Goal: Task Accomplishment & Management: Manage account settings

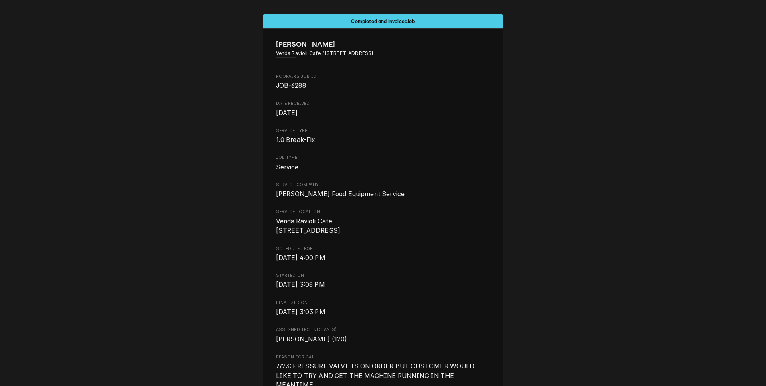
scroll to position [1701, 0]
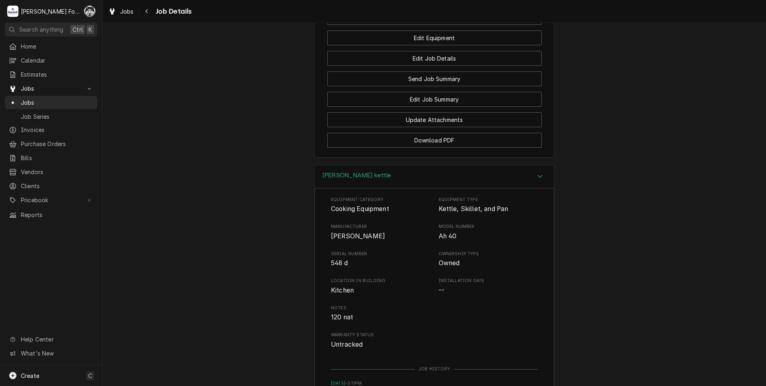
scroll to position [1062, 0]
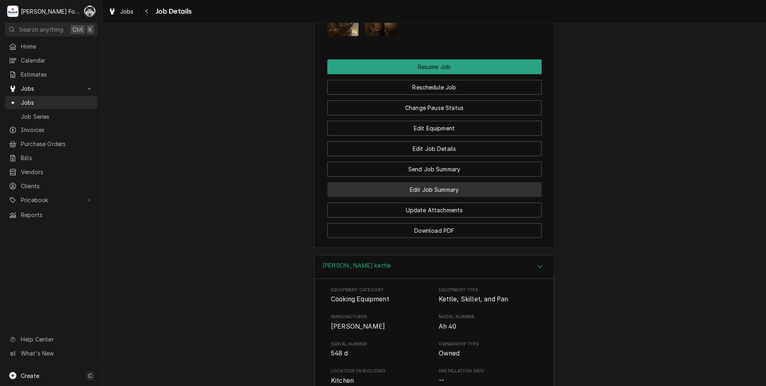
click at [438, 189] on button "Edit Job Summary" at bounding box center [434, 189] width 214 height 15
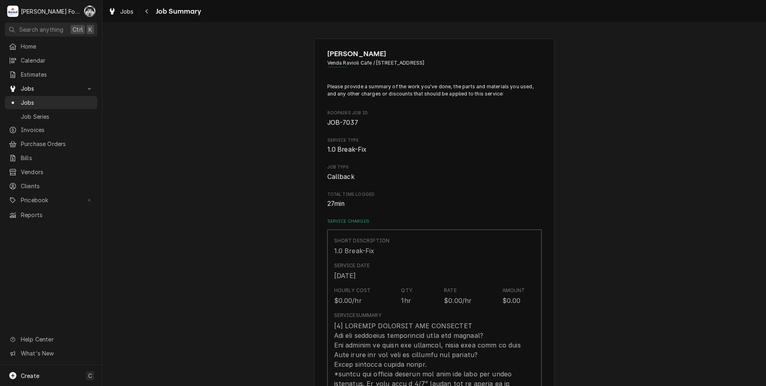
type textarea "x"
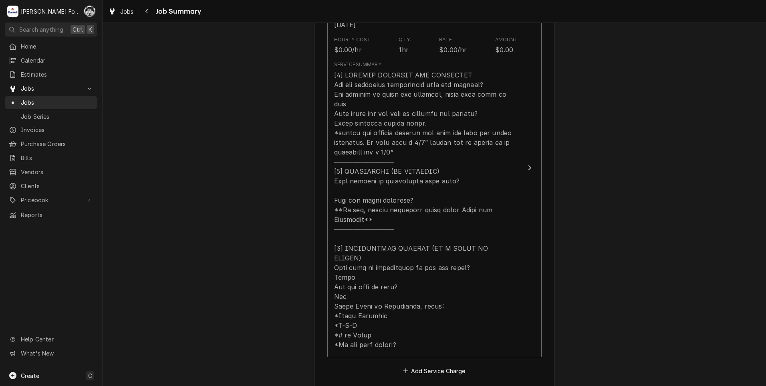
scroll to position [441, 0]
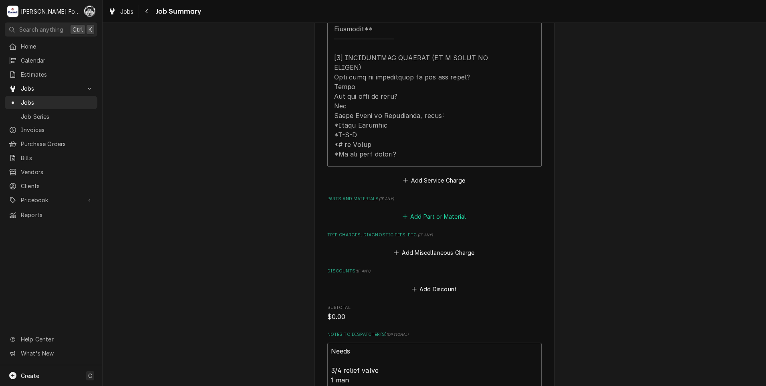
click at [443, 211] on button "Add Part or Material" at bounding box center [434, 216] width 66 height 11
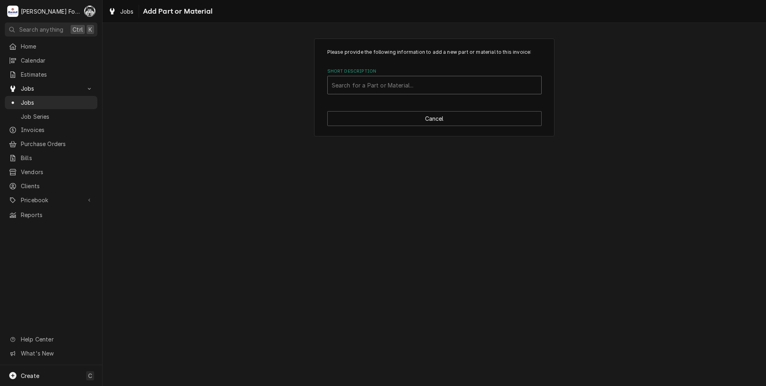
click at [394, 83] on div "Short Description" at bounding box center [435, 85] width 206 height 14
type input "z004010"
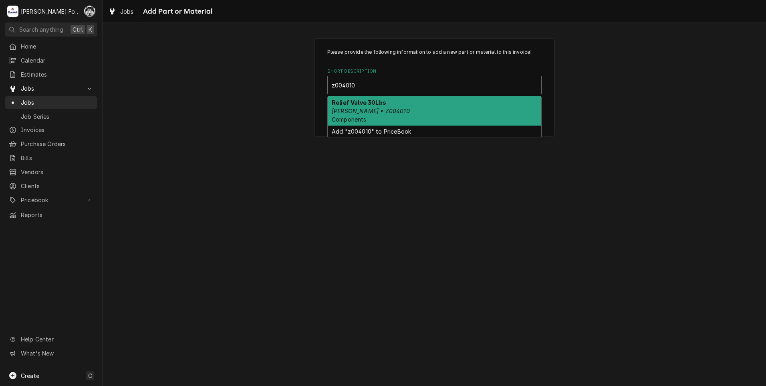
click at [376, 109] on em "Groen • Z004010" at bounding box center [371, 110] width 78 height 7
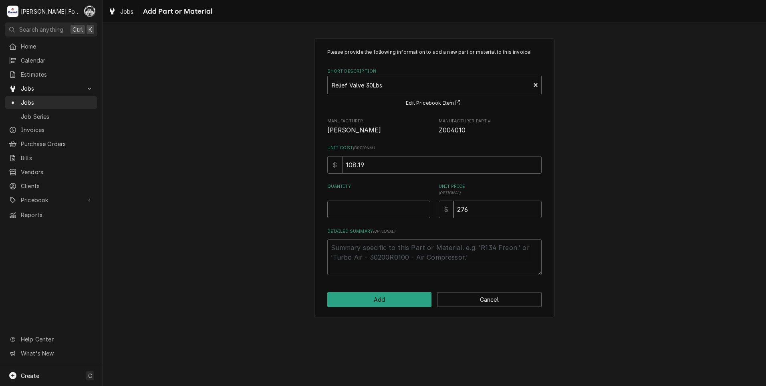
type textarea "x"
type input "0.5"
click at [422, 206] on input "0.5" at bounding box center [378, 209] width 103 height 18
type textarea "x"
type input "1"
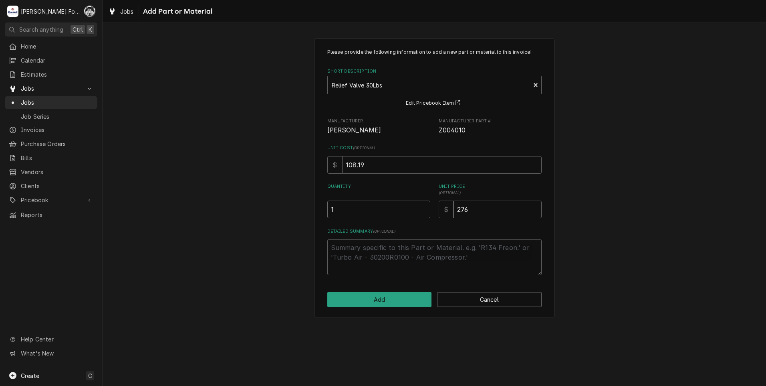
click at [422, 206] on input "1" at bounding box center [378, 209] width 103 height 18
drag, startPoint x: 477, startPoint y: 216, endPoint x: 425, endPoint y: 212, distance: 51.9
click at [426, 212] on div "Quantity 1 Unit Price ( optional ) $ 276" at bounding box center [434, 200] width 214 height 35
type textarea "x"
type input "0"
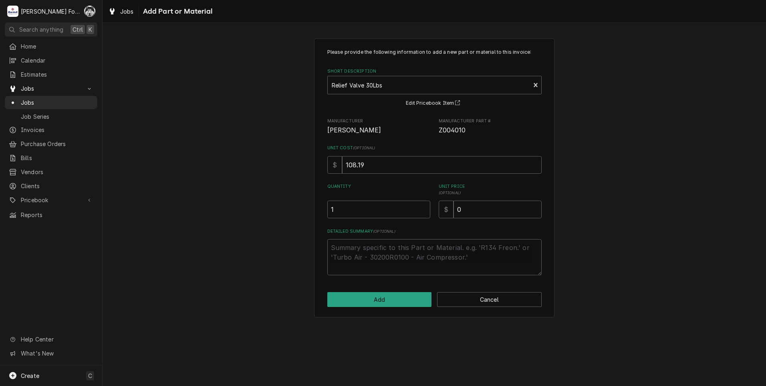
click at [396, 308] on div "Please provide the following information to add a new part or material to this …" at bounding box center [434, 177] width 240 height 279
click at [394, 305] on button "Add" at bounding box center [379, 299] width 105 height 15
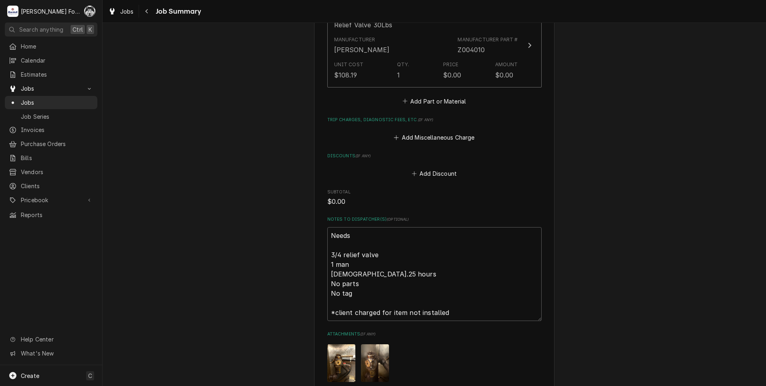
scroll to position [760, 0]
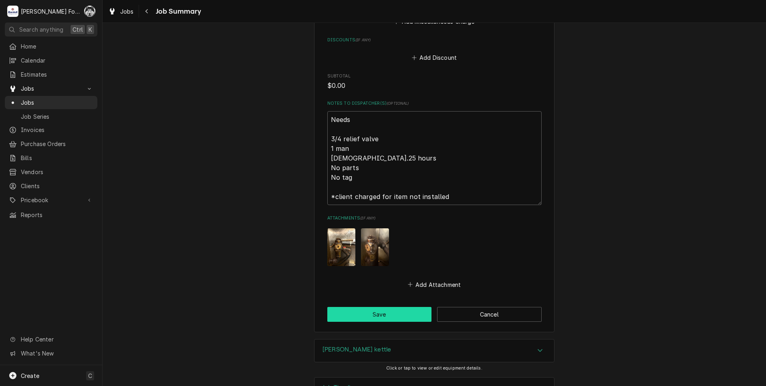
click at [374, 307] on button "Save" at bounding box center [379, 314] width 105 height 15
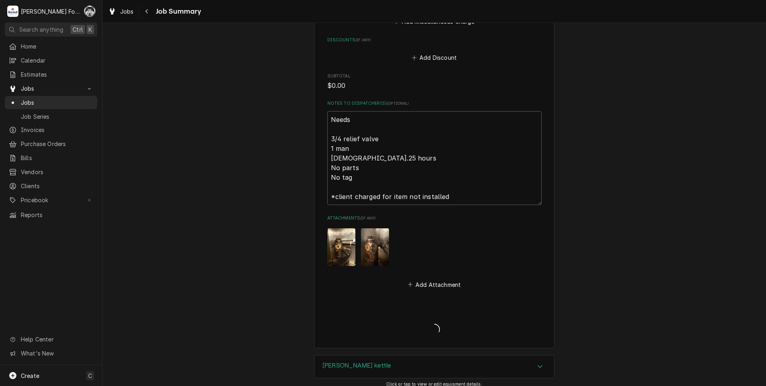
type textarea "x"
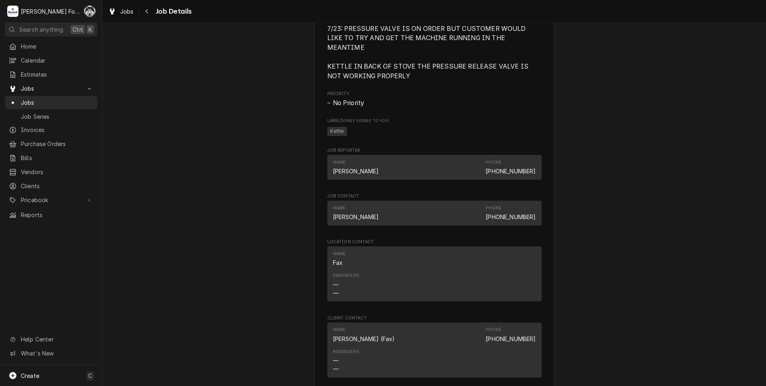
scroll to position [1082, 0]
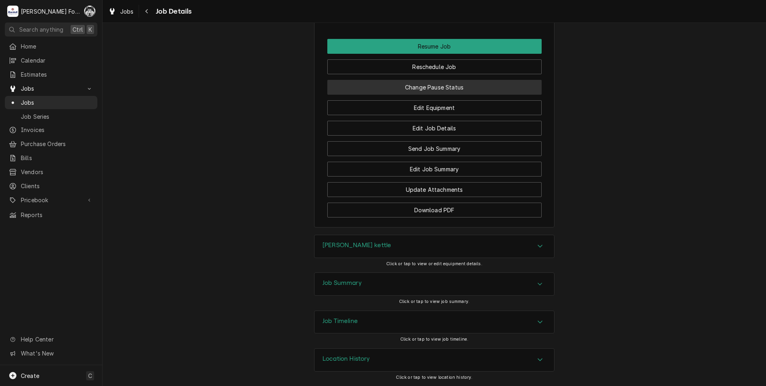
click at [433, 84] on button "Change Pause Status" at bounding box center [434, 87] width 214 height 15
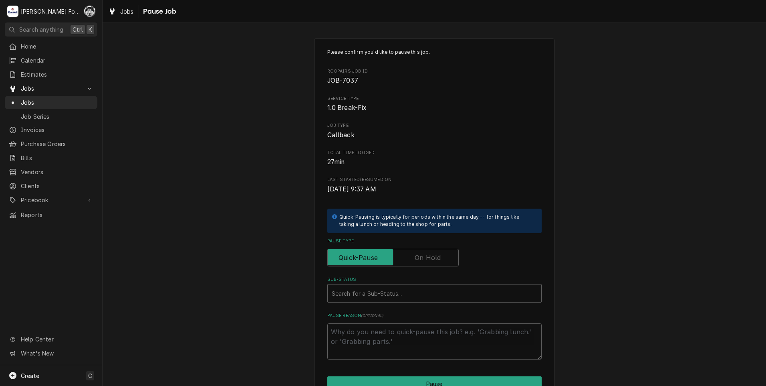
drag, startPoint x: 422, startPoint y: 257, endPoint x: 419, endPoint y: 267, distance: 9.8
click at [422, 257] on label "Pause Type" at bounding box center [392, 258] width 131 height 18
click at [422, 257] on input "Pause Type" at bounding box center [393, 258] width 124 height 18
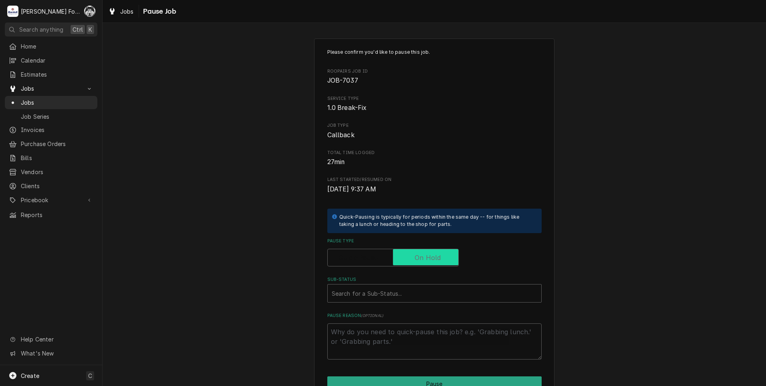
checkbox input "true"
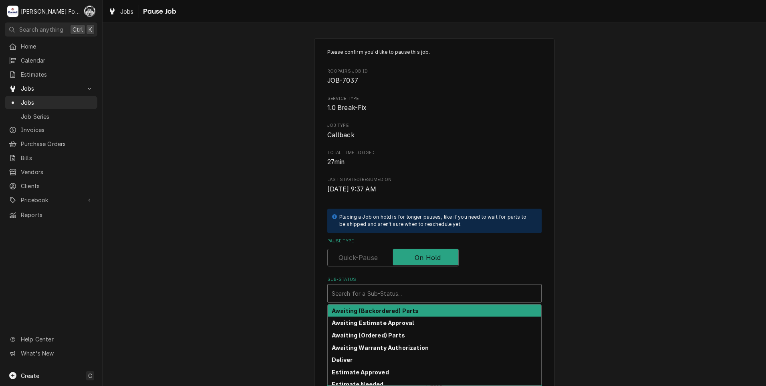
click at [407, 292] on div "Sub-Status" at bounding box center [435, 293] width 206 height 14
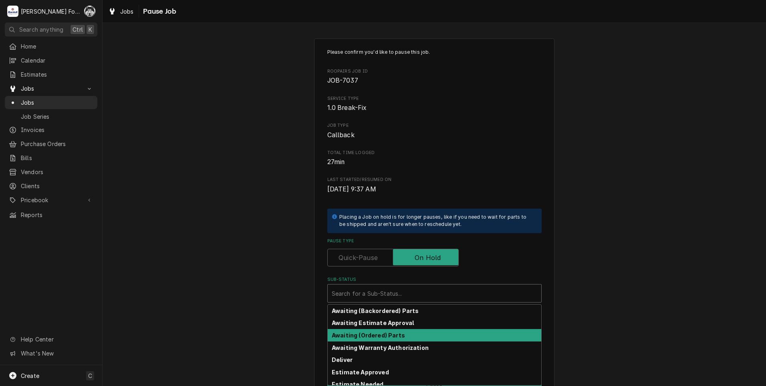
click at [373, 335] on strong "Awaiting (Ordered) Parts" at bounding box center [368, 334] width 73 height 7
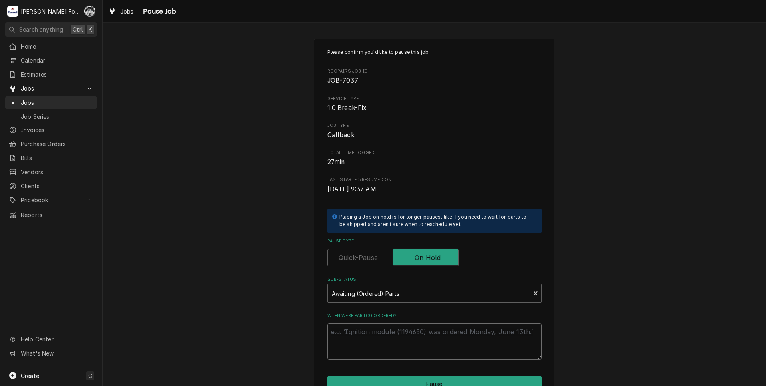
click at [373, 335] on textarea "When were part(s) ordered?" at bounding box center [434, 341] width 214 height 36
type textarea "x"
type textarea "8"
type textarea "x"
type textarea "8/"
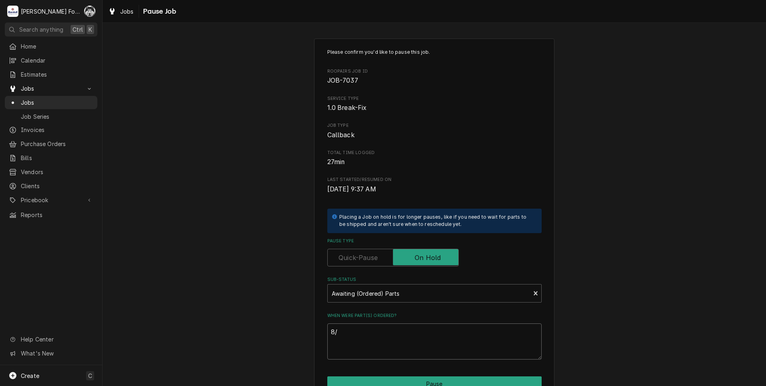
type textarea "x"
type textarea "8/2"
type textarea "x"
type textarea "8/26"
type textarea "x"
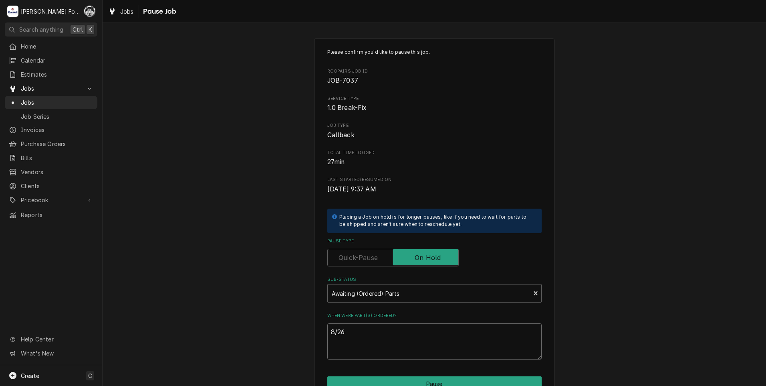
type textarea "8/26/"
type textarea "x"
type textarea "8/26/2"
type textarea "x"
type textarea "8/26/20"
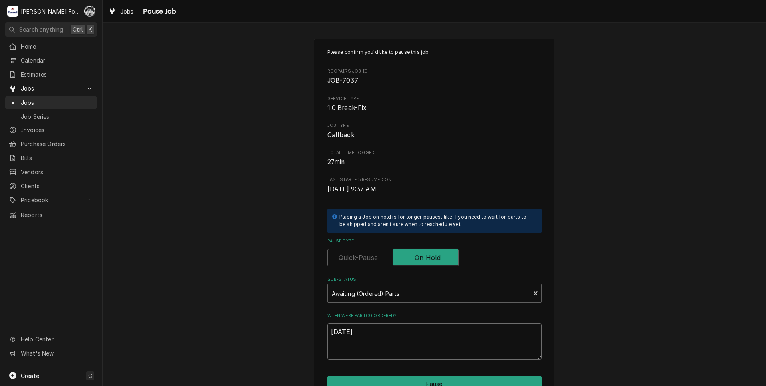
type textarea "x"
type textarea "8/26/202"
type textarea "x"
type textarea "8/26/2024"
type textarea "x"
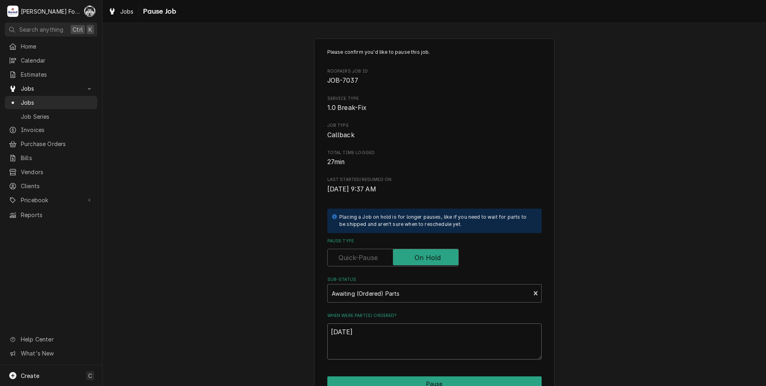
type textarea "8/26/202"
type textarea "x"
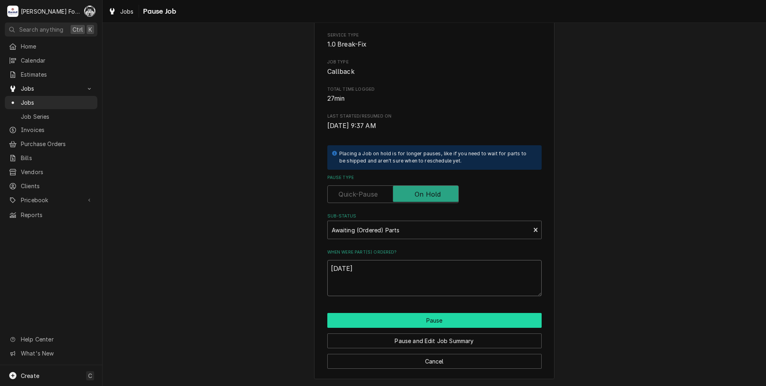
type textarea "8/26/2025"
click at [394, 315] on button "Pause" at bounding box center [434, 320] width 214 height 15
type textarea "x"
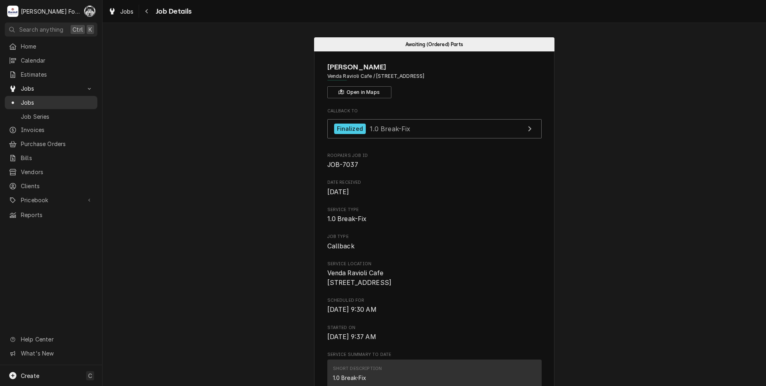
click at [28, 98] on span "Jobs" at bounding box center [57, 102] width 73 height 8
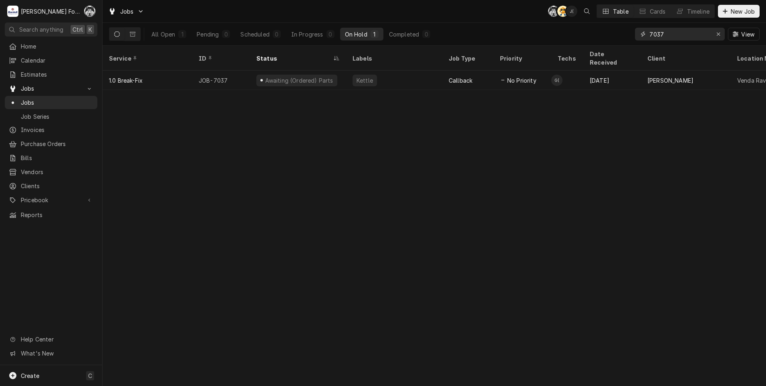
drag, startPoint x: 675, startPoint y: 37, endPoint x: 642, endPoint y: 44, distance: 33.6
click at [642, 44] on div "7037 View" at bounding box center [697, 34] width 125 height 22
type input "7083"
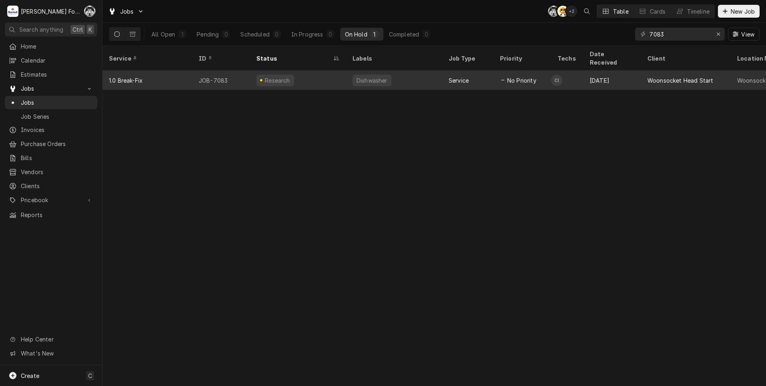
click at [469, 71] on div "Service" at bounding box center [468, 80] width 51 height 19
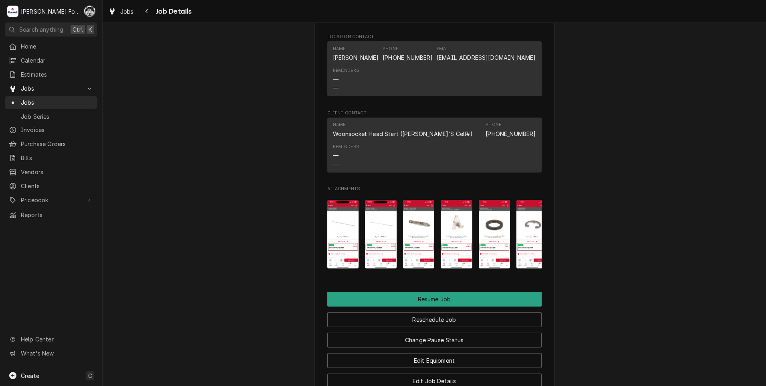
click at [344, 228] on img "Attachments" at bounding box center [343, 234] width 32 height 69
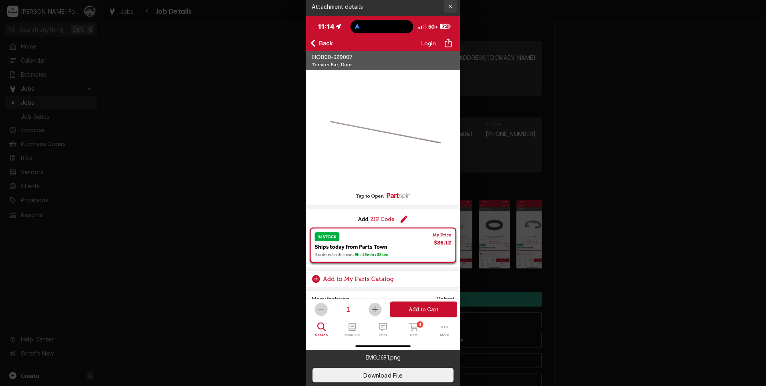
click at [452, 5] on icon "button" at bounding box center [451, 7] width 4 height 4
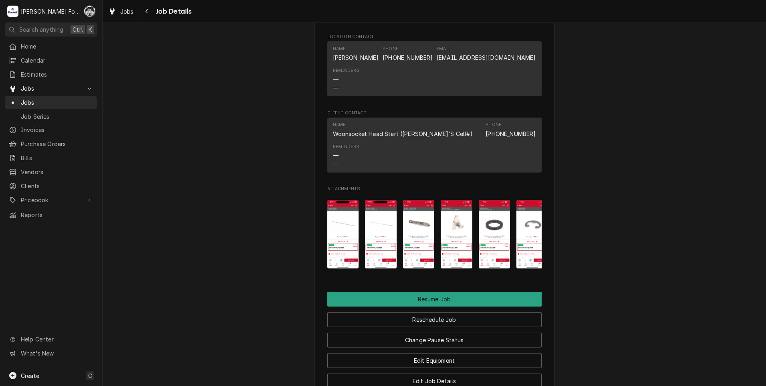
click at [382, 207] on img "Attachments" at bounding box center [381, 234] width 32 height 69
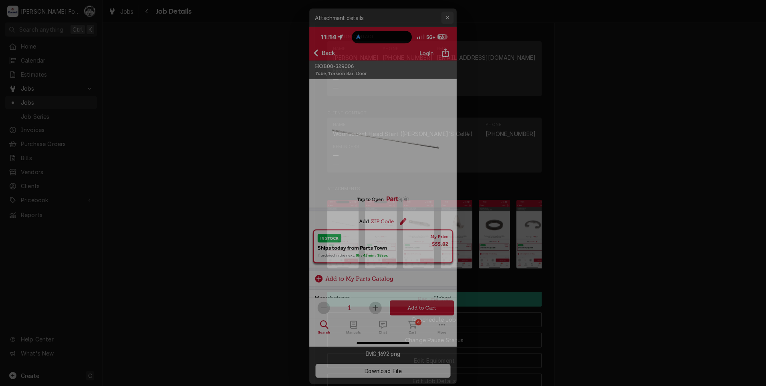
click at [451, 6] on icon "button" at bounding box center [451, 7] width 4 height 6
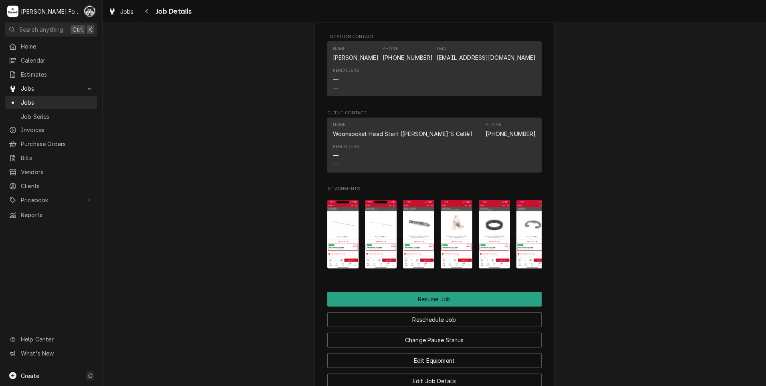
click at [414, 217] on img "Attachments" at bounding box center [419, 234] width 32 height 69
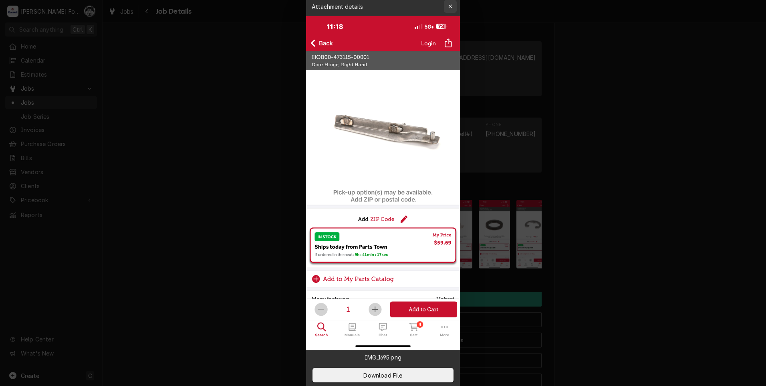
click at [451, 6] on icon "button" at bounding box center [451, 7] width 4 height 6
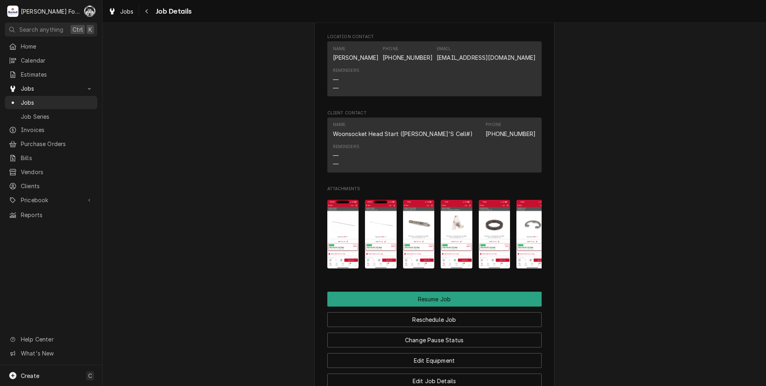
click at [458, 226] on img "Attachments" at bounding box center [457, 234] width 32 height 69
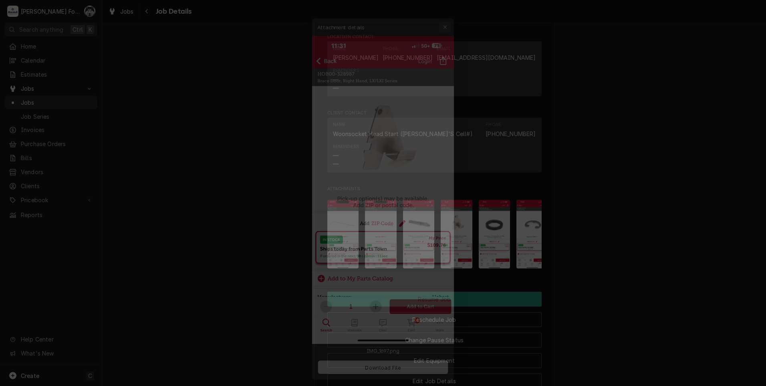
click at [447, 8] on div "button" at bounding box center [451, 6] width 8 height 8
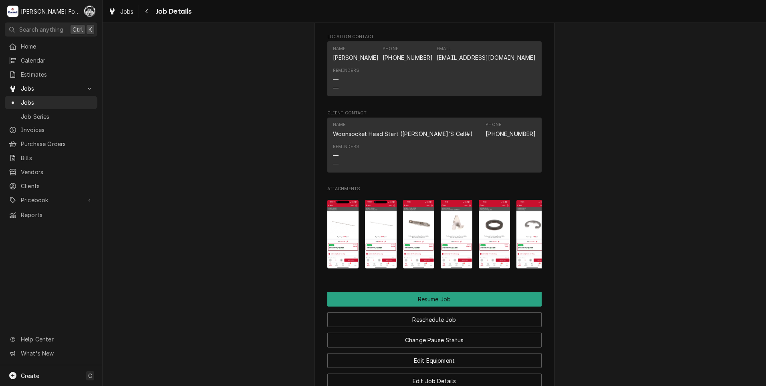
click at [488, 206] on img "Attachments" at bounding box center [495, 234] width 32 height 69
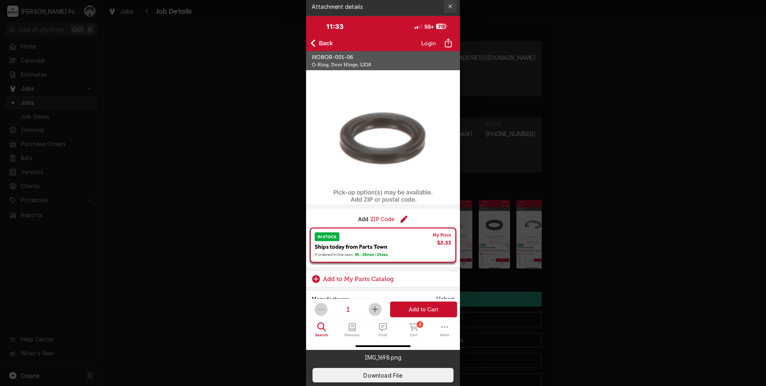
click at [452, 5] on icon "button" at bounding box center [451, 7] width 4 height 6
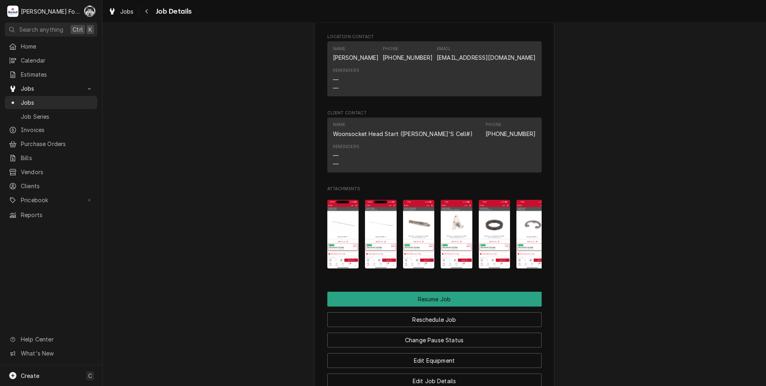
click at [338, 234] on img "Attachments" at bounding box center [343, 234] width 32 height 69
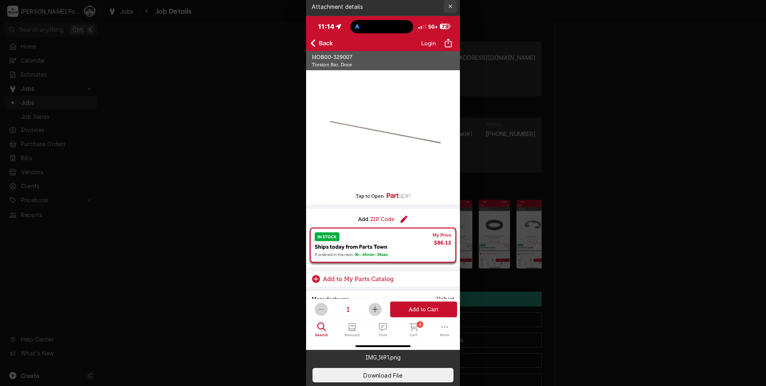
click at [454, 6] on div "button" at bounding box center [451, 6] width 8 height 8
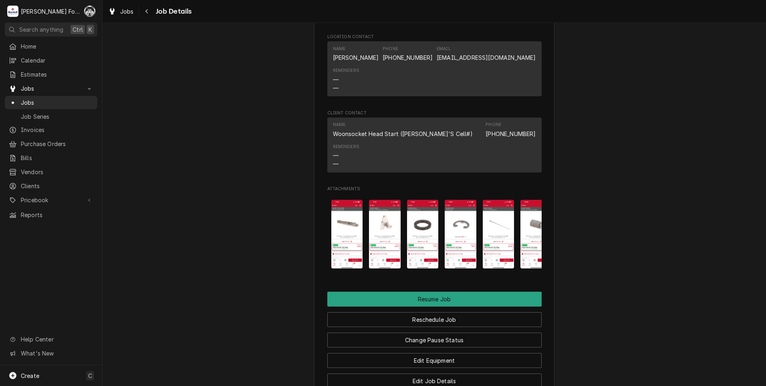
scroll to position [0, 89]
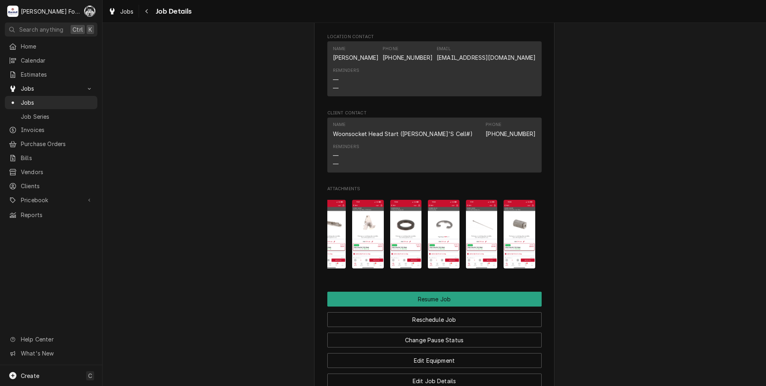
click at [484, 218] on img "Attachments" at bounding box center [482, 234] width 32 height 69
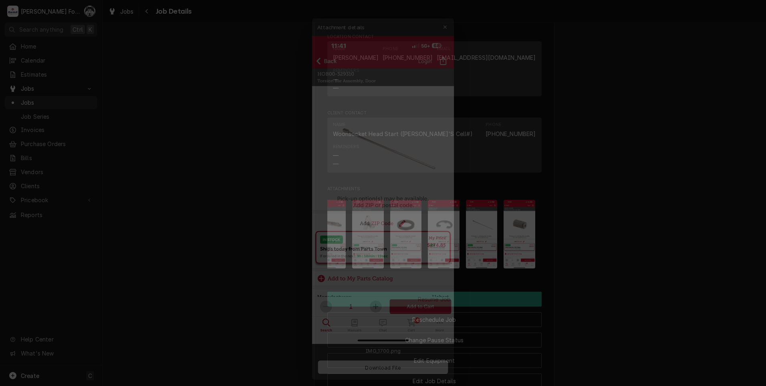
click at [582, 231] on div at bounding box center [383, 193] width 766 height 386
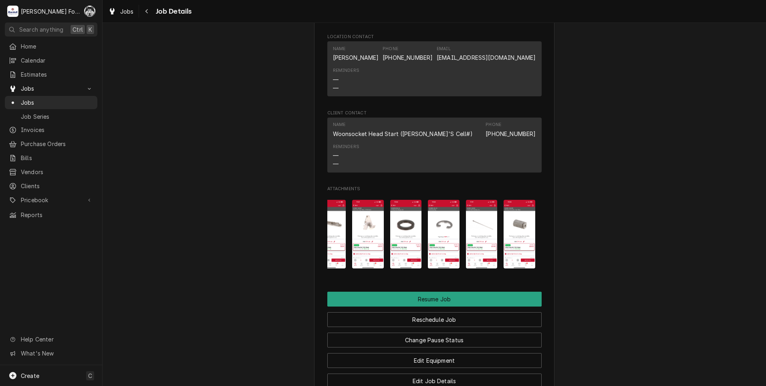
click at [517, 223] on img "Attachments" at bounding box center [520, 234] width 32 height 69
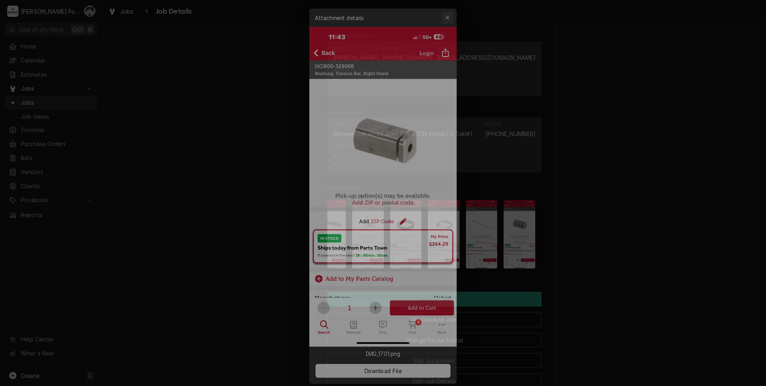
click at [456, 7] on button "button" at bounding box center [450, 6] width 13 height 13
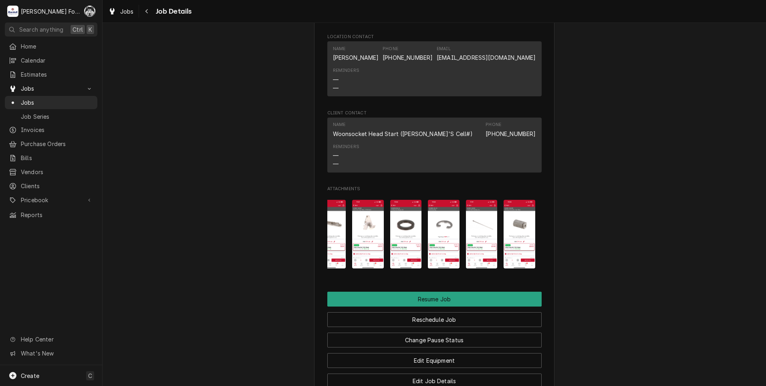
click at [473, 222] on img "Attachments" at bounding box center [482, 234] width 32 height 69
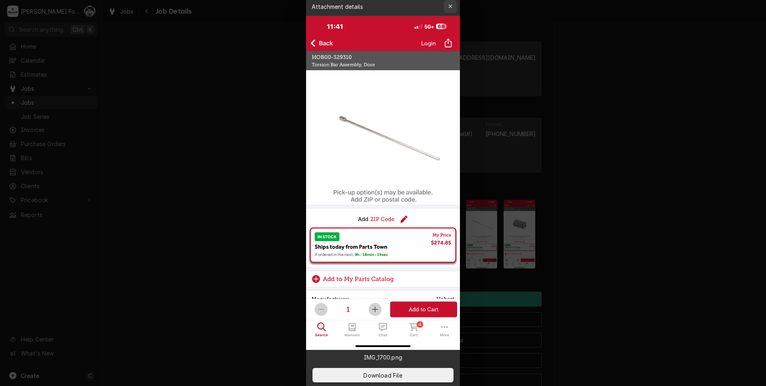
click at [451, 10] on div "button" at bounding box center [451, 6] width 8 height 8
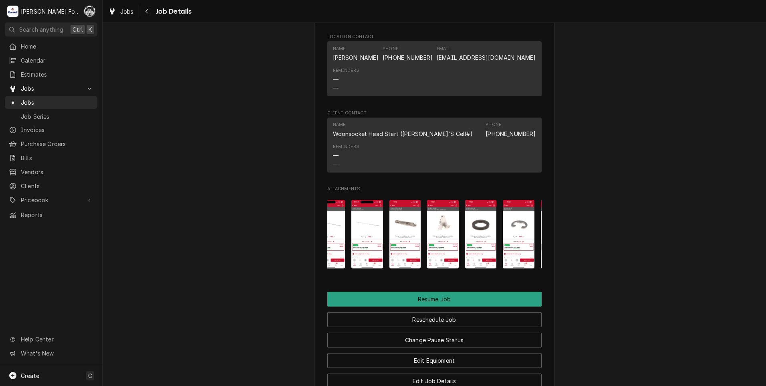
scroll to position [0, 0]
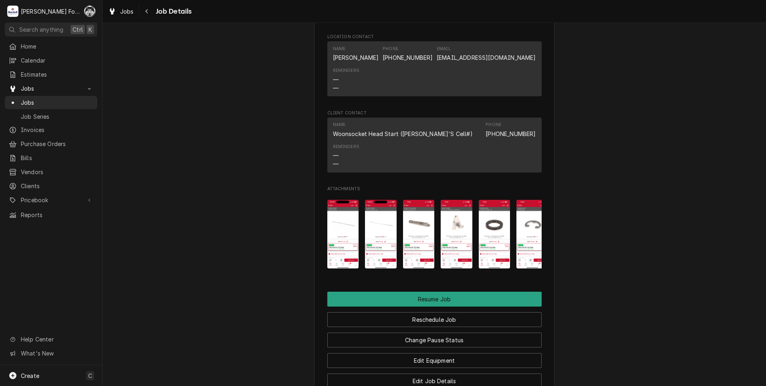
click at [384, 201] on img "Attachments" at bounding box center [381, 234] width 32 height 69
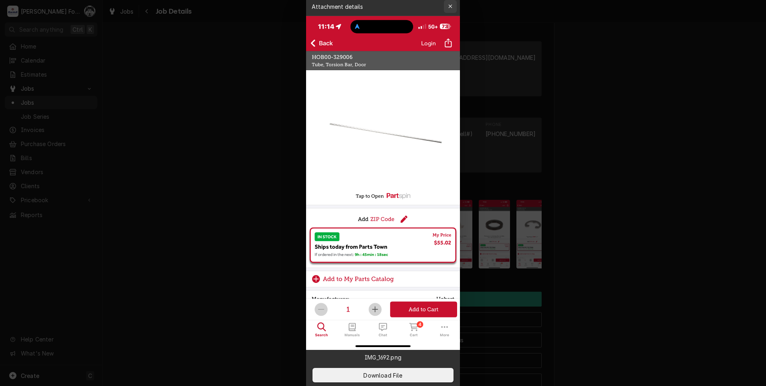
click at [451, 9] on icon "button" at bounding box center [451, 7] width 4 height 6
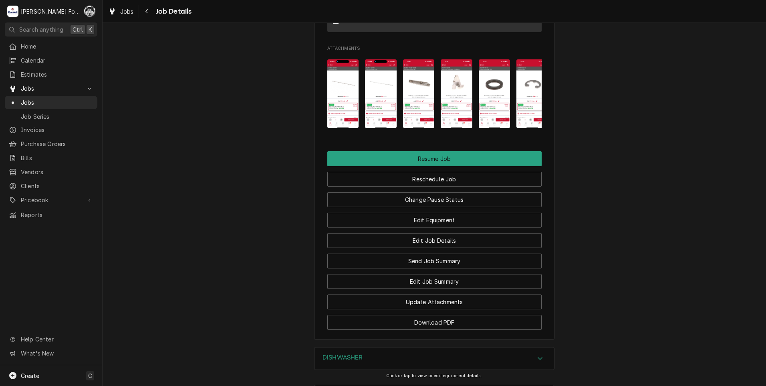
scroll to position [927, 0]
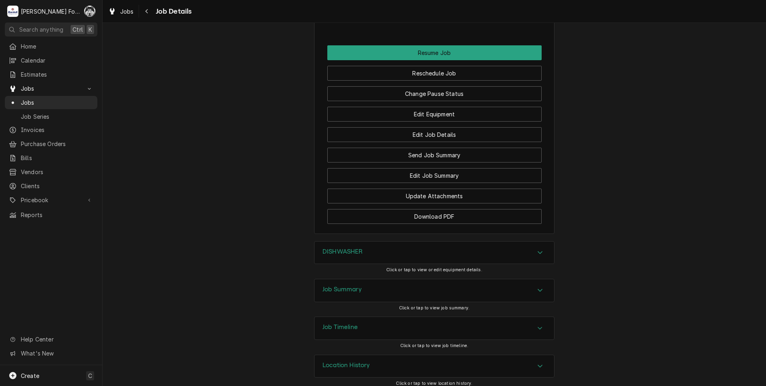
click at [403, 279] on div "Job Summary" at bounding box center [435, 290] width 240 height 22
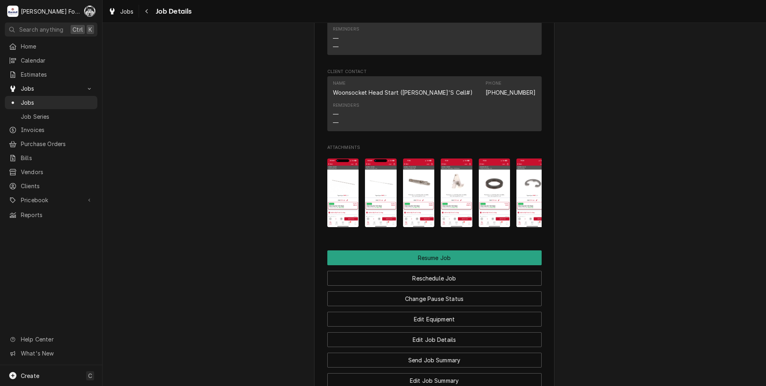
scroll to position [700, 0]
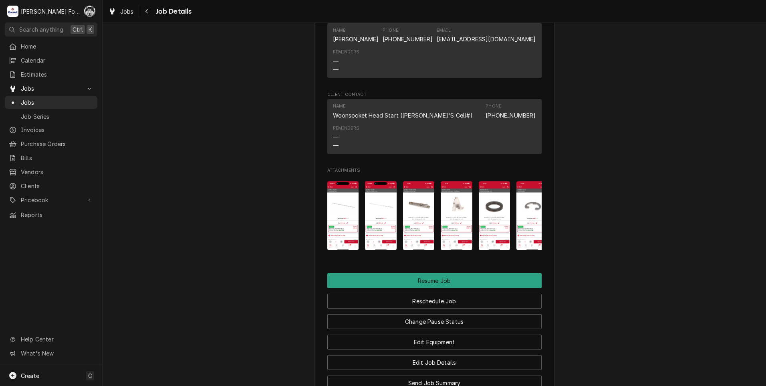
click at [376, 192] on img "Attachments" at bounding box center [381, 215] width 32 height 69
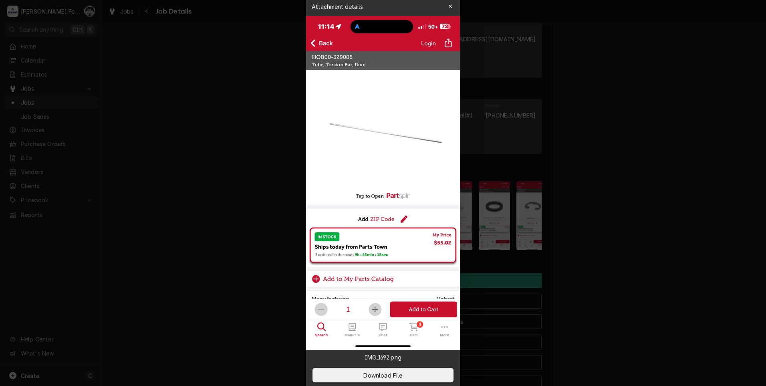
drag, startPoint x: 451, startPoint y: 4, endPoint x: 447, endPoint y: 14, distance: 11.0
click at [449, 4] on icon "button" at bounding box center [451, 7] width 4 height 6
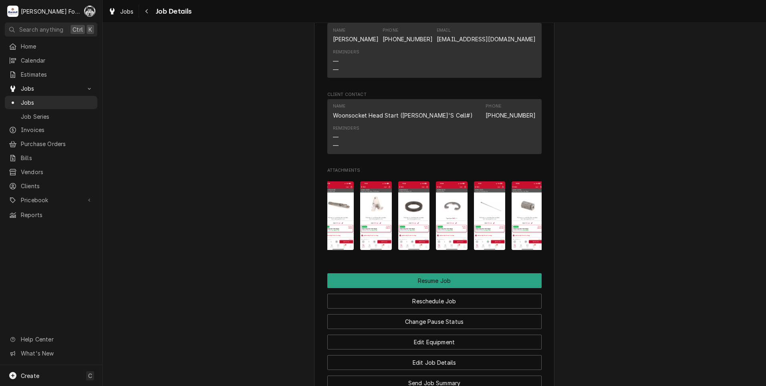
scroll to position [0, 89]
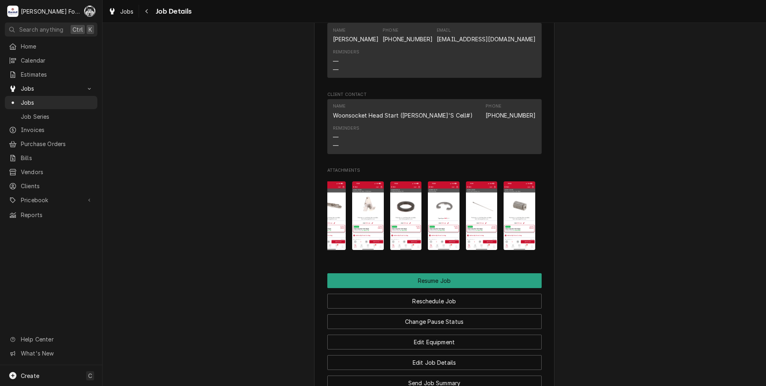
click at [479, 194] on img "Attachments" at bounding box center [482, 215] width 32 height 69
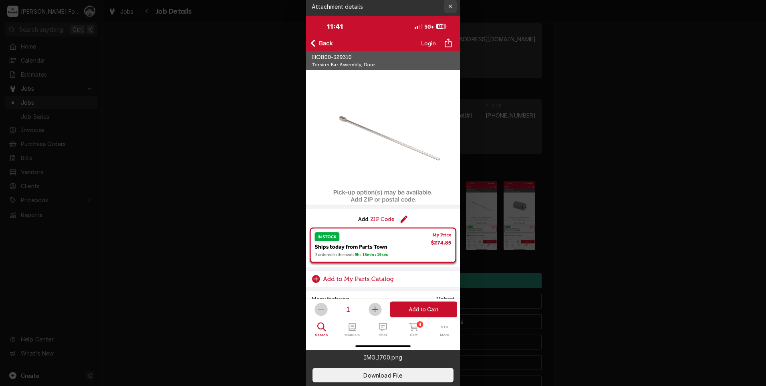
click at [451, 5] on icon "button" at bounding box center [451, 7] width 4 height 6
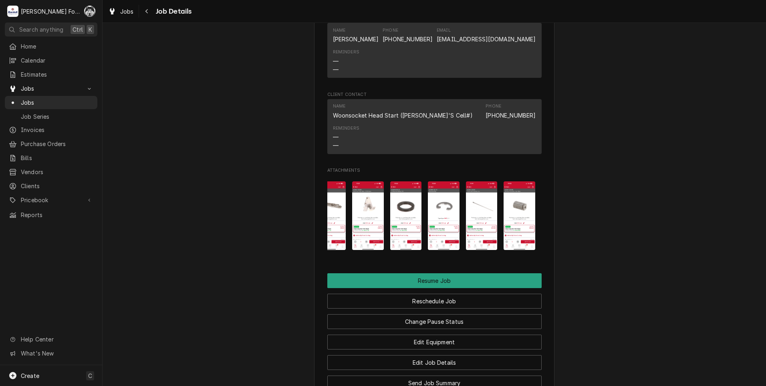
scroll to position [0, 0]
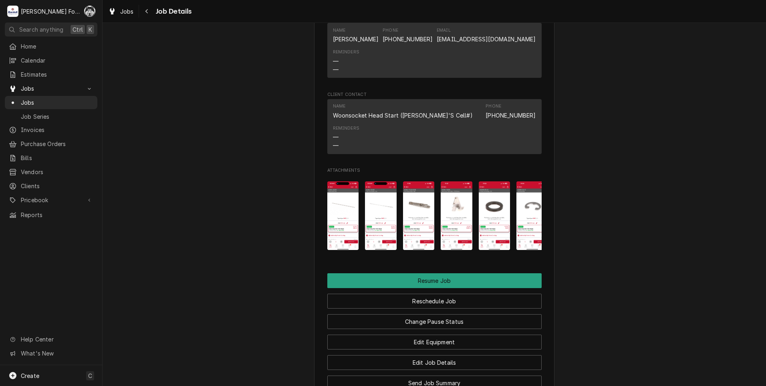
click at [376, 196] on img "Attachments" at bounding box center [381, 215] width 32 height 69
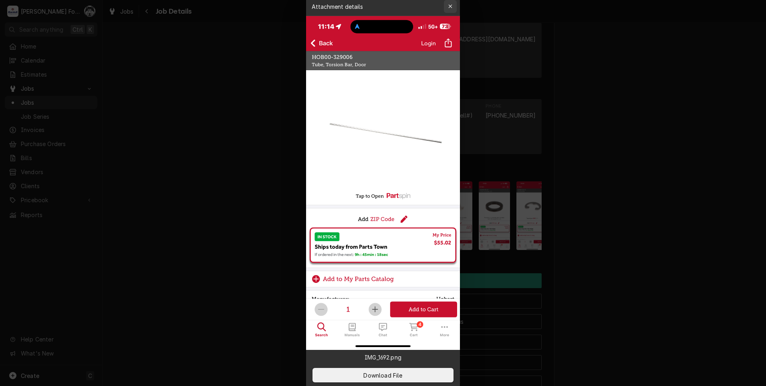
click at [455, 8] on button "button" at bounding box center [450, 6] width 13 height 13
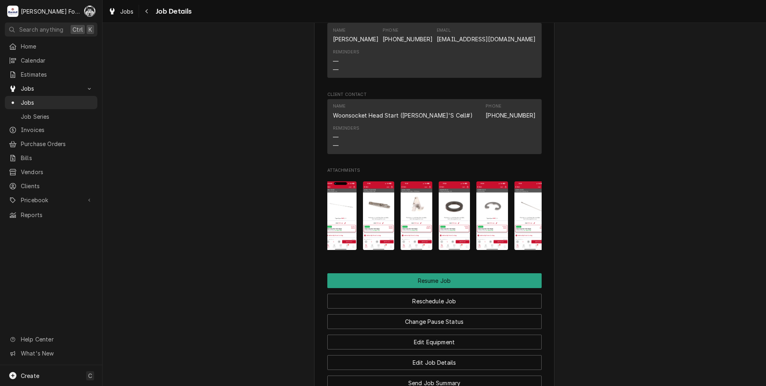
scroll to position [0, 89]
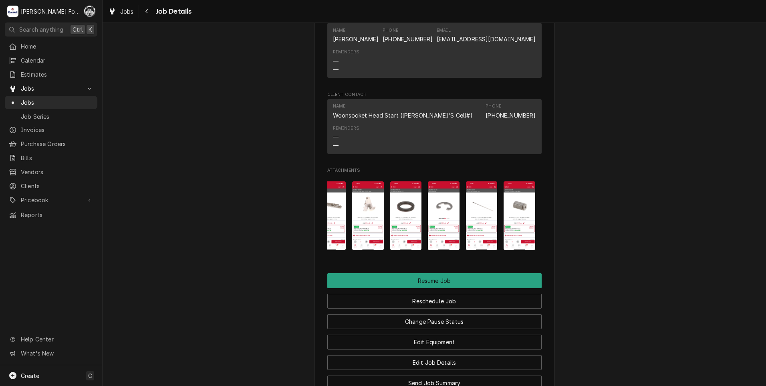
click at [514, 201] on img "Attachments" at bounding box center [520, 215] width 32 height 69
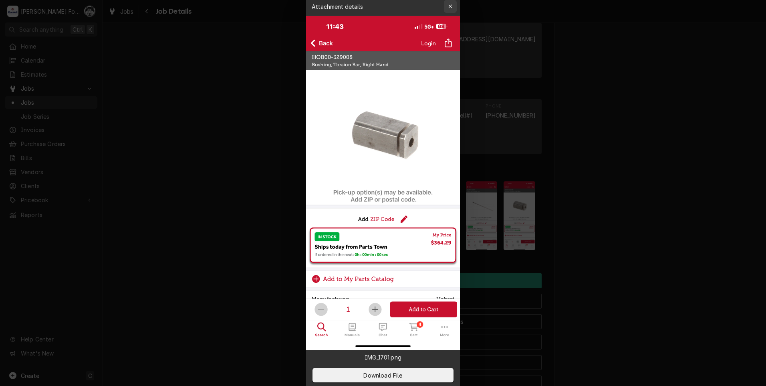
click at [449, 5] on icon "button" at bounding box center [451, 7] width 4 height 4
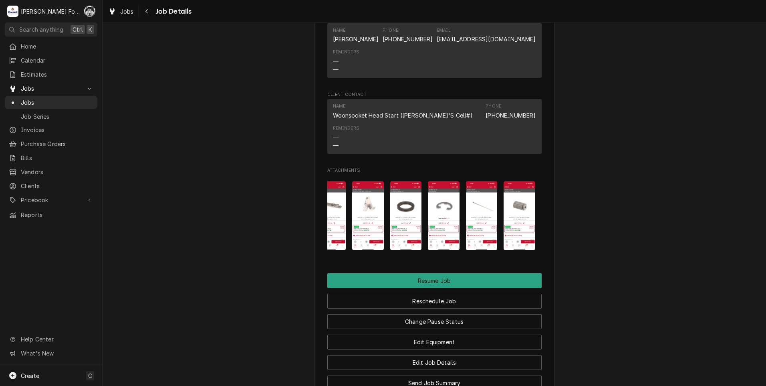
click at [479, 204] on img "Attachments" at bounding box center [482, 215] width 32 height 69
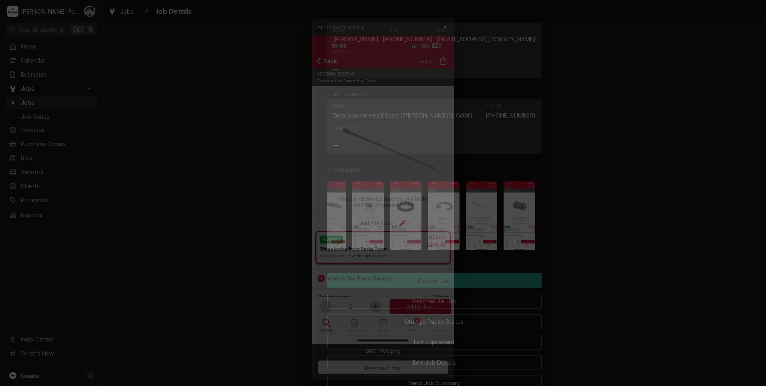
click at [515, 196] on div at bounding box center [383, 193] width 766 height 386
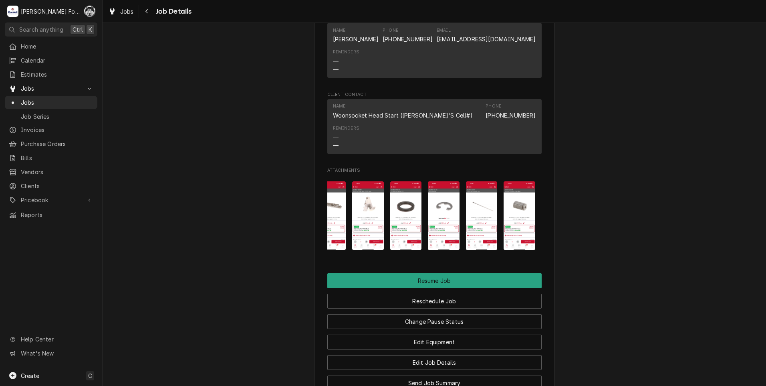
click at [481, 202] on img "Attachments" at bounding box center [482, 215] width 32 height 69
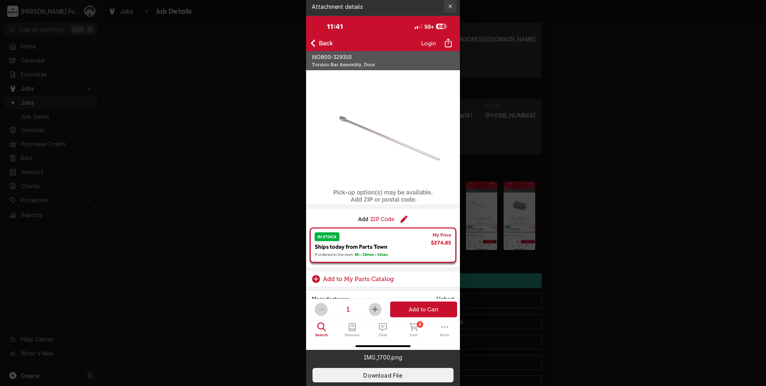
click at [452, 6] on icon "button" at bounding box center [451, 7] width 4 height 6
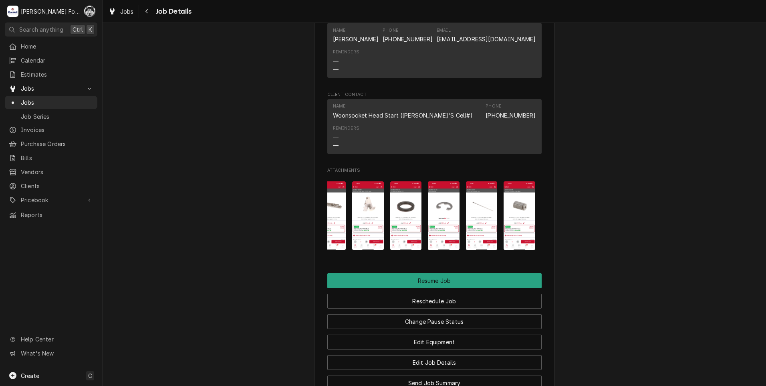
click at [525, 216] on img "Attachments" at bounding box center [520, 215] width 32 height 69
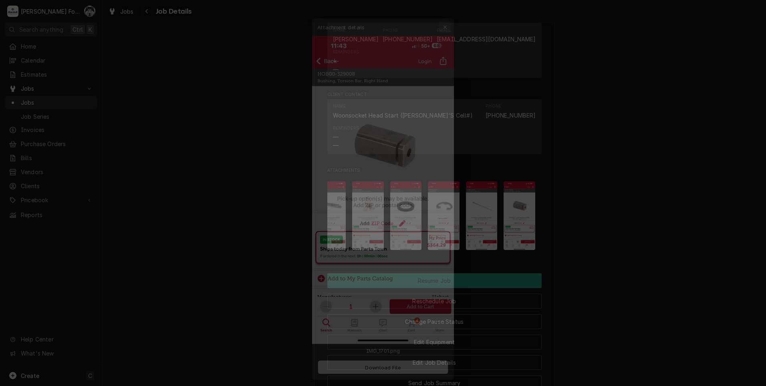
click at [451, 8] on icon "button" at bounding box center [451, 7] width 4 height 6
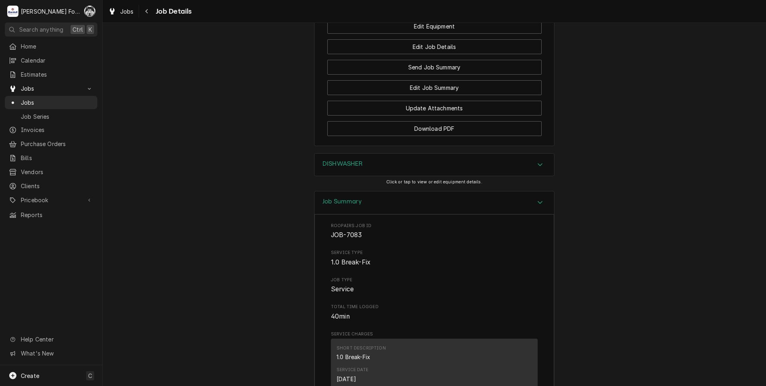
scroll to position [980, 0]
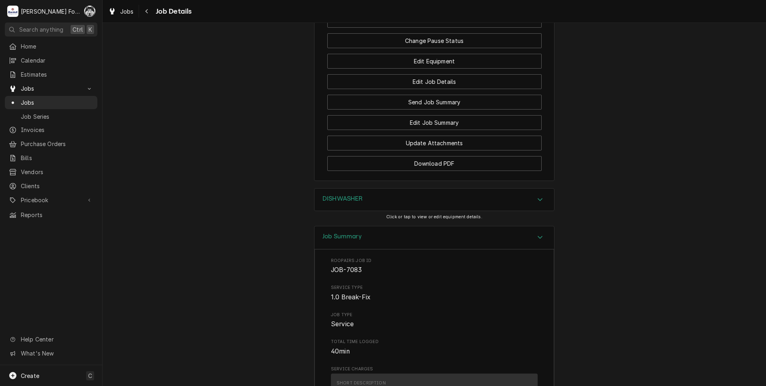
click at [370, 188] on div "DISHWASHER" at bounding box center [435, 199] width 240 height 22
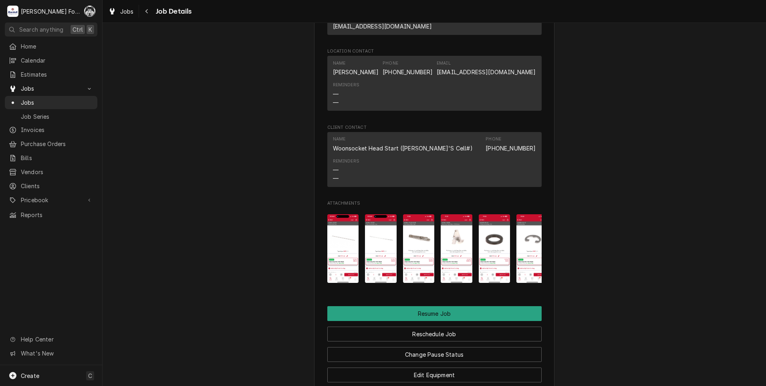
scroll to position [620, 0]
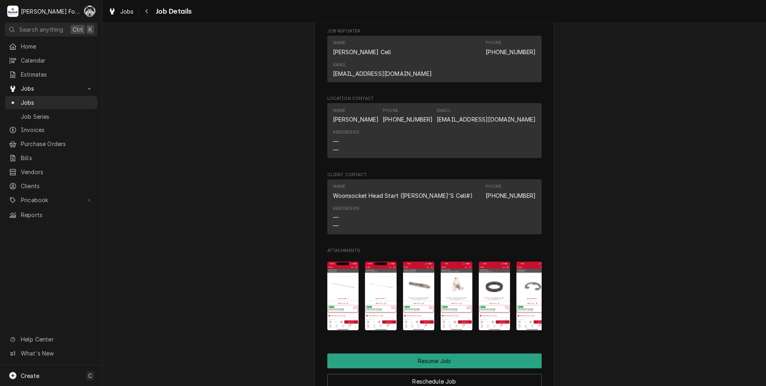
click at [346, 287] on img "Attachments" at bounding box center [343, 295] width 32 height 69
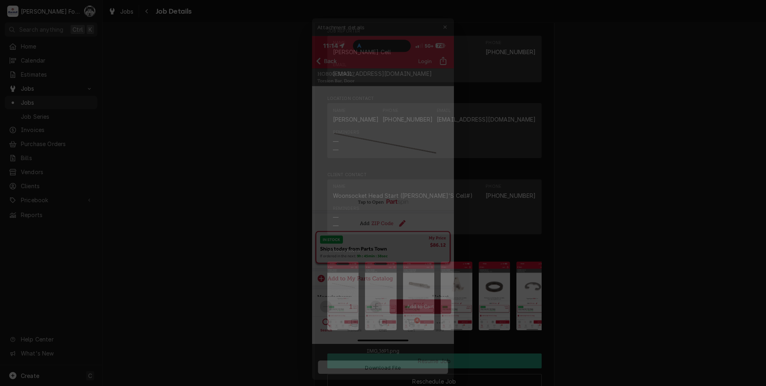
click at [423, 160] on img at bounding box center [383, 182] width 154 height 333
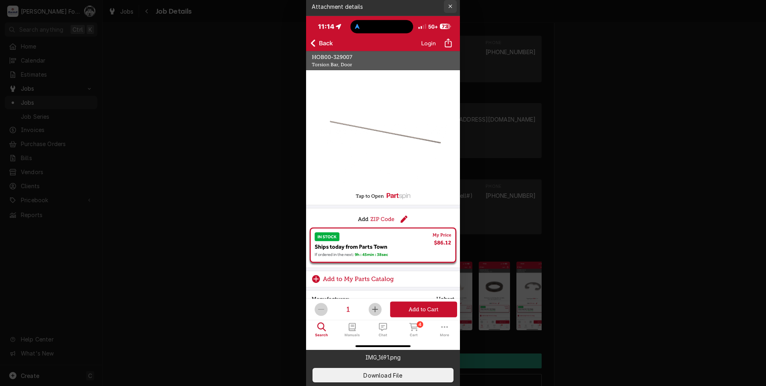
click at [449, 7] on icon "button" at bounding box center [451, 7] width 4 height 6
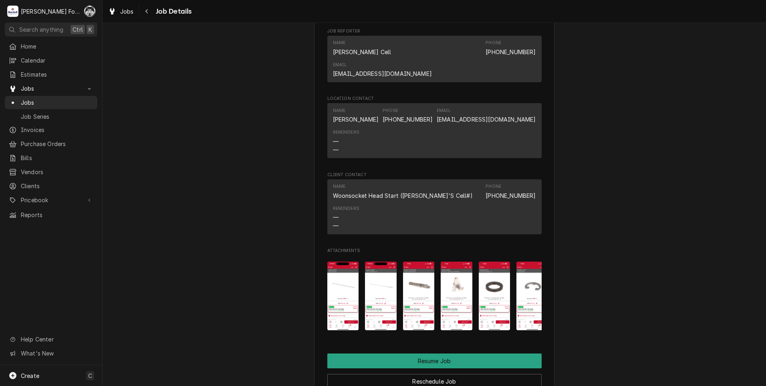
click at [376, 282] on img "Attachments" at bounding box center [381, 295] width 32 height 69
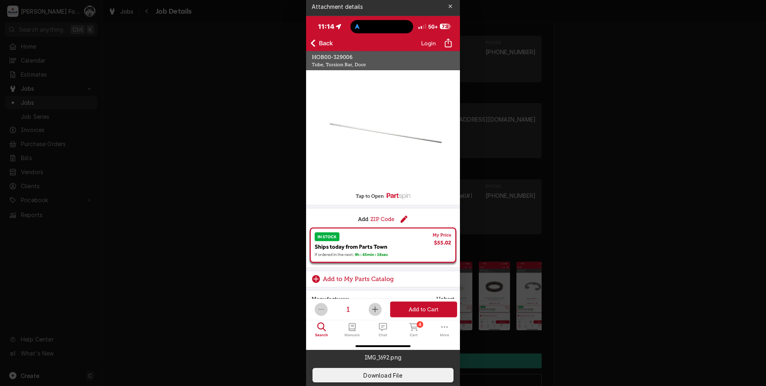
click at [578, 103] on div at bounding box center [383, 193] width 766 height 386
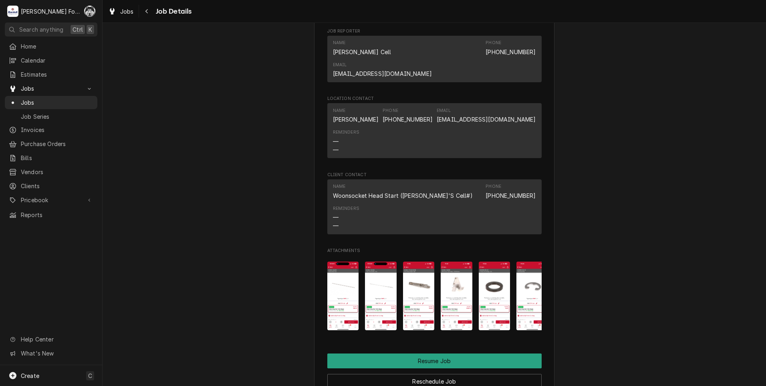
click at [407, 280] on img "Attachments" at bounding box center [419, 295] width 32 height 69
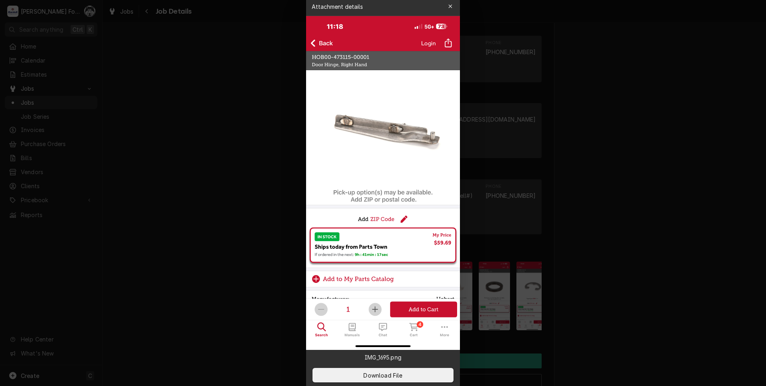
click at [658, 234] on div at bounding box center [383, 193] width 766 height 386
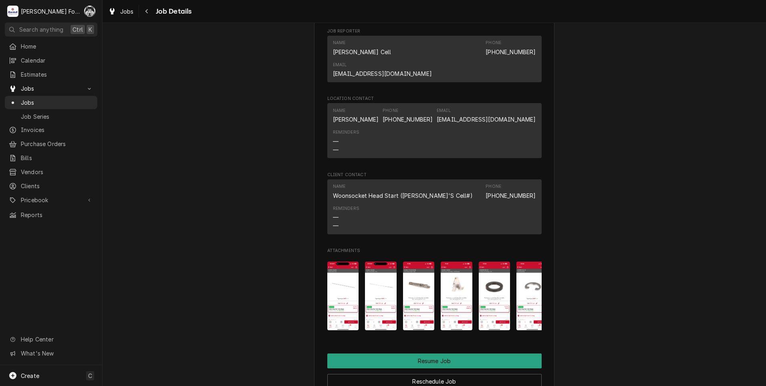
click at [454, 281] on img "Attachments" at bounding box center [457, 295] width 32 height 69
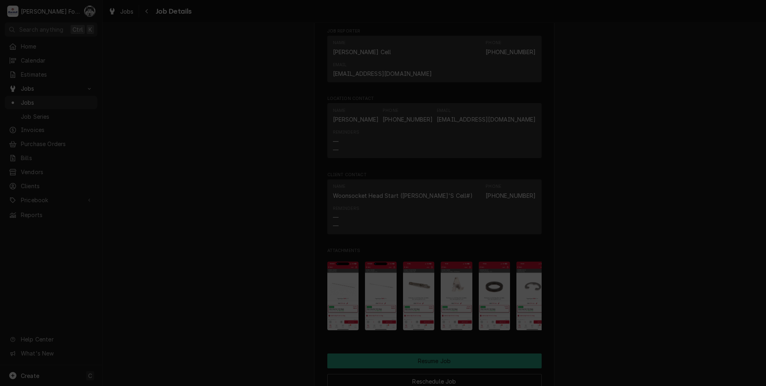
click at [450, 5] on icon "button" at bounding box center [451, 7] width 4 height 6
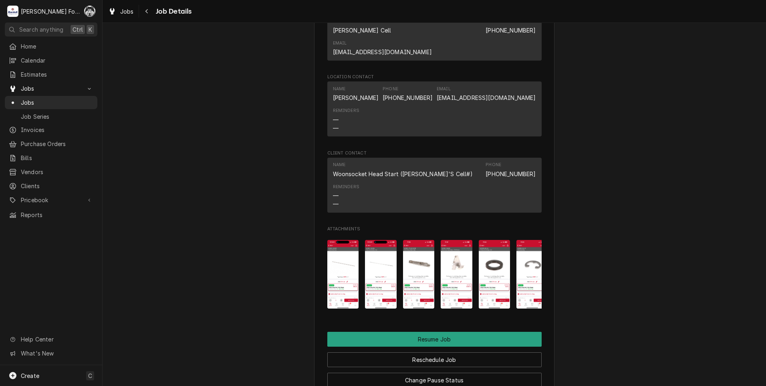
scroll to position [660, 0]
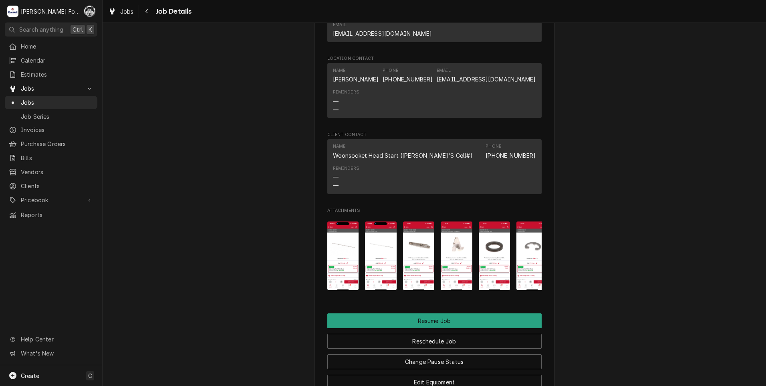
click at [419, 235] on img "Attachments" at bounding box center [419, 255] width 32 height 69
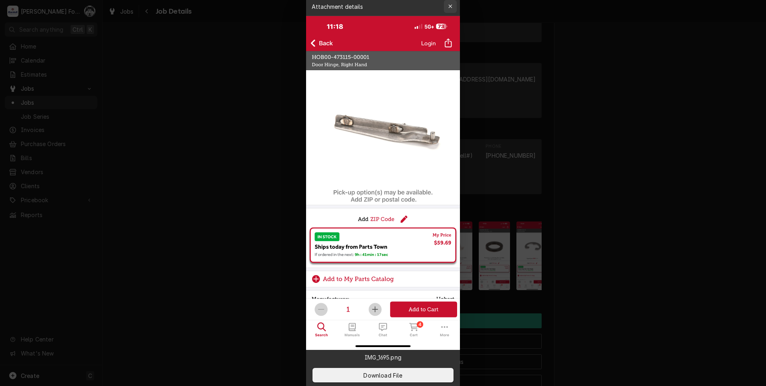
click at [449, 8] on icon "button" at bounding box center [451, 7] width 4 height 6
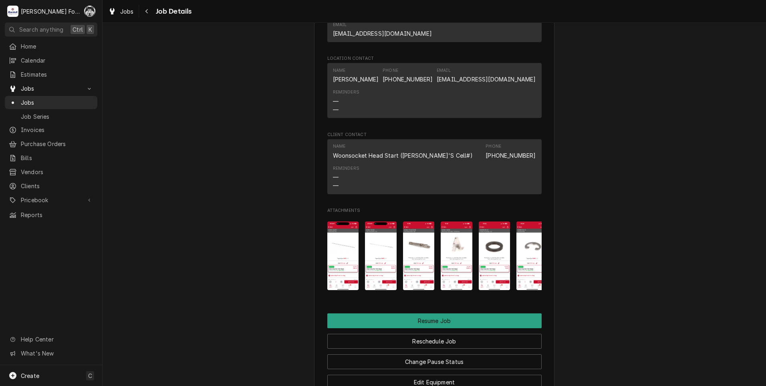
click at [346, 244] on img "Attachments" at bounding box center [343, 255] width 32 height 69
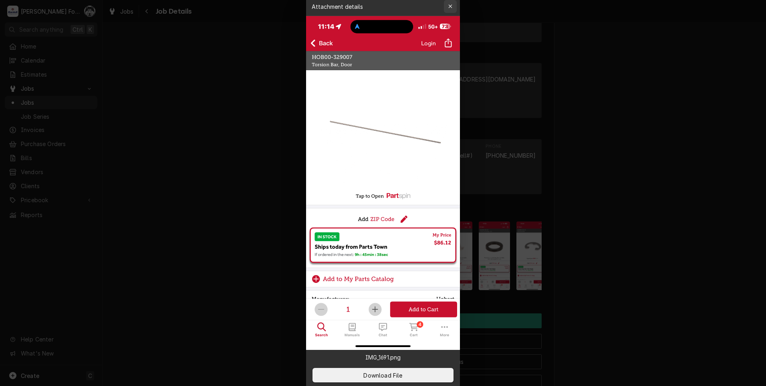
click at [455, 4] on button "button" at bounding box center [450, 6] width 13 height 13
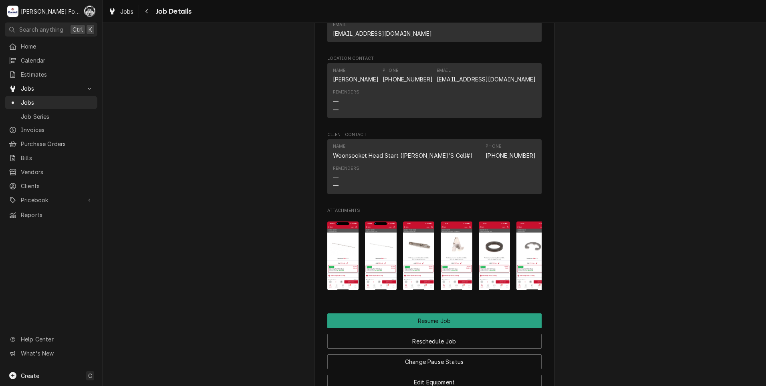
click at [453, 246] on img "Attachments" at bounding box center [457, 255] width 32 height 69
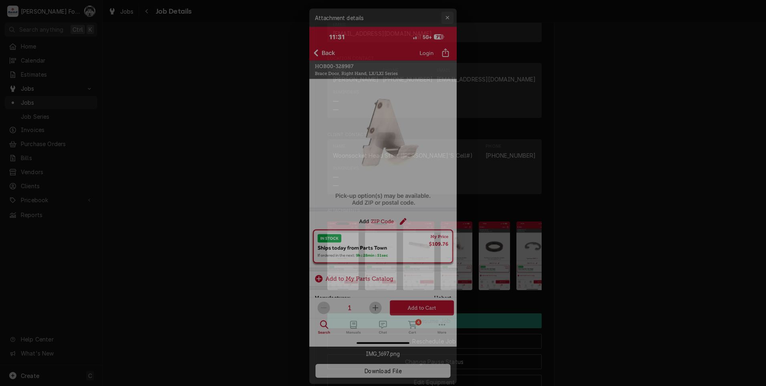
click at [449, 7] on icon "button" at bounding box center [451, 7] width 4 height 6
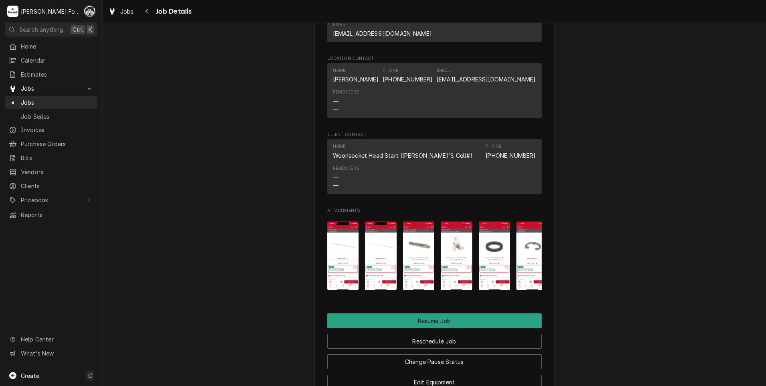
click at [415, 253] on img "Attachments" at bounding box center [419, 255] width 32 height 69
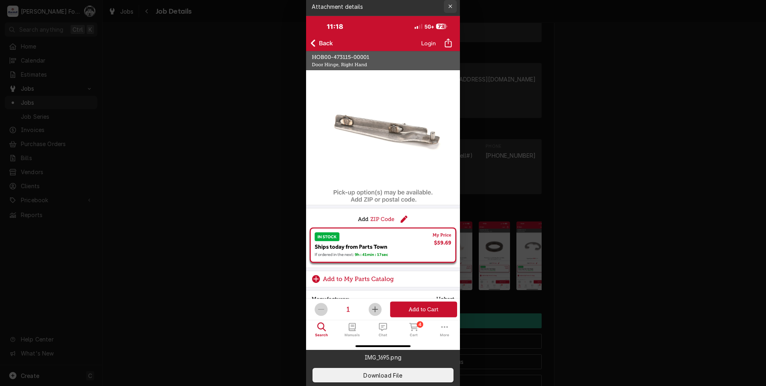
click at [449, 8] on icon "button" at bounding box center [451, 7] width 4 height 6
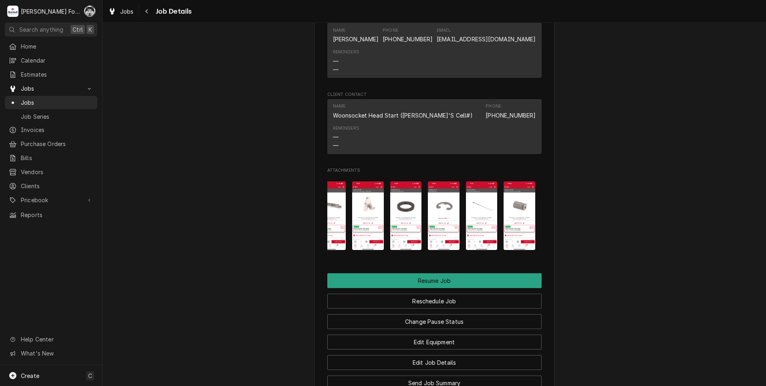
scroll to position [0, 0]
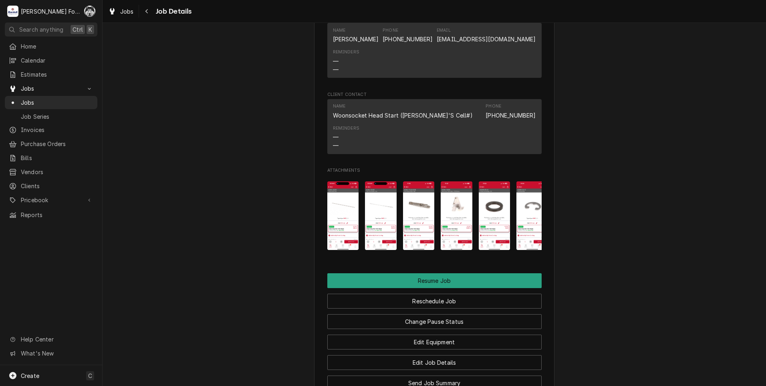
click at [411, 204] on img "Attachments" at bounding box center [419, 215] width 32 height 69
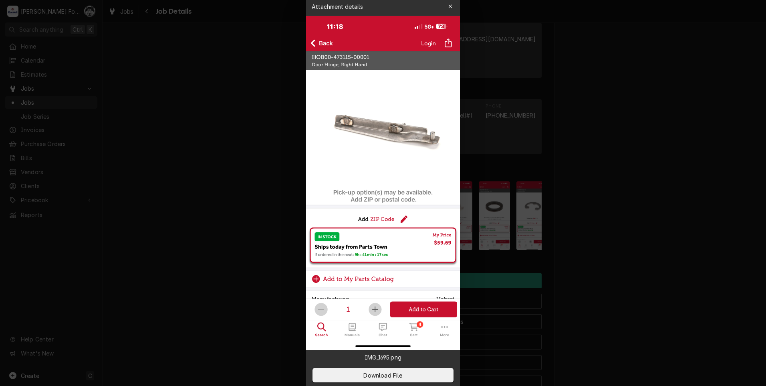
click at [245, 195] on div at bounding box center [383, 193] width 766 height 386
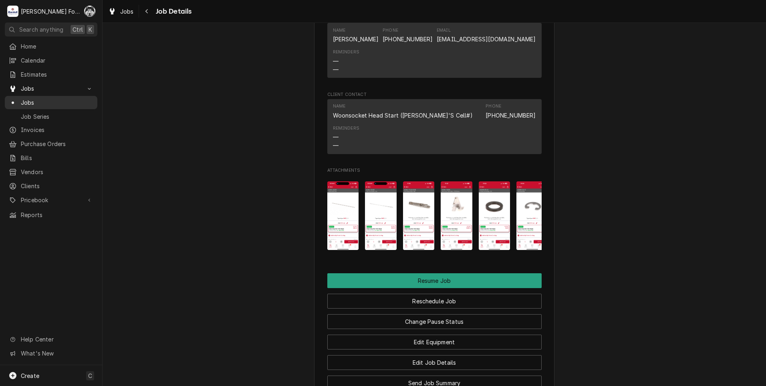
click at [34, 99] on span "Jobs" at bounding box center [57, 102] width 73 height 8
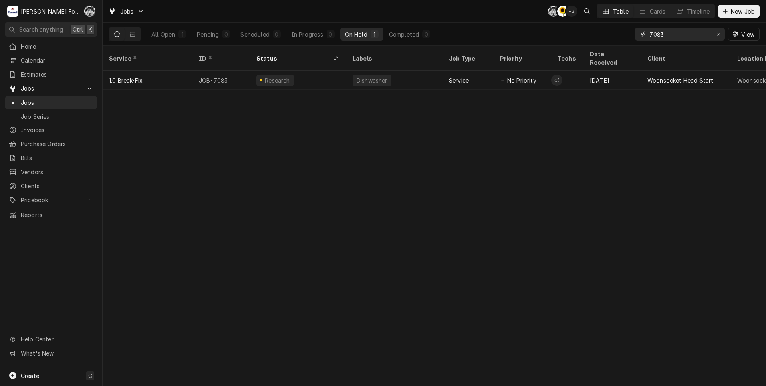
drag, startPoint x: 619, startPoint y: 39, endPoint x: 607, endPoint y: 42, distance: 12.3
click at [607, 42] on div "All Open 1 Pending 0 Scheduled 0 In Progress 0 On Hold 1 Completed 0 7083 View" at bounding box center [434, 34] width 651 height 22
type input "6932"
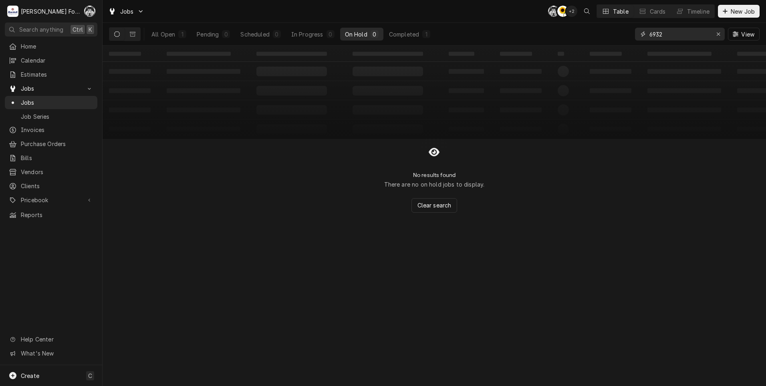
drag, startPoint x: 686, startPoint y: 35, endPoint x: 576, endPoint y: 58, distance: 112.6
click at [576, 58] on div "Jobs C( C( + 2 Table Cards Timeline New Job All Open 1 Pending 0 Scheduled 0 In…" at bounding box center [435, 193] width 664 height 386
click at [403, 36] on div "Completed" at bounding box center [404, 34] width 30 height 8
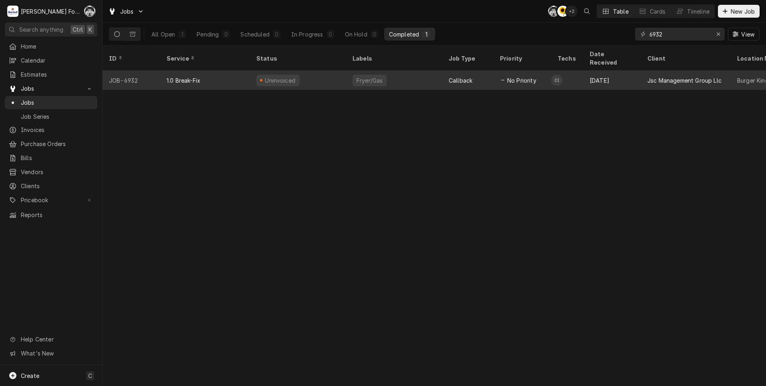
click at [194, 76] on div "1.0 Break-Fix" at bounding box center [205, 80] width 90 height 19
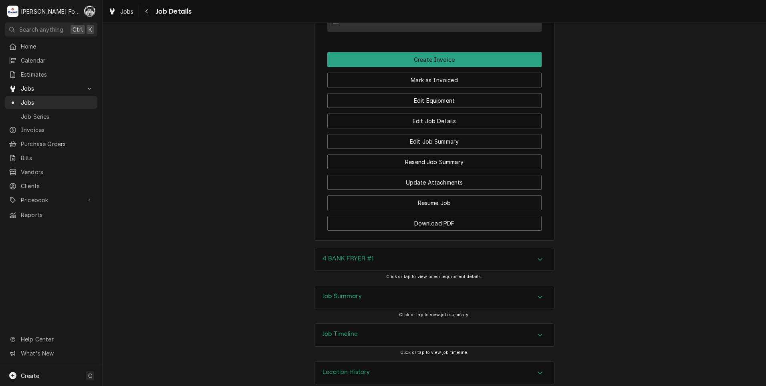
scroll to position [836, 0]
click at [362, 285] on div "Job Summary" at bounding box center [435, 296] width 240 height 22
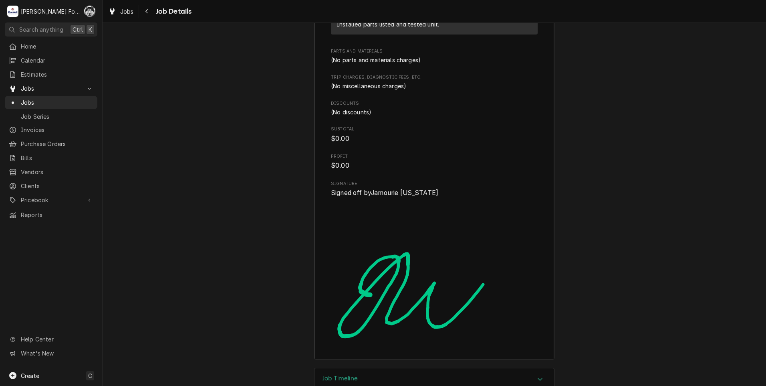
scroll to position [1656, 0]
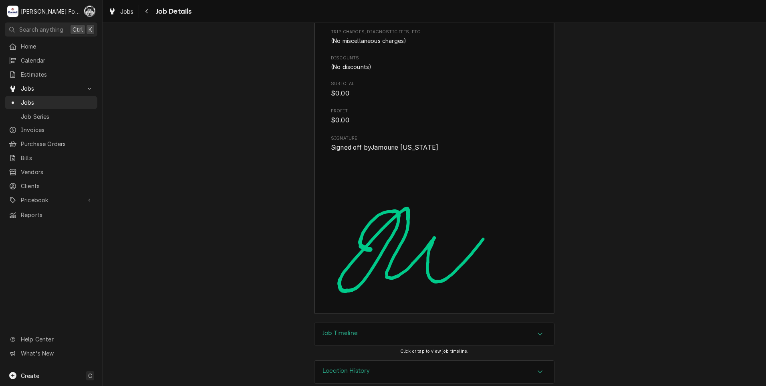
click at [350, 329] on h3 "Job Timeline" at bounding box center [340, 333] width 35 height 8
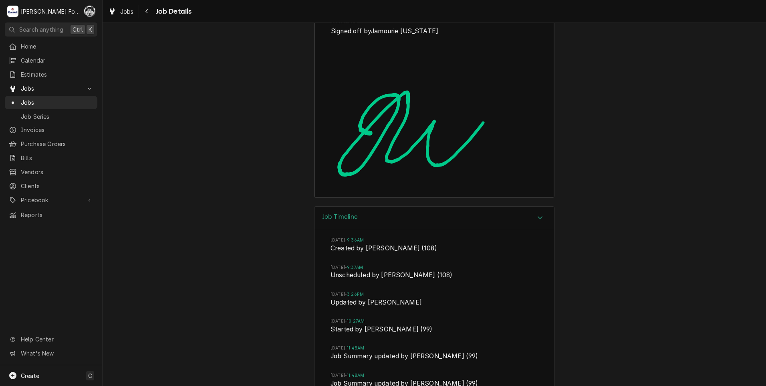
scroll to position [1928, 0]
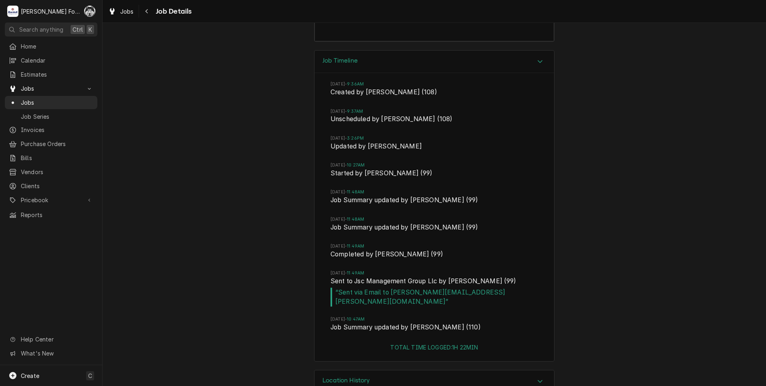
click at [362, 376] on h3 "Location History" at bounding box center [347, 380] width 48 height 8
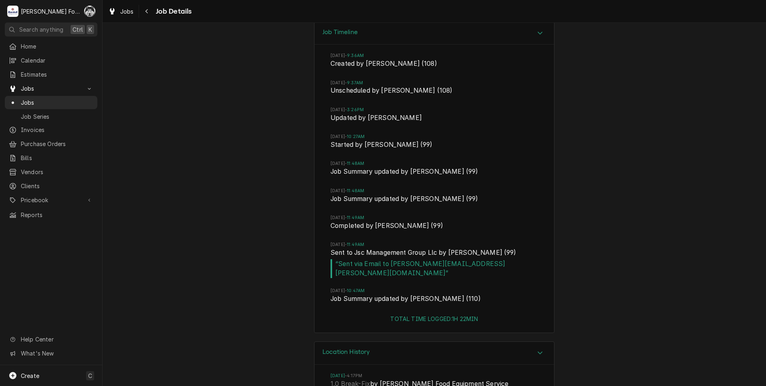
scroll to position [2002, 0]
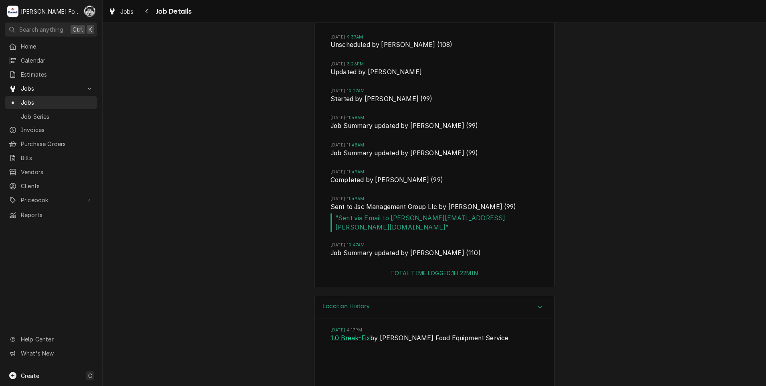
click at [345, 333] on link "1.0 Break-Fix" at bounding box center [351, 338] width 40 height 10
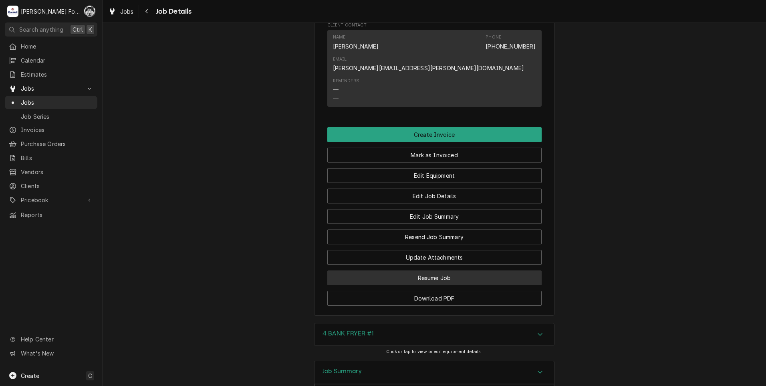
scroll to position [760, 0]
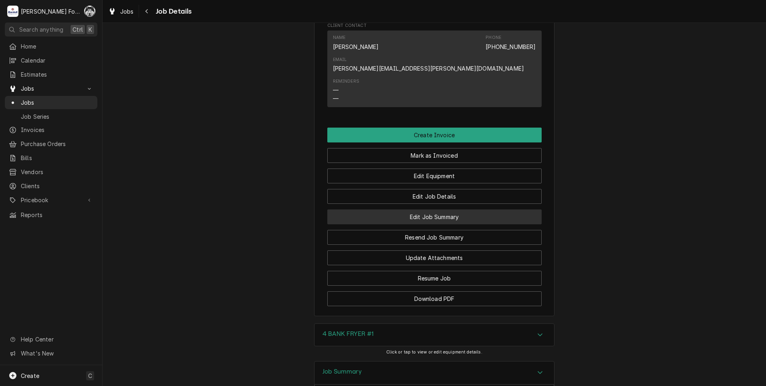
click at [420, 209] on button "Edit Job Summary" at bounding box center [434, 216] width 214 height 15
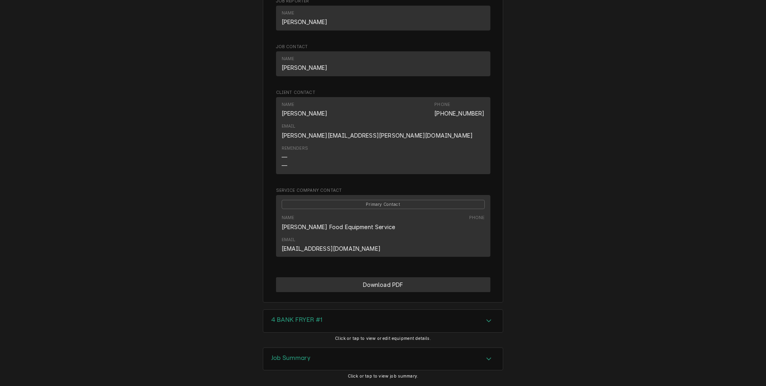
scroll to position [417, 0]
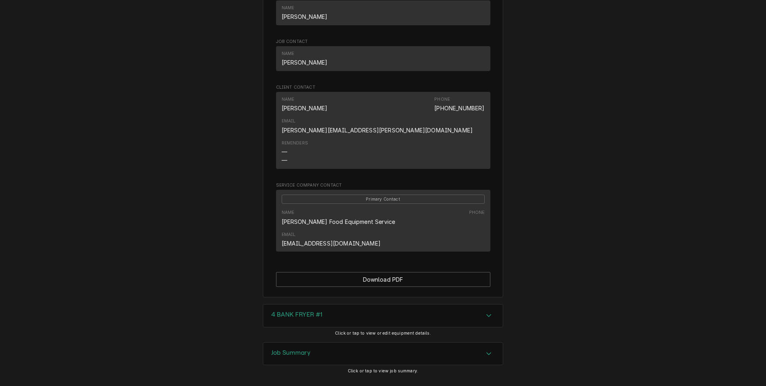
click at [327, 304] on div "4 BANK FRYER #1" at bounding box center [383, 315] width 240 height 22
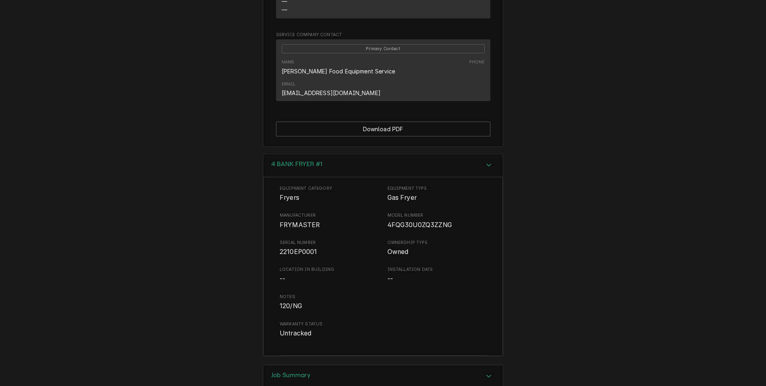
scroll to position [590, 0]
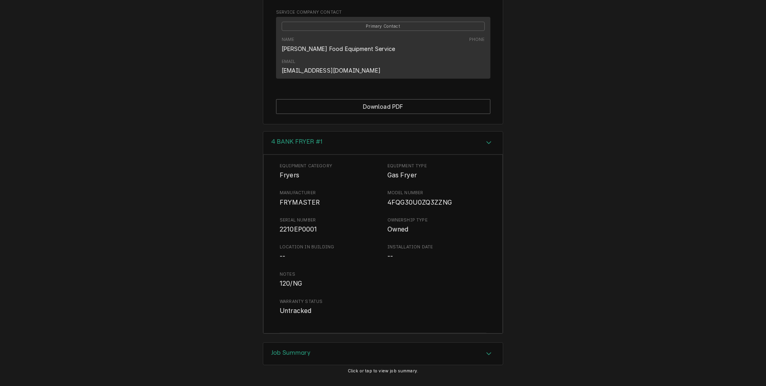
click at [306, 349] on div "Job Summary" at bounding box center [290, 354] width 39 height 10
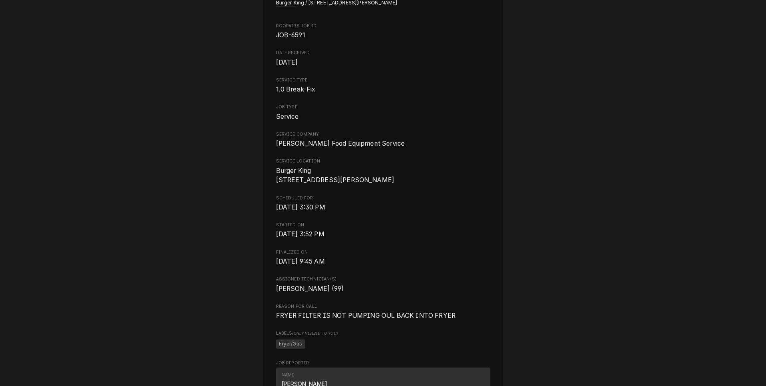
scroll to position [0, 0]
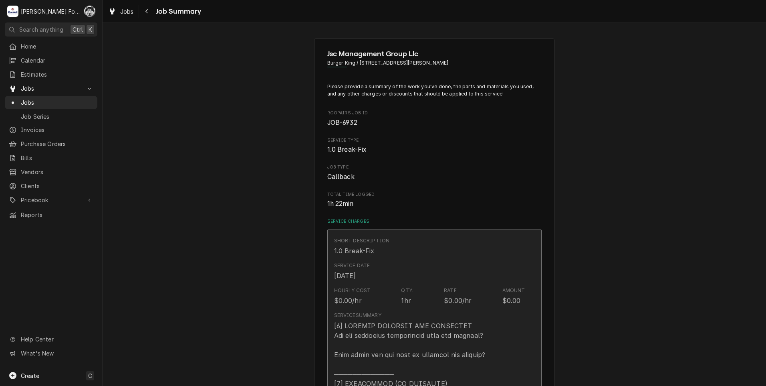
type textarea "x"
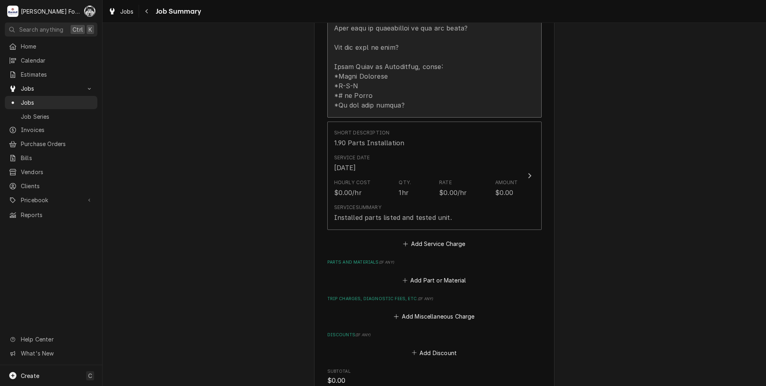
scroll to position [481, 0]
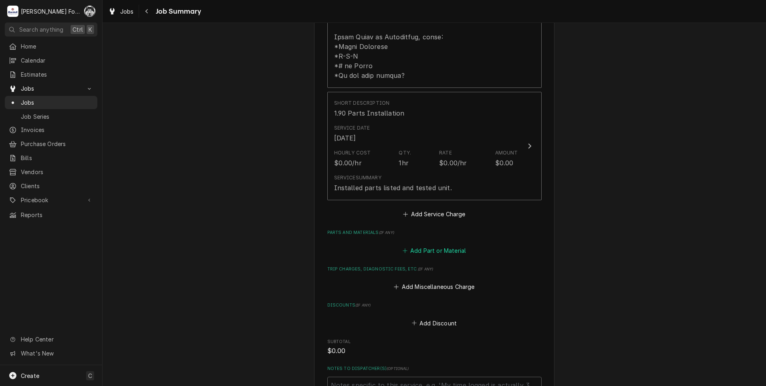
click at [424, 244] on button "Add Part or Material" at bounding box center [434, 249] width 66 height 11
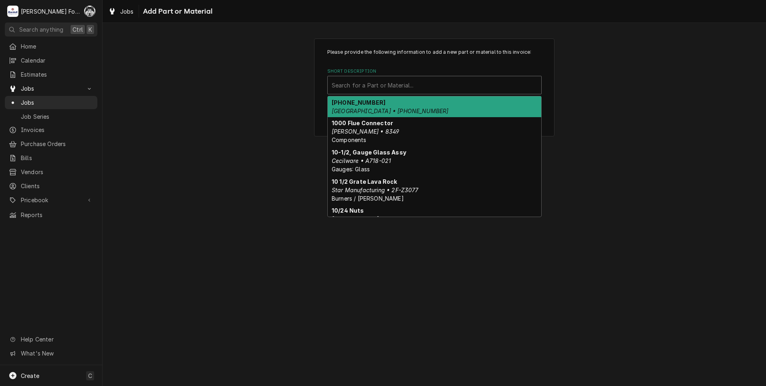
click at [413, 92] on div "Short Description" at bounding box center [435, 85] width 206 height 14
click at [199, 151] on div "Please provide the following information to add a new part or material to this …" at bounding box center [435, 204] width 664 height 363
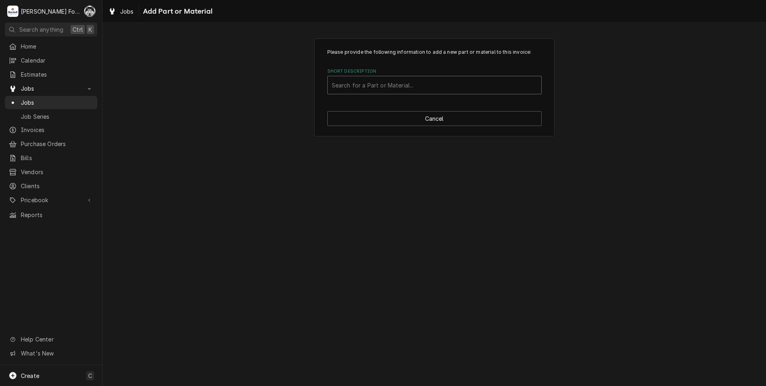
click at [396, 89] on div "Short Description" at bounding box center [435, 85] width 206 height 14
type input "8263292"
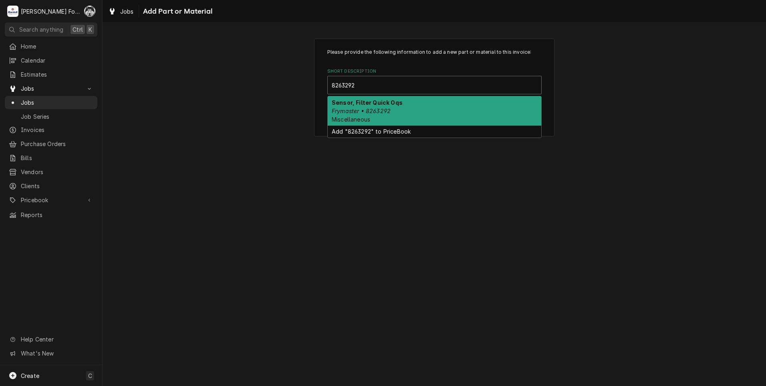
click at [383, 115] on div "Sensor, Filter Quick Oqs Frymaster • 8263292 Miscellaneous" at bounding box center [435, 110] width 214 height 29
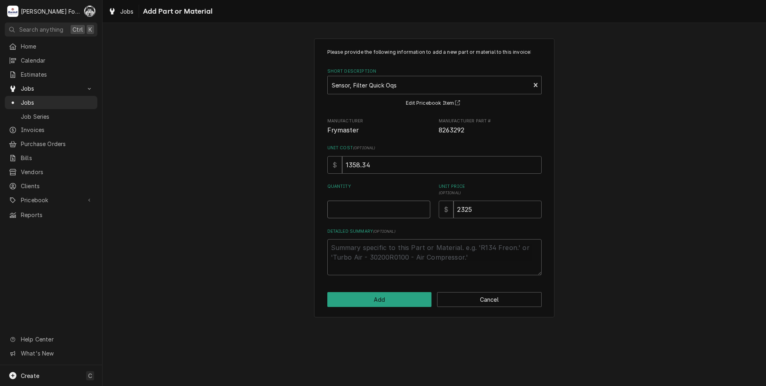
type textarea "x"
type input "0.5"
click at [423, 206] on input "0.5" at bounding box center [378, 209] width 103 height 18
type textarea "x"
type input "1"
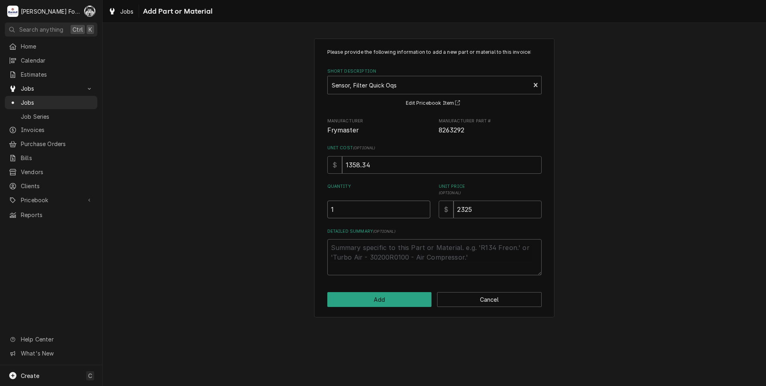
click at [421, 208] on input "1" at bounding box center [378, 209] width 103 height 18
drag, startPoint x: 477, startPoint y: 206, endPoint x: 412, endPoint y: 226, distance: 67.2
click at [413, 226] on div "Please provide the following information to add a new part or material to this …" at bounding box center [434, 161] width 214 height 226
type textarea "x"
type input "1"
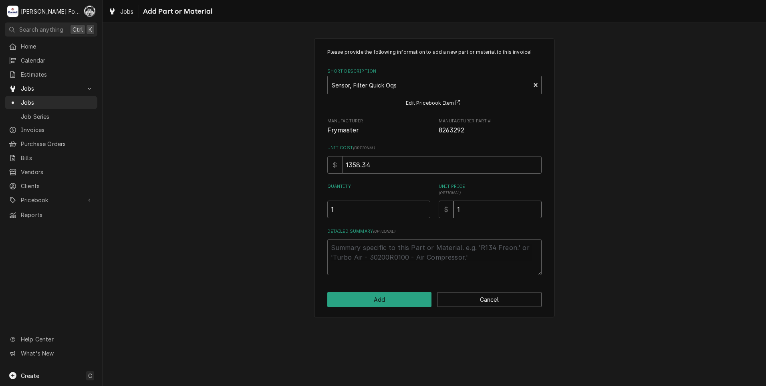
type textarea "x"
type input "15"
type textarea "x"
type input "151"
type textarea "x"
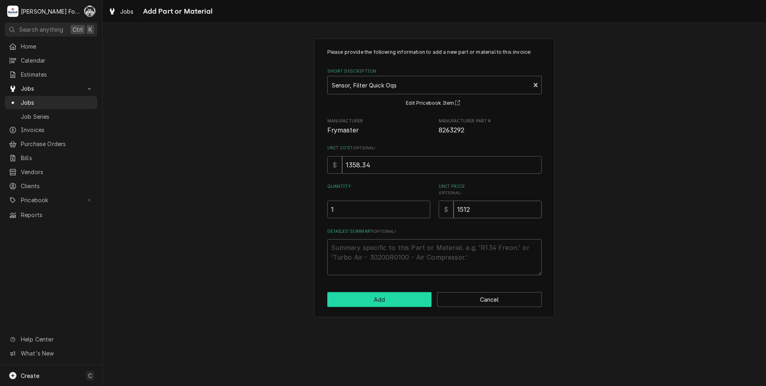
type input "1512"
click at [378, 299] on button "Add" at bounding box center [379, 299] width 105 height 15
type textarea "x"
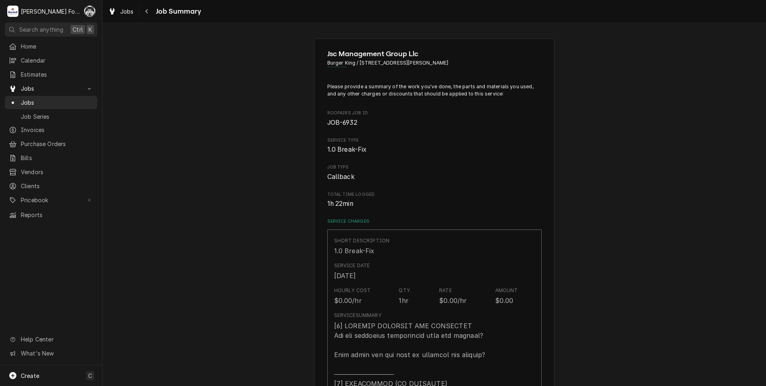
scroll to position [481, 0]
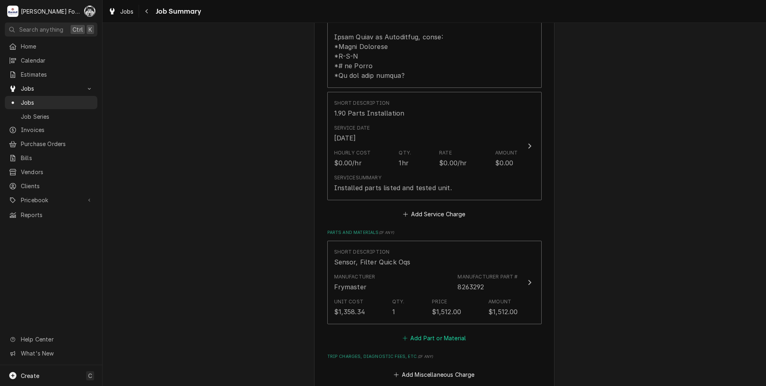
click at [428, 332] on button "Add Part or Material" at bounding box center [434, 337] width 66 height 11
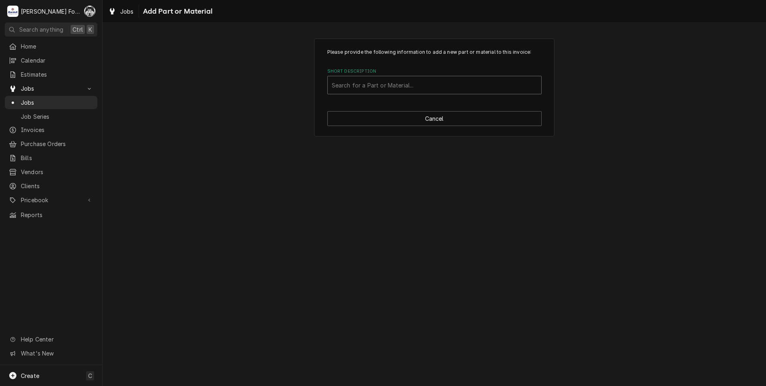
click at [423, 85] on div "Short Description" at bounding box center [435, 85] width 206 height 14
type input "ssdt"
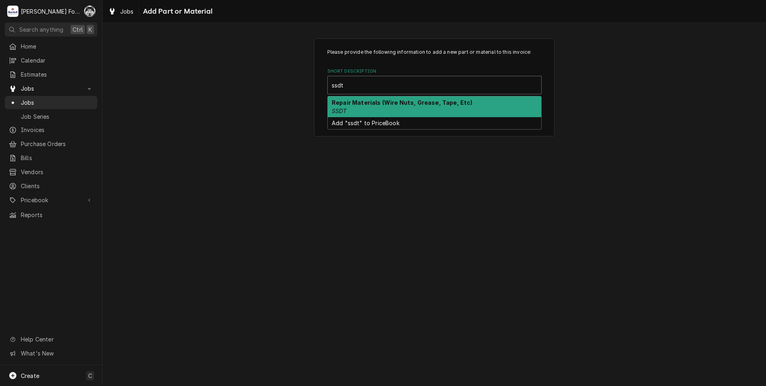
click at [394, 103] on strong "Repair Materials (Wire Nuts, Grease, Tape, Etc)" at bounding box center [402, 102] width 141 height 7
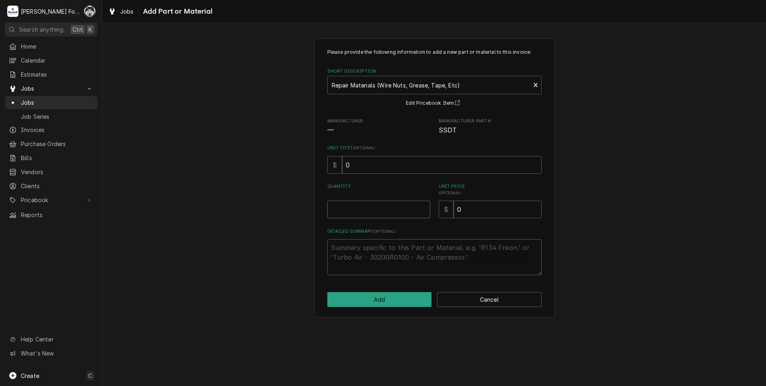
type textarea "x"
type input "0.5"
click at [421, 205] on input "0.5" at bounding box center [378, 209] width 103 height 18
type textarea "x"
type input "1"
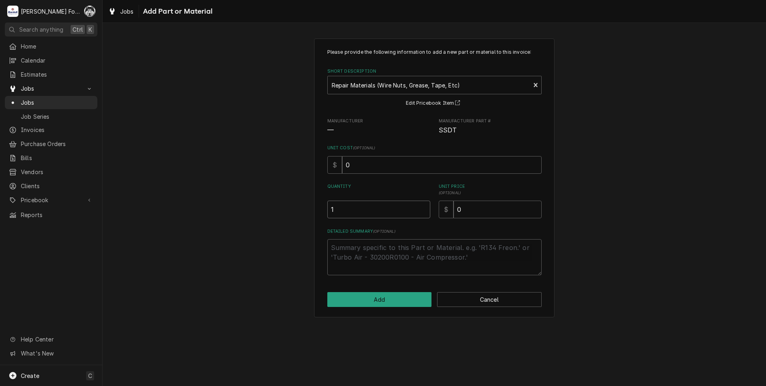
click at [421, 205] on input "1" at bounding box center [378, 209] width 103 height 18
drag, startPoint x: 466, startPoint y: 208, endPoint x: 442, endPoint y: 211, distance: 24.2
click at [446, 213] on div "$ 0" at bounding box center [490, 209] width 103 height 18
type textarea "x"
type input "2"
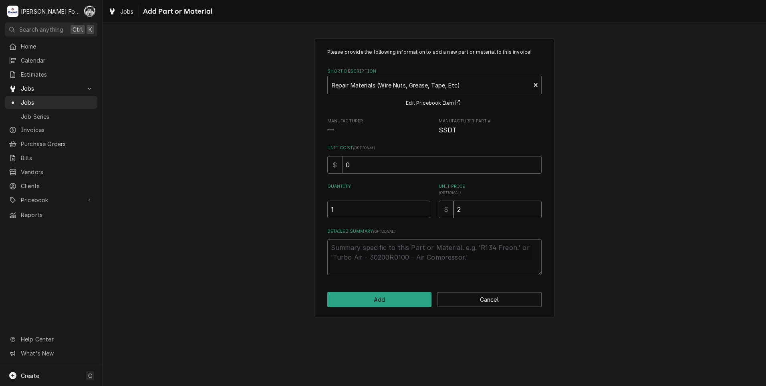
type textarea "x"
type input "20"
click at [413, 299] on button "Add" at bounding box center [379, 299] width 105 height 15
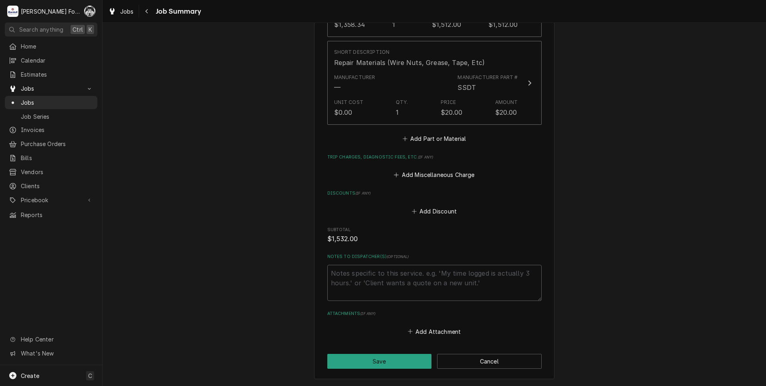
scroll to position [824, 0]
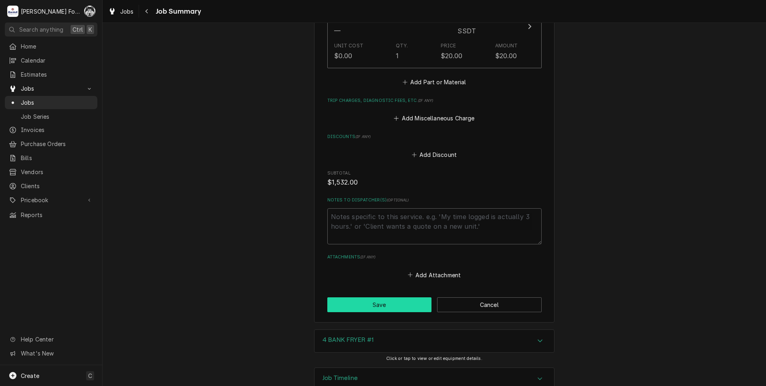
click at [400, 297] on button "Save" at bounding box center [379, 304] width 105 height 15
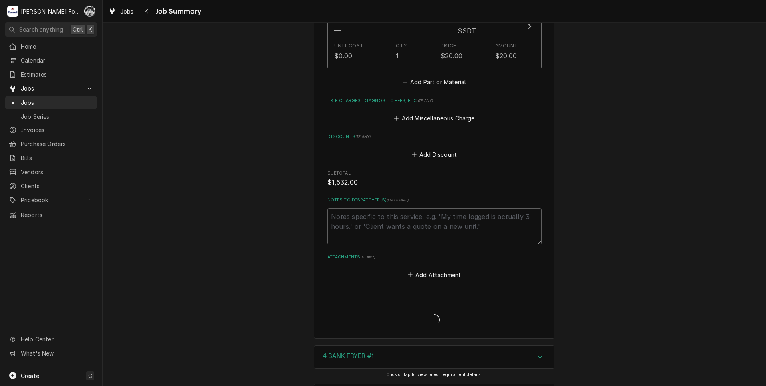
type textarea "x"
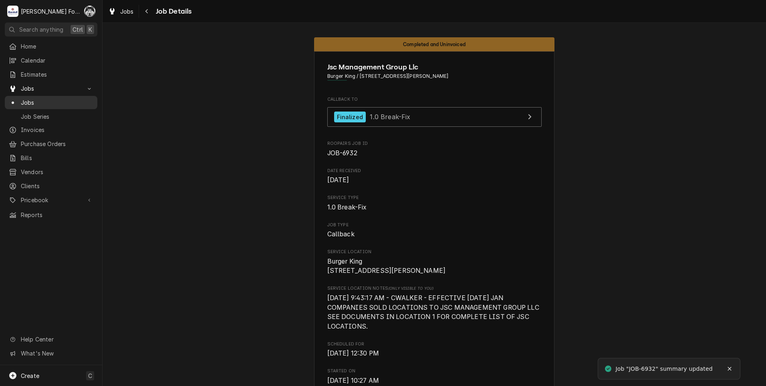
click at [24, 101] on span "Jobs" at bounding box center [57, 102] width 73 height 8
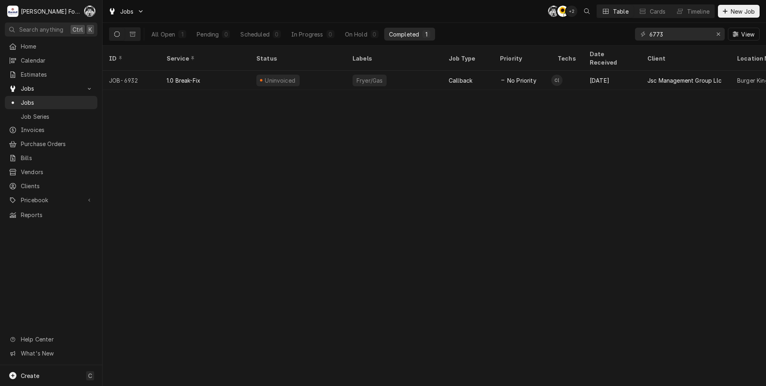
type input "6773"
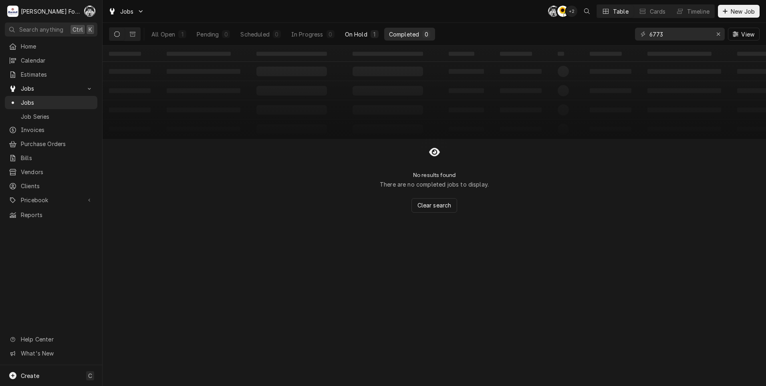
click at [369, 31] on button "On Hold 1" at bounding box center [361, 34] width 43 height 13
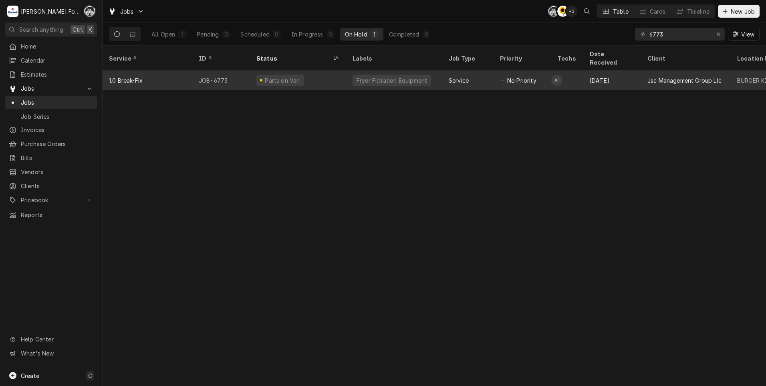
click at [328, 76] on div "Parts on Van" at bounding box center [298, 80] width 96 height 19
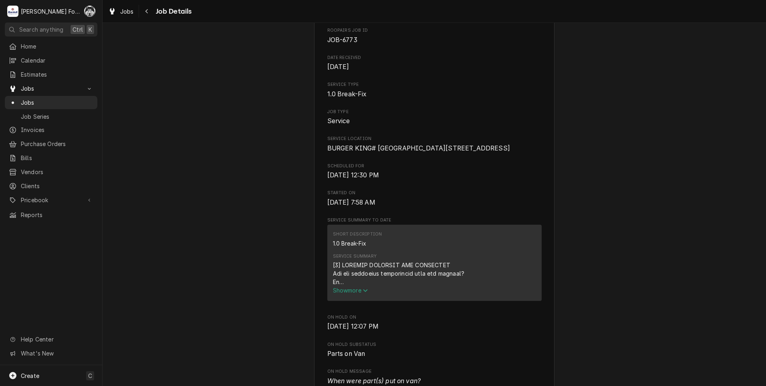
scroll to position [80, 0]
click at [30, 99] on span "Jobs" at bounding box center [57, 102] width 73 height 8
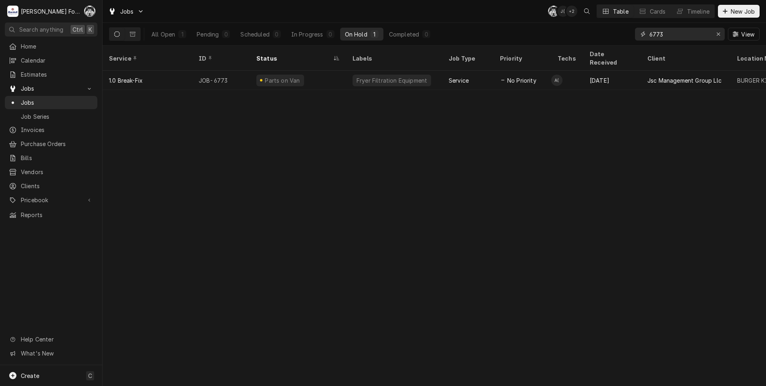
drag, startPoint x: 673, startPoint y: 33, endPoint x: 610, endPoint y: 40, distance: 63.0
click at [609, 40] on div "All Open 1 Pending 0 Scheduled 0 In Progress 0 On Hold 1 Completed 0 6773 View" at bounding box center [434, 34] width 651 height 22
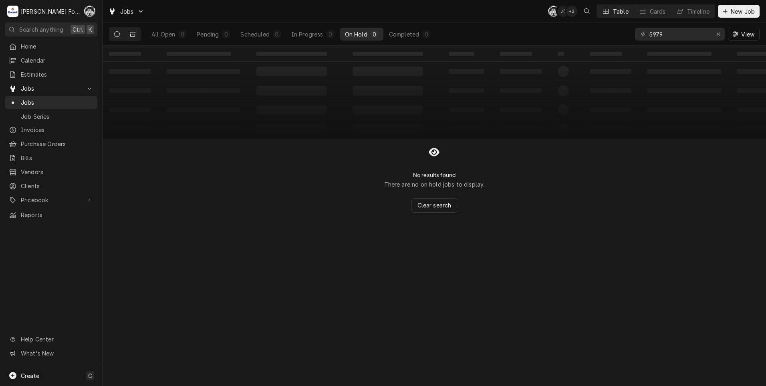
click at [135, 35] on icon "Dynamic Content Wrapper" at bounding box center [133, 34] width 6 height 5
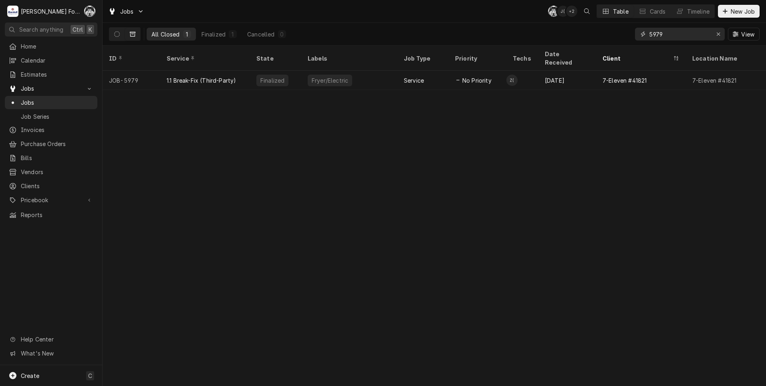
drag, startPoint x: 665, startPoint y: 35, endPoint x: 651, endPoint y: 34, distance: 13.7
click at [651, 34] on input "5979" at bounding box center [680, 34] width 60 height 13
type input "6"
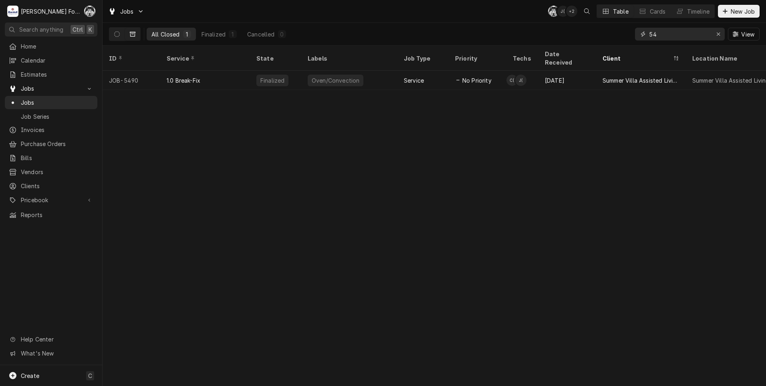
type input "5"
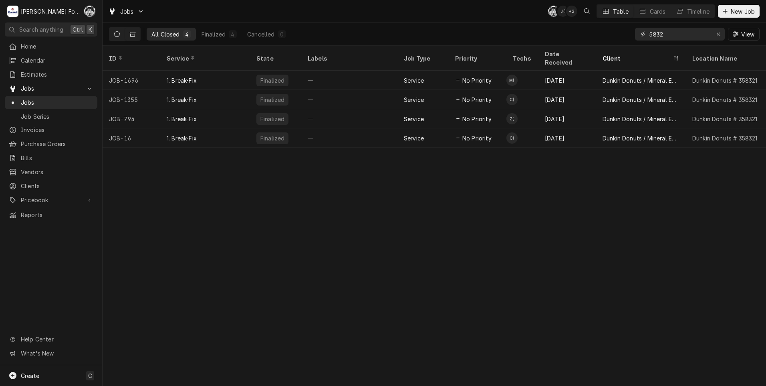
type input "5832"
click at [114, 35] on icon "Dynamic Content Wrapper" at bounding box center [117, 34] width 6 height 6
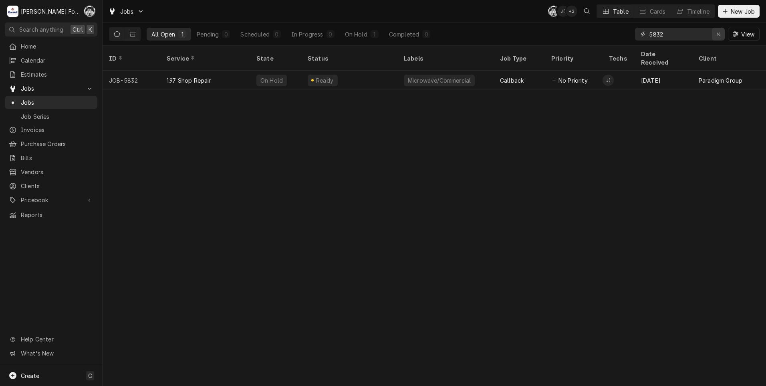
click at [719, 32] on icon "Erase input" at bounding box center [719, 34] width 4 height 6
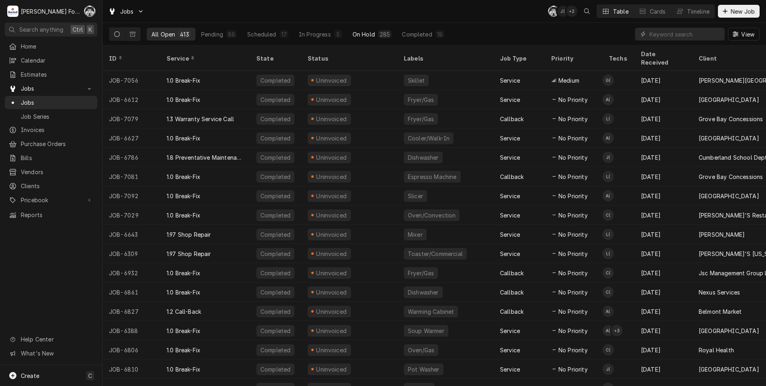
click at [362, 31] on div "On Hold" at bounding box center [364, 34] width 22 height 8
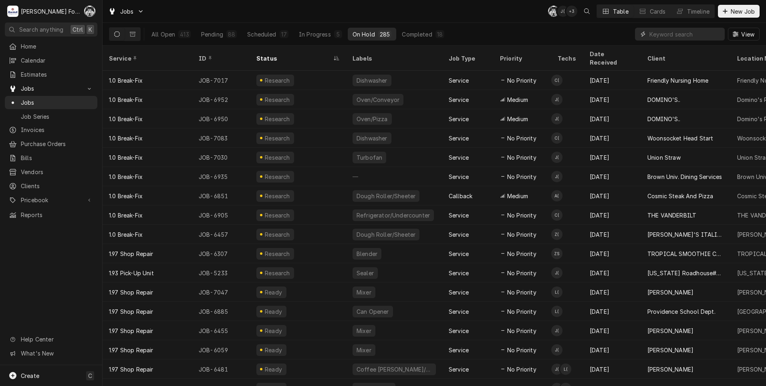
click at [681, 35] on input "Dynamic Content Wrapper" at bounding box center [685, 34] width 71 height 13
drag, startPoint x: 664, startPoint y: 32, endPoint x: 651, endPoint y: 26, distance: 14.3
click at [661, 31] on input "Dynamic Content Wrapper" at bounding box center [685, 34] width 71 height 13
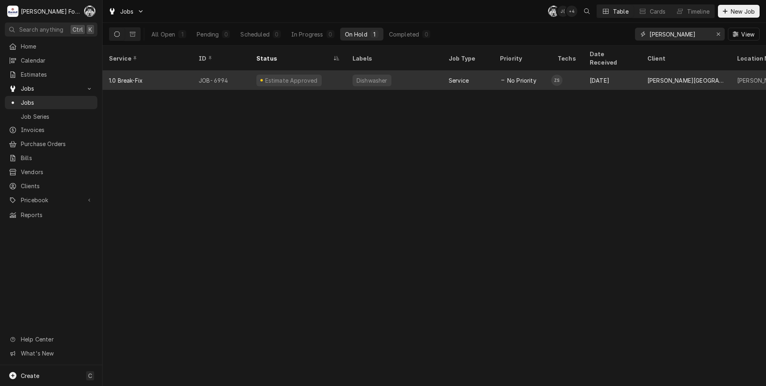
type input "[PERSON_NAME]"
click at [608, 71] on div "[DATE]" at bounding box center [613, 80] width 58 height 19
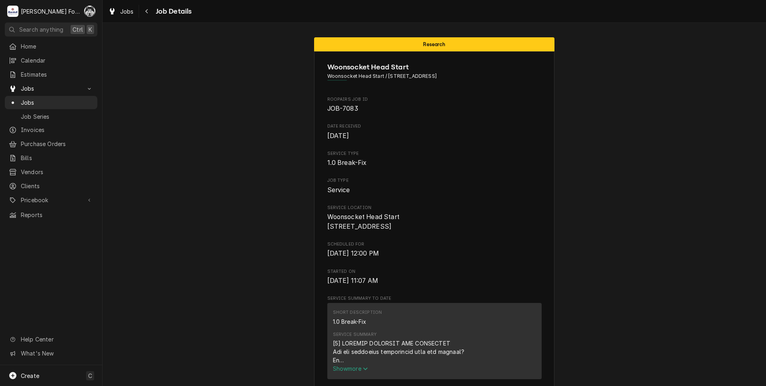
scroll to position [700, 0]
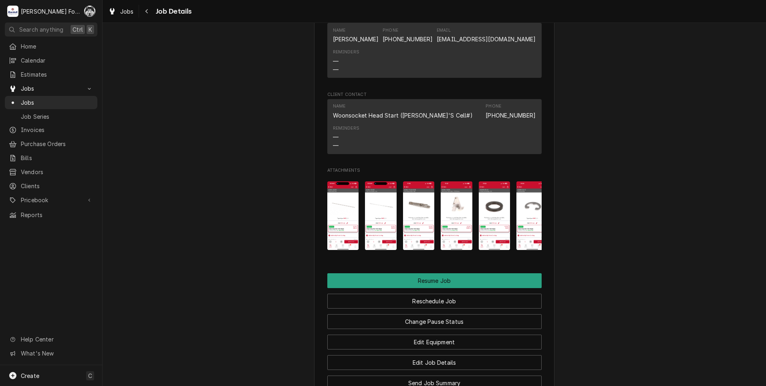
click at [339, 200] on img "Attachments" at bounding box center [343, 215] width 32 height 69
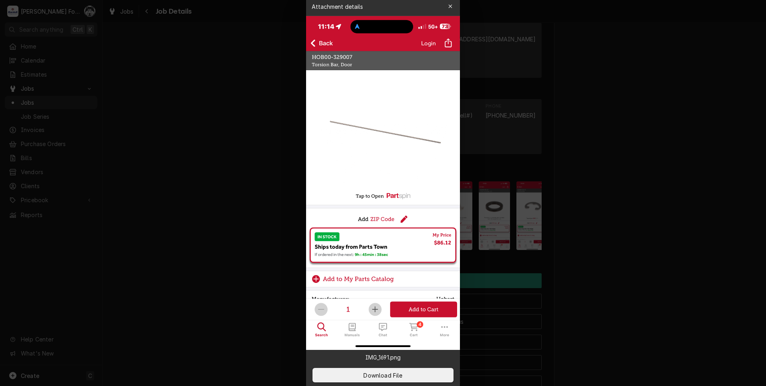
drag, startPoint x: 614, startPoint y: 156, endPoint x: 598, endPoint y: 157, distance: 16.4
click at [614, 156] on div at bounding box center [383, 193] width 766 height 386
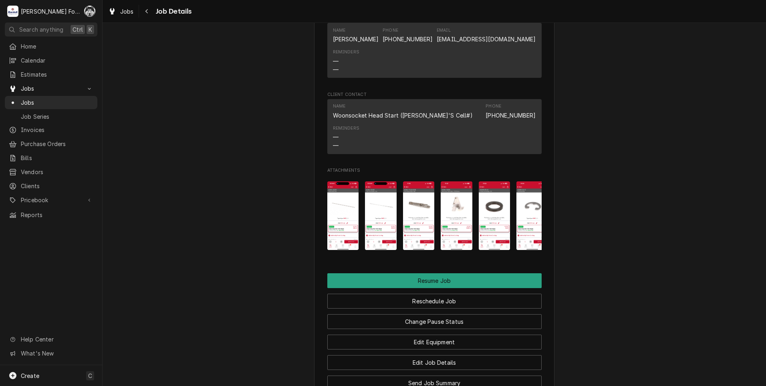
click at [365, 202] on img "Attachments" at bounding box center [381, 215] width 32 height 69
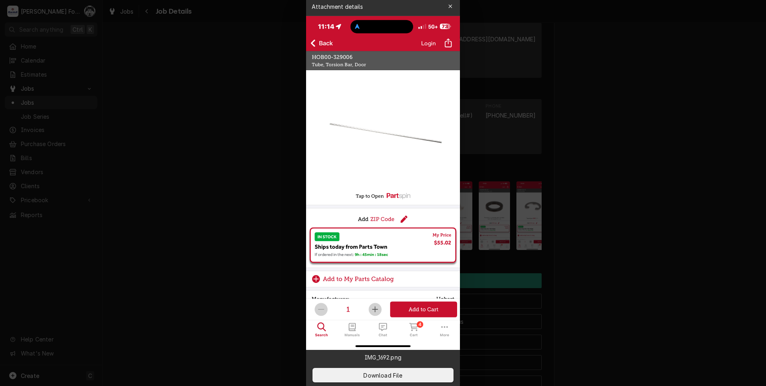
click at [643, 112] on div at bounding box center [383, 193] width 766 height 386
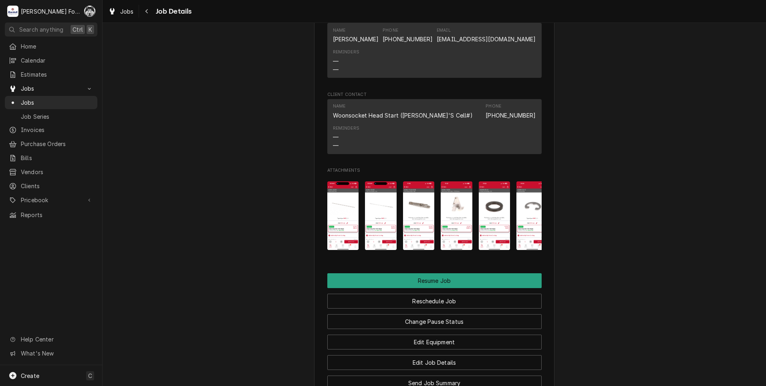
click at [423, 198] on img "Attachments" at bounding box center [419, 215] width 32 height 69
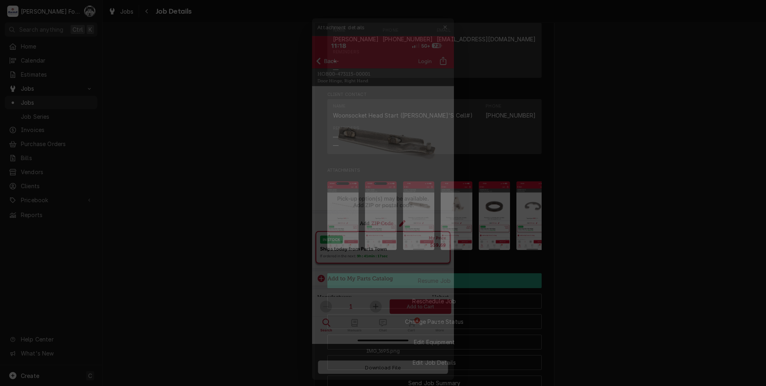
click at [239, 207] on div at bounding box center [383, 193] width 766 height 386
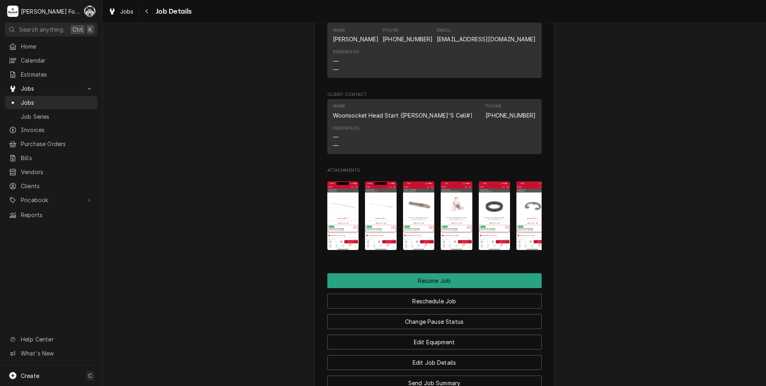
click at [406, 204] on img "Attachments" at bounding box center [419, 215] width 32 height 69
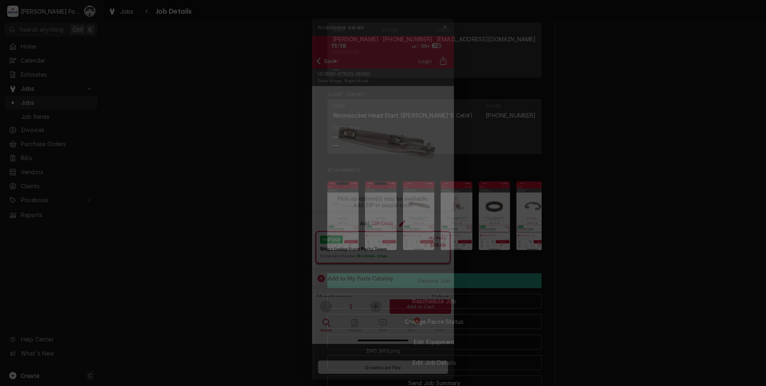
click at [544, 176] on div at bounding box center [383, 193] width 766 height 386
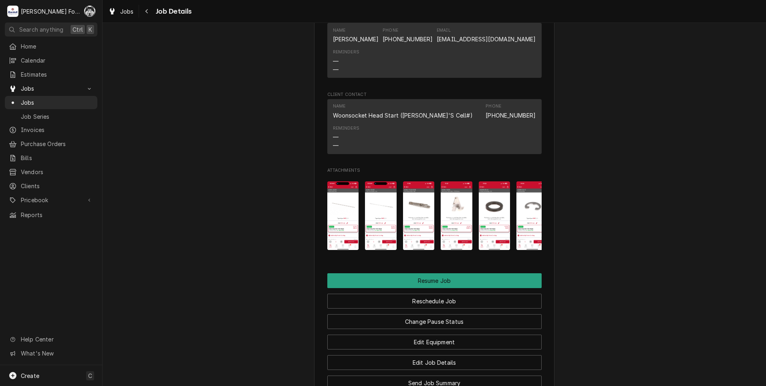
click at [455, 197] on img "Attachments" at bounding box center [457, 215] width 32 height 69
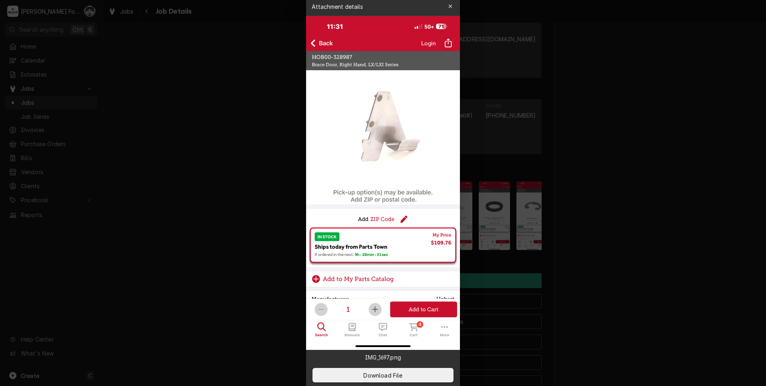
drag, startPoint x: 606, startPoint y: 241, endPoint x: 595, endPoint y: 235, distance: 13.1
click at [603, 239] on div at bounding box center [383, 193] width 766 height 386
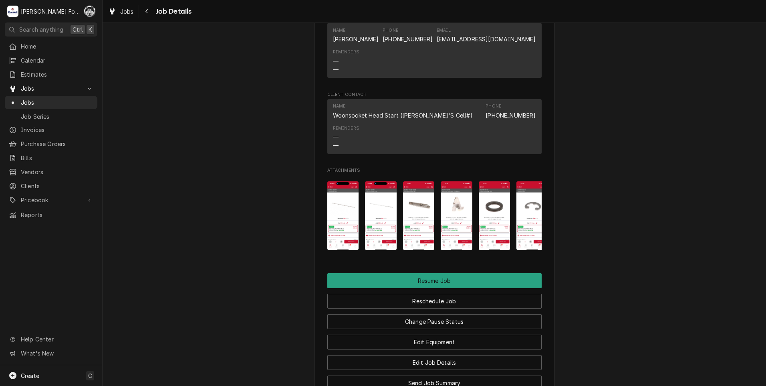
click at [501, 207] on img "Attachments" at bounding box center [495, 215] width 32 height 69
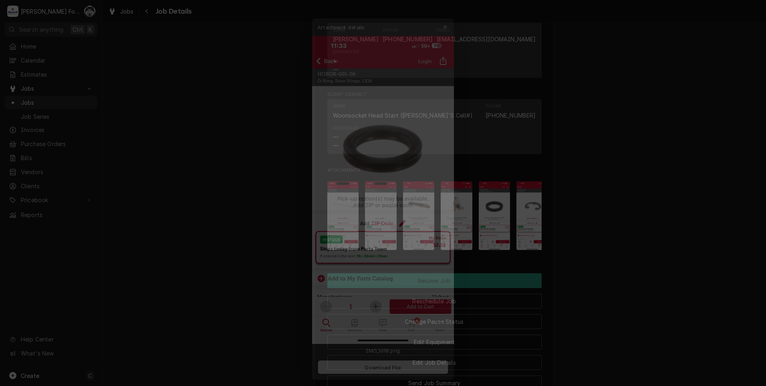
click at [658, 202] on div at bounding box center [383, 193] width 766 height 386
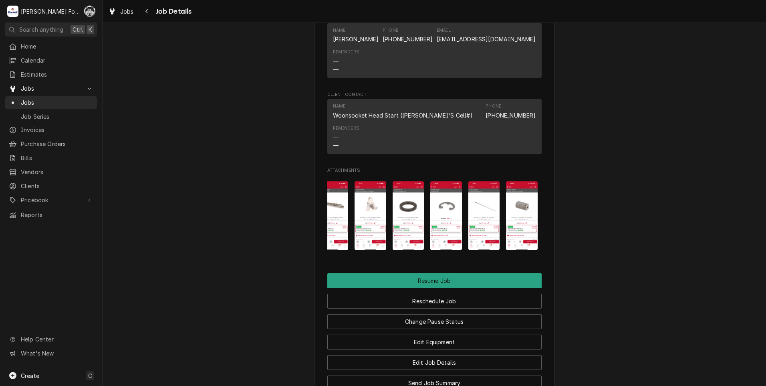
scroll to position [0, 89]
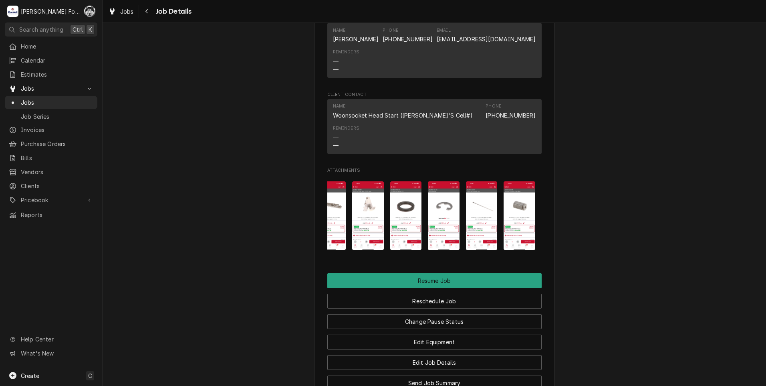
click at [442, 192] on img "Attachments" at bounding box center [444, 215] width 32 height 69
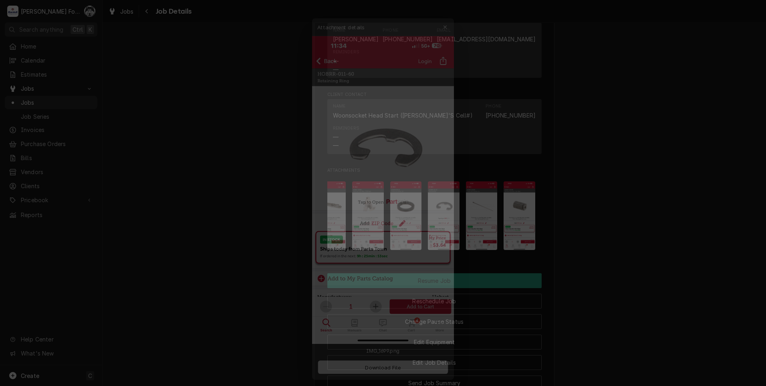
drag, startPoint x: 751, startPoint y: 170, endPoint x: 711, endPoint y: 178, distance: 41.0
click at [734, 174] on div at bounding box center [383, 193] width 766 height 386
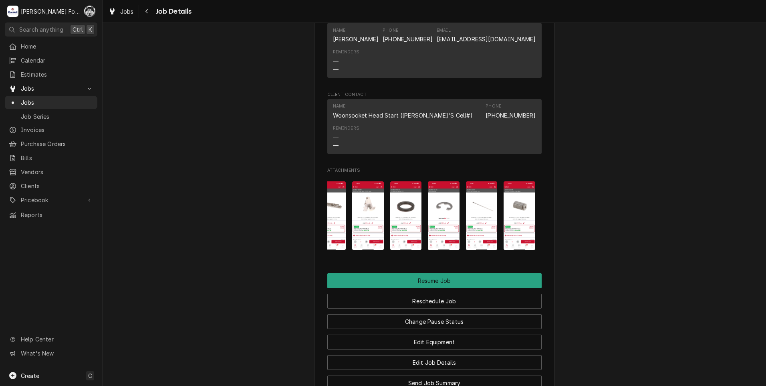
click at [477, 205] on img "Attachments" at bounding box center [482, 215] width 32 height 69
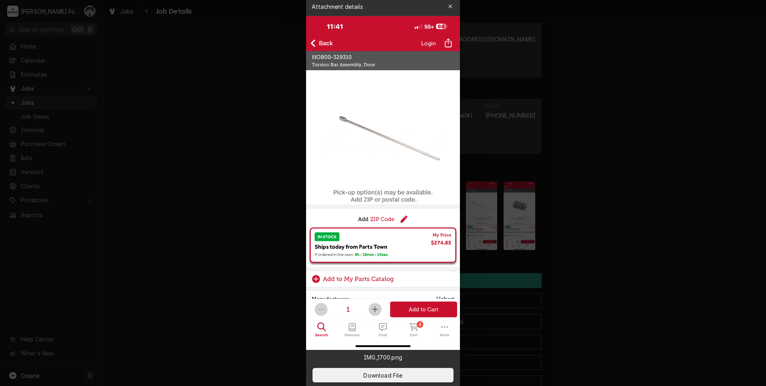
click at [236, 111] on div at bounding box center [383, 193] width 766 height 386
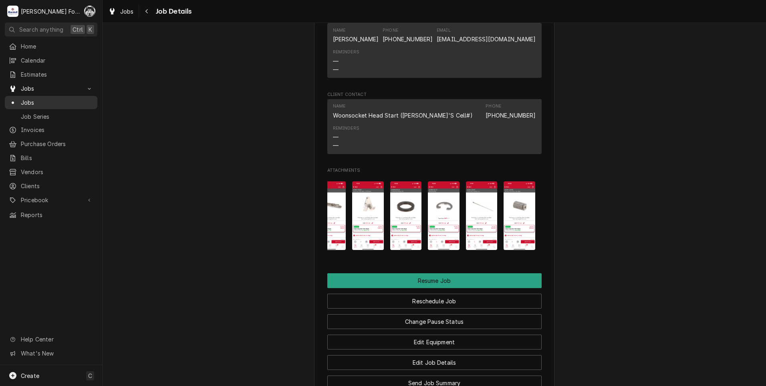
click at [24, 98] on span "Jobs" at bounding box center [57, 102] width 73 height 8
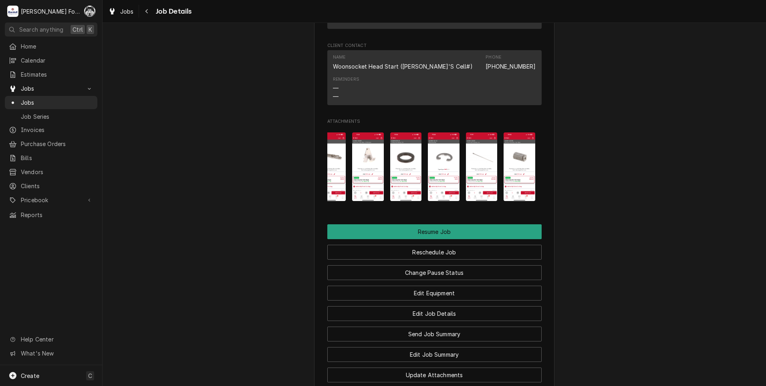
scroll to position [820, 0]
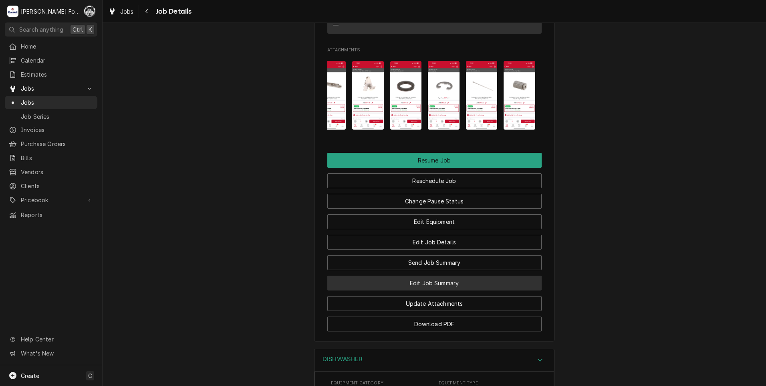
click at [418, 276] on button "Edit Job Summary" at bounding box center [434, 282] width 214 height 15
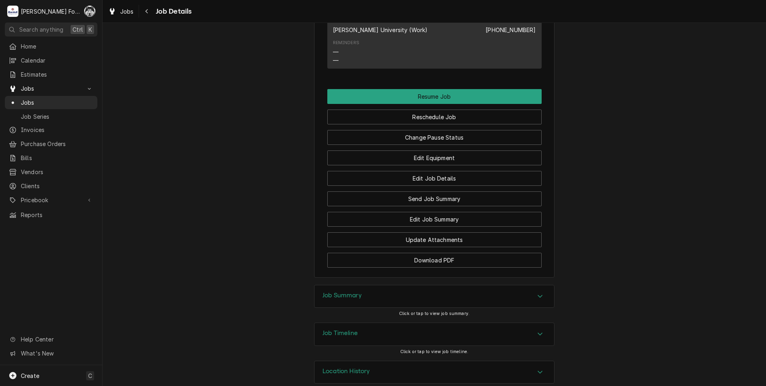
click at [389, 289] on div "Job Summary" at bounding box center [435, 296] width 240 height 22
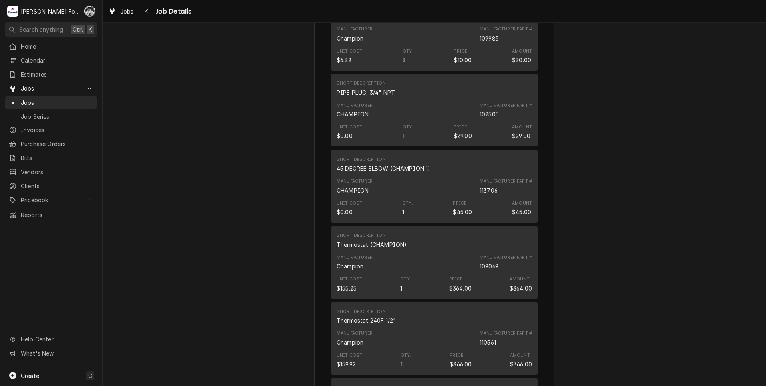
scroll to position [1749, 0]
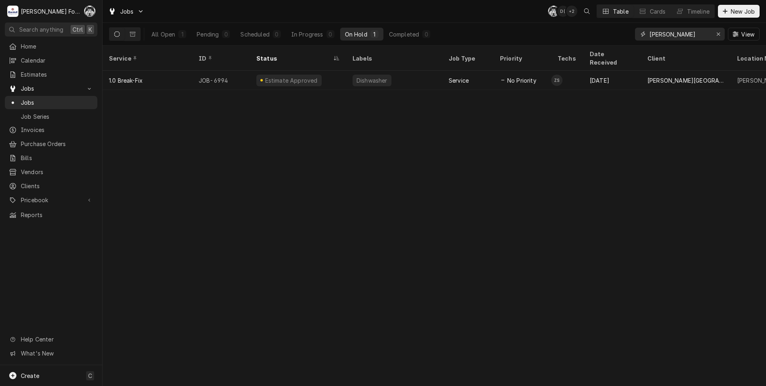
drag, startPoint x: 667, startPoint y: 38, endPoint x: 634, endPoint y: 43, distance: 34.1
click at [634, 43] on div "All Open 1 Pending 0 Scheduled 0 In Progress 0 On Hold 1 Completed 0 [PERSON_NA…" at bounding box center [434, 34] width 651 height 22
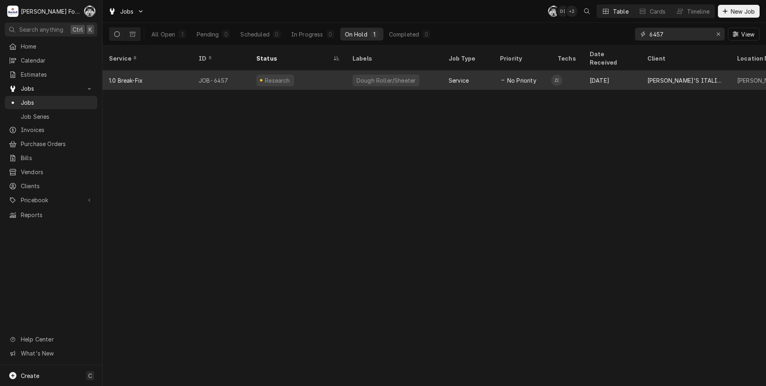
type input "6457"
click at [360, 76] on div "Dough Roller/Sheeter" at bounding box center [386, 80] width 61 height 8
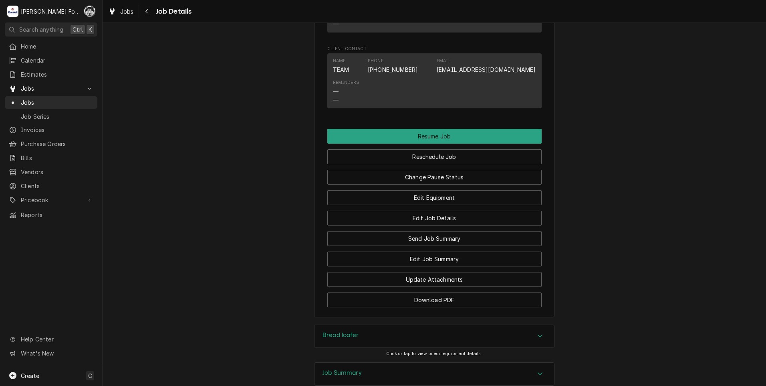
scroll to position [935, 0]
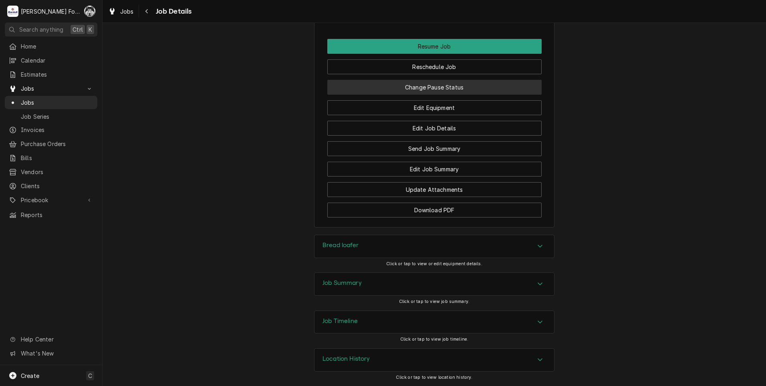
click at [424, 86] on button "Change Pause Status" at bounding box center [434, 87] width 214 height 15
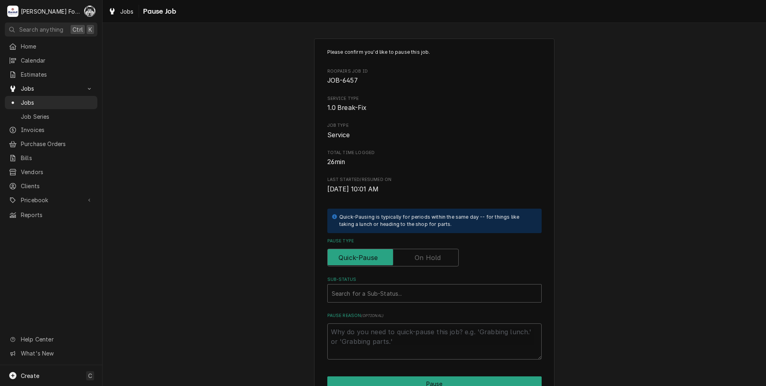
click at [431, 257] on label "Pause Type" at bounding box center [392, 258] width 131 height 18
click at [431, 257] on input "Pause Type" at bounding box center [393, 258] width 124 height 18
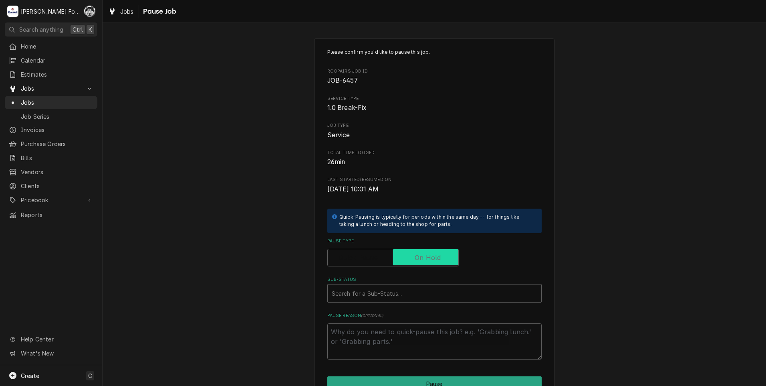
checkbox input "true"
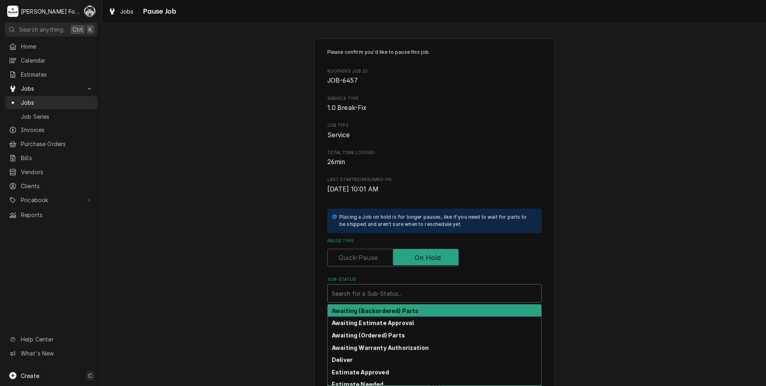
drag, startPoint x: 402, startPoint y: 293, endPoint x: 393, endPoint y: 318, distance: 26.7
click at [401, 293] on div "Sub-Status" at bounding box center [435, 293] width 206 height 14
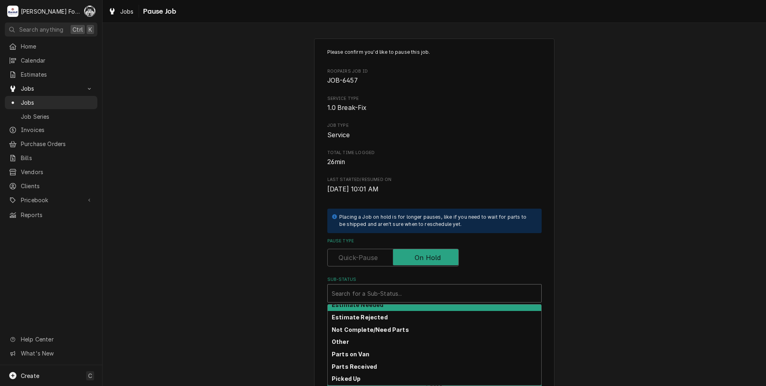
scroll to position [80, 0]
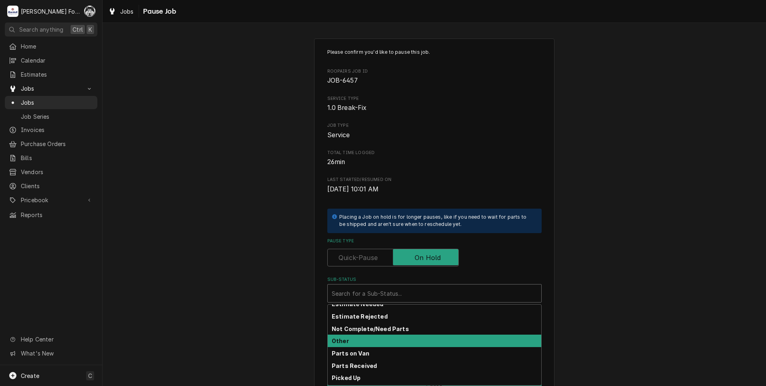
click at [359, 340] on div "Other" at bounding box center [435, 340] width 214 height 12
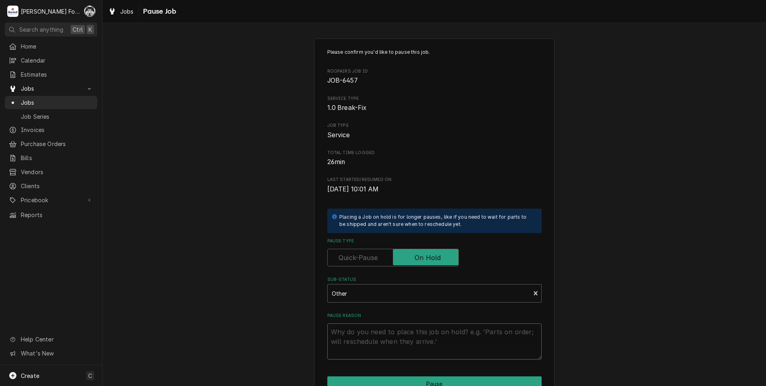
click at [346, 330] on textarea "Pause Reason" at bounding box center [434, 341] width 214 height 36
type textarea "x"
type textarea "n"
type textarea "x"
type textarea "ne"
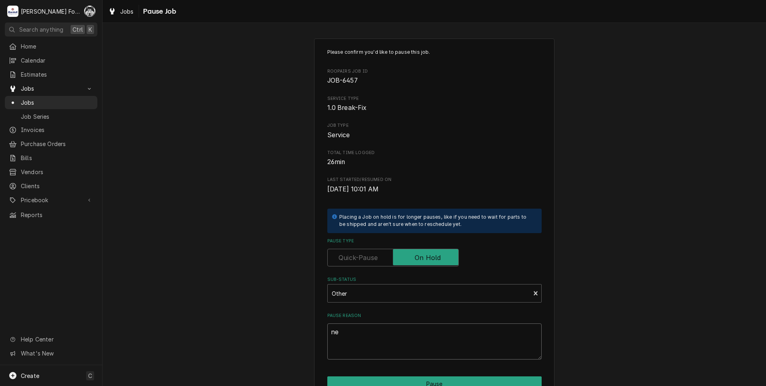
type textarea "x"
type textarea "nee"
type textarea "x"
type textarea "need"
type textarea "x"
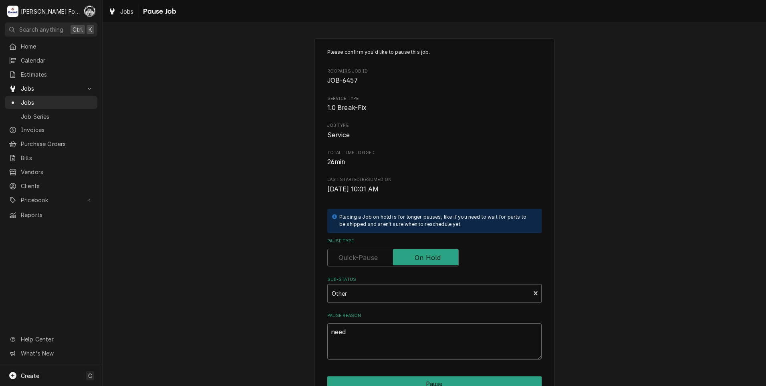
type textarea "need"
type textarea "x"
type textarea "need m"
type textarea "x"
type textarea "need mo"
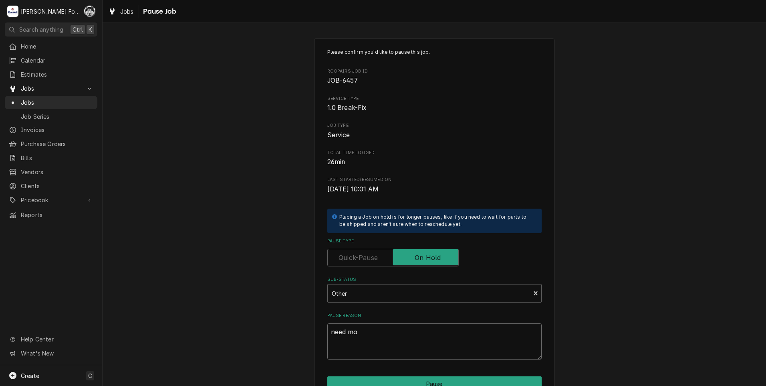
type textarea "x"
type textarea "need mor"
type textarea "x"
type textarea "need more"
type textarea "x"
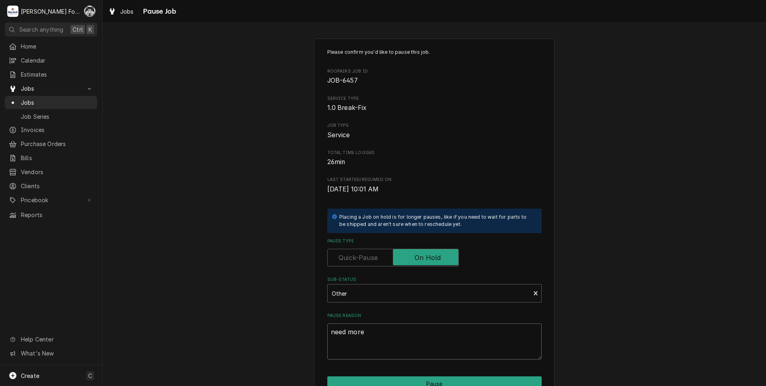
type textarea "need more"
type textarea "x"
type textarea "need more i"
type textarea "x"
type textarea "need more in"
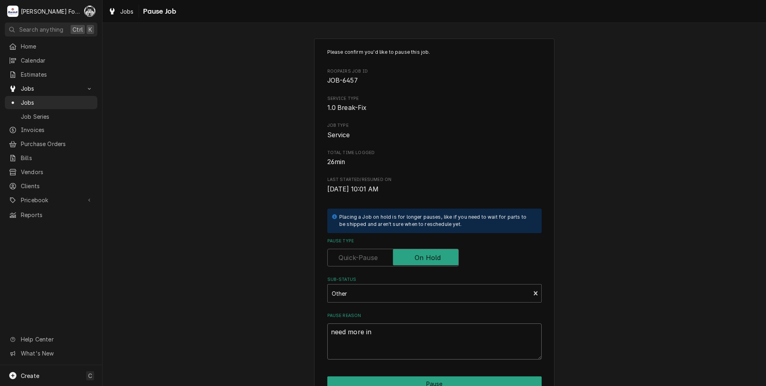
type textarea "x"
type textarea "need more inf"
type textarea "x"
type textarea "need more info"
type textarea "x"
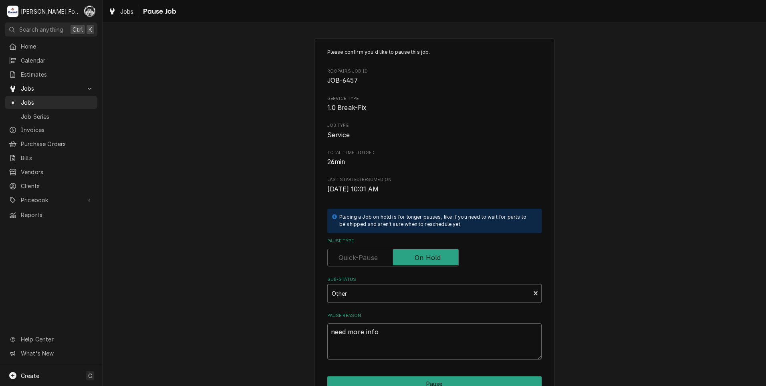
type textarea "need more info/"
type textarea "x"
type textarea "need more info/p"
type textarea "x"
type textarea "need more info/pi"
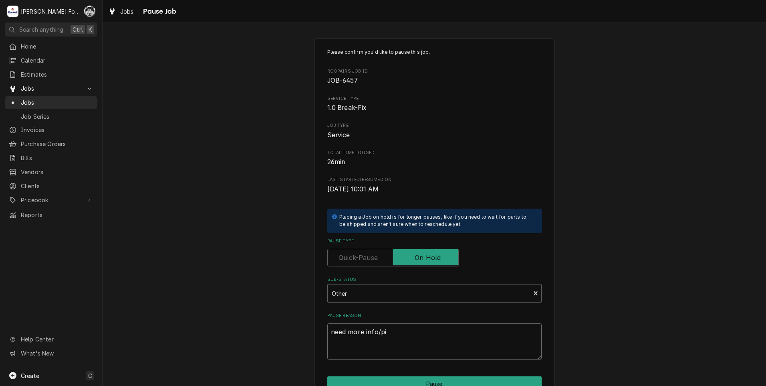
type textarea "x"
type textarea "need more info/pic"
type textarea "x"
type textarea "need more info/pict"
type textarea "x"
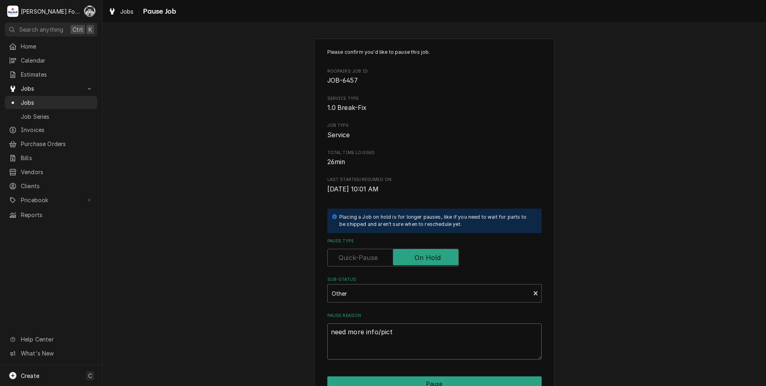
type textarea "need more info/pictu"
type textarea "x"
type textarea "need more info/pictur"
type textarea "x"
type textarea "need more info/picture"
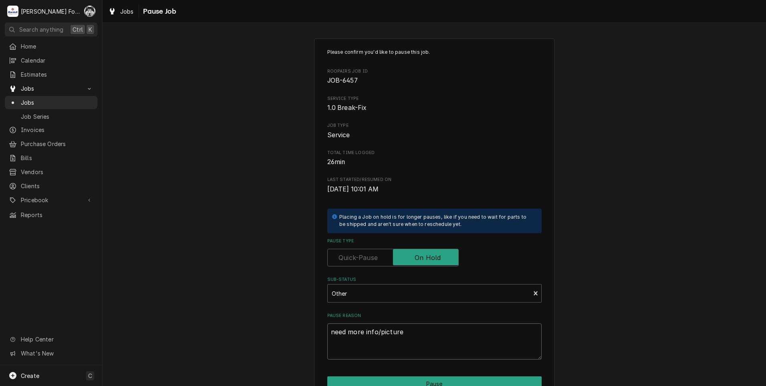
type textarea "x"
type textarea "need more info/pictures"
type textarea "x"
type textarea "need more info/pictures"
type textarea "x"
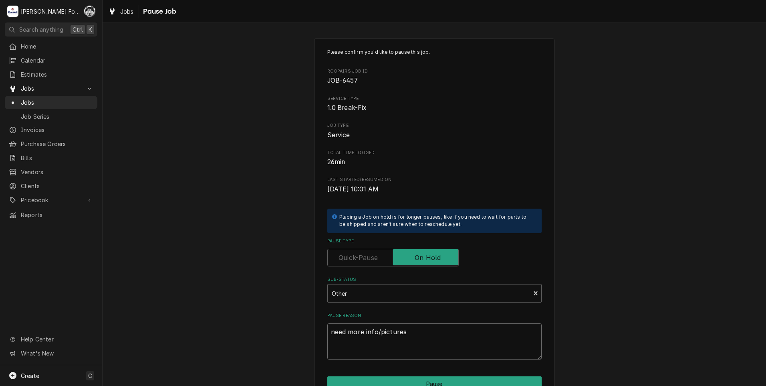
type textarea "need more info/pictures o"
type textarea "x"
type textarea "need more info/pictures of"
type textarea "x"
type textarea "need more info/pictures of"
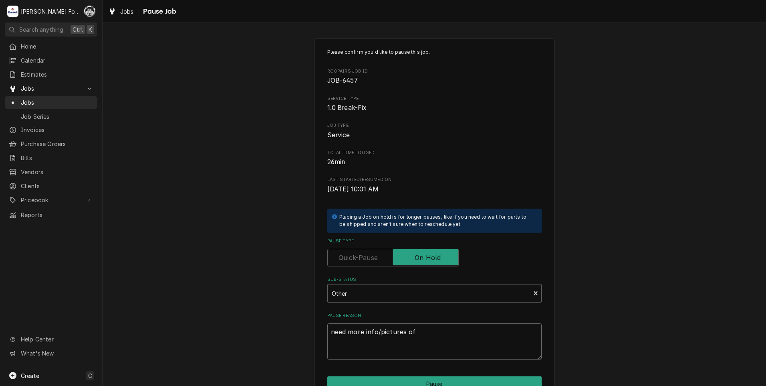
type textarea "x"
type textarea "need more info/pictures of m"
type textarea "x"
type textarea "need more info/pictures of ma"
type textarea "x"
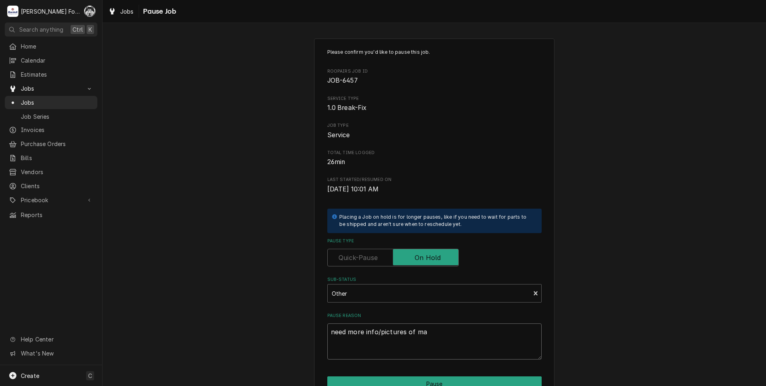
type textarea "need more info/pictures of mac"
type textarea "x"
type textarea "need more info/pictures of mach"
type textarea "x"
type textarea "need more info/pictures of machi"
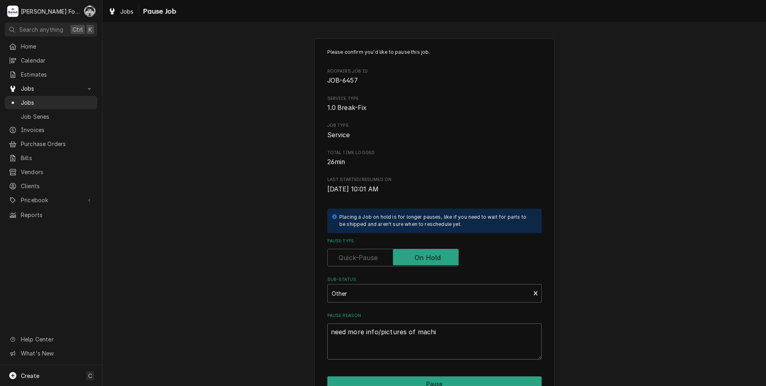
type textarea "x"
type textarea "need more info/pictures of machin"
type textarea "x"
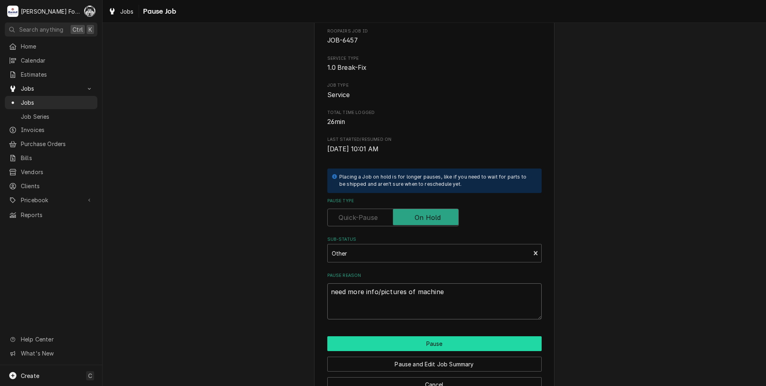
type textarea "need more info/pictures of machine"
click at [430, 341] on button "Pause" at bounding box center [434, 343] width 214 height 15
type textarea "x"
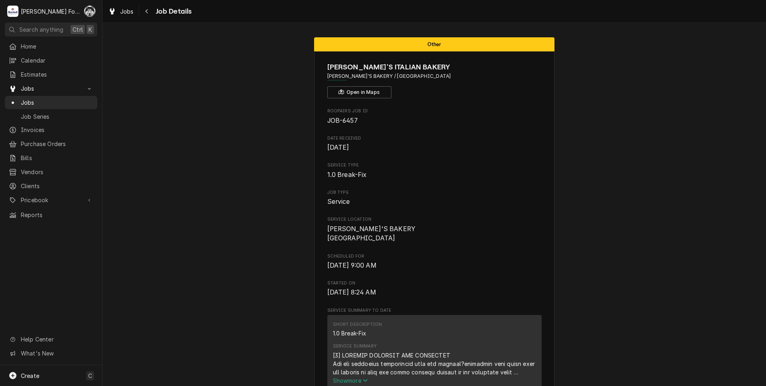
drag, startPoint x: 246, startPoint y: 28, endPoint x: 242, endPoint y: 28, distance: 4.0
click at [244, 28] on div "Other ROSE'S ITALIAN BAKERY [PERSON_NAME]'S BAKERY / [STREET_ADDRESS] Open in M…" at bounding box center [435, 204] width 664 height 363
click at [34, 196] on span "Pricebook" at bounding box center [51, 200] width 61 height 8
click at [48, 224] on span "Parts & Materials" at bounding box center [57, 228] width 73 height 8
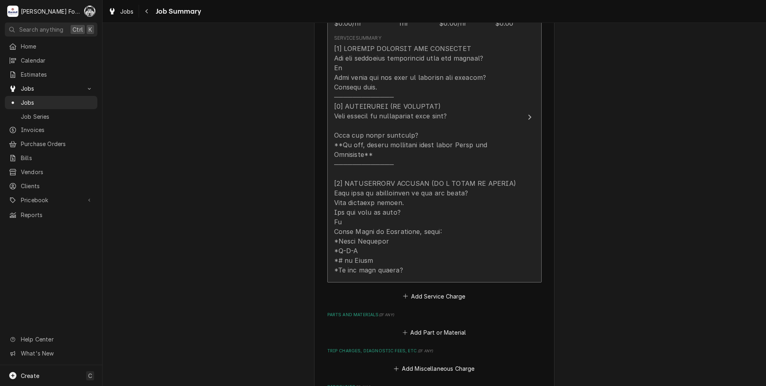
scroll to position [321, 0]
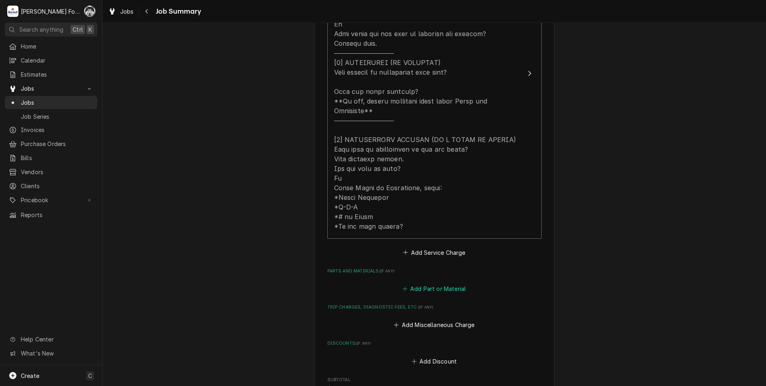
click at [433, 283] on button "Add Part or Material" at bounding box center [434, 288] width 66 height 11
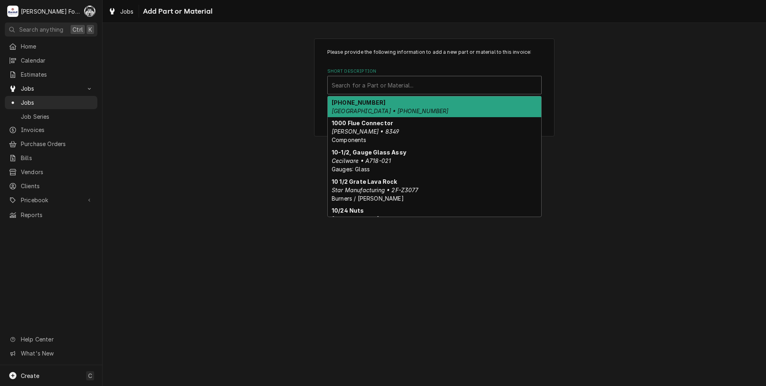
click at [409, 92] on div "Short Description" at bounding box center [435, 85] width 206 height 14
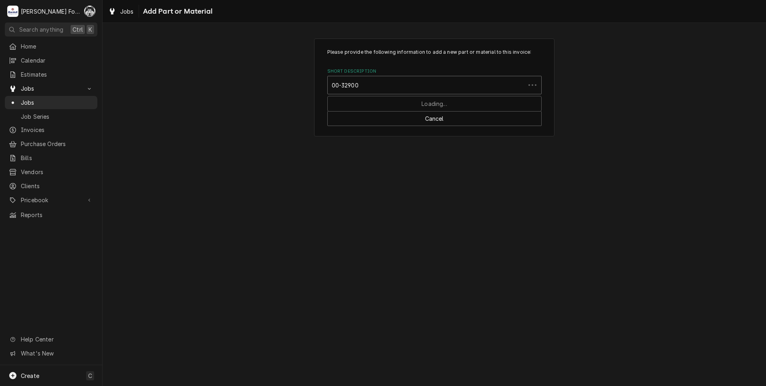
type input "00-329007"
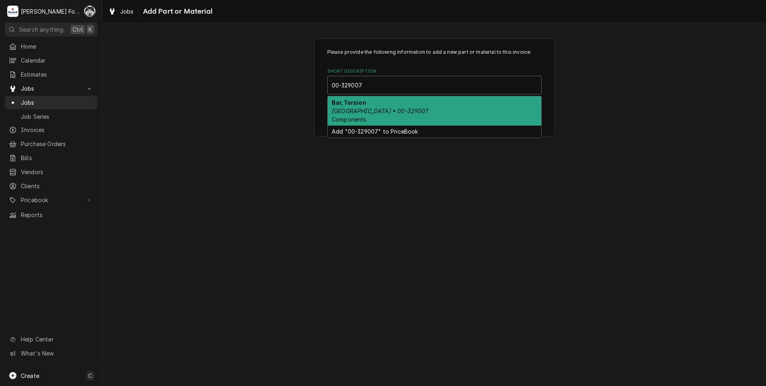
click at [371, 109] on em "[GEOGRAPHIC_DATA] • 00-329007" at bounding box center [380, 110] width 97 height 7
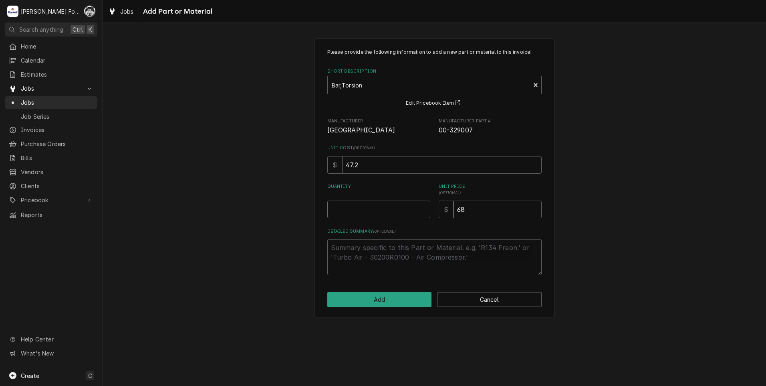
type textarea "x"
type input "0.5"
click at [422, 207] on input "0.5" at bounding box center [378, 209] width 103 height 18
type textarea "x"
type input "1"
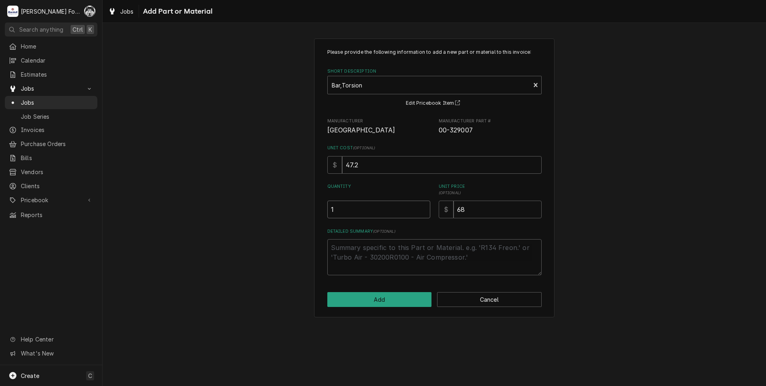
click at [422, 207] on input "1" at bounding box center [378, 209] width 103 height 18
drag, startPoint x: 482, startPoint y: 214, endPoint x: 400, endPoint y: 225, distance: 83.3
click at [404, 226] on div "Please provide the following information to add a new part or material to this …" at bounding box center [434, 161] width 214 height 226
type textarea "x"
type input "8"
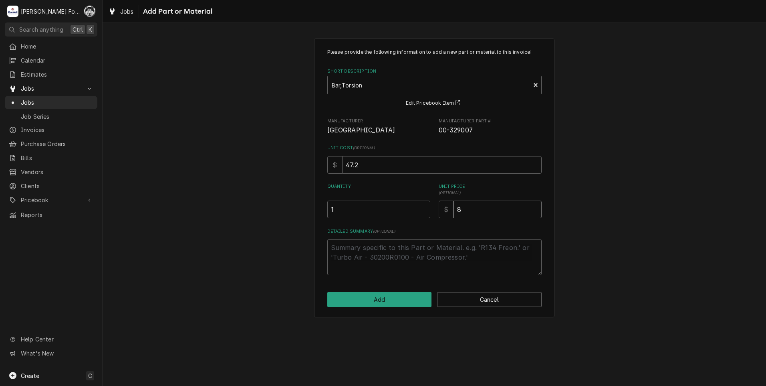
type textarea "x"
type input "87"
click at [376, 295] on button "Add" at bounding box center [379, 299] width 105 height 15
type textarea "x"
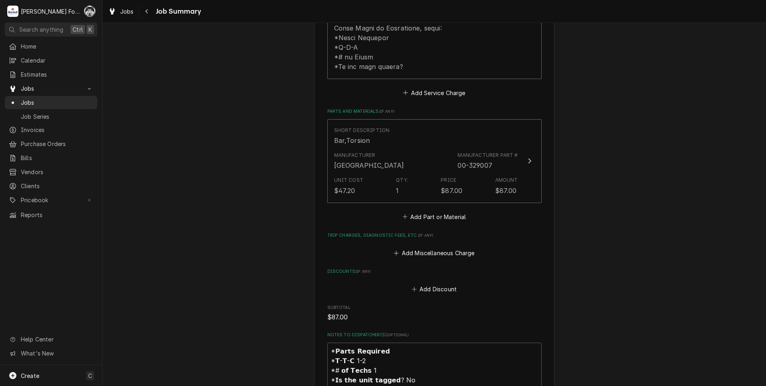
scroll to position [481, 0]
click at [429, 210] on button "Add Part or Material" at bounding box center [434, 215] width 66 height 11
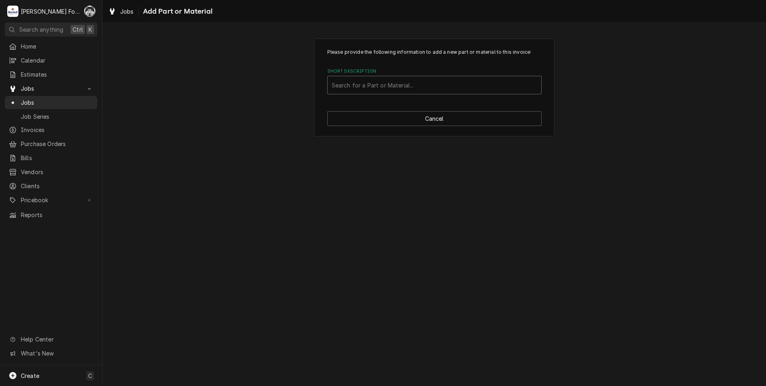
click at [446, 87] on div "Short Description" at bounding box center [435, 85] width 206 height 14
type input "00-328570"
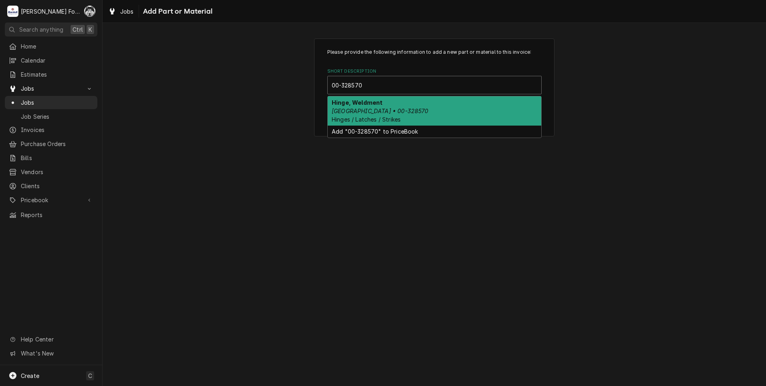
click at [406, 120] on div "Hinge, Weldment Hobart • 00-328570 Hinges / Latches / Strikes" at bounding box center [435, 110] width 214 height 29
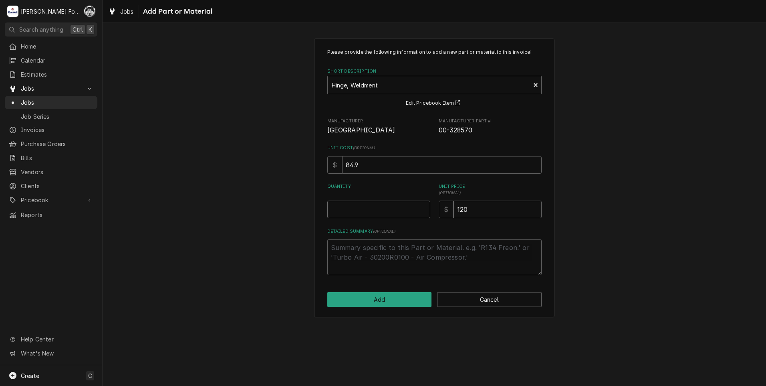
click at [421, 204] on input "Quantity" at bounding box center [378, 209] width 103 height 18
drag, startPoint x: 482, startPoint y: 209, endPoint x: 430, endPoint y: 219, distance: 52.2
click at [432, 219] on div "Please provide the following information to add a new part or material to this …" at bounding box center [434, 161] width 214 height 226
type textarea "x"
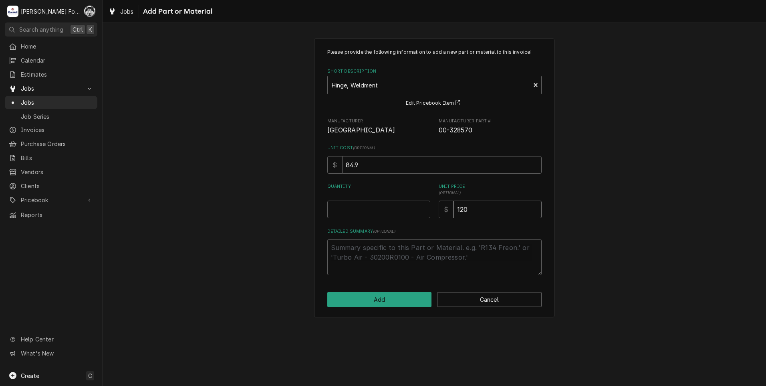
type input "5"
type textarea "x"
type input "54"
type textarea "x"
type input "544"
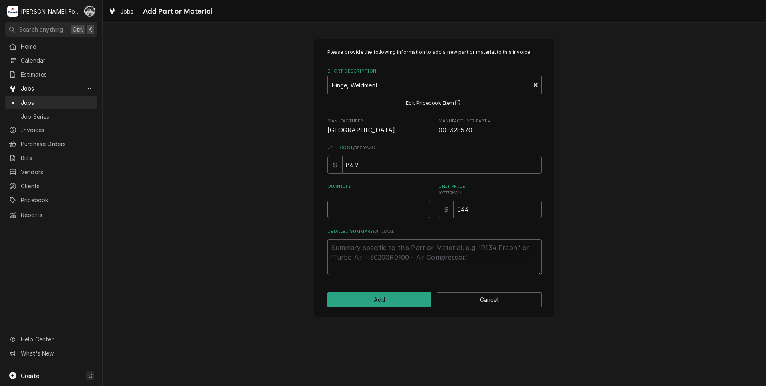
click at [386, 208] on input "Quantity" at bounding box center [378, 209] width 103 height 18
type textarea "x"
type input "1"
click at [388, 297] on button "Add" at bounding box center [379, 299] width 105 height 15
type textarea "x"
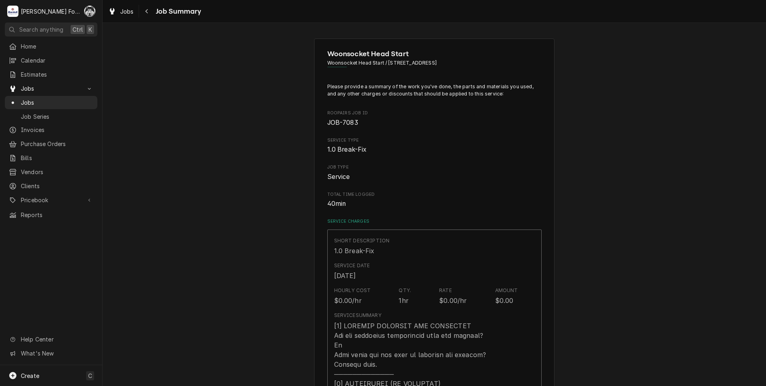
scroll to position [481, 0]
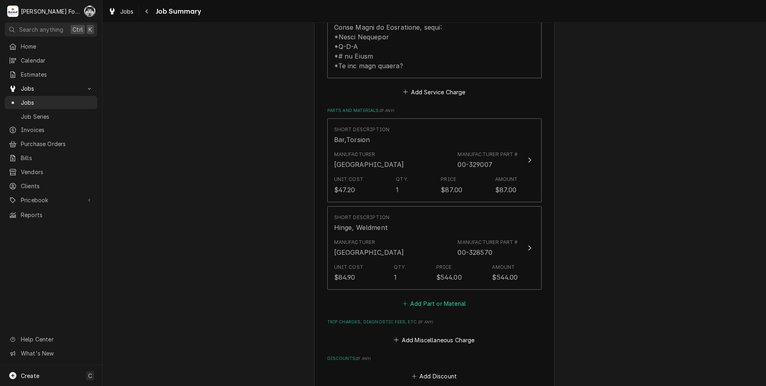
click at [438, 298] on button "Add Part or Material" at bounding box center [434, 303] width 66 height 11
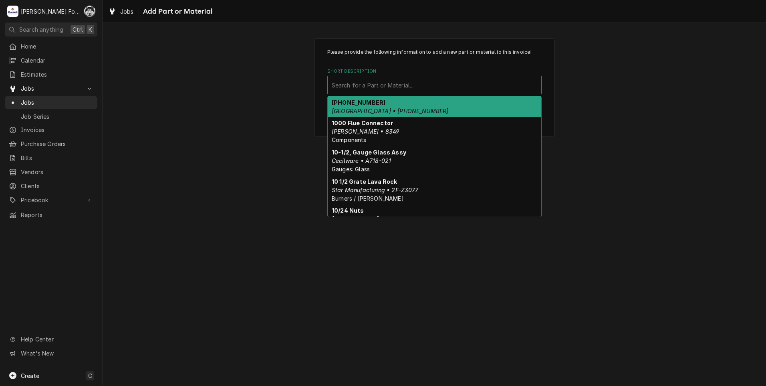
drag, startPoint x: 453, startPoint y: 89, endPoint x: 446, endPoint y: 99, distance: 12.7
click at [446, 94] on div "10 results available. Use Up and Down to choose options, press Enter to select …" at bounding box center [434, 85] width 214 height 18
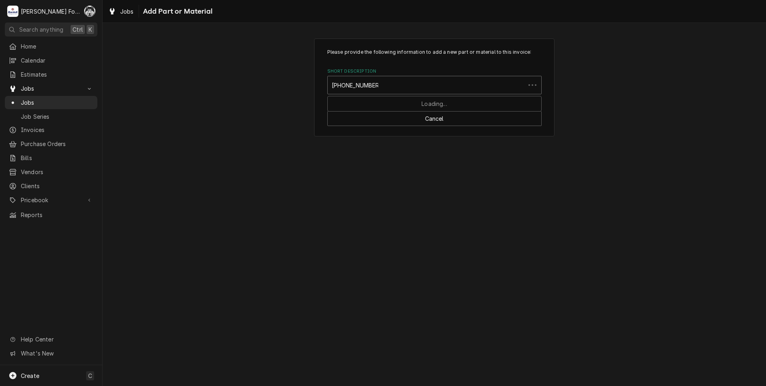
type input "00-473115-00001"
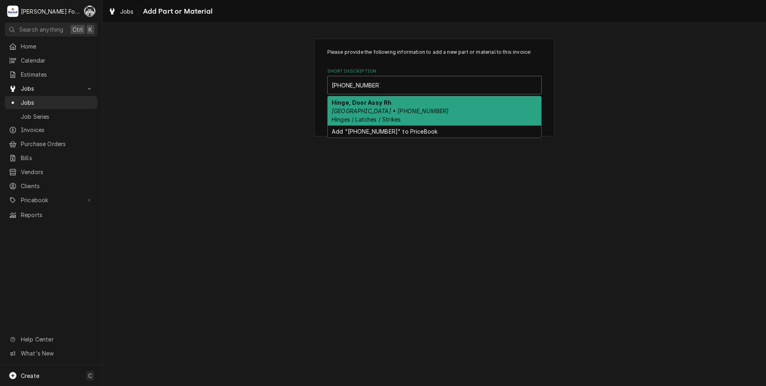
click at [387, 106] on div "Hinge, Door Assy Rh Hobart • 00-473115-00001 Hinges / Latches / Strikes" at bounding box center [435, 110] width 214 height 29
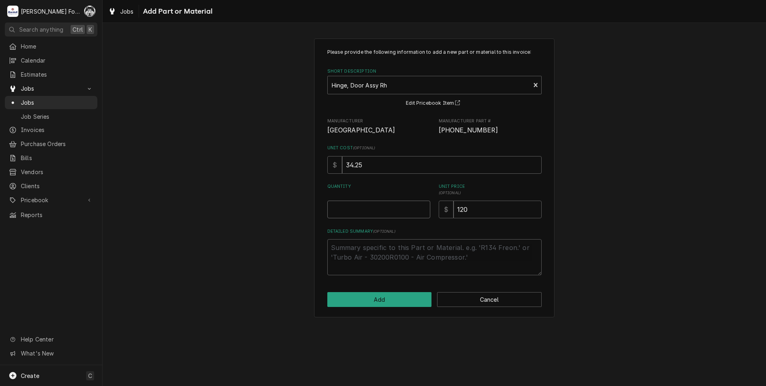
type textarea "x"
type input "0.5"
click at [425, 206] on input "0.5" at bounding box center [378, 209] width 103 height 18
type textarea "x"
type input "1"
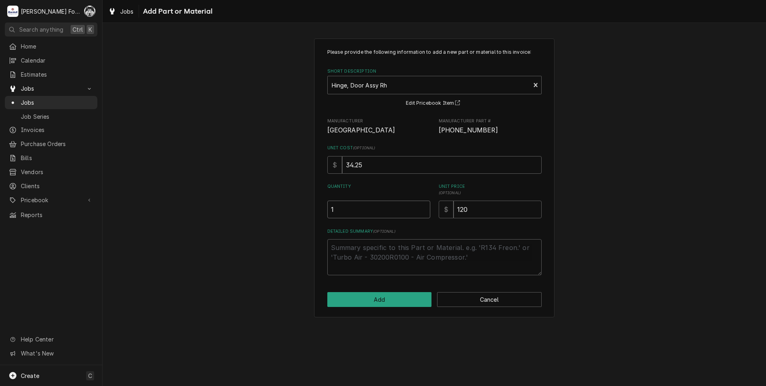
click at [425, 206] on input "1" at bounding box center [378, 209] width 103 height 18
drag, startPoint x: 478, startPoint y: 203, endPoint x: 452, endPoint y: 214, distance: 28.6
click at [452, 214] on div "$ 120" at bounding box center [490, 209] width 103 height 18
type textarea "x"
type input "6"
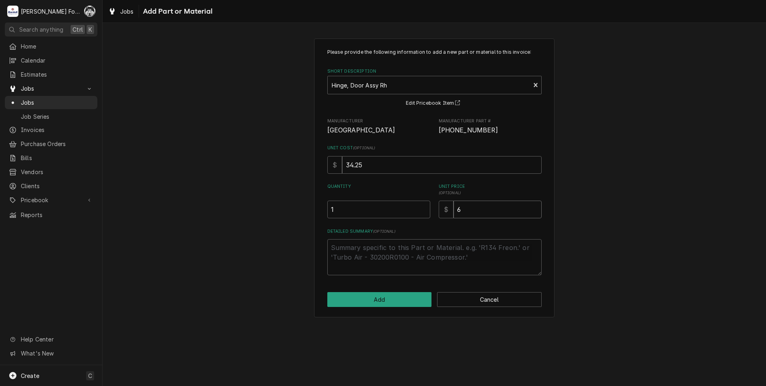
type textarea "x"
type input "59.5"
type textarea "x"
type input "60"
click at [366, 299] on button "Add" at bounding box center [379, 299] width 105 height 15
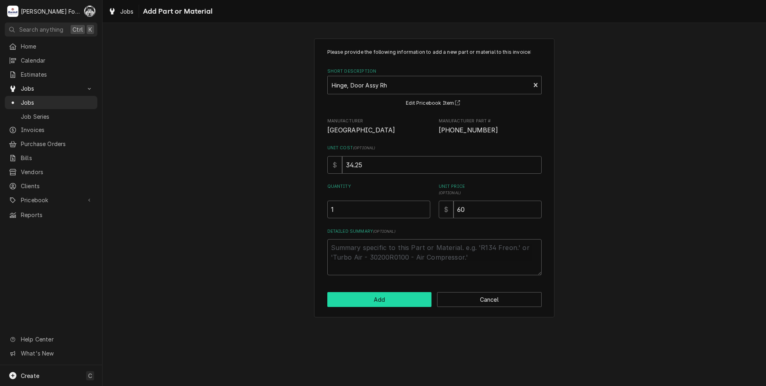
type textarea "x"
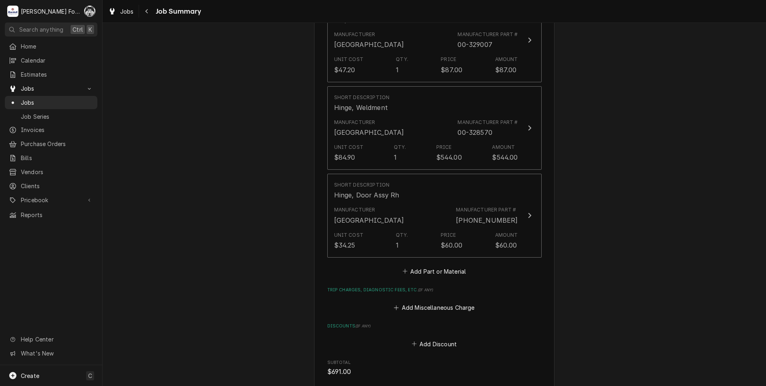
scroll to position [601, 0]
click at [434, 265] on button "Add Part or Material" at bounding box center [434, 270] width 66 height 11
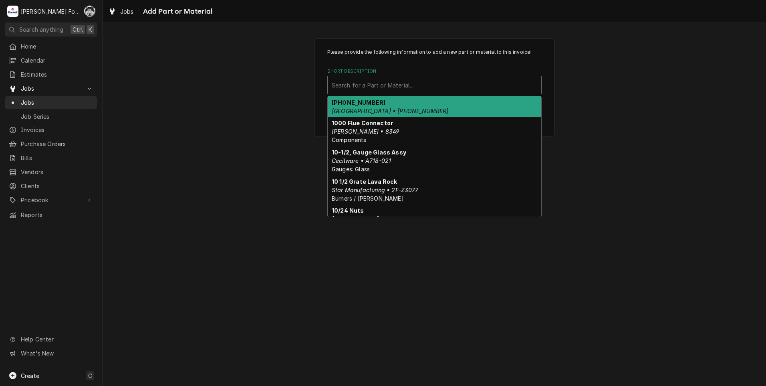
drag, startPoint x: 435, startPoint y: 77, endPoint x: 434, endPoint y: 82, distance: 4.9
click at [435, 80] on div "Search for a Part or Material..." at bounding box center [435, 85] width 214 height 18
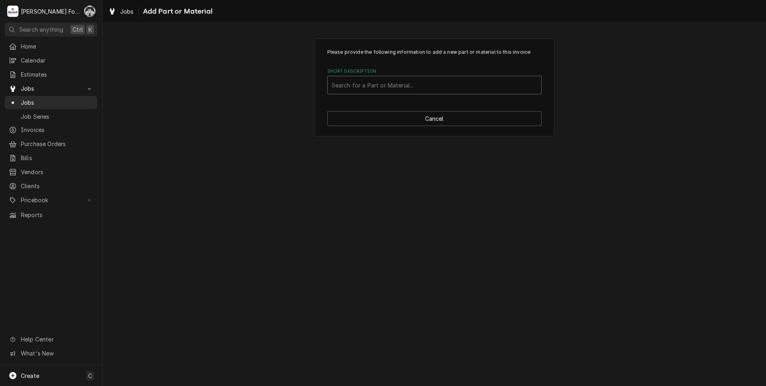
click at [434, 84] on div "Short Description" at bounding box center [435, 85] width 206 height 14
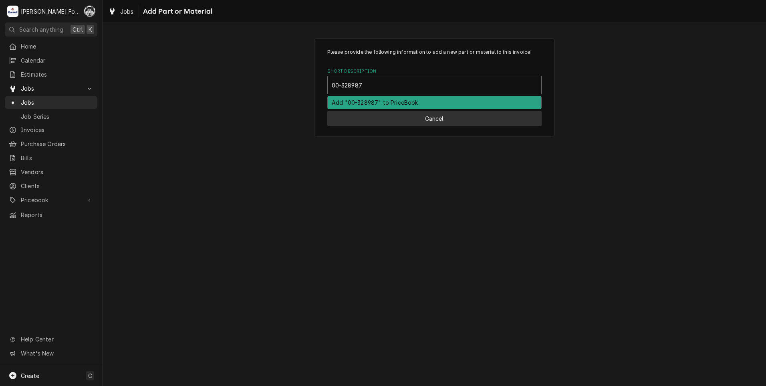
type input "00-328987"
click at [386, 122] on button "Cancel" at bounding box center [434, 118] width 214 height 15
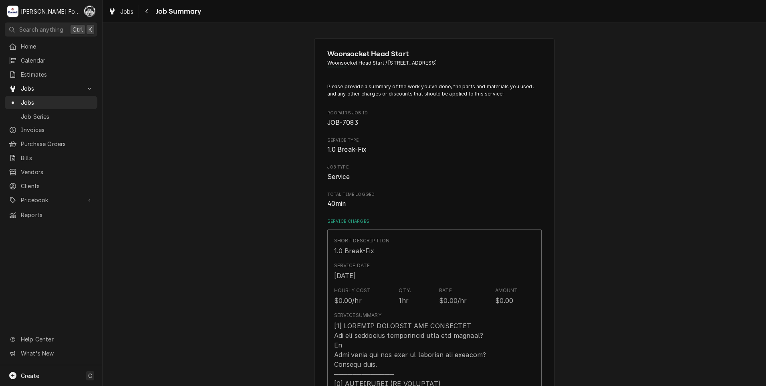
scroll to position [601, 0]
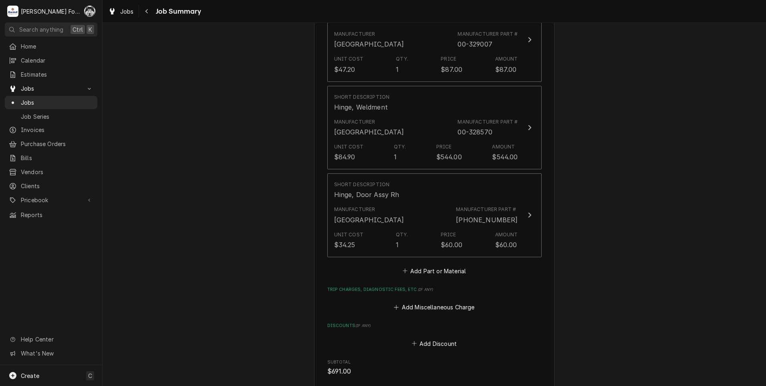
type textarea "x"
click at [439, 265] on button "Add Part or Material" at bounding box center [434, 270] width 66 height 11
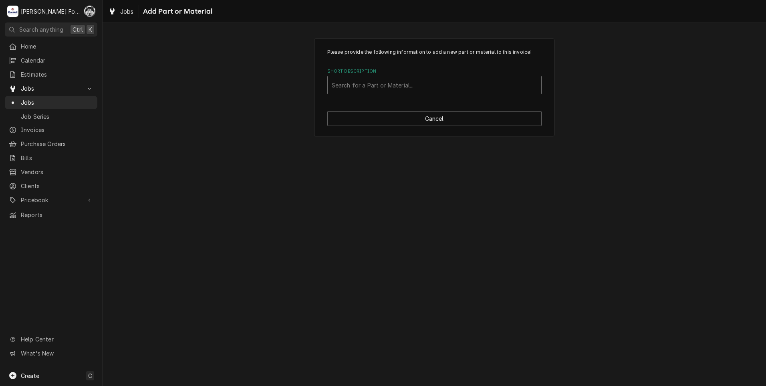
click at [459, 78] on div "Short Description" at bounding box center [435, 85] width 206 height 14
type input "00-328987"
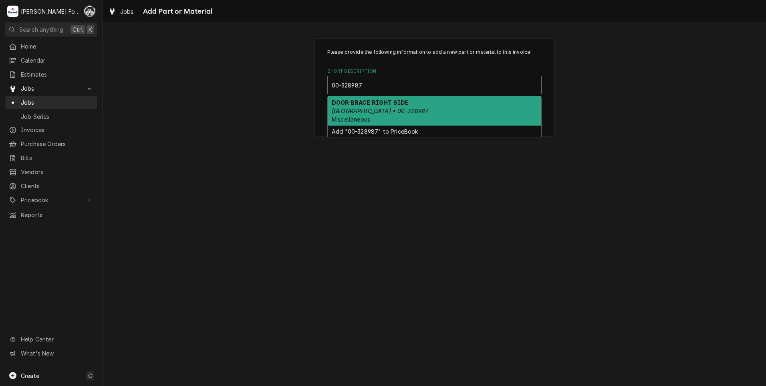
click at [374, 113] on em "HOBART • 00-328987" at bounding box center [380, 110] width 97 height 7
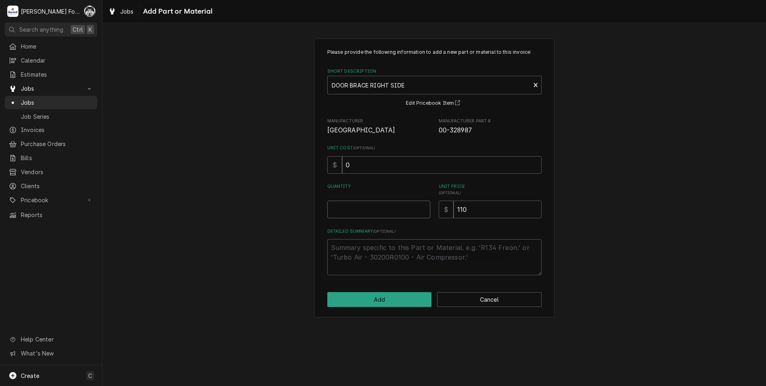
type textarea "x"
type input "0.5"
click at [423, 205] on input "0.5" at bounding box center [378, 209] width 103 height 18
type textarea "x"
type input "1"
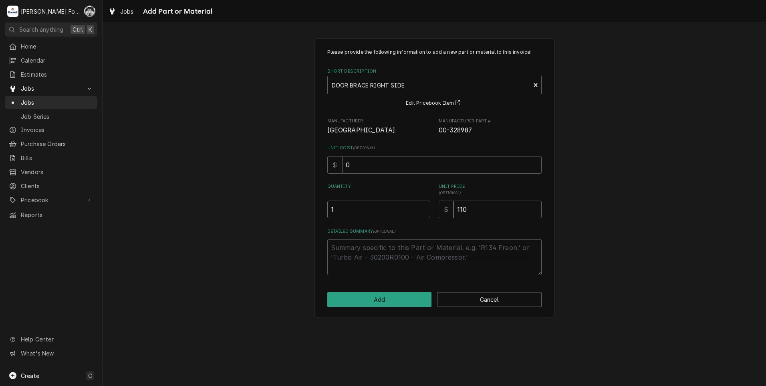
click at [423, 205] on input "1" at bounding box center [378, 209] width 103 height 18
click at [391, 307] on button "Add" at bounding box center [379, 299] width 105 height 15
type textarea "x"
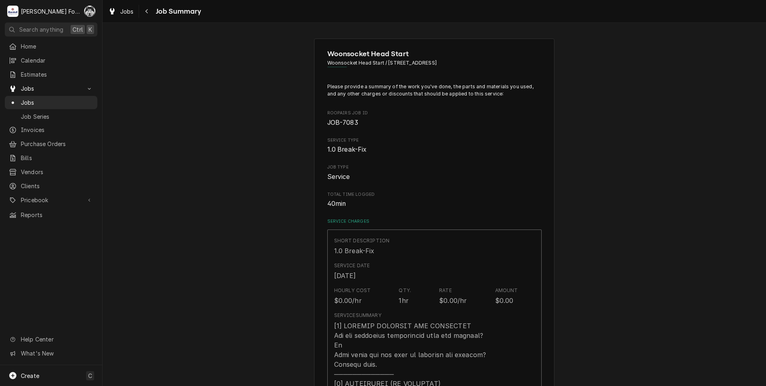
scroll to position [601, 0]
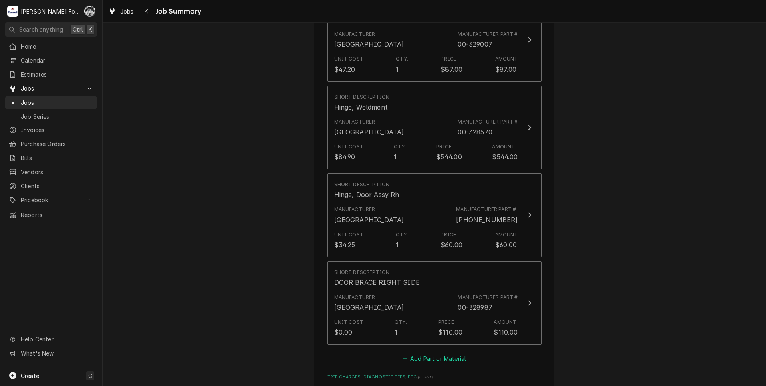
click at [415, 353] on button "Add Part or Material" at bounding box center [434, 358] width 66 height 11
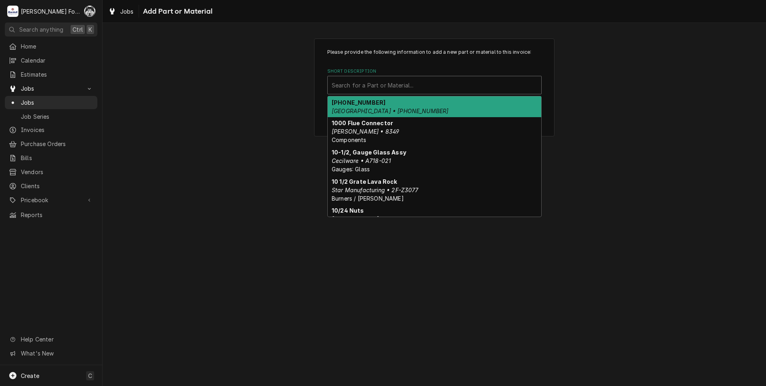
click at [437, 87] on div "Short Description" at bounding box center [435, 85] width 206 height 14
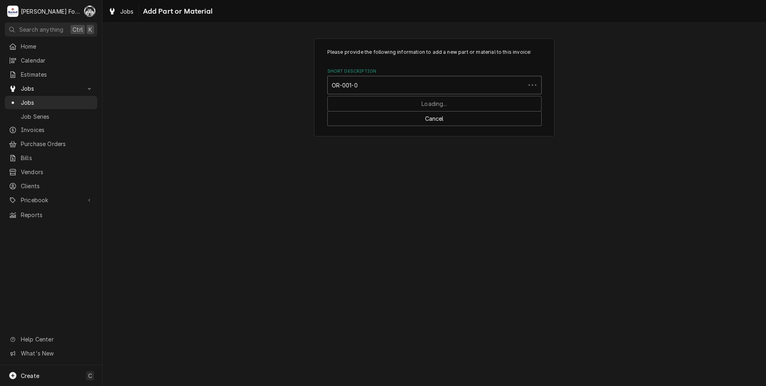
type input "OR-001-06"
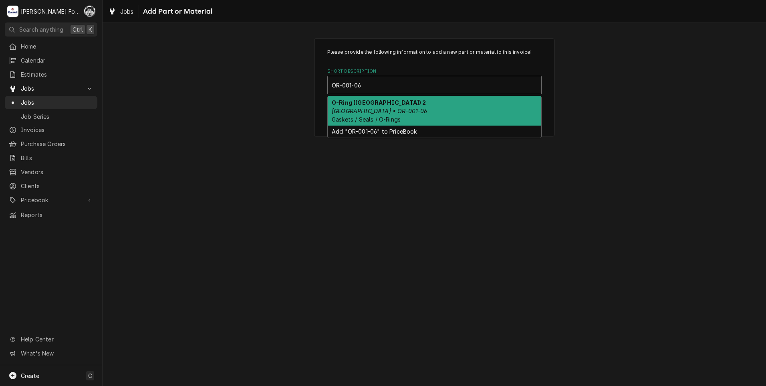
click at [415, 107] on div "O-Ring (HOBART) 2 Hobart • OR-001-06 Gaskets / Seals / O-Rings" at bounding box center [435, 110] width 214 height 29
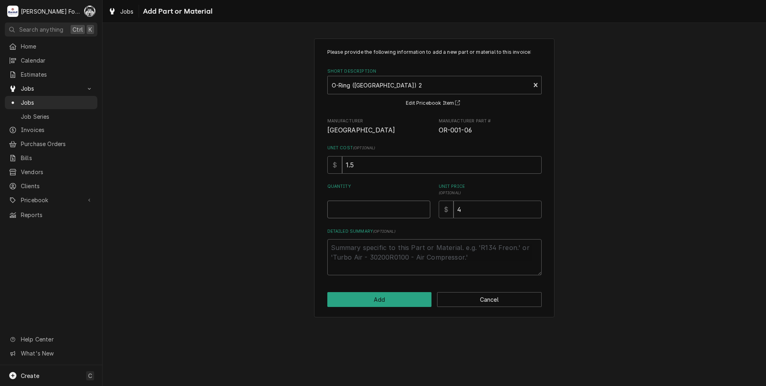
type textarea "x"
type input "0.5"
click at [423, 207] on input "0.5" at bounding box center [378, 209] width 103 height 18
type textarea "x"
type input "1"
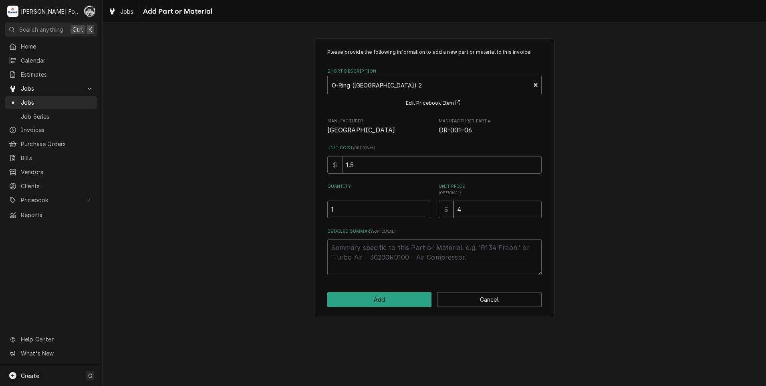
click at [423, 207] on input "1" at bounding box center [378, 209] width 103 height 18
drag, startPoint x: 485, startPoint y: 210, endPoint x: 443, endPoint y: 216, distance: 42.4
click at [443, 216] on div "$ 4" at bounding box center [490, 209] width 103 height 18
type textarea "x"
type input "3"
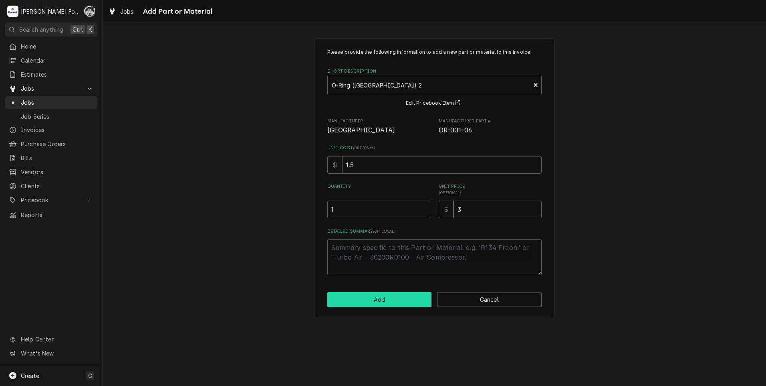
click at [388, 303] on button "Add" at bounding box center [379, 299] width 105 height 15
type textarea "x"
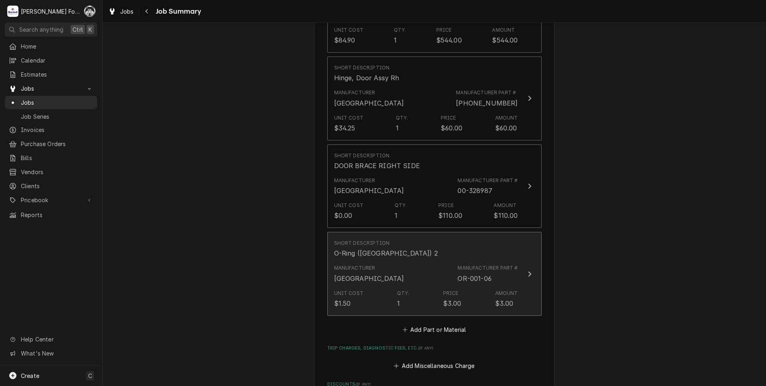
scroll to position [721, 0]
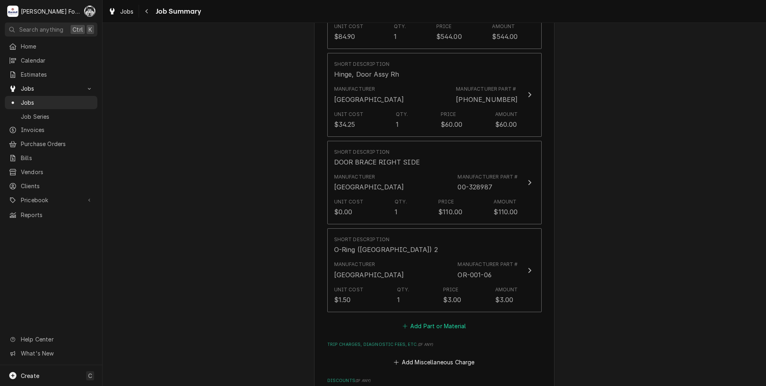
click at [432, 320] on button "Add Part or Material" at bounding box center [434, 325] width 66 height 11
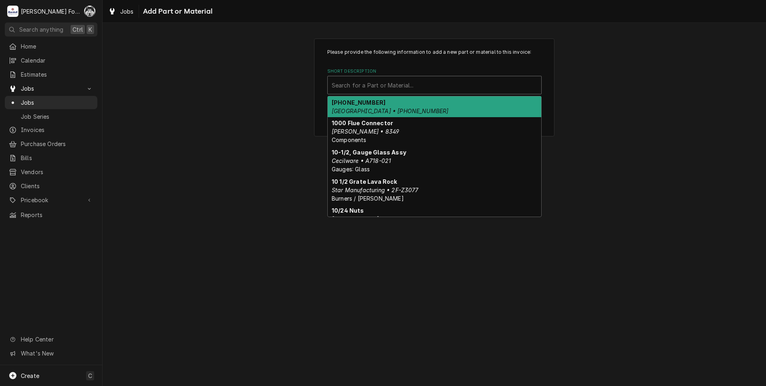
click at [410, 88] on div "Short Description" at bounding box center [435, 85] width 206 height 14
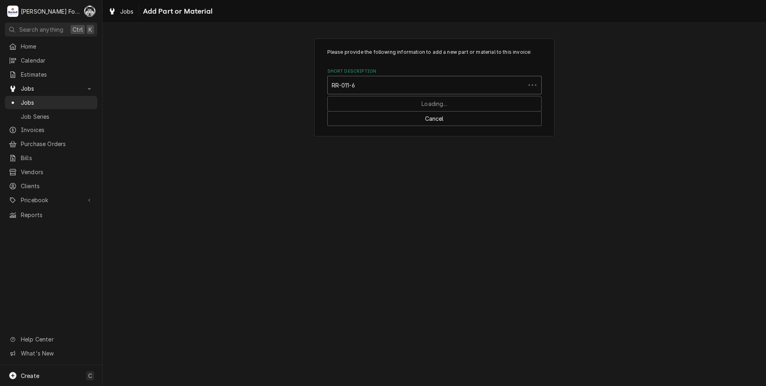
type input "RR-011-60"
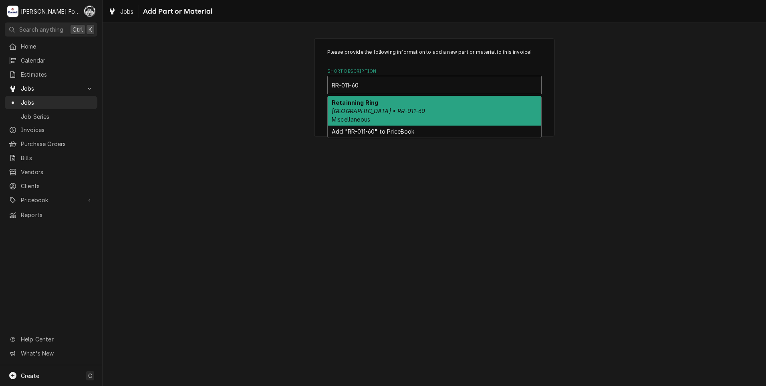
click at [400, 109] on div "Retainning Ring Hobart • RR-011-60 Miscellaneous" at bounding box center [435, 110] width 214 height 29
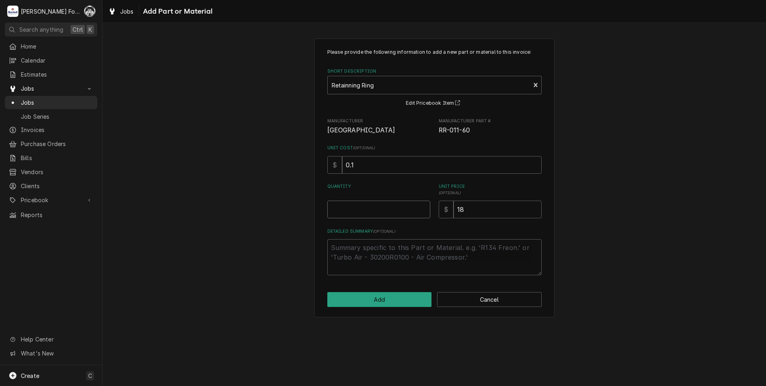
type textarea "x"
type input "0.5"
click at [424, 206] on input "0.5" at bounding box center [378, 209] width 103 height 18
type textarea "x"
type input "1"
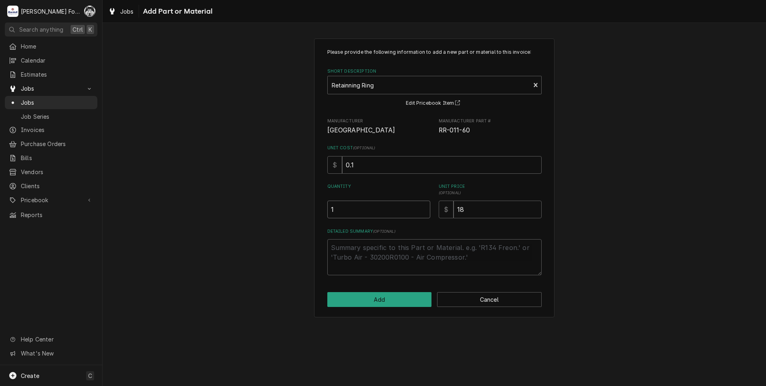
click at [424, 206] on input "1" at bounding box center [378, 209] width 103 height 18
drag, startPoint x: 482, startPoint y: 209, endPoint x: 421, endPoint y: 218, distance: 61.2
click at [427, 217] on div "Quantity 1 Unit Price ( optional ) $ 18" at bounding box center [434, 200] width 214 height 35
type textarea "x"
type input "4"
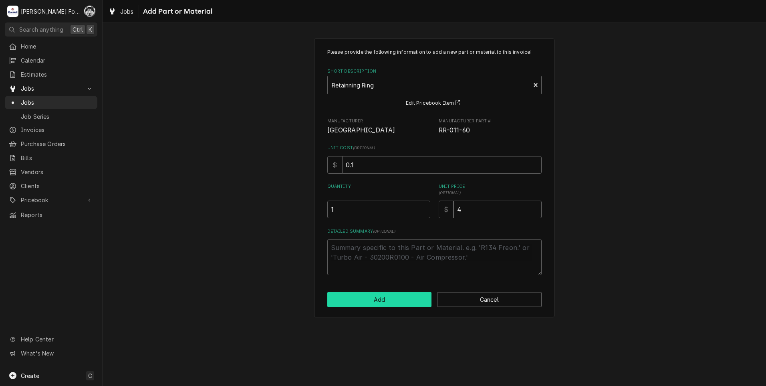
click at [395, 296] on button "Add" at bounding box center [379, 299] width 105 height 15
type textarea "x"
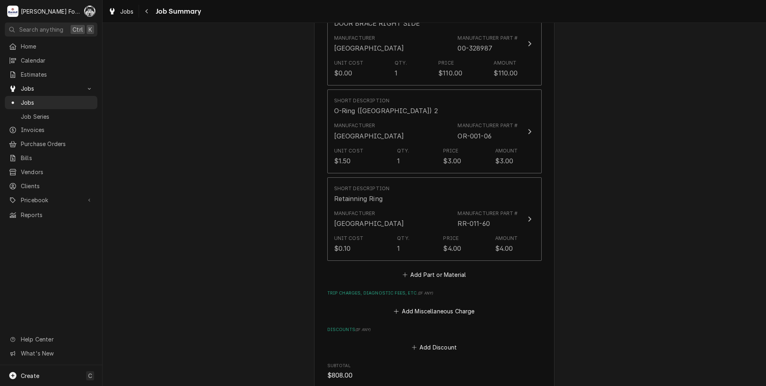
scroll to position [1042, 0]
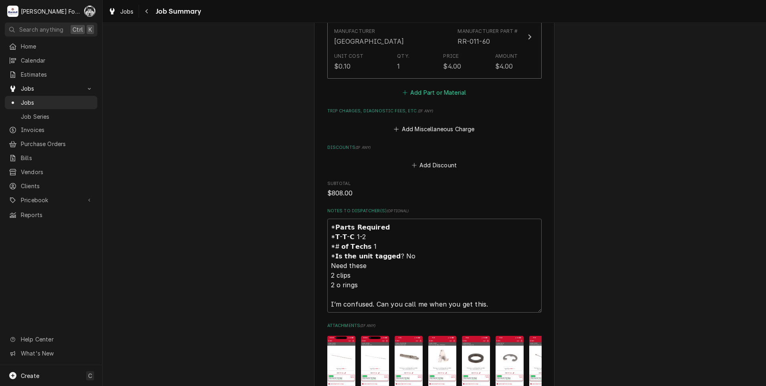
click at [434, 87] on button "Add Part or Material" at bounding box center [434, 92] width 66 height 11
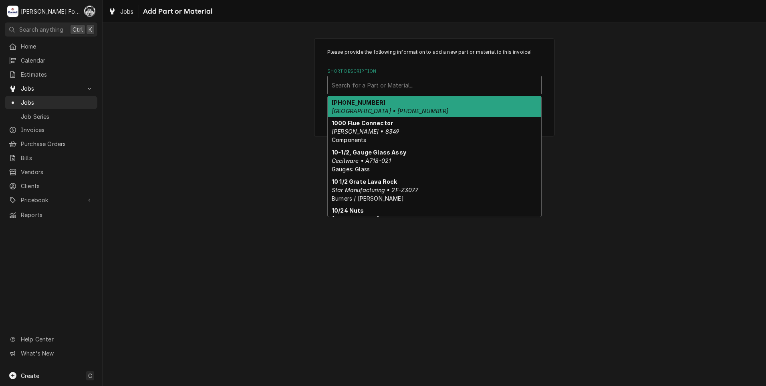
click at [446, 82] on div "Short Description" at bounding box center [435, 85] width 206 height 14
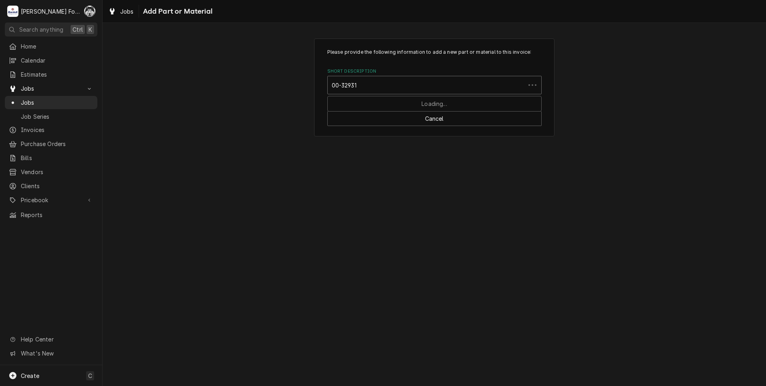
type input "00-329310"
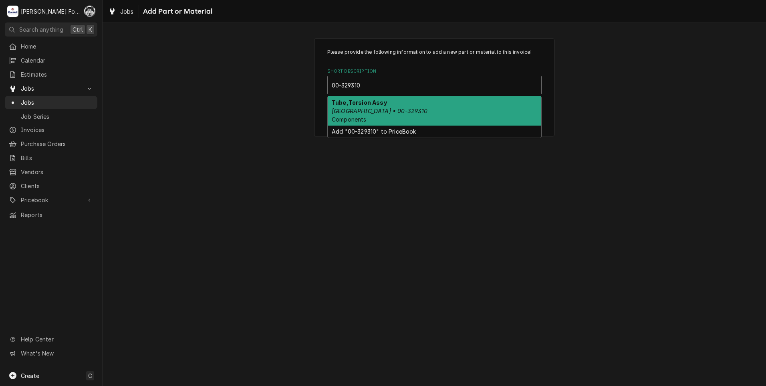
click at [401, 116] on div "Tube,Torsion Assy Hobart • 00-329310 Components" at bounding box center [435, 110] width 214 height 29
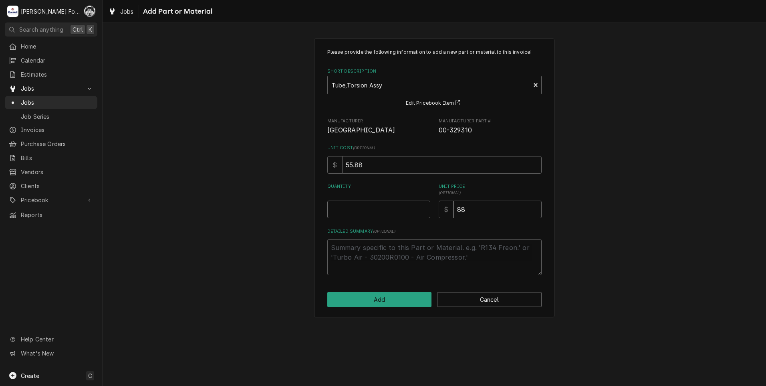
type textarea "x"
type input "0.5"
click at [423, 208] on input "0.5" at bounding box center [378, 209] width 103 height 18
type textarea "x"
drag, startPoint x: 423, startPoint y: 208, endPoint x: 453, endPoint y: 209, distance: 29.3
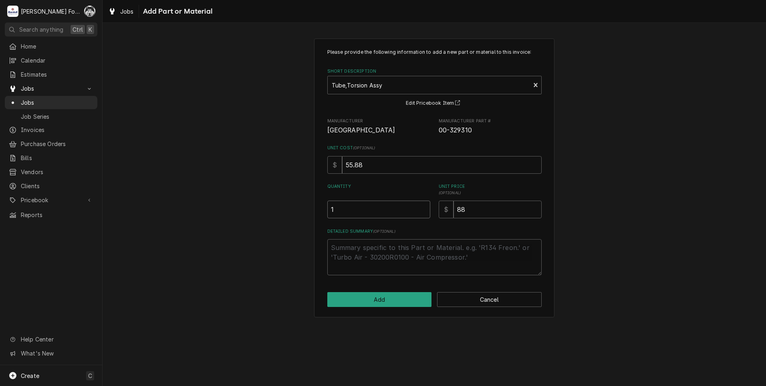
type input "1"
click at [424, 208] on input "1" at bounding box center [378, 209] width 103 height 18
drag, startPoint x: 493, startPoint y: 202, endPoint x: 418, endPoint y: 223, distance: 77.4
click at [425, 223] on div "Please provide the following information to add a new part or material to this …" at bounding box center [434, 161] width 214 height 226
type textarea "x"
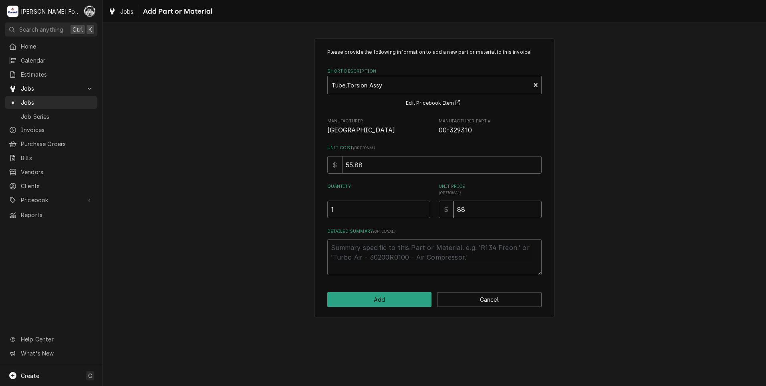
type input "3"
type textarea "x"
type input "31"
type textarea "x"
type input "311"
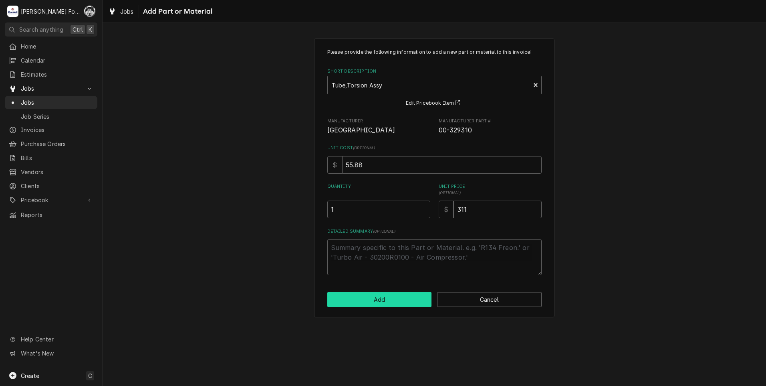
click at [380, 293] on button "Add" at bounding box center [379, 299] width 105 height 15
type textarea "x"
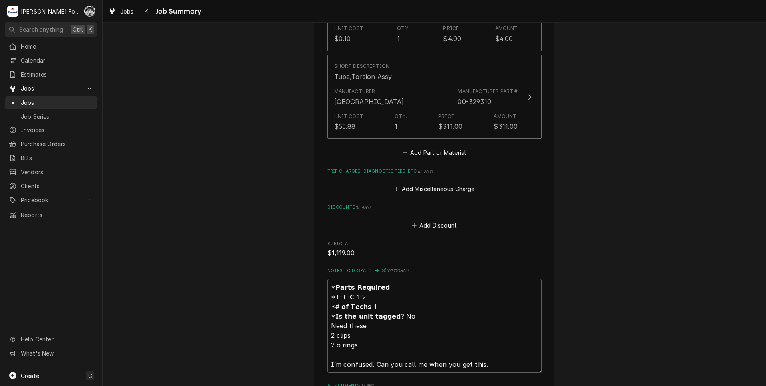
scroll to position [1082, 0]
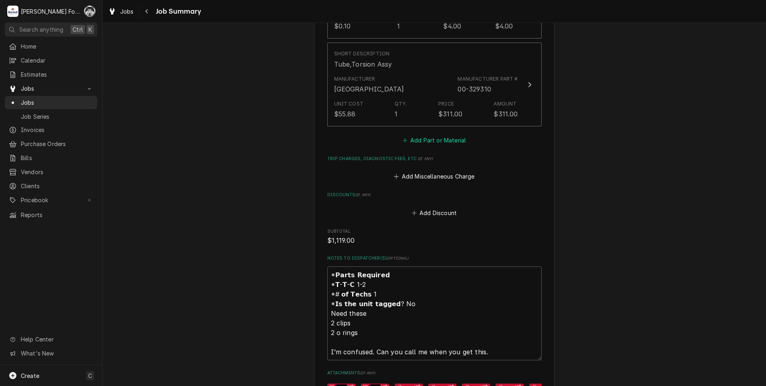
click at [441, 134] on button "Add Part or Material" at bounding box center [434, 139] width 66 height 11
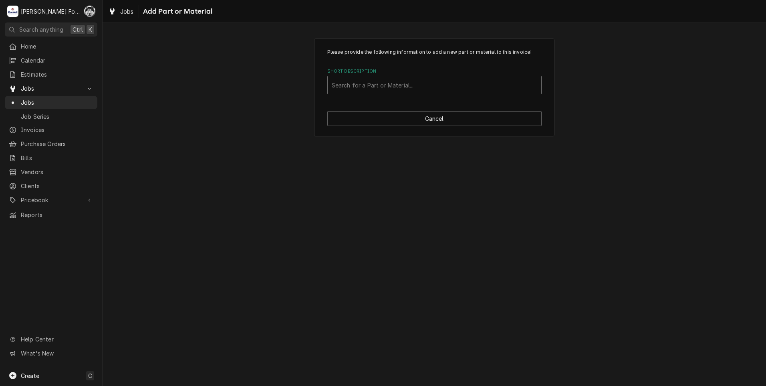
click at [420, 86] on div "Short Description" at bounding box center [435, 85] width 206 height 14
type input "SSDT"
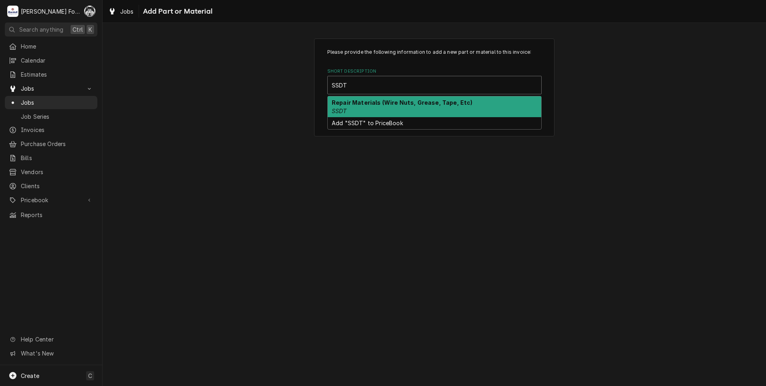
click at [351, 111] on div "Repair Materials (Wire Nuts, Grease, Tape, Etc) SSDT" at bounding box center [435, 106] width 214 height 21
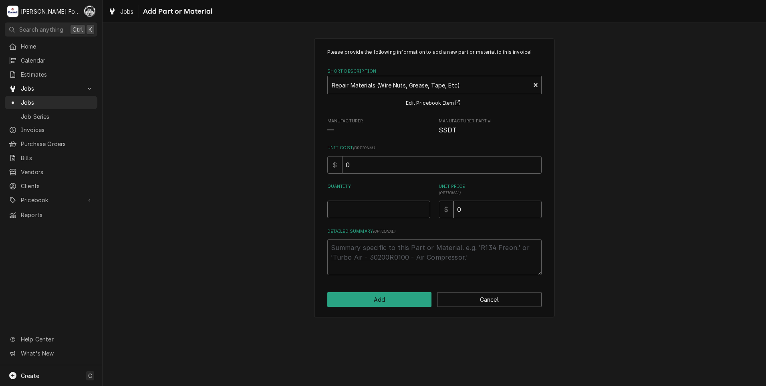
type textarea "x"
type input "0.5"
click at [422, 208] on input "0.5" at bounding box center [378, 209] width 103 height 18
type textarea "x"
type input "1"
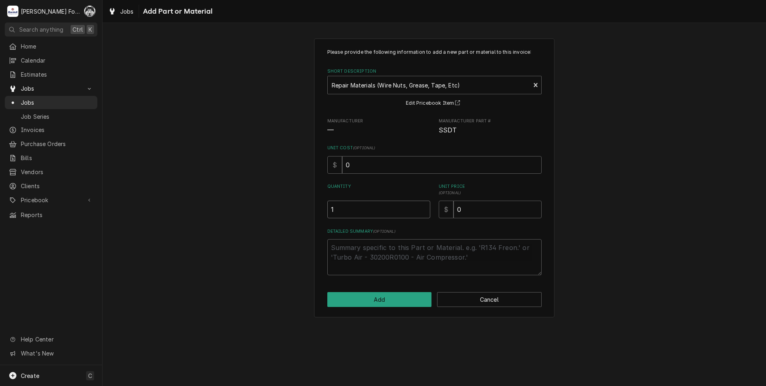
click at [422, 208] on input "1" at bounding box center [378, 209] width 103 height 18
drag, startPoint x: 477, startPoint y: 208, endPoint x: 378, endPoint y: 221, distance: 99.9
click at [396, 226] on div "Please provide the following information to add a new part or material to this …" at bounding box center [434, 161] width 214 height 226
type textarea "x"
type input "2"
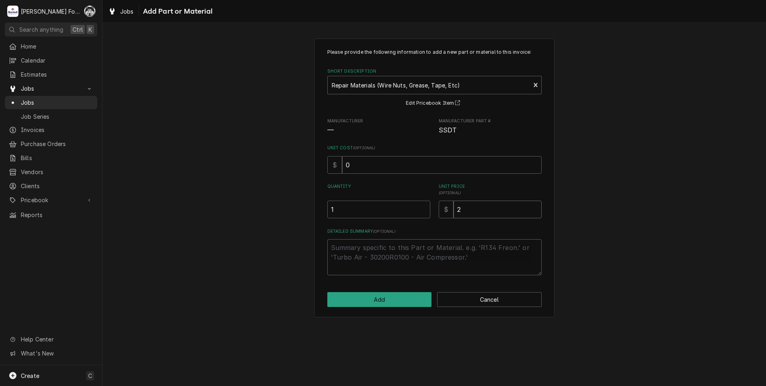
type textarea "x"
type input "20"
click at [360, 299] on button "Add" at bounding box center [379, 299] width 105 height 15
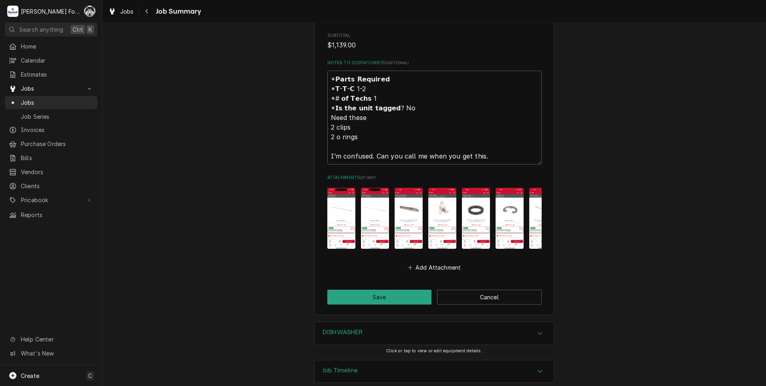
scroll to position [1373, 0]
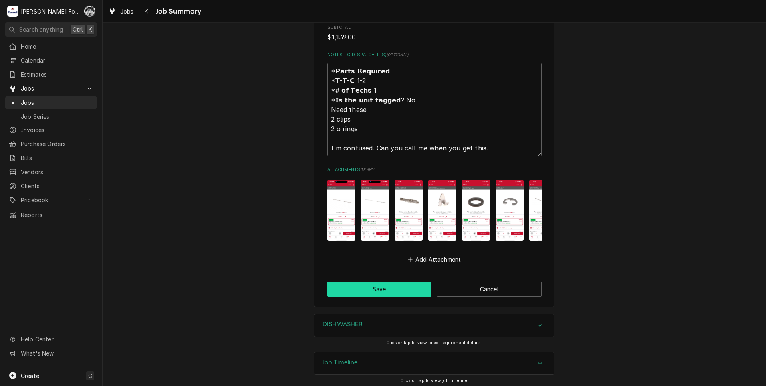
click at [376, 288] on button "Save" at bounding box center [379, 288] width 105 height 15
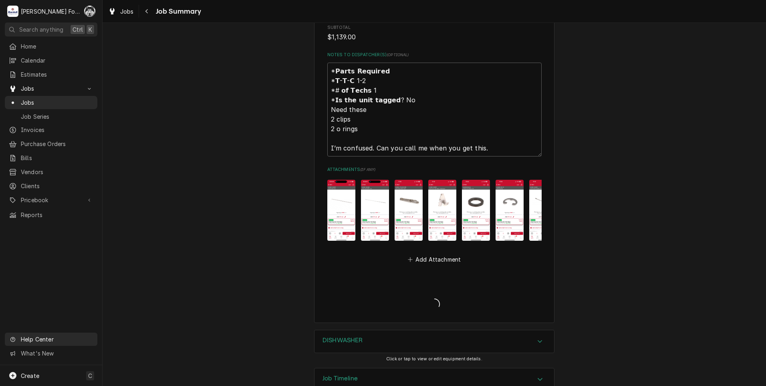
type textarea "x"
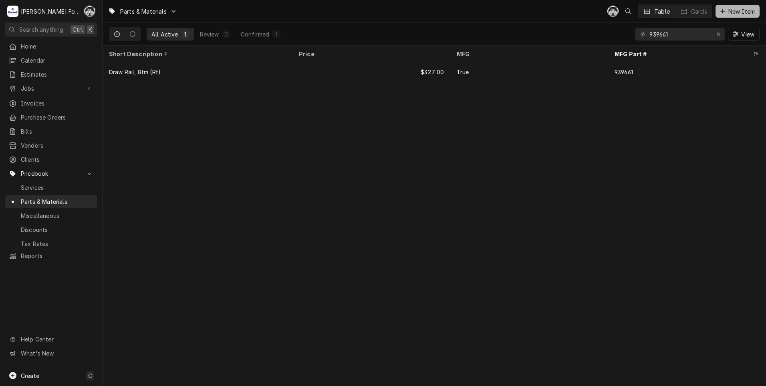
click at [727, 8] on span "New Item" at bounding box center [742, 11] width 30 height 8
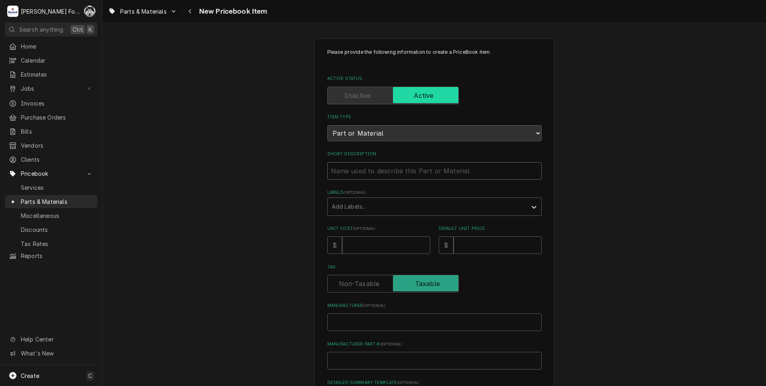
click at [383, 165] on input "Short Description" at bounding box center [434, 171] width 214 height 18
type textarea "x"
type input "d"
type textarea "x"
type input "do"
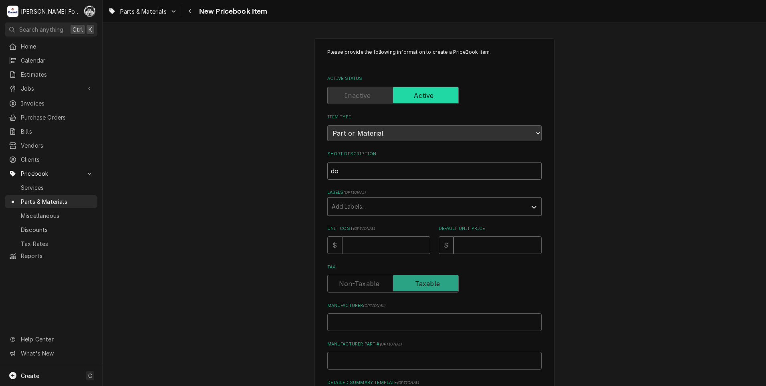
type textarea "x"
type input "doo"
type textarea "x"
type input "door"
type textarea "x"
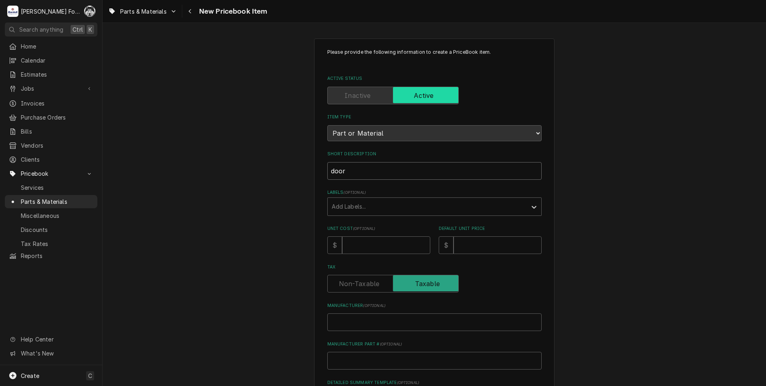
type input "door"
type textarea "x"
type input "door b"
type textarea "x"
type input "door br"
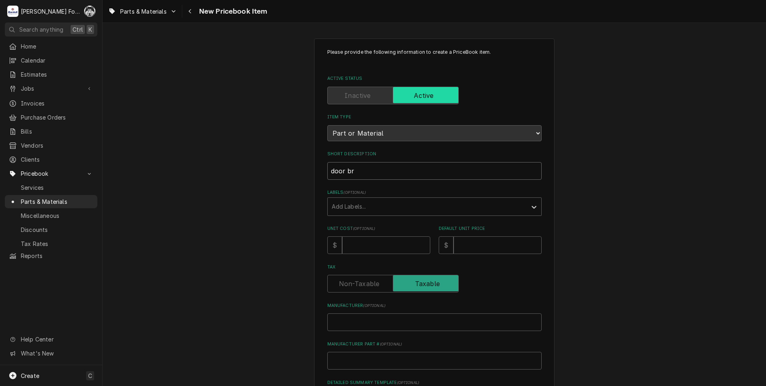
type textarea "x"
type input "door bra"
type textarea "x"
type input "door brac"
type textarea "x"
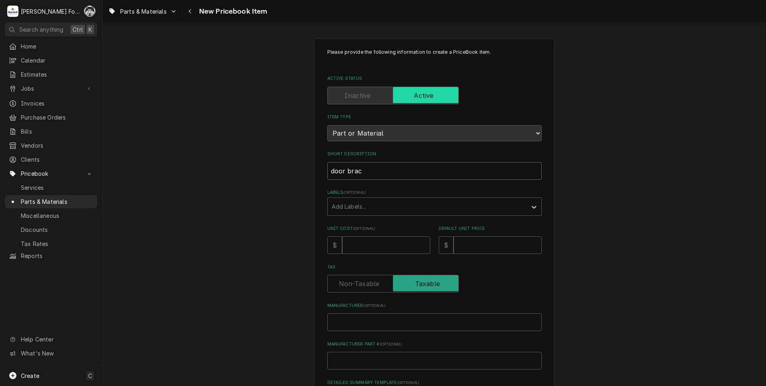
type input "door brace"
type textarea "x"
type input "door brace"
type textarea "x"
type input "door [PERSON_NAME]"
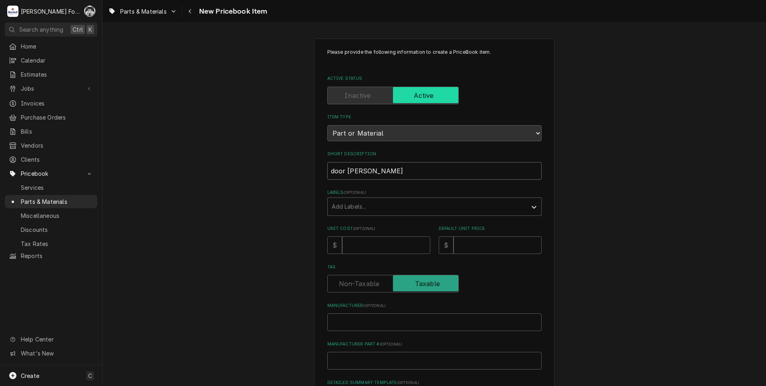
type textarea "x"
type input "door [PERSON_NAME]"
type textarea "x"
type input "door brace rig"
type textarea "x"
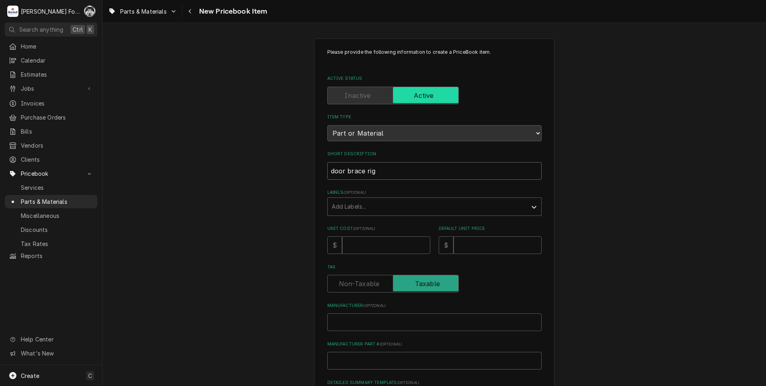
type input "door [PERSON_NAME]"
type textarea "x"
type input "door brace right"
type textarea "x"
type input "door brace right"
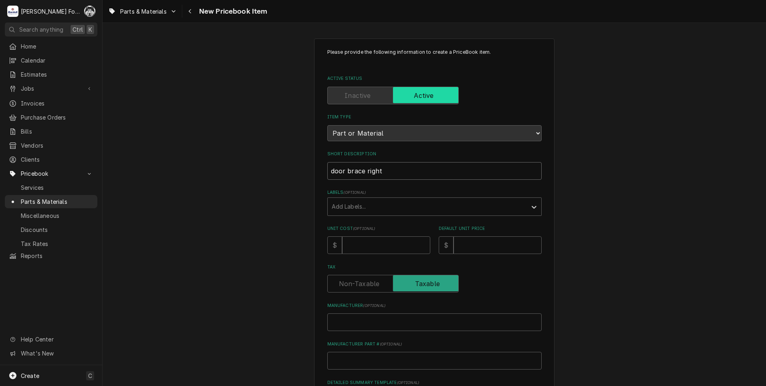
type textarea "x"
type input "door brace right s"
type textarea "x"
type input "door brace right si"
type textarea "x"
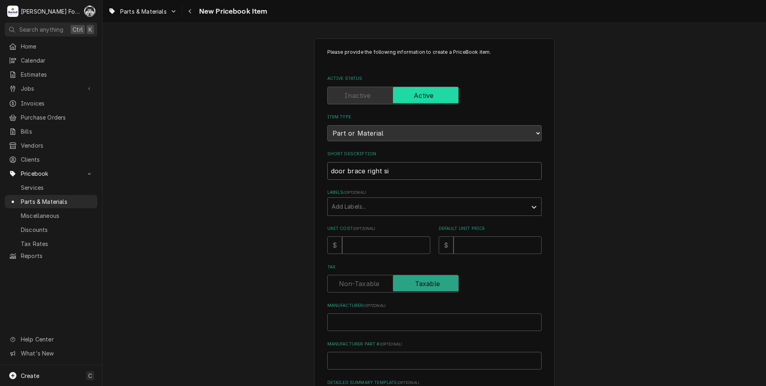
type input "door brace right sid"
type textarea "x"
type input "door brace right side"
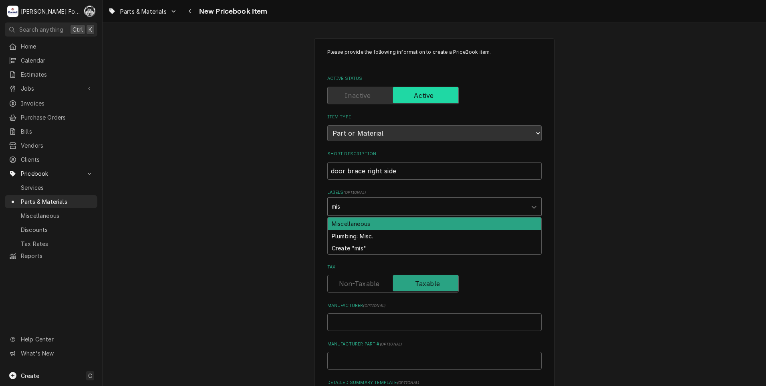
type input "misc"
type textarea "x"
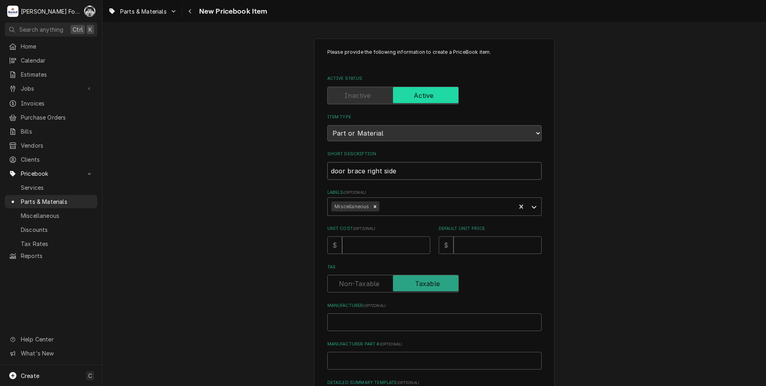
drag, startPoint x: 421, startPoint y: 170, endPoint x: 265, endPoint y: 194, distance: 157.4
click at [265, 194] on div "Please provide the following information to create a PriceBook item. Active Sta…" at bounding box center [435, 299] width 664 height 537
type textarea "x"
type input "D"
type textarea "x"
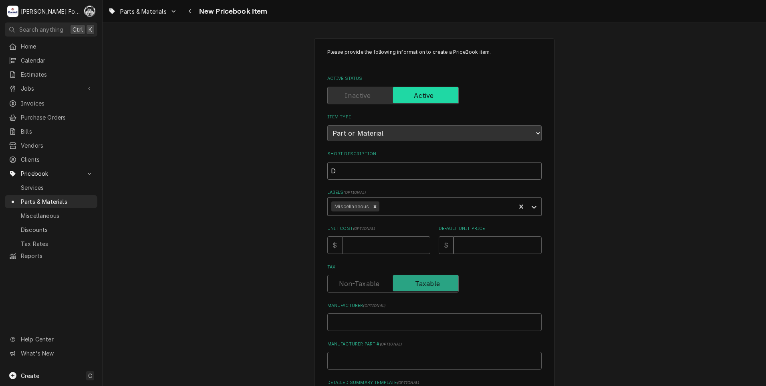
type input "DO"
type textarea "x"
type input "DOO"
type textarea "x"
type input "DOOR"
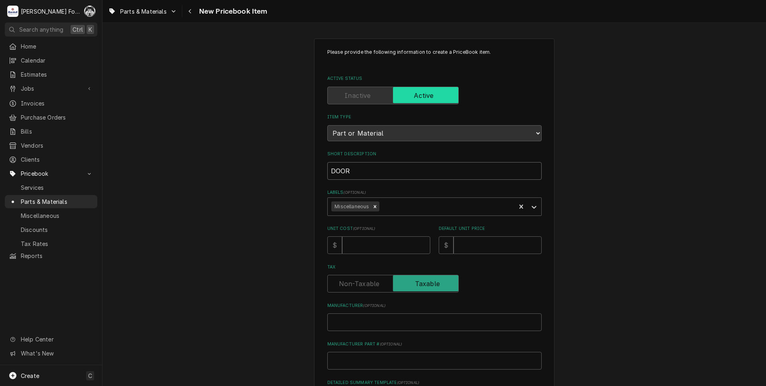
type textarea "x"
type input "DOOR"
type textarea "x"
type input "DOOR B"
type textarea "x"
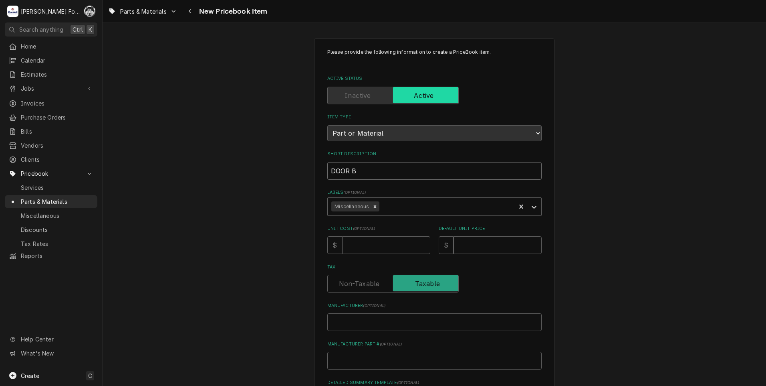
type input "DOOR [PERSON_NAME]"
type textarea "x"
type input "DOOR BRA"
type textarea "x"
type input "DOOR BRAC"
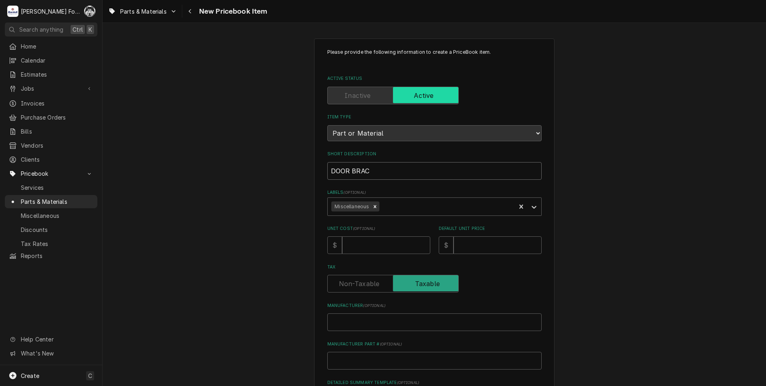
type textarea "x"
type input "DOOR BRACE"
type textarea "x"
type input "DOOR BRACE"
type textarea "x"
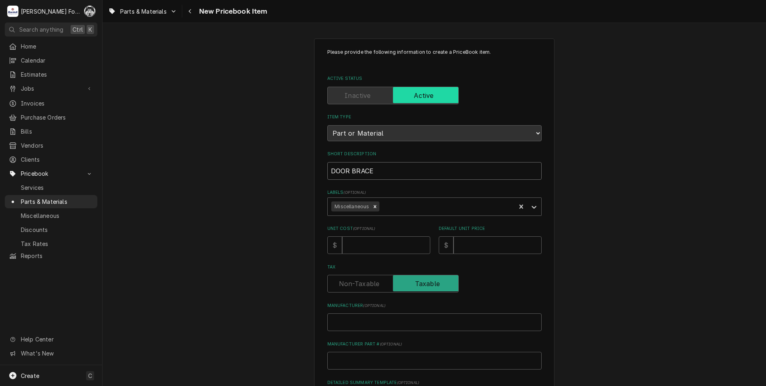
type input "DOOR BRACE R"
type textarea "x"
type input "DOOR BRACE RI"
type textarea "x"
type input "DOOR BRACE RIG"
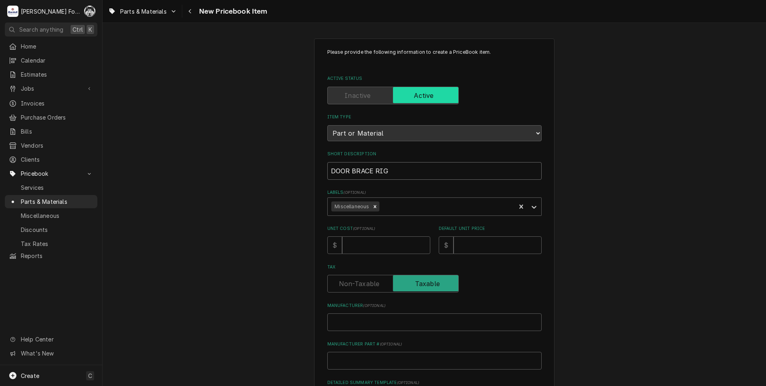
type textarea "x"
type input "DOOR BRACE RIGH"
type textarea "x"
type input "DOOR BRACE RIGHT"
type textarea "x"
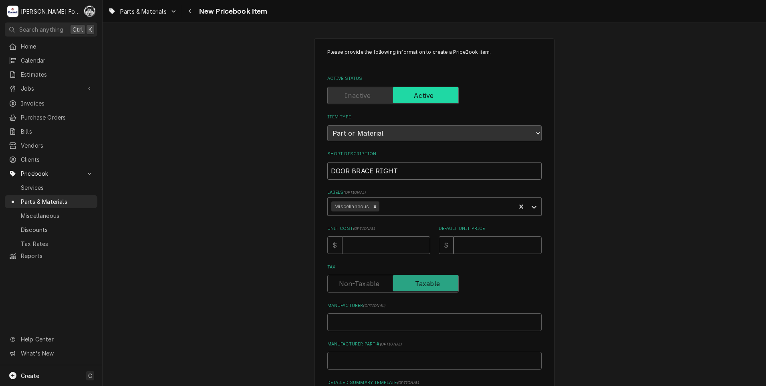
type input "DOOR BRACE RIGHT"
type textarea "x"
type input "DOOR BRACE RIGHT S"
type textarea "x"
type input "DOOR BRACE RIGHT SI"
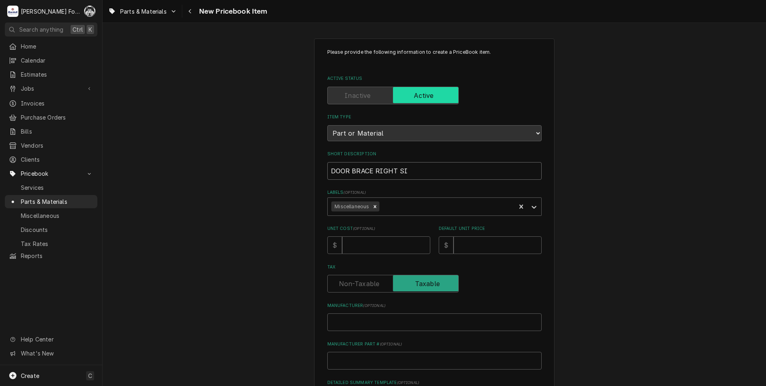
type textarea "x"
type input "DOOR BRACE RIGHT SID"
type textarea "x"
type input "DOOR BRACE RIGHT SIDE"
type textarea "x"
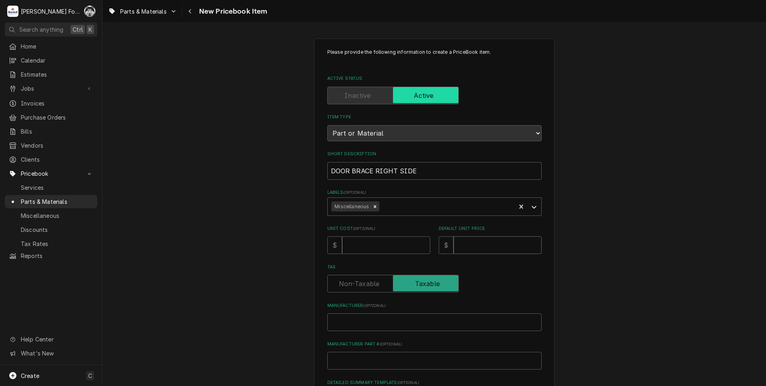
type input "6"
type textarea "x"
type input "1"
type textarea "x"
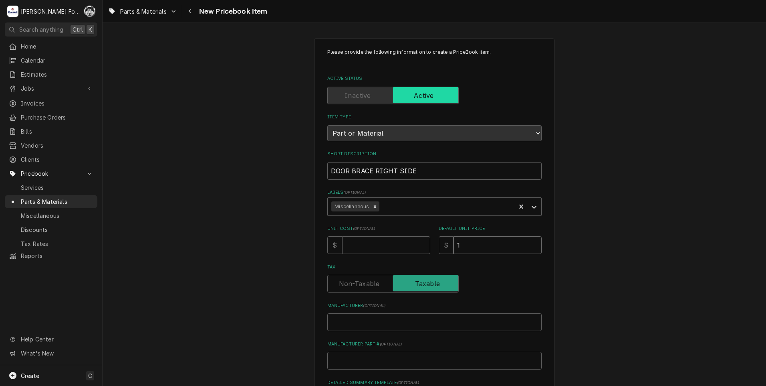
type input "11"
type textarea "x"
type input "110"
type textarea "x"
type input "H"
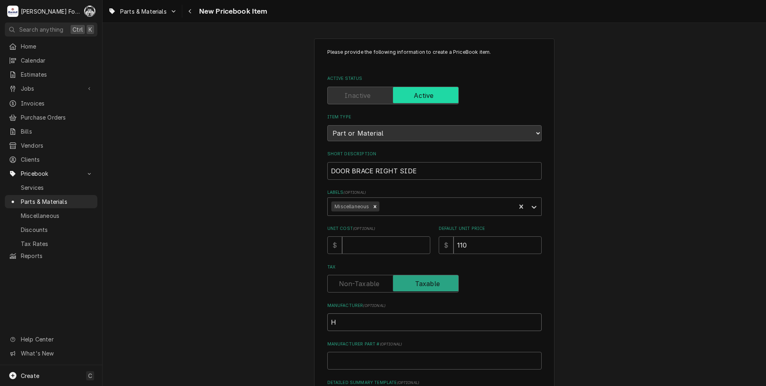
type textarea "x"
type input "HO"
type textarea "x"
type input "HOB"
type textarea "x"
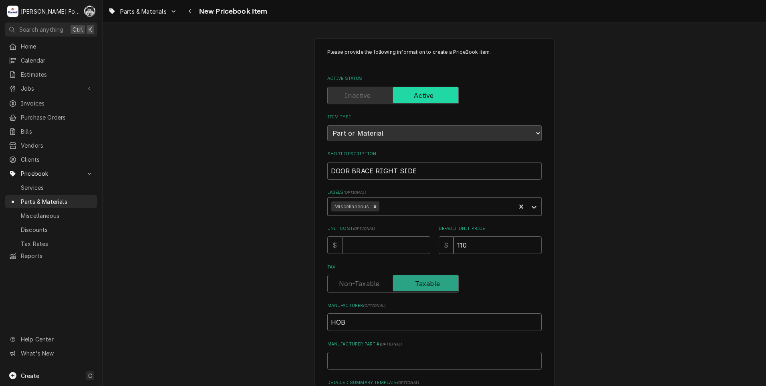
type input "HOBA"
type textarea "x"
type input "HOBAR"
type textarea "x"
type input "HOBART"
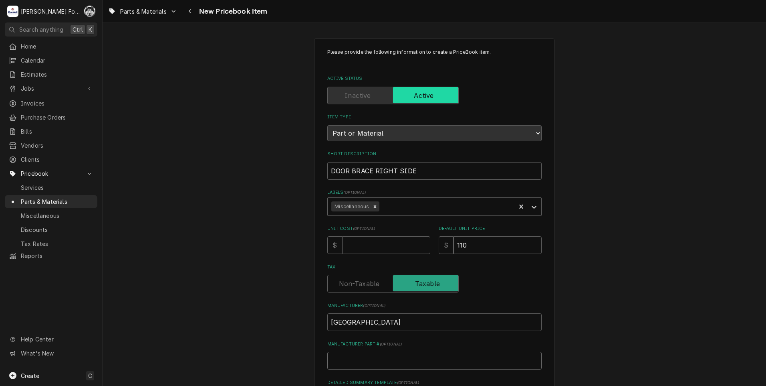
type textarea "x"
type input "0"
type textarea "x"
type input "00"
type textarea "x"
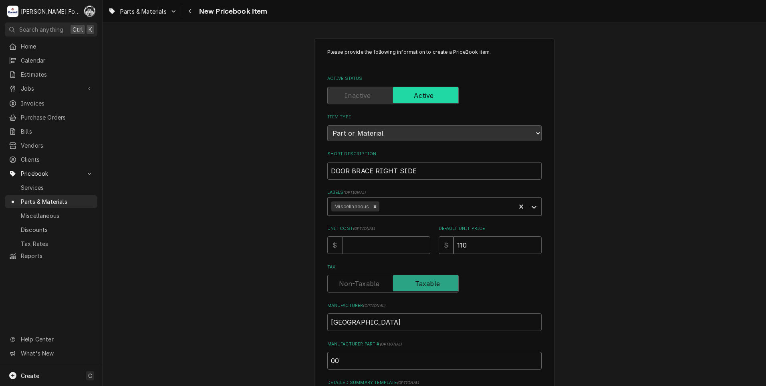
type input "00-"
type textarea "x"
type input "00-3"
type textarea "x"
type input "00-32"
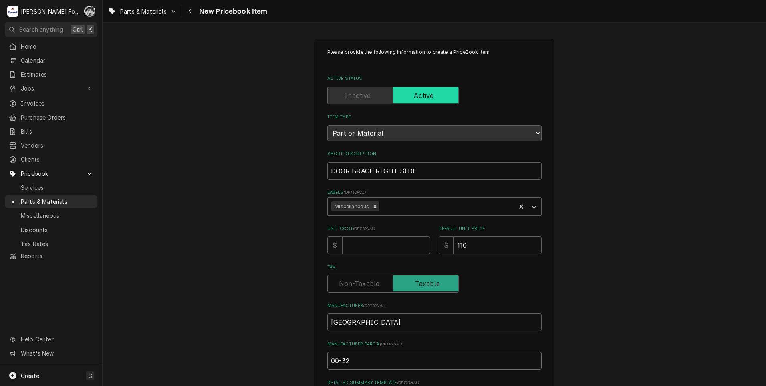
type textarea "x"
type input "00-328"
type textarea "x"
type input "00-3289"
type textarea "x"
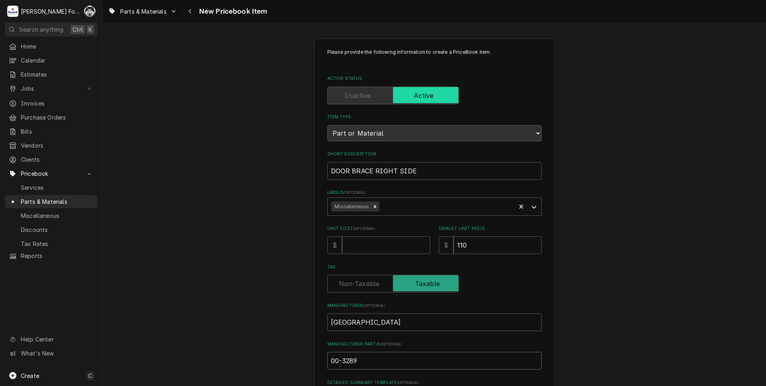
type input "00-32898"
type textarea "x"
type input "00-328987"
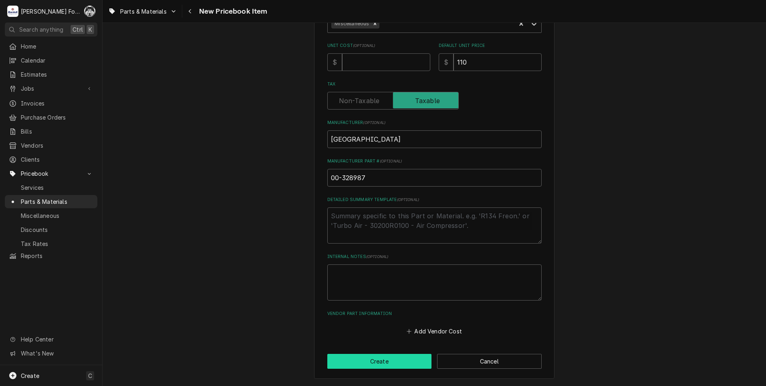
click at [377, 361] on button "Create" at bounding box center [379, 361] width 105 height 15
type textarea "x"
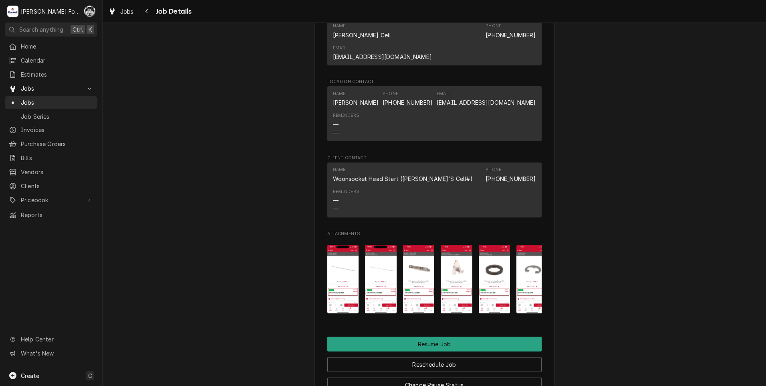
scroll to position [762, 0]
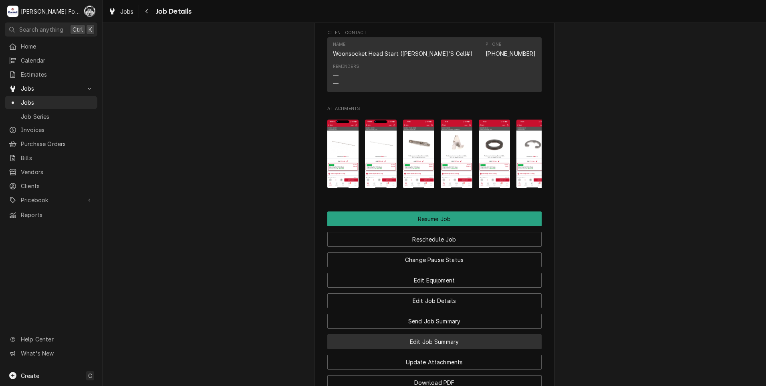
click at [430, 338] on button "Edit Job Summary" at bounding box center [434, 341] width 214 height 15
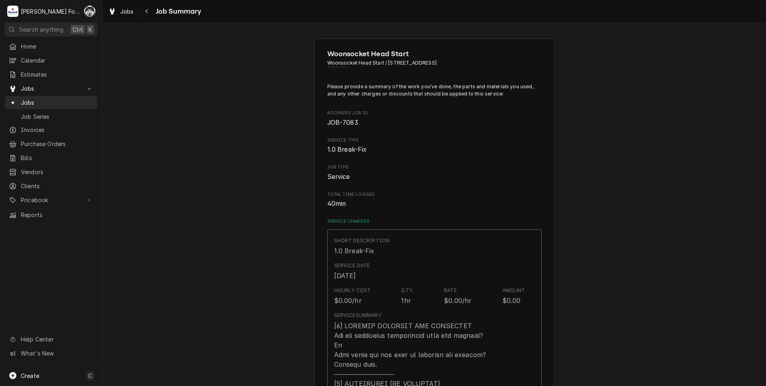
type textarea "x"
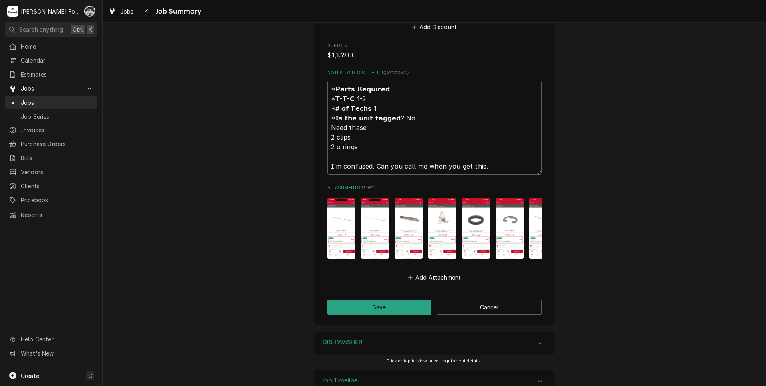
scroll to position [1373, 0]
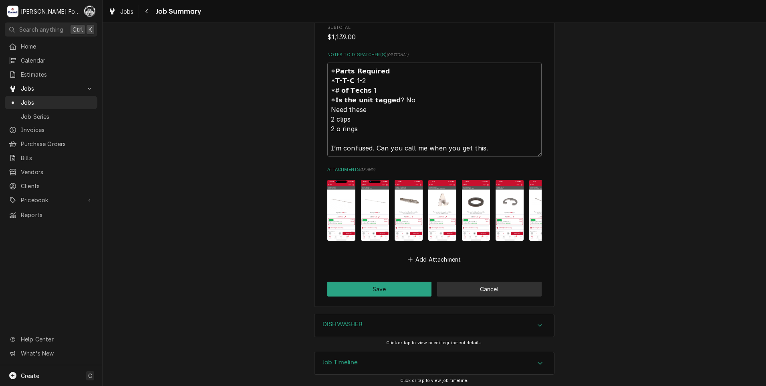
click at [502, 290] on button "Cancel" at bounding box center [489, 288] width 105 height 15
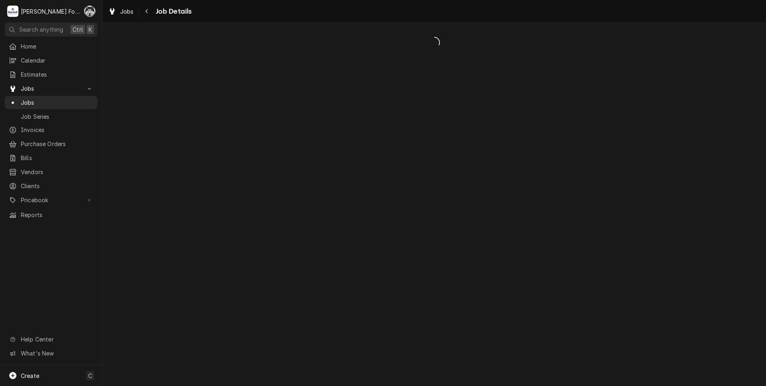
click at [494, 283] on div "Dynamic Content Wrapper" at bounding box center [435, 204] width 664 height 363
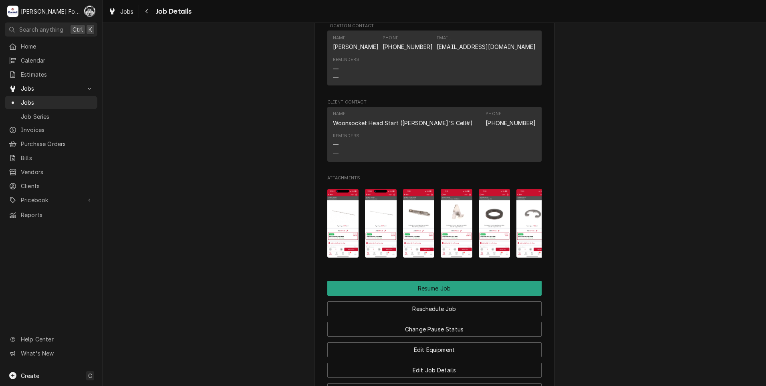
scroll to position [802, 0]
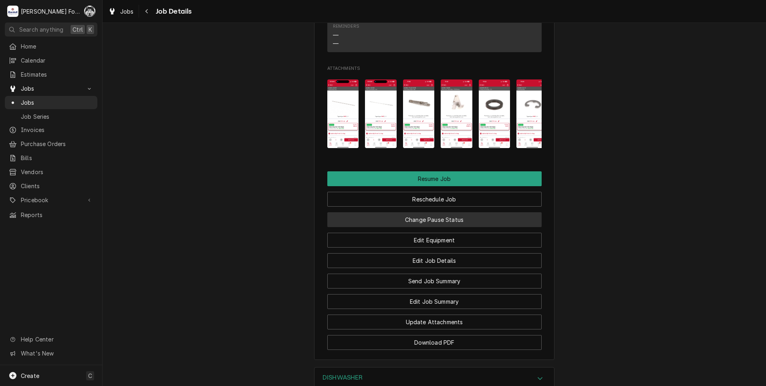
click at [436, 213] on button "Change Pause Status" at bounding box center [434, 219] width 214 height 15
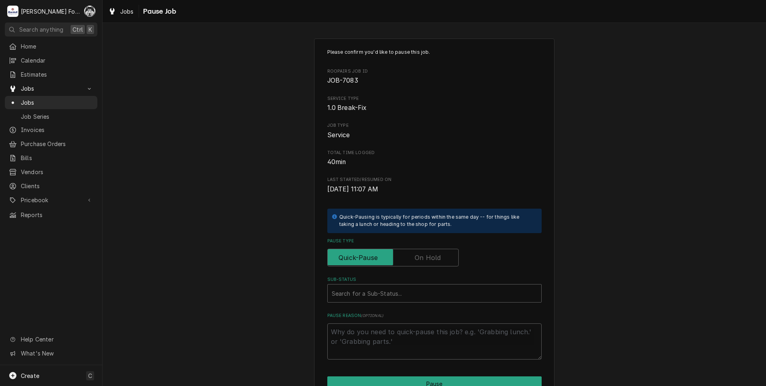
click at [420, 256] on label "Pause Type" at bounding box center [392, 258] width 131 height 18
click at [420, 256] on input "Pause Type" at bounding box center [393, 258] width 124 height 18
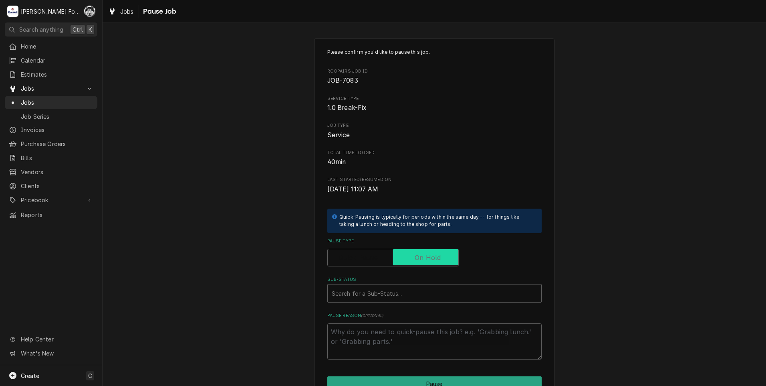
checkbox input "true"
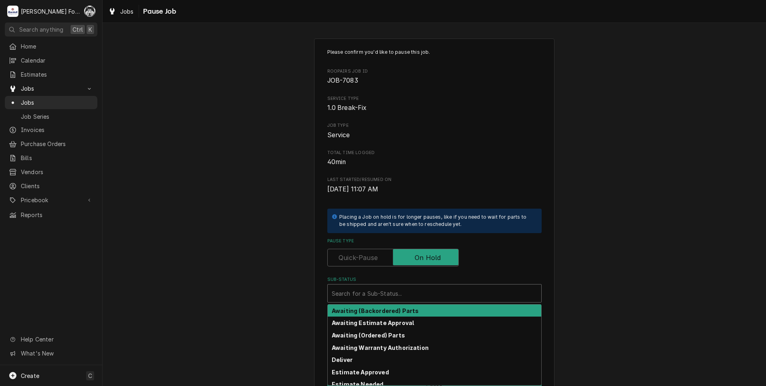
drag, startPoint x: 406, startPoint y: 291, endPoint x: 382, endPoint y: 315, distance: 34.0
click at [404, 291] on div "Sub-Status" at bounding box center [435, 293] width 206 height 14
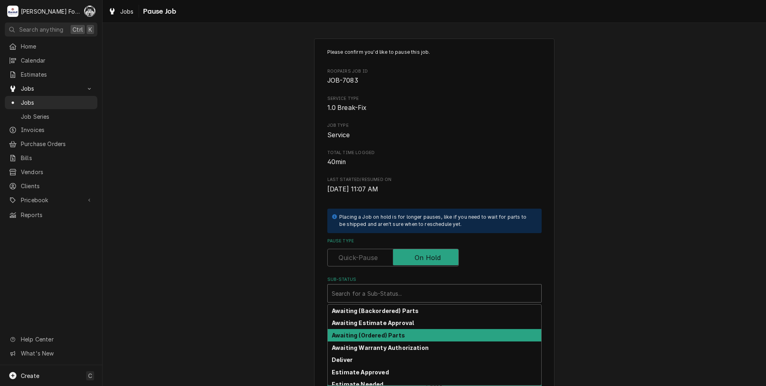
click at [388, 337] on strong "Awaiting (Ordered) Parts" at bounding box center [368, 334] width 73 height 7
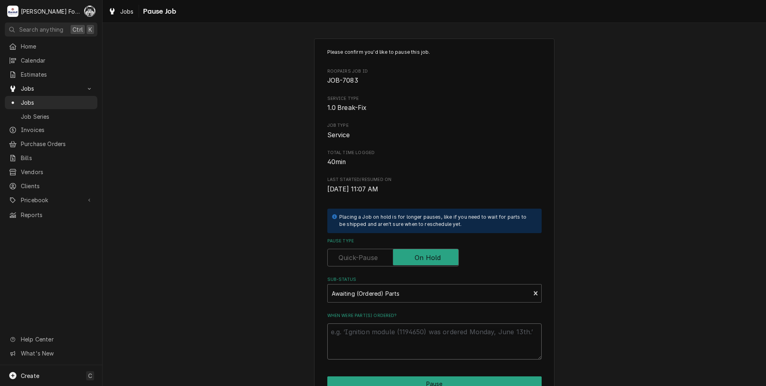
click at [382, 333] on textarea "When were part(s) ordered?" at bounding box center [434, 341] width 214 height 36
type textarea "x"
type textarea "8"
type textarea "x"
type textarea "8/"
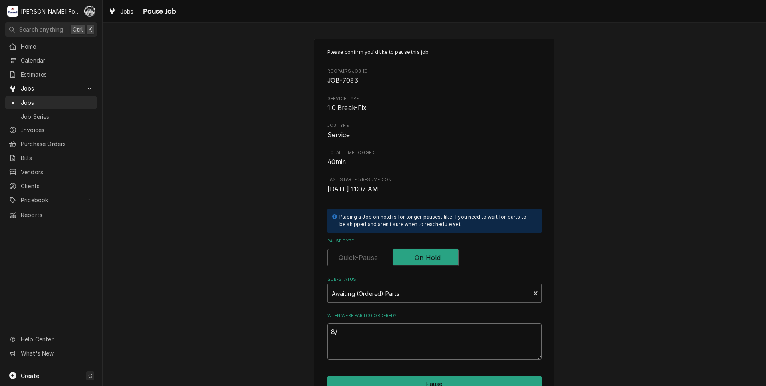
type textarea "x"
type textarea "8/2"
type textarea "x"
type textarea "8/26"
type textarea "x"
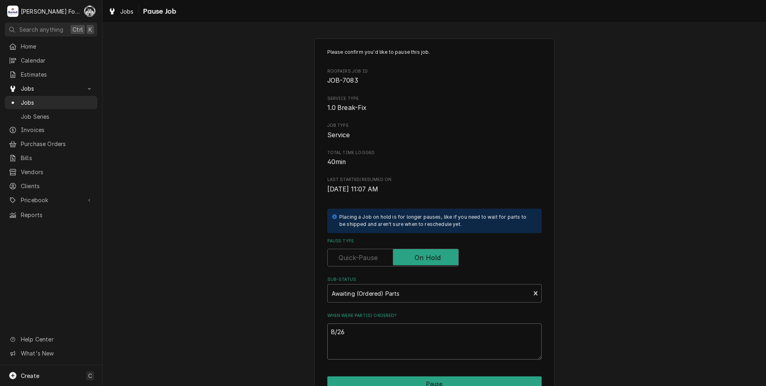
type textarea "8/26/"
type textarea "x"
type textarea "8/26/2"
type textarea "x"
type textarea "8/26/20"
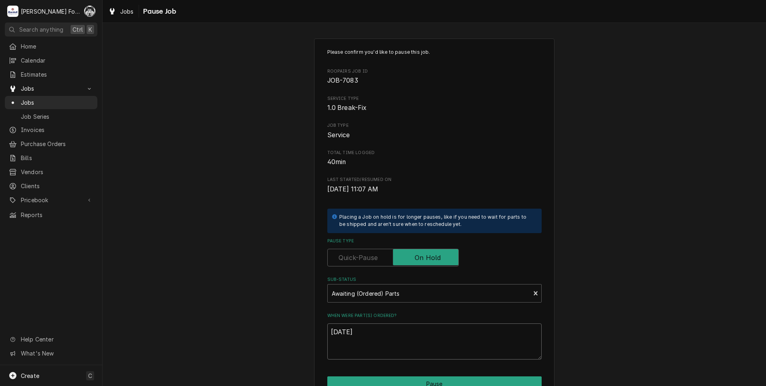
type textarea "x"
type textarea "8/26/202"
type textarea "x"
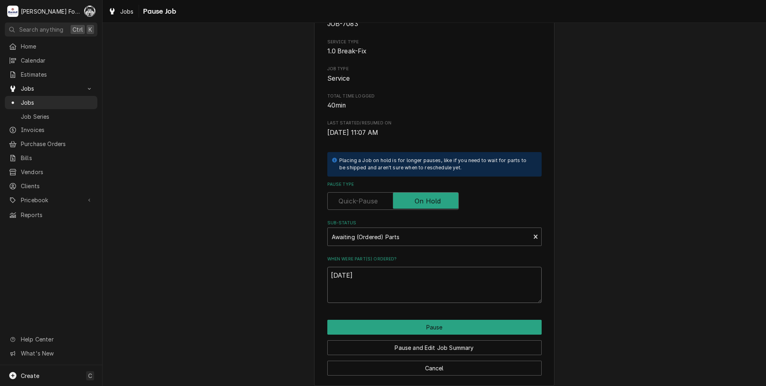
scroll to position [63, 0]
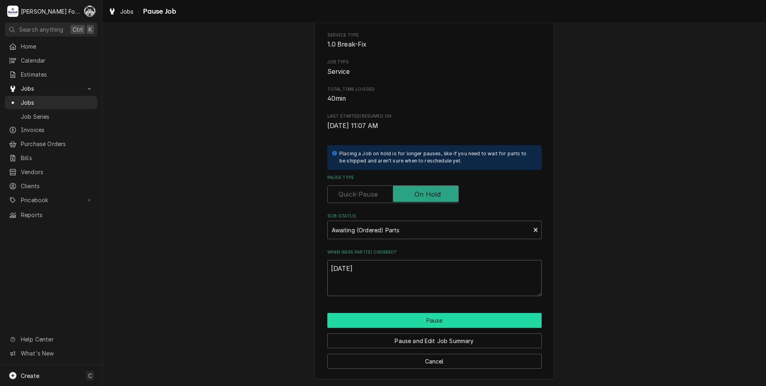
type textarea "[DATE]"
click at [406, 322] on button "Pause" at bounding box center [434, 320] width 214 height 15
type textarea "x"
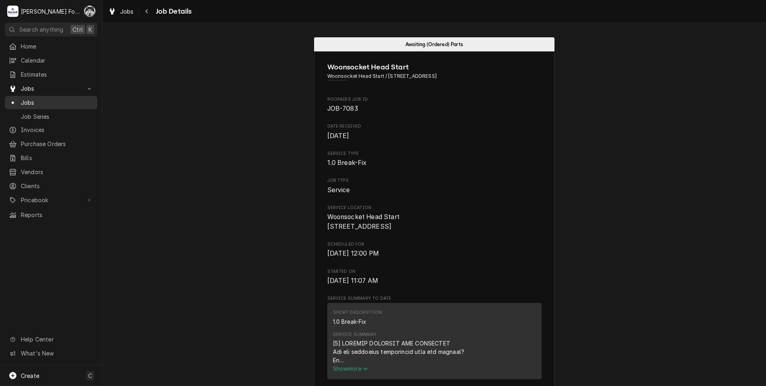
click at [30, 99] on span "Jobs" at bounding box center [57, 102] width 73 height 8
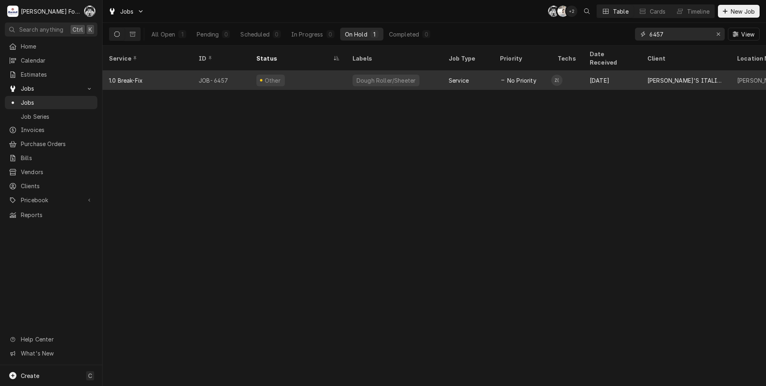
drag, startPoint x: 679, startPoint y: 34, endPoint x: 535, endPoint y: 67, distance: 148.3
click at [535, 67] on div "Jobs C( K( + 2 Table Cards Timeline New Job All Open 1 Pending 0 Scheduled 0 In…" at bounding box center [435, 193] width 664 height 386
type input "7037"
click at [323, 75] on div "Awaiting (Ordered) Parts" at bounding box center [297, 81] width 81 height 12
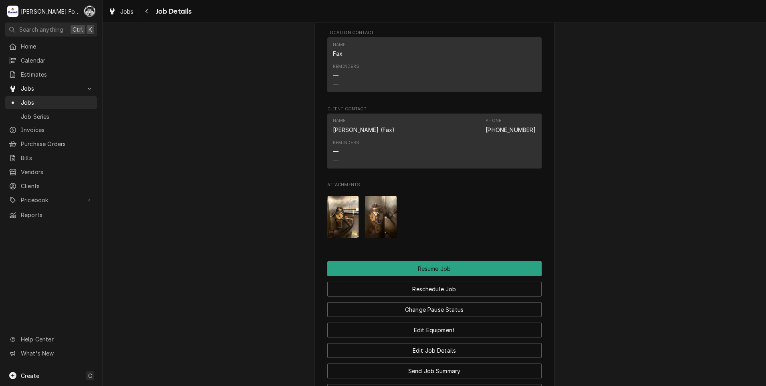
scroll to position [842, 0]
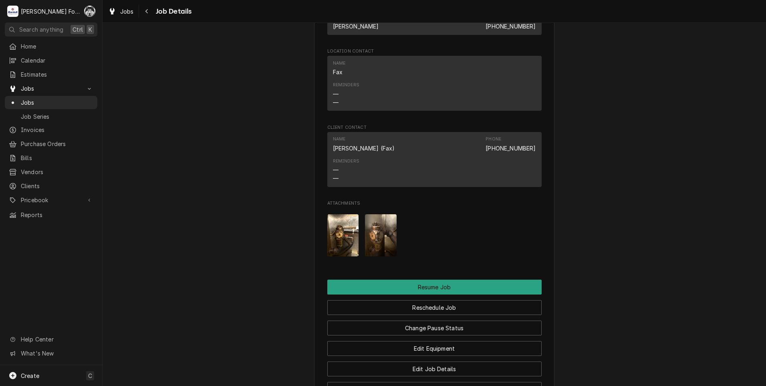
click at [372, 237] on img "Attachments" at bounding box center [381, 235] width 32 height 42
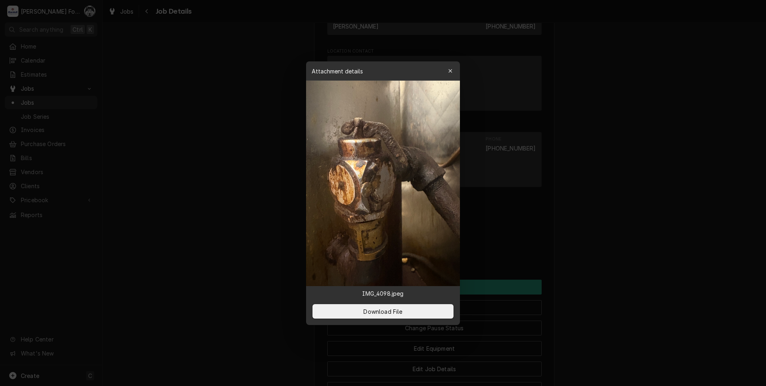
drag, startPoint x: 654, startPoint y: 191, endPoint x: 540, endPoint y: 184, distance: 113.7
click at [650, 191] on div at bounding box center [383, 193] width 766 height 386
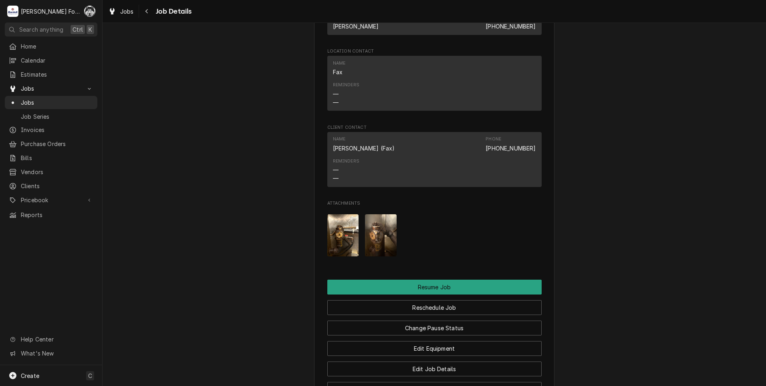
click at [335, 241] on img "Attachments" at bounding box center [343, 235] width 32 height 42
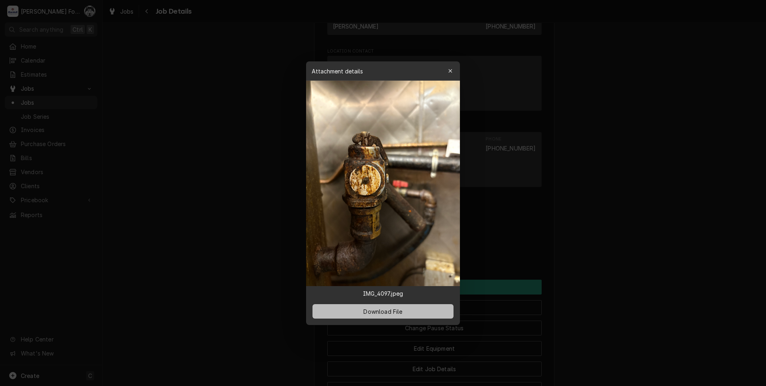
click at [362, 312] on span "Download File" at bounding box center [383, 311] width 42 height 8
drag, startPoint x: 651, startPoint y: 353, endPoint x: 653, endPoint y: 335, distance: 17.8
click at [652, 349] on div at bounding box center [383, 193] width 766 height 386
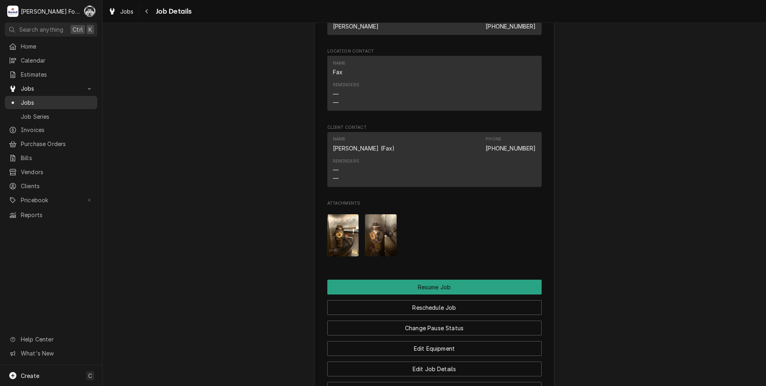
click at [24, 100] on span "Jobs" at bounding box center [57, 102] width 73 height 8
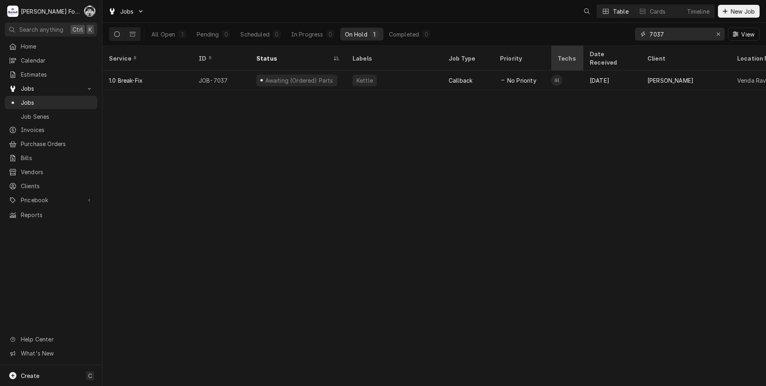
drag, startPoint x: 567, startPoint y: 51, endPoint x: 553, endPoint y: 51, distance: 13.6
click at [553, 51] on div "Jobs Table Cards Timeline New Job All Open 1 Pending 0 Scheduled 0 In Progress …" at bounding box center [435, 193] width 664 height 386
type input "6745"
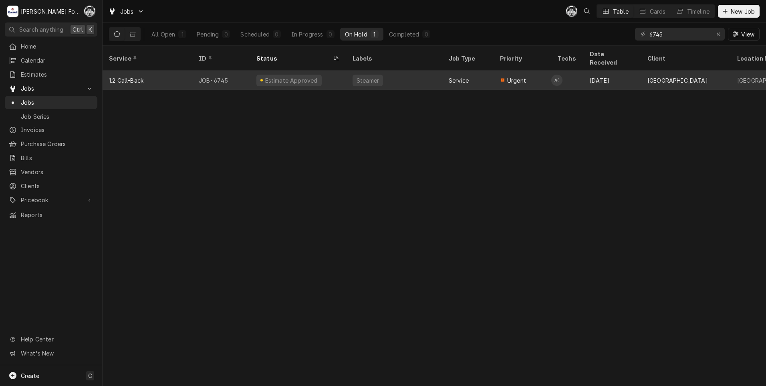
click at [348, 71] on div "Steamer" at bounding box center [394, 80] width 96 height 19
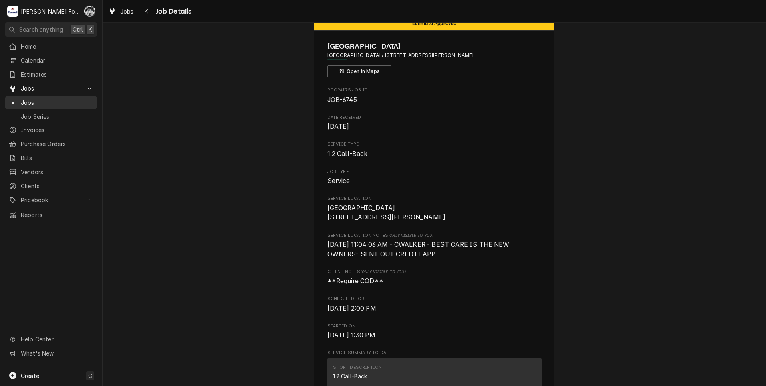
scroll to position [40, 0]
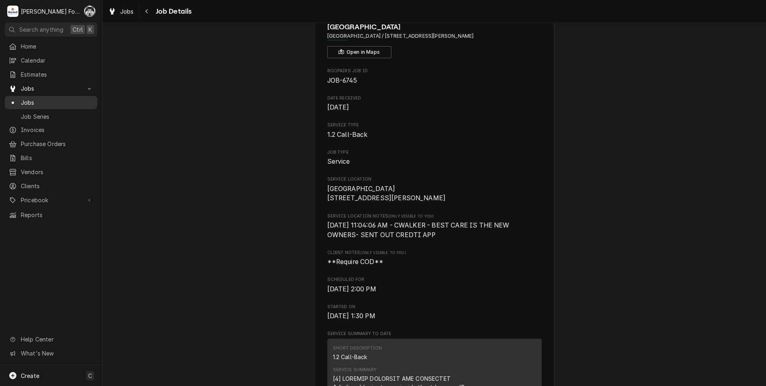
click at [30, 98] on span "Jobs" at bounding box center [57, 102] width 73 height 8
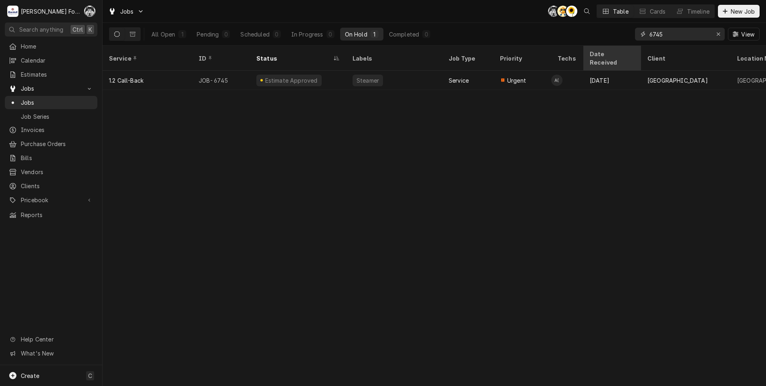
drag, startPoint x: 680, startPoint y: 32, endPoint x: 598, endPoint y: 49, distance: 84.3
click at [598, 49] on div "Jobs C( AT C( Table Cards Timeline New Job All Open 1 Pending 0 Scheduled 0 In …" at bounding box center [435, 193] width 664 height 386
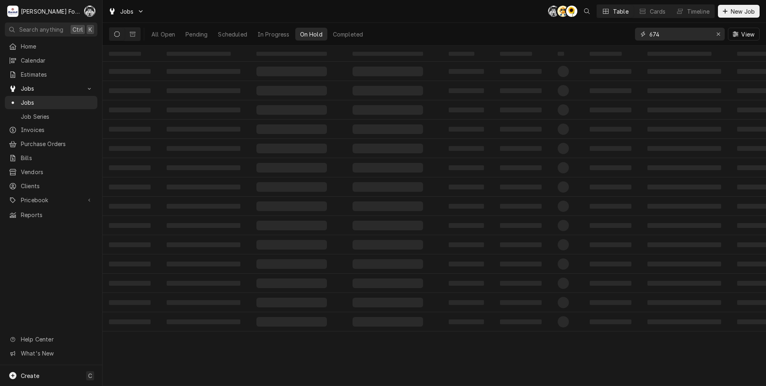
type input "6745"
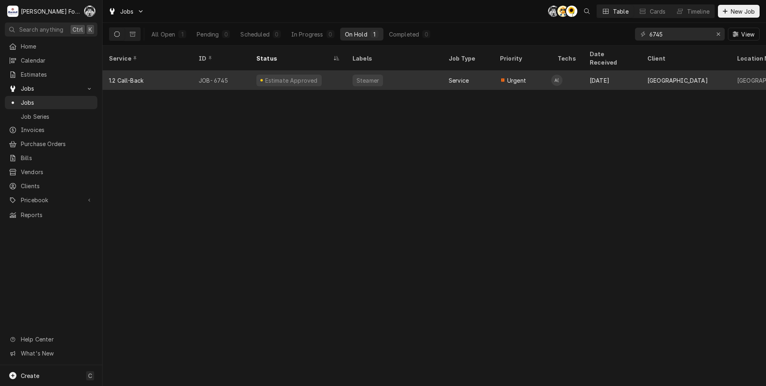
click at [463, 76] on div "Service" at bounding box center [459, 80] width 20 height 8
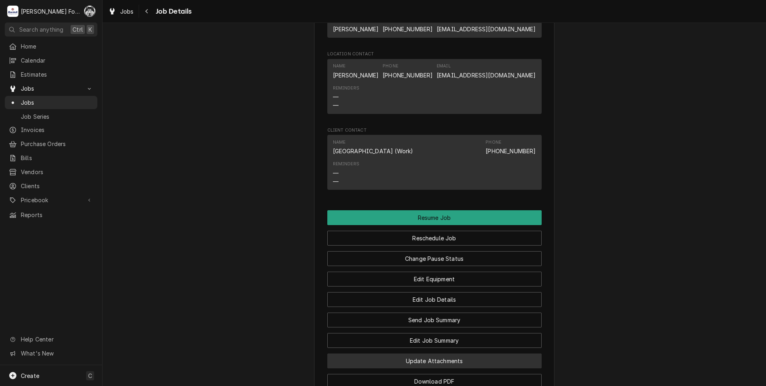
scroll to position [882, 0]
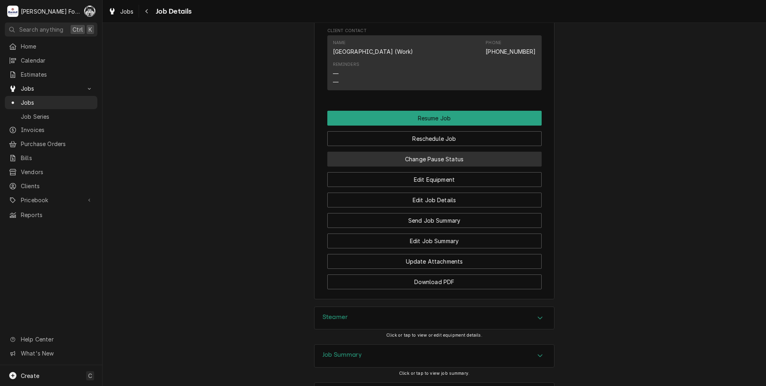
click at [429, 166] on button "Change Pause Status" at bounding box center [434, 159] width 214 height 15
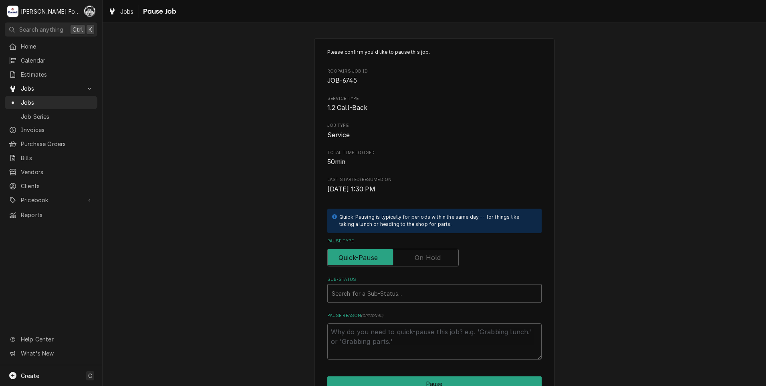
click at [414, 257] on label "Pause Type" at bounding box center [392, 258] width 131 height 18
click at [414, 257] on input "Pause Type" at bounding box center [393, 258] width 124 height 18
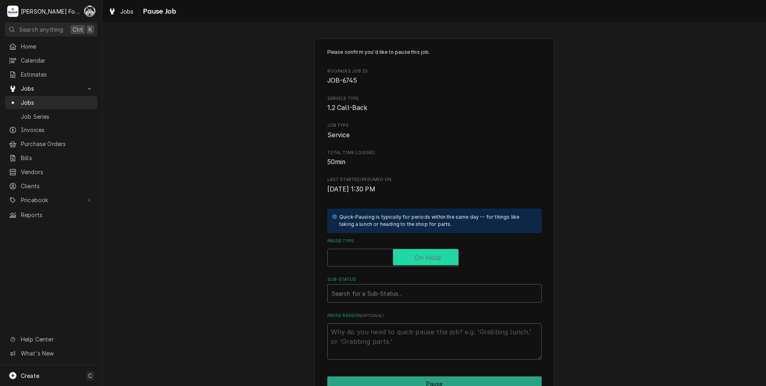
checkbox input "true"
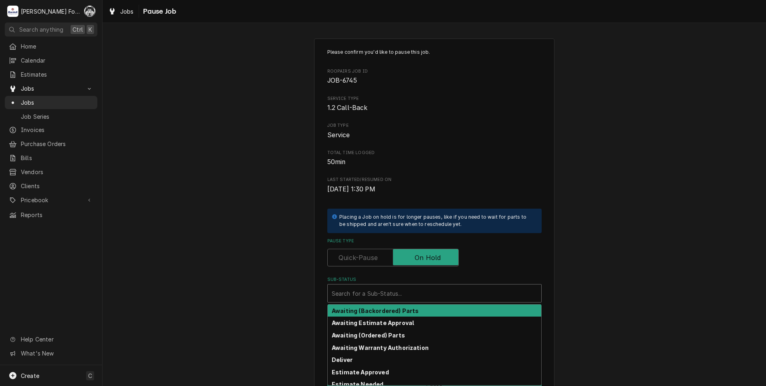
drag, startPoint x: 401, startPoint y: 286, endPoint x: 395, endPoint y: 311, distance: 26.0
click at [401, 286] on div "Sub-Status" at bounding box center [435, 293] width 206 height 14
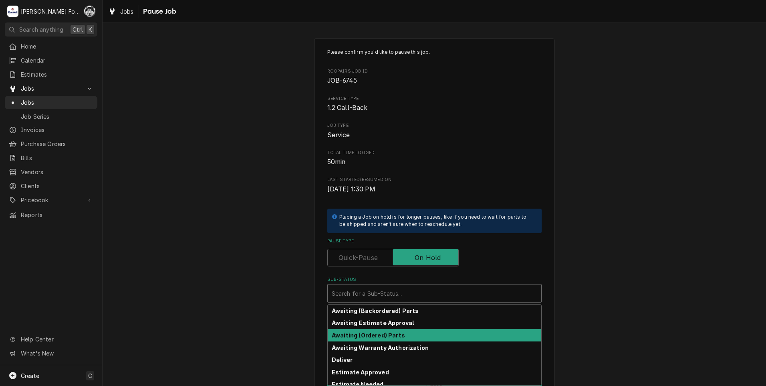
click at [388, 335] on strong "Awaiting (Ordered) Parts" at bounding box center [368, 334] width 73 height 7
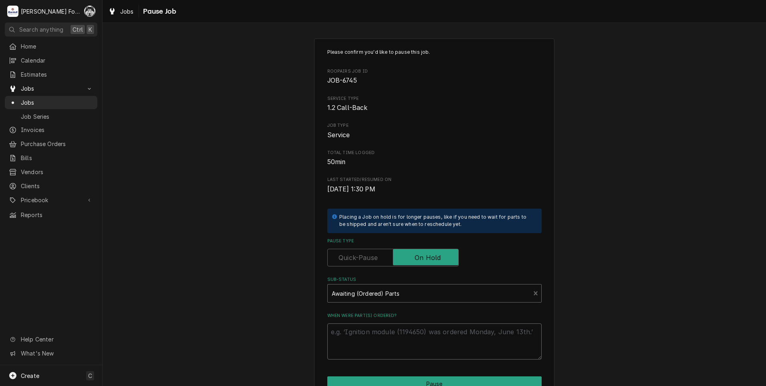
click at [388, 335] on textarea "When were part(s) ordered?" at bounding box center [434, 341] width 214 height 36
type textarea "x"
type textarea "8"
type textarea "x"
type textarea "8/"
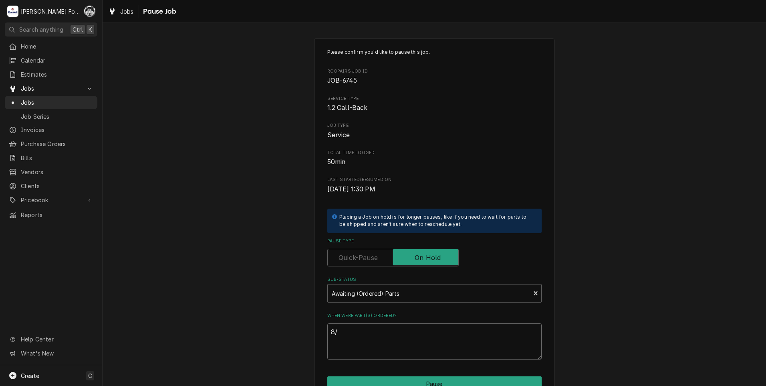
type textarea "x"
type textarea "8/2"
type textarea "x"
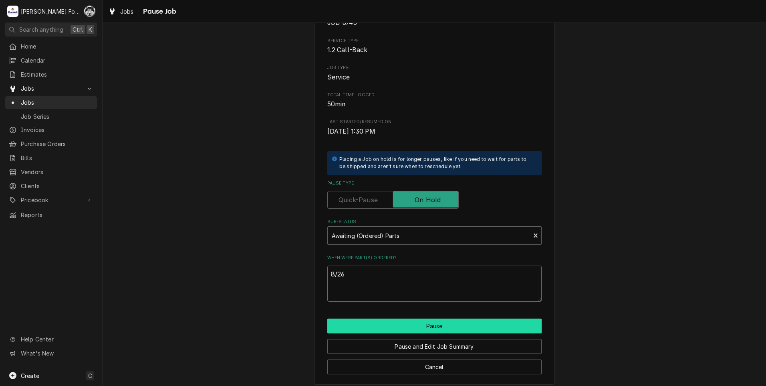
scroll to position [63, 0]
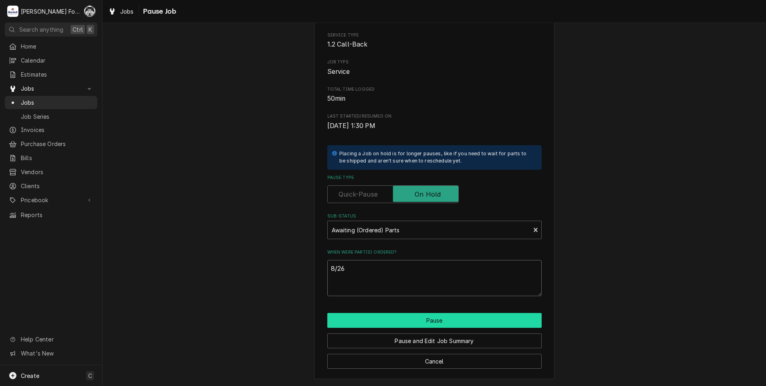
type textarea "8/26"
click at [403, 324] on button "Pause" at bounding box center [434, 320] width 214 height 15
type textarea "x"
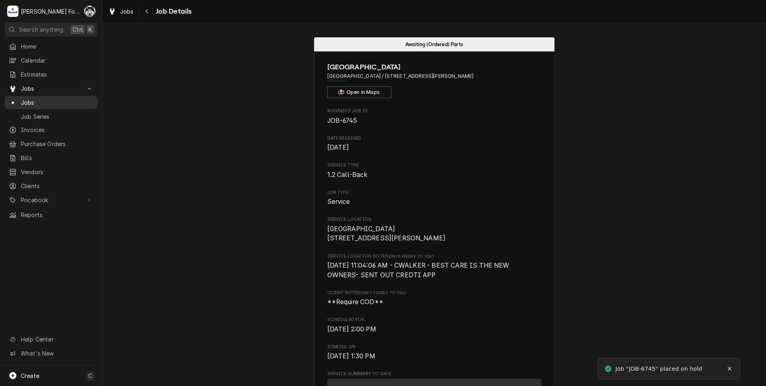
click at [26, 98] on span "Jobs" at bounding box center [57, 102] width 73 height 8
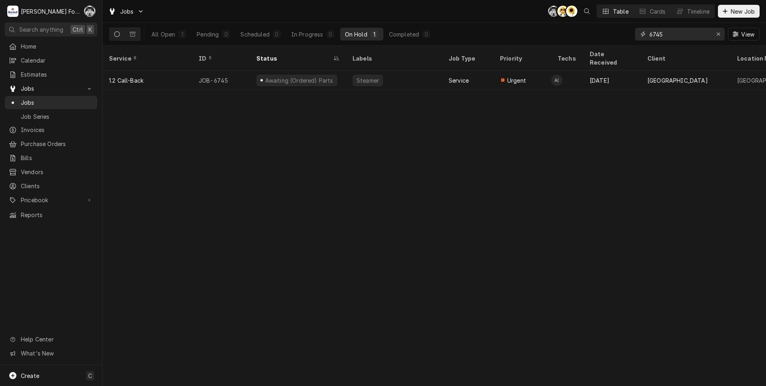
drag, startPoint x: 676, startPoint y: 34, endPoint x: 651, endPoint y: 30, distance: 25.6
click at [648, 35] on div "6745" at bounding box center [680, 34] width 90 height 13
drag, startPoint x: 664, startPoint y: 33, endPoint x: 574, endPoint y: 60, distance: 94.1
click at [570, 61] on div "Jobs C( AT C( Table Cards Timeline New Job All Open 1 Pending 0 Scheduled 0 In …" at bounding box center [435, 193] width 664 height 386
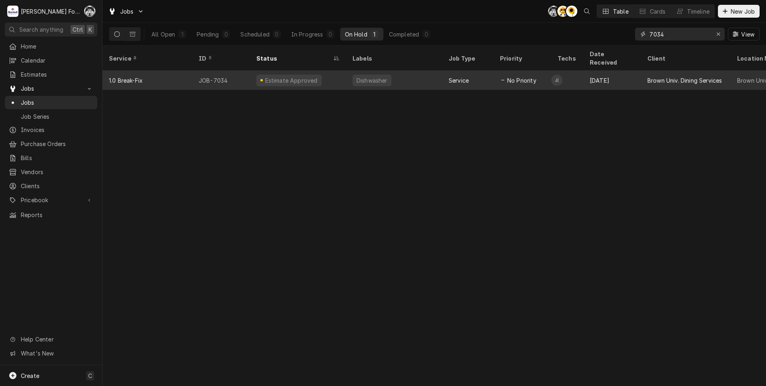
type input "7034"
click at [417, 77] on div "Dishwasher" at bounding box center [394, 80] width 96 height 19
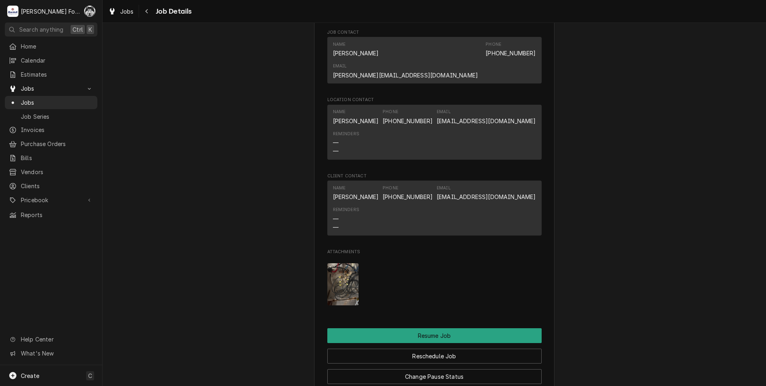
scroll to position [1202, 0]
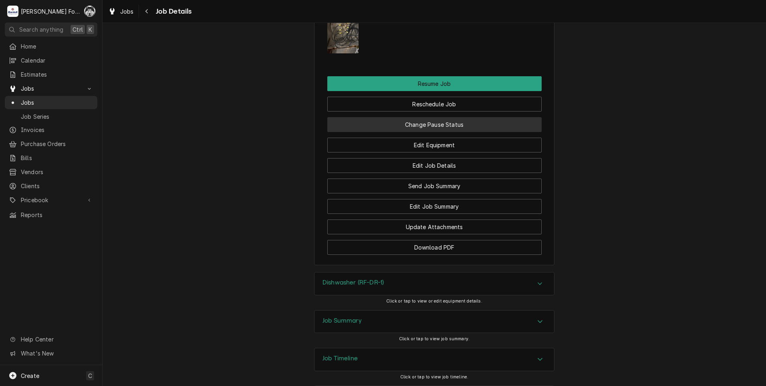
click at [431, 117] on button "Change Pause Status" at bounding box center [434, 124] width 214 height 15
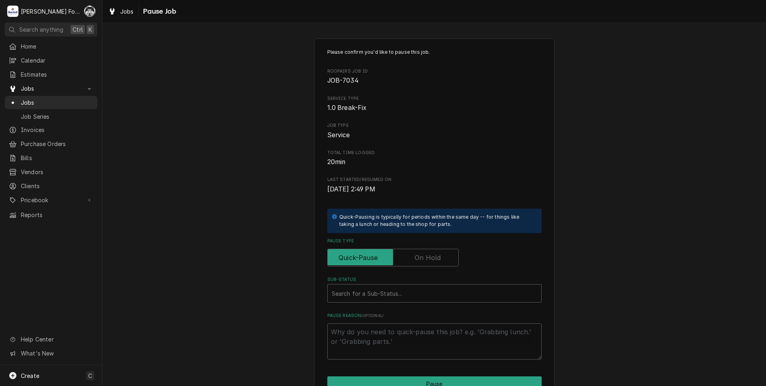
click at [425, 253] on label "Pause Type" at bounding box center [392, 258] width 131 height 18
click at [425, 253] on input "Pause Type" at bounding box center [393, 258] width 124 height 18
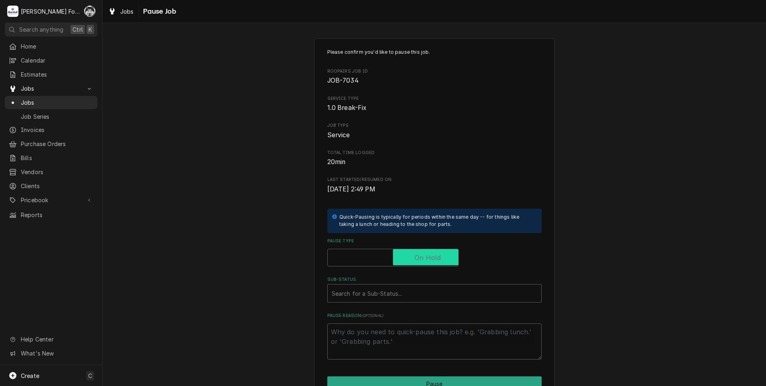
checkbox input "true"
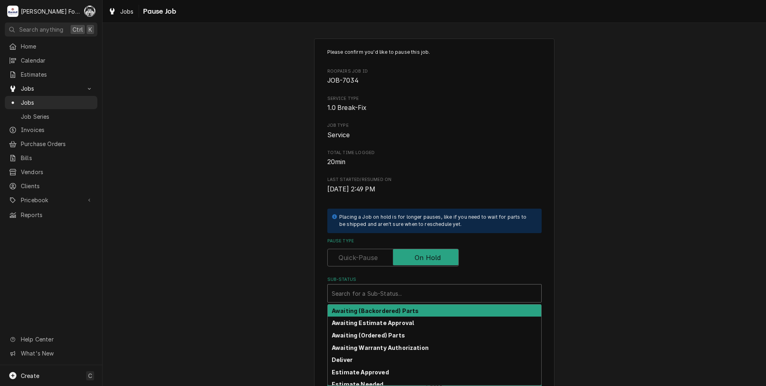
drag, startPoint x: 407, startPoint y: 295, endPoint x: 396, endPoint y: 329, distance: 35.9
click at [406, 300] on div "Sub-Status" at bounding box center [435, 293] width 206 height 14
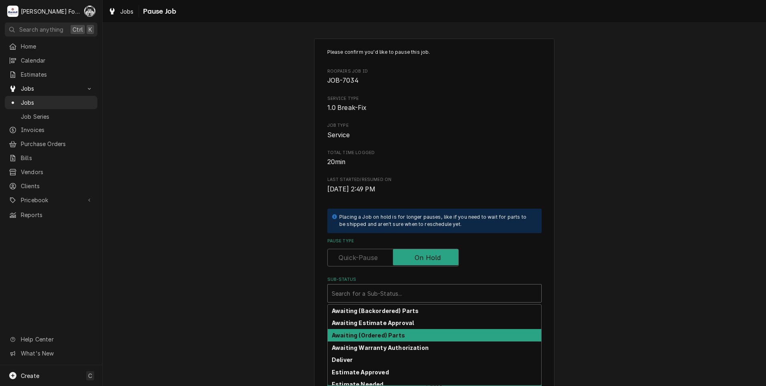
click at [360, 336] on strong "Awaiting (Ordered) Parts" at bounding box center [368, 334] width 73 height 7
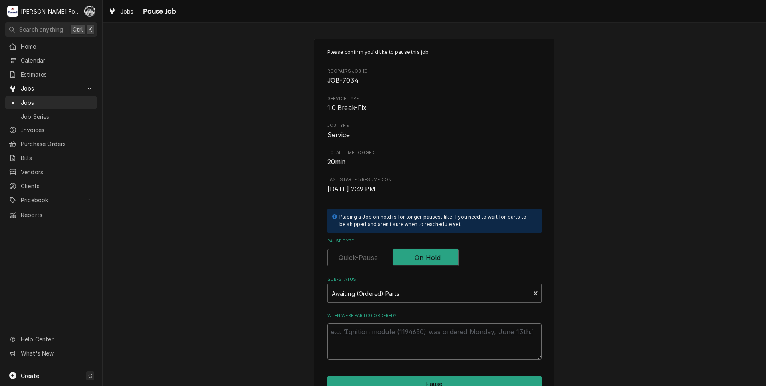
click at [372, 332] on textarea "When were part(s) ordered?" at bounding box center [434, 341] width 214 height 36
type textarea "x"
type textarea "8"
type textarea "x"
type textarea "8/"
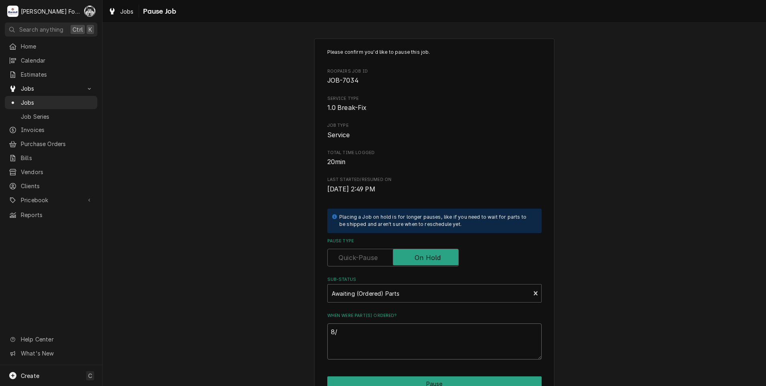
type textarea "x"
type textarea "8/2"
type textarea "x"
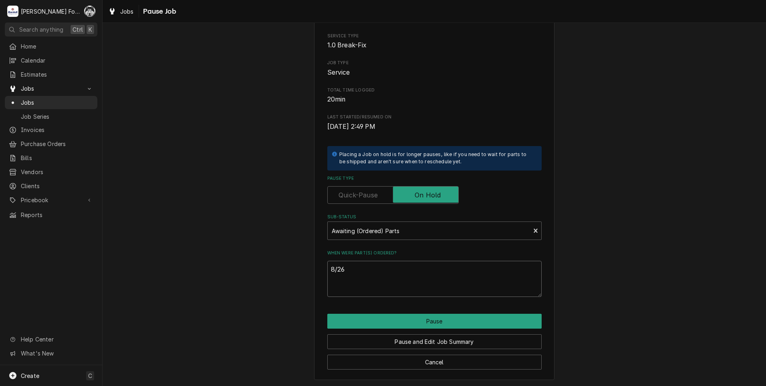
scroll to position [63, 0]
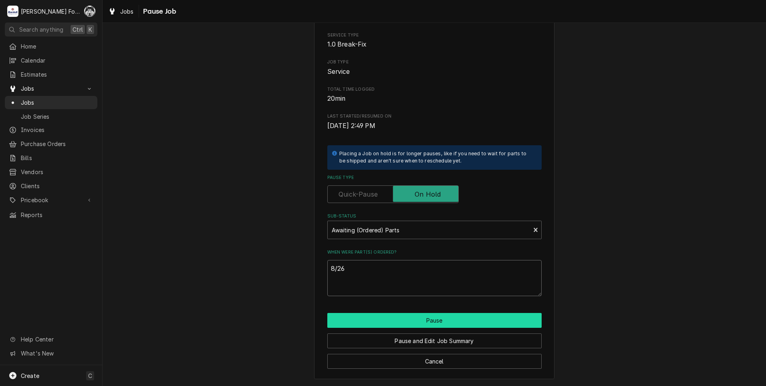
type textarea "8/26"
click at [393, 323] on button "Pause" at bounding box center [434, 320] width 214 height 15
type textarea "x"
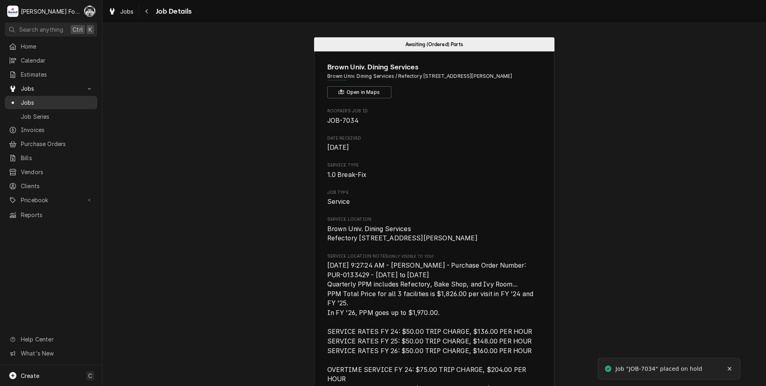
click at [30, 98] on span "Jobs" at bounding box center [57, 102] width 73 height 8
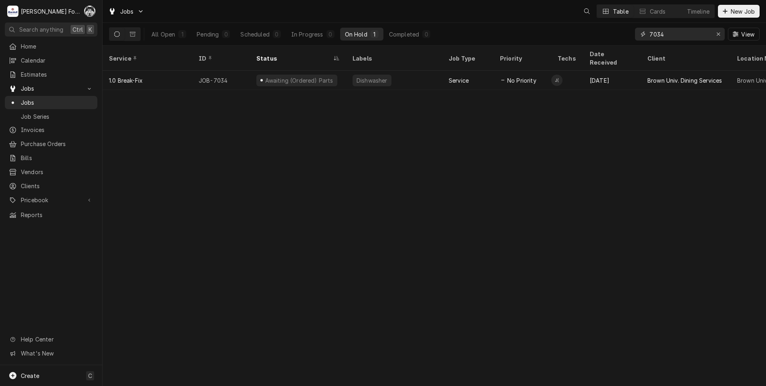
drag, startPoint x: 646, startPoint y: 36, endPoint x: 606, endPoint y: 40, distance: 40.3
click at [635, 40] on div "7034 View" at bounding box center [697, 34] width 125 height 22
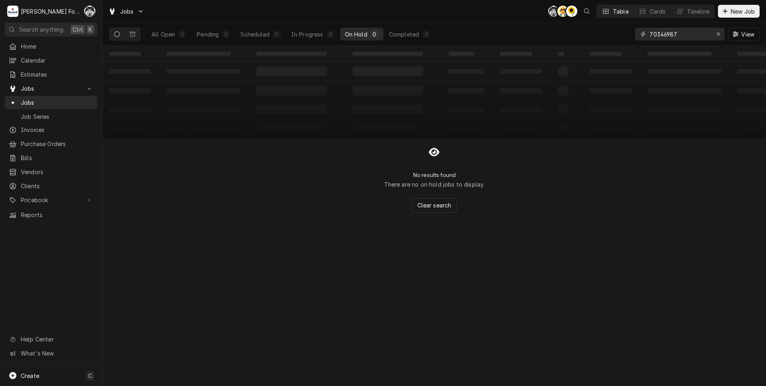
drag, startPoint x: 663, startPoint y: 35, endPoint x: 627, endPoint y: 42, distance: 36.8
click at [627, 42] on div "All Open 0 Pending 0 Scheduled 0 In Progress 0 On Hold 0 Completed 0 70346987 V…" at bounding box center [434, 34] width 651 height 22
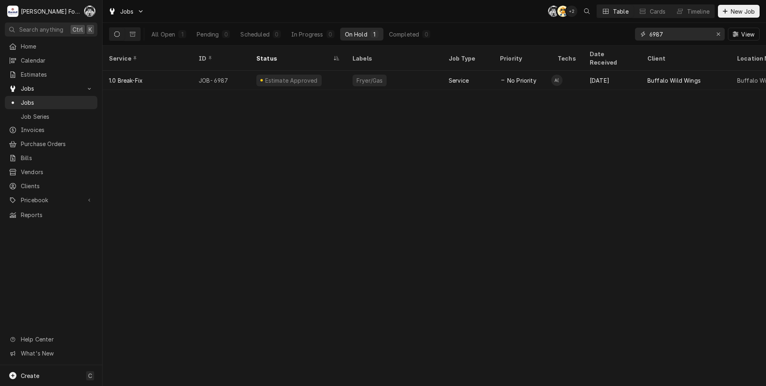
type input "6987"
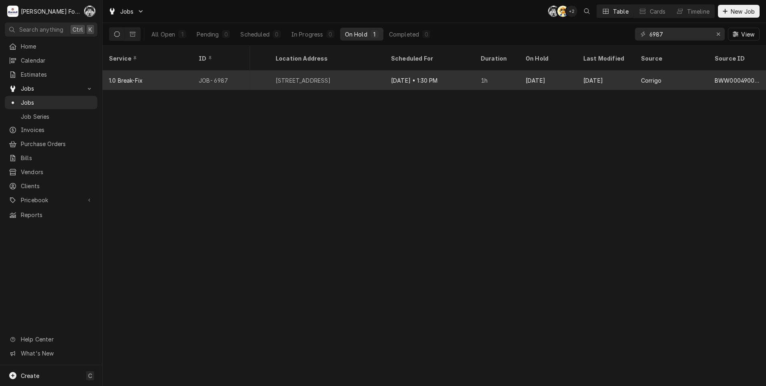
click at [513, 77] on div "1h" at bounding box center [497, 80] width 45 height 19
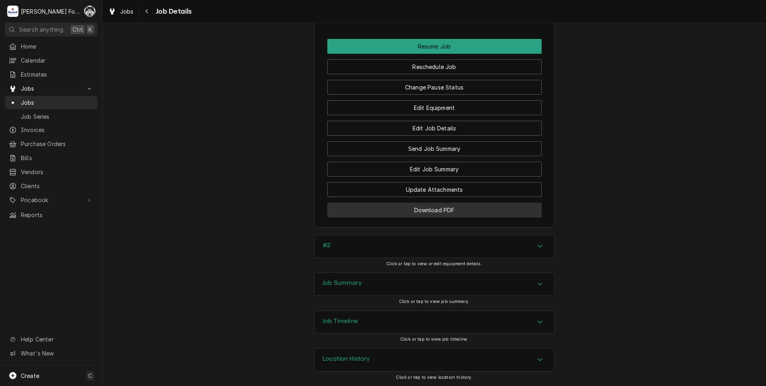
scroll to position [962, 0]
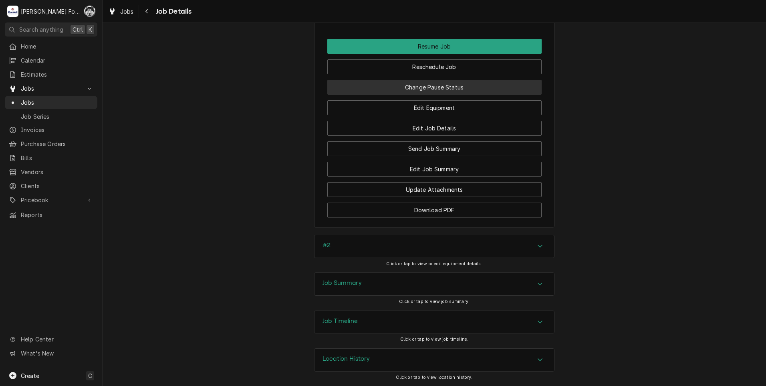
click at [430, 89] on button "Change Pause Status" at bounding box center [434, 87] width 214 height 15
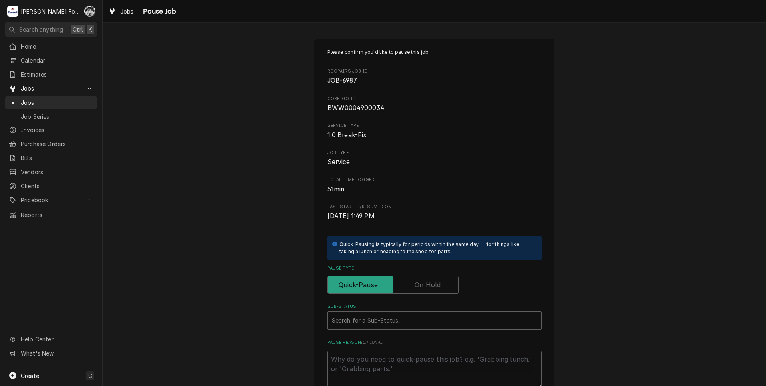
click at [426, 280] on label "Pause Type" at bounding box center [392, 285] width 131 height 18
click at [426, 280] on input "Pause Type" at bounding box center [393, 285] width 124 height 18
checkbox input "true"
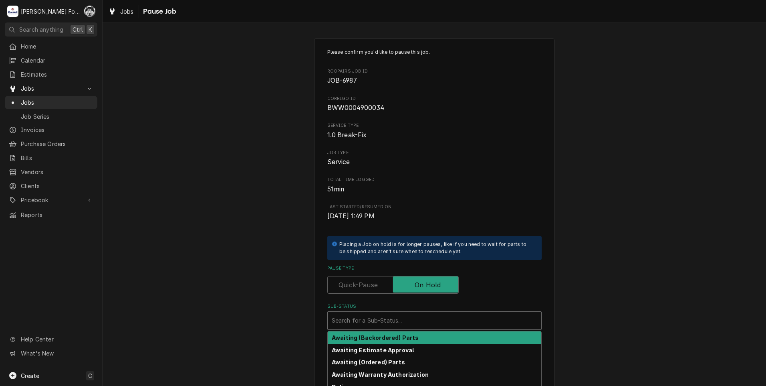
drag, startPoint x: 401, startPoint y: 324, endPoint x: 388, endPoint y: 349, distance: 28.3
click at [400, 324] on div "Sub-Status" at bounding box center [435, 320] width 206 height 14
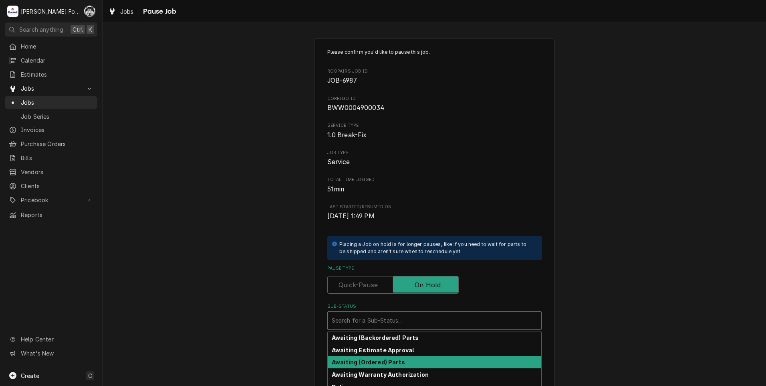
click at [382, 360] on strong "Awaiting (Ordered) Parts" at bounding box center [368, 361] width 73 height 7
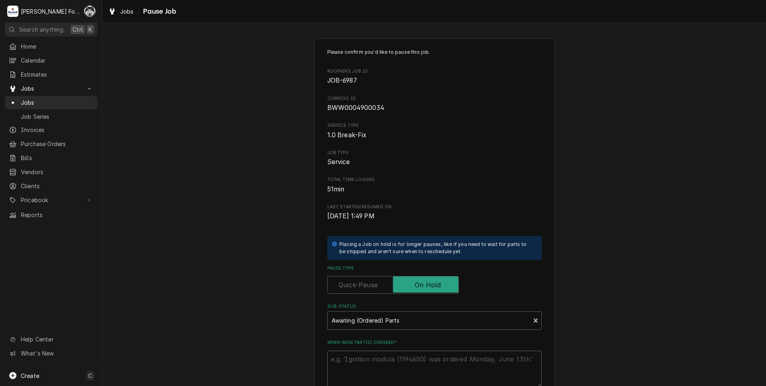
click at [380, 358] on textarea "When were part(s) ordered?" at bounding box center [434, 368] width 214 height 36
type textarea "x"
type textarea "8"
type textarea "x"
type textarea "8/"
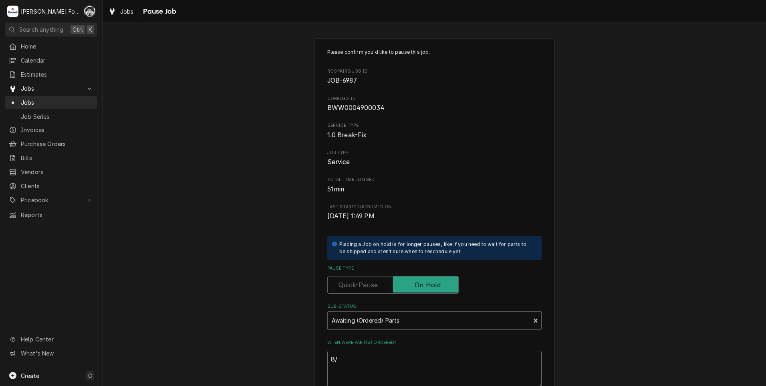
type textarea "x"
type textarea "8/2"
type textarea "x"
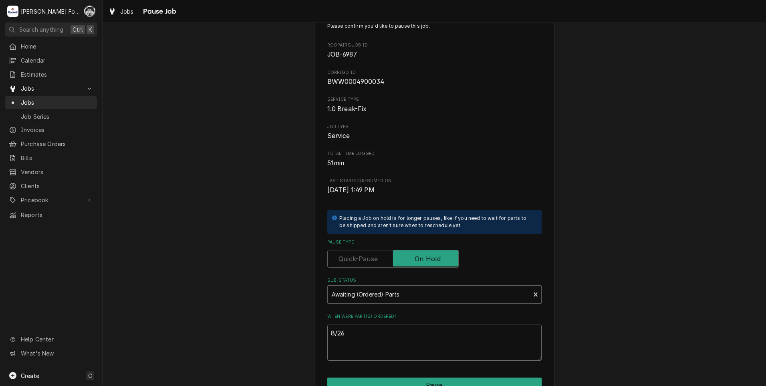
scroll to position [91, 0]
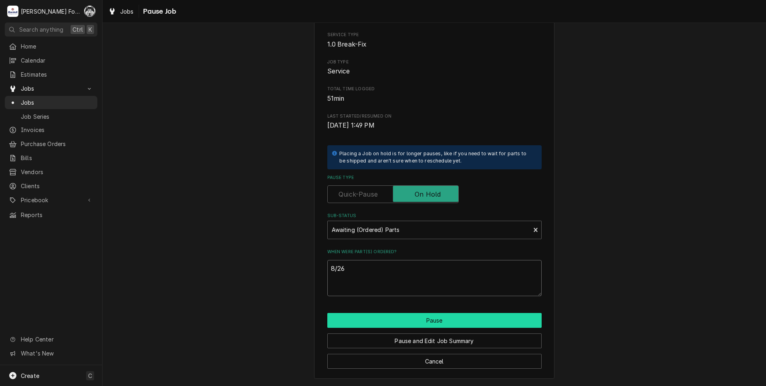
type textarea "8/26"
click at [380, 316] on button "Pause" at bounding box center [434, 320] width 214 height 15
type textarea "x"
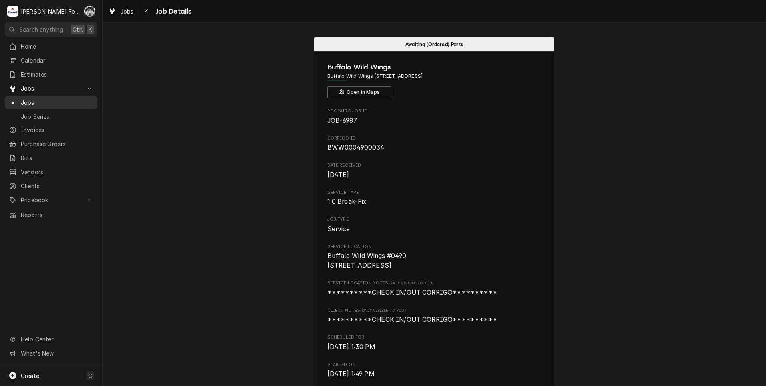
click at [30, 98] on span "Jobs" at bounding box center [57, 102] width 73 height 8
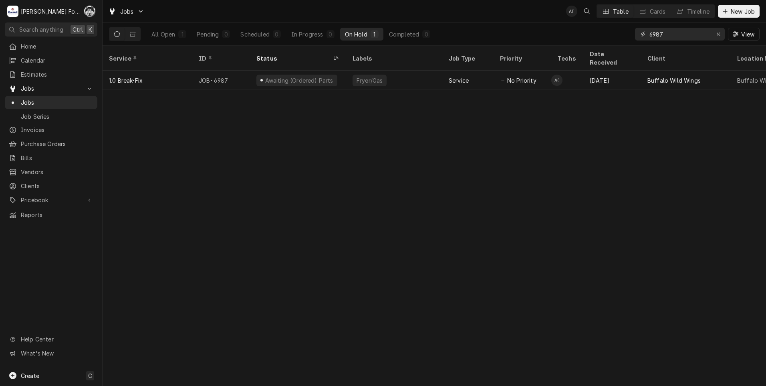
drag, startPoint x: 667, startPoint y: 30, endPoint x: 631, endPoint y: 37, distance: 36.1
click at [631, 37] on div "All Open 1 Pending 0 Scheduled 0 In Progress 0 On Hold 1 Completed 0 6987 View" at bounding box center [434, 34] width 651 height 22
drag, startPoint x: 673, startPoint y: 32, endPoint x: 592, endPoint y: 53, distance: 84.1
click at [592, 53] on div "Jobs C( C( Table Cards Timeline New Job All Open 1 Pending 0 Scheduled 0 In Pro…" at bounding box center [435, 193] width 664 height 386
type input "7072"
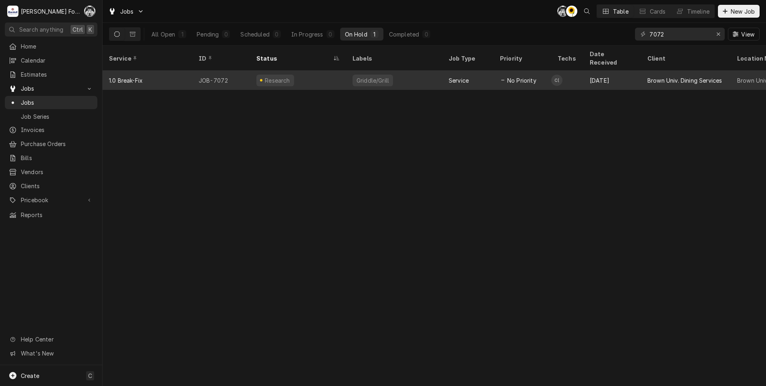
click at [358, 76] on div "Griddle/Grill" at bounding box center [373, 80] width 34 height 8
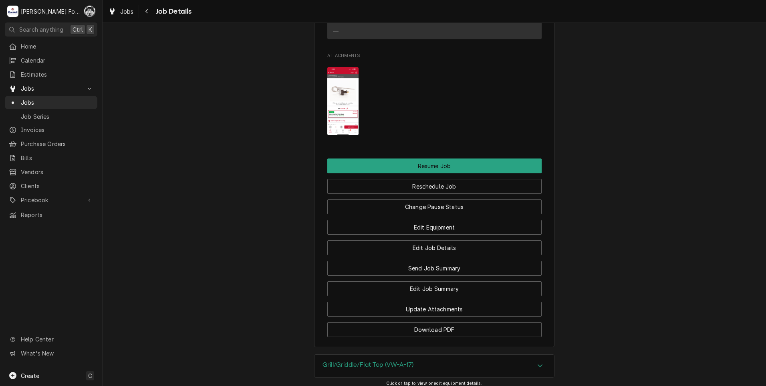
scroll to position [1277, 0]
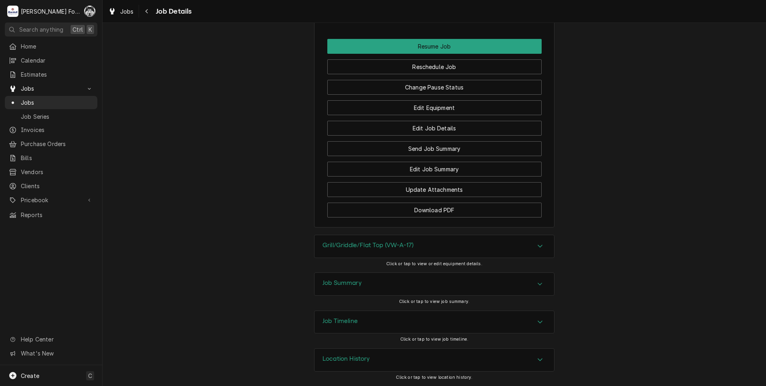
click at [378, 242] on h3 "Grill/Griddle/Flat Top (VW-A-17)" at bounding box center [368, 245] width 91 height 8
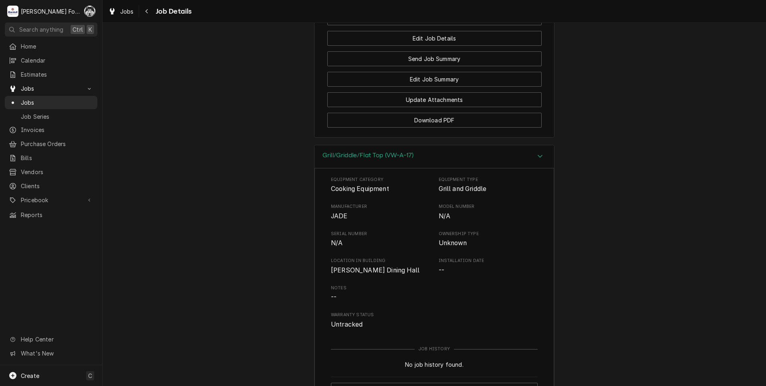
scroll to position [1507, 0]
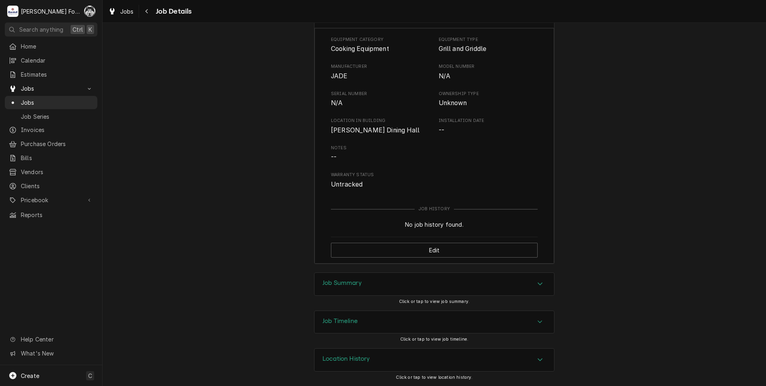
click at [366, 277] on div "Job Summary" at bounding box center [435, 284] width 240 height 22
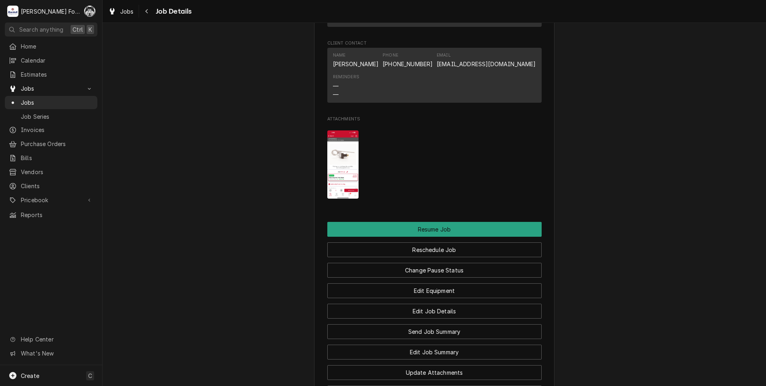
scroll to position [1081, 0]
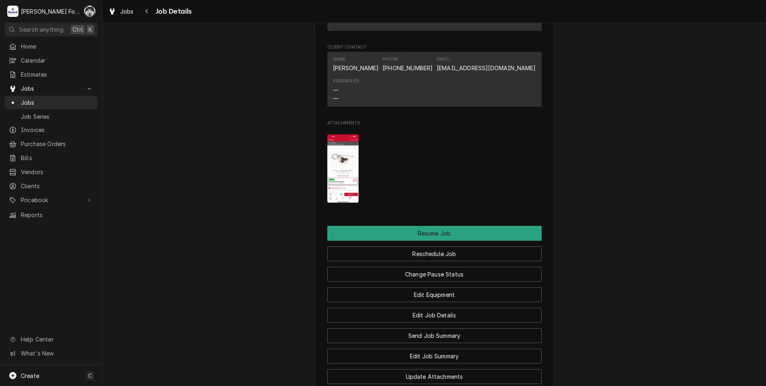
click at [342, 197] on img "Attachments" at bounding box center [343, 168] width 32 height 69
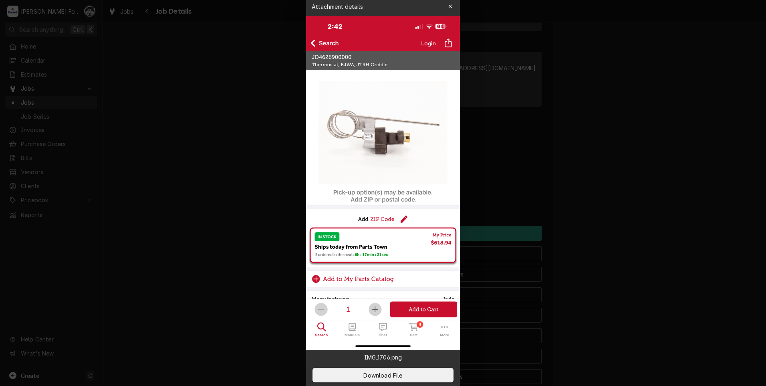
click at [210, 184] on div at bounding box center [383, 193] width 766 height 386
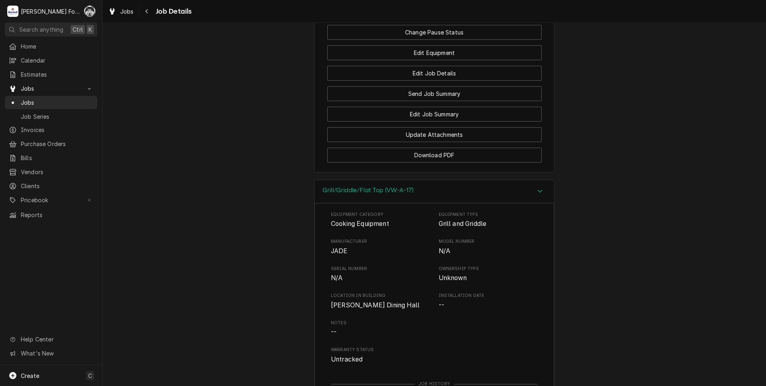
scroll to position [1321, 0]
click at [432, 123] on button "Edit Job Summary" at bounding box center [434, 115] width 214 height 15
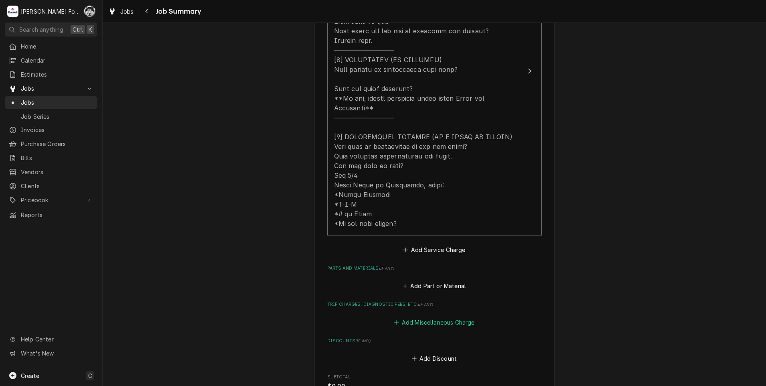
scroll to position [401, 0]
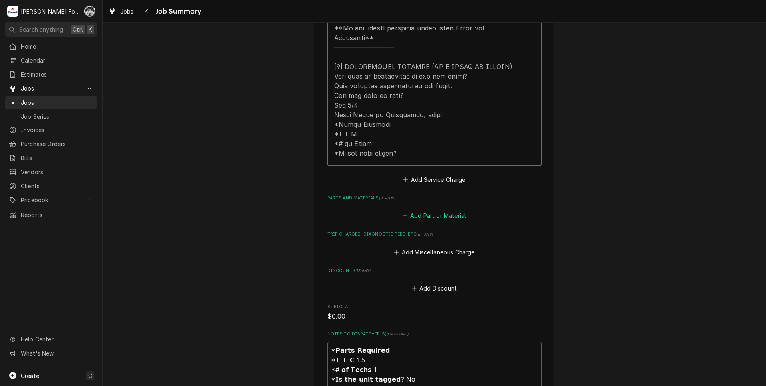
click at [426, 210] on button "Add Part or Material" at bounding box center [434, 215] width 66 height 11
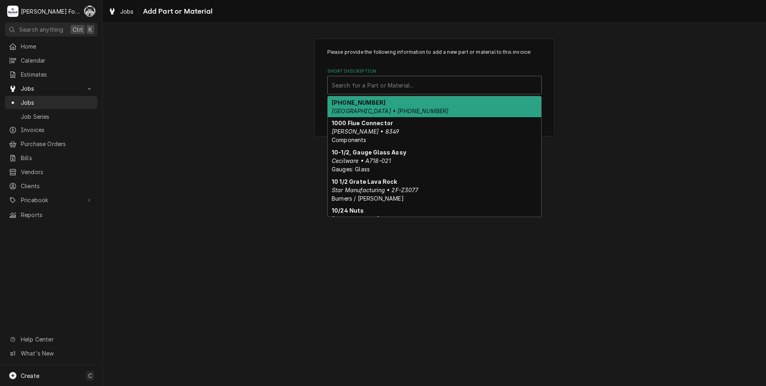
click at [439, 79] on div "Short Description" at bounding box center [435, 85] width 206 height 14
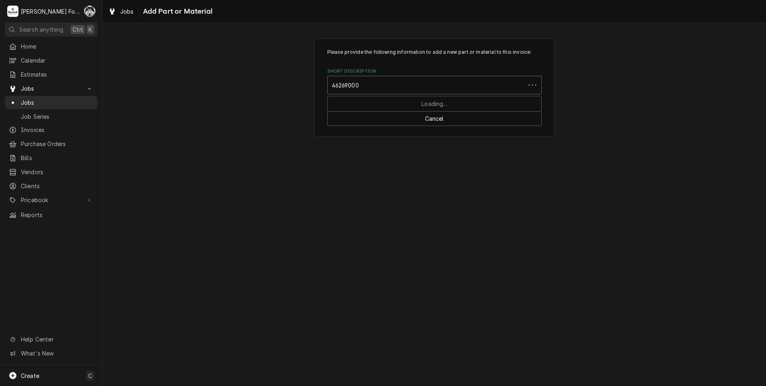
type input "462690000"
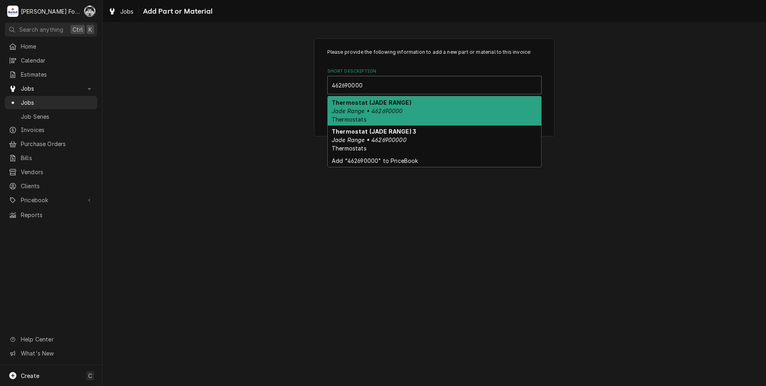
click at [367, 108] on em "Jade Range • 462690000" at bounding box center [367, 110] width 71 height 7
type textarea "x"
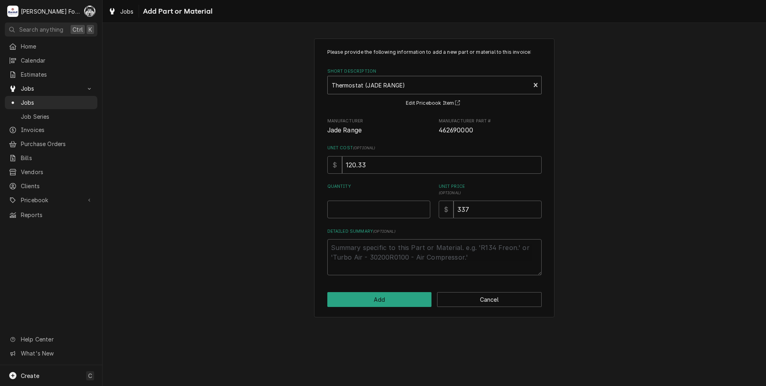
click at [447, 91] on div "Short Description" at bounding box center [429, 85] width 195 height 14
type input "4626900000"
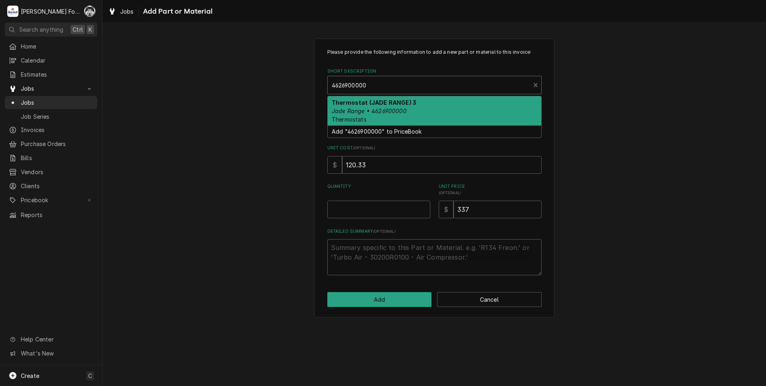
click at [406, 114] on div "Thermostat (JADE RANGE) 3 Jade Range • 4626900000 Thermostats" at bounding box center [435, 110] width 214 height 29
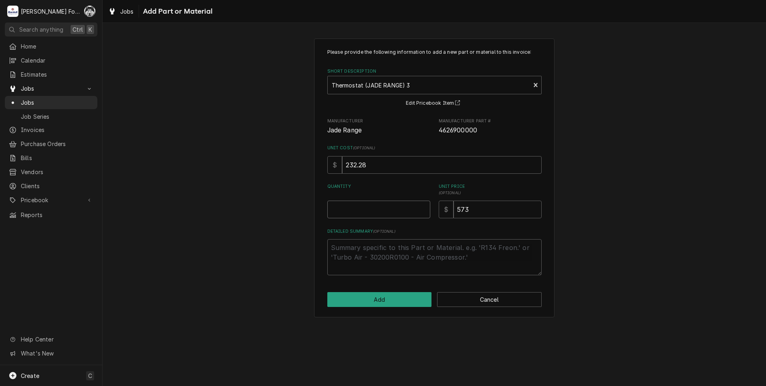
type textarea "x"
type input "0.5"
click at [423, 205] on input "0.5" at bounding box center [378, 209] width 103 height 18
type textarea "x"
type input "1"
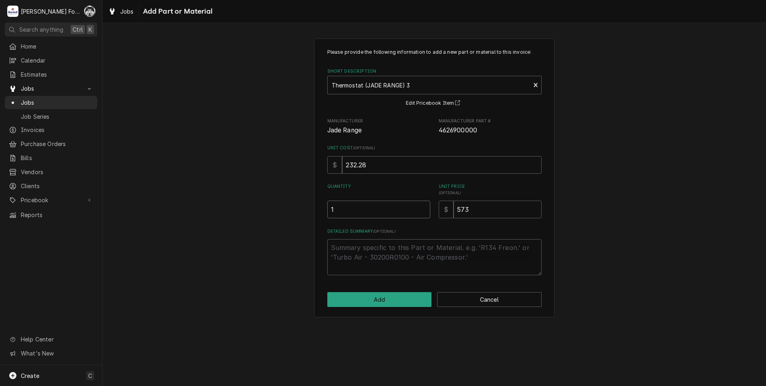
click at [423, 205] on input "1" at bounding box center [378, 209] width 103 height 18
drag, startPoint x: 491, startPoint y: 210, endPoint x: 440, endPoint y: 208, distance: 51.8
click at [442, 209] on div "$ 573" at bounding box center [490, 209] width 103 height 18
type textarea "x"
type input "3"
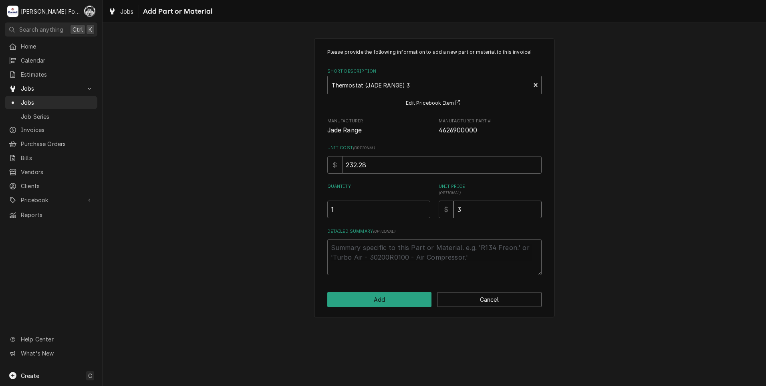
type textarea "x"
type input "32"
type textarea "x"
type input "322"
click at [392, 298] on button "Add" at bounding box center [379, 299] width 105 height 15
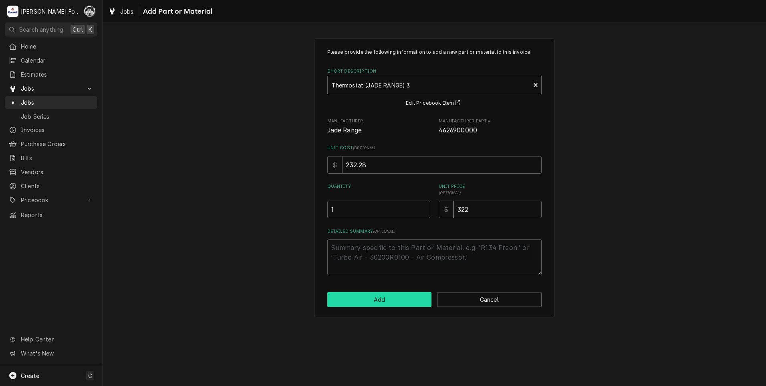
type textarea "x"
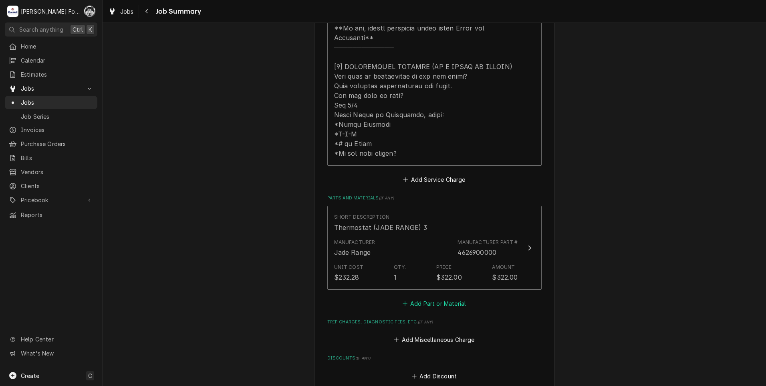
click at [432, 297] on button "Add Part or Material" at bounding box center [434, 302] width 66 height 11
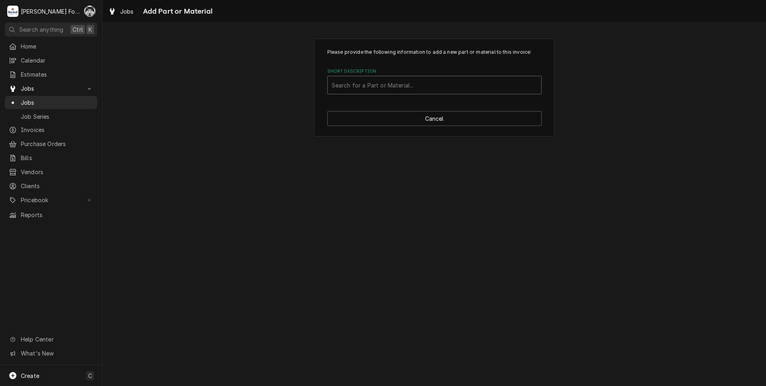
click at [433, 82] on div "Short Description" at bounding box center [435, 85] width 206 height 14
type input "SSDT"
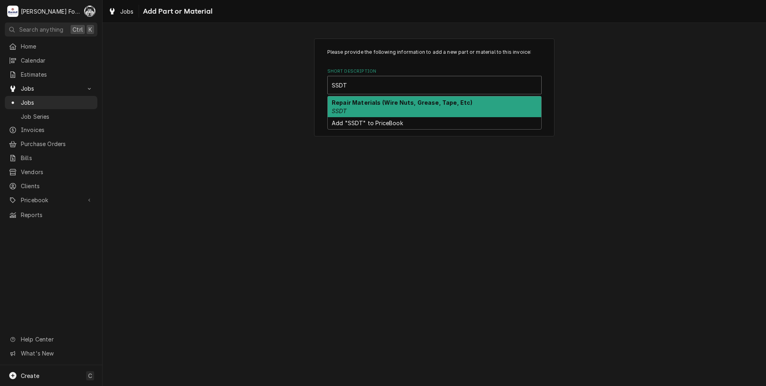
click at [412, 103] on strong "Repair Materials (Wire Nuts, Grease, Tape, Etc)" at bounding box center [402, 102] width 141 height 7
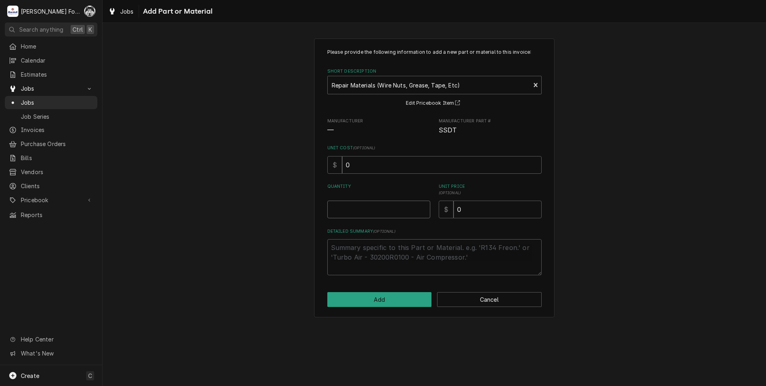
type textarea "x"
type input "0.5"
type textarea "x"
type input "1"
type textarea "x"
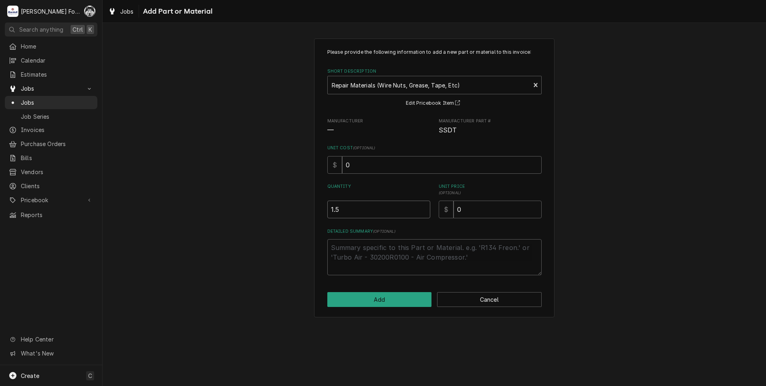
type input "1.5"
click at [425, 205] on input "1.5" at bounding box center [378, 209] width 103 height 18
type textarea "x"
type input "1"
click at [424, 210] on input "1" at bounding box center [378, 209] width 103 height 18
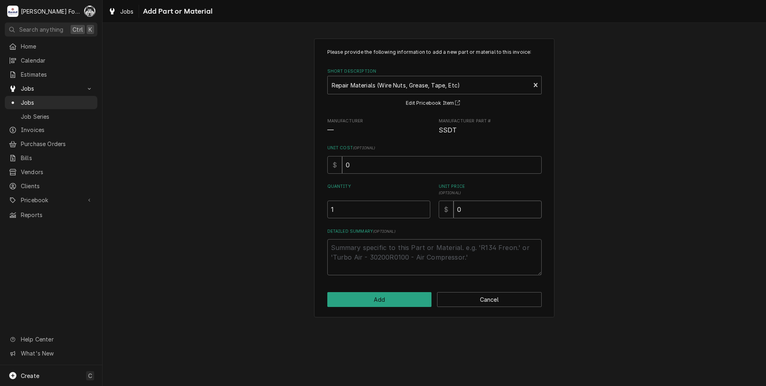
drag, startPoint x: 447, startPoint y: 216, endPoint x: 408, endPoint y: 221, distance: 38.8
click at [418, 221] on div "Please provide the following information to add a new part or material to this …" at bounding box center [434, 161] width 214 height 226
type textarea "x"
type input "8"
click at [384, 299] on button "Add" at bounding box center [379, 299] width 105 height 15
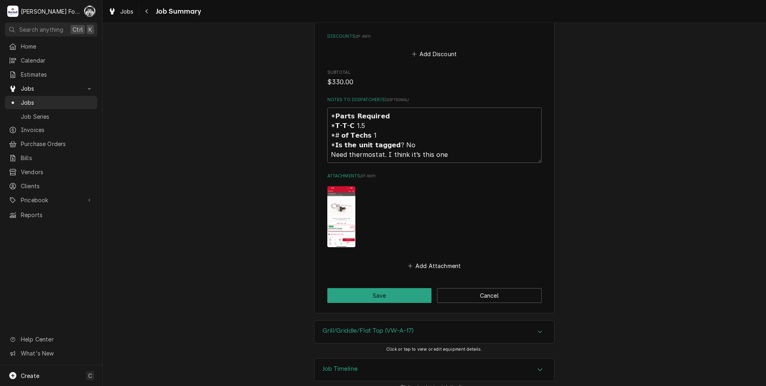
scroll to position [810, 0]
click at [390, 292] on button "Save" at bounding box center [379, 294] width 105 height 15
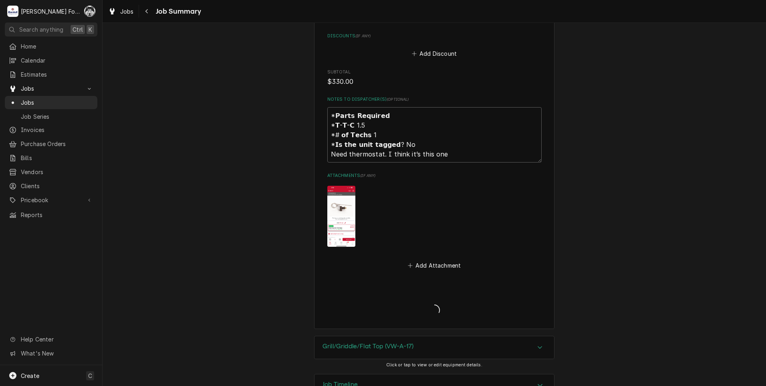
type textarea "x"
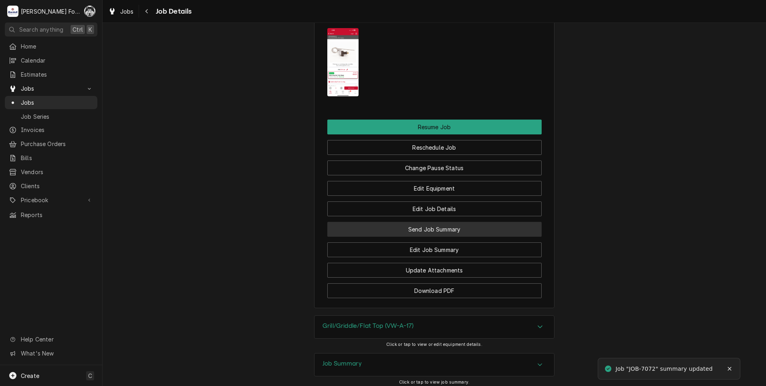
scroll to position [1202, 0]
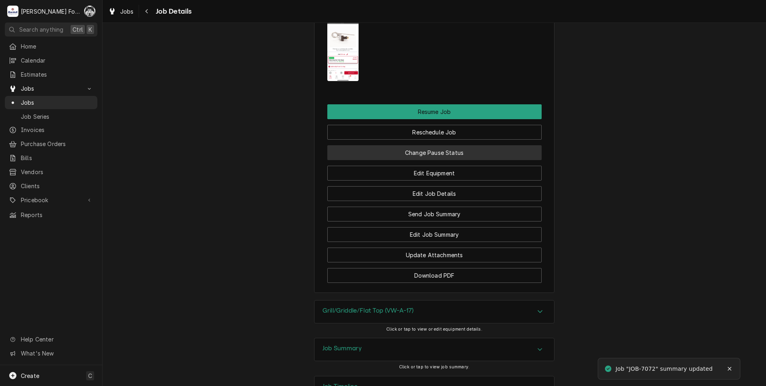
click at [428, 160] on button "Change Pause Status" at bounding box center [434, 152] width 214 height 15
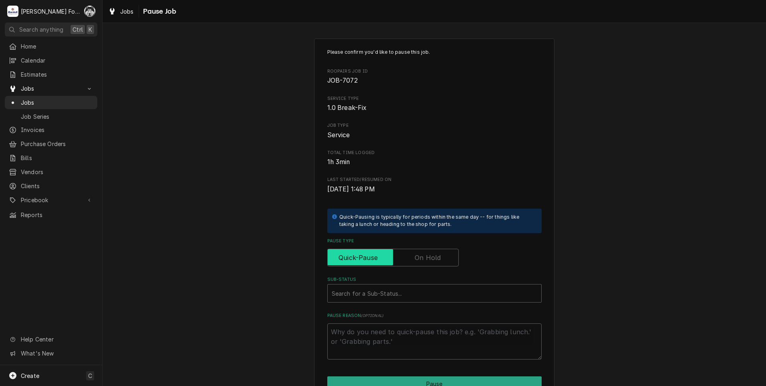
click at [405, 259] on input "Pause Type" at bounding box center [393, 258] width 124 height 18
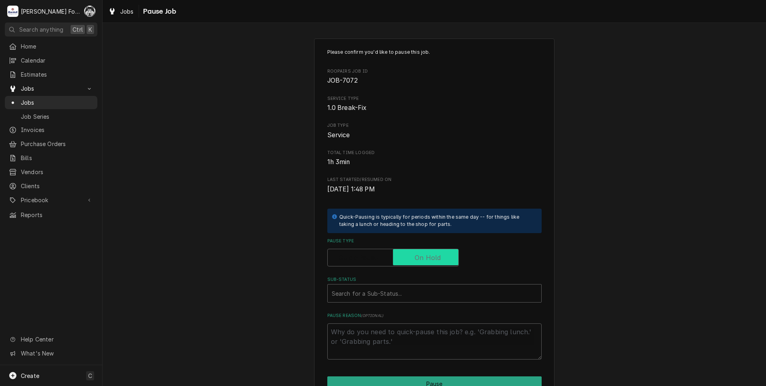
checkbox input "true"
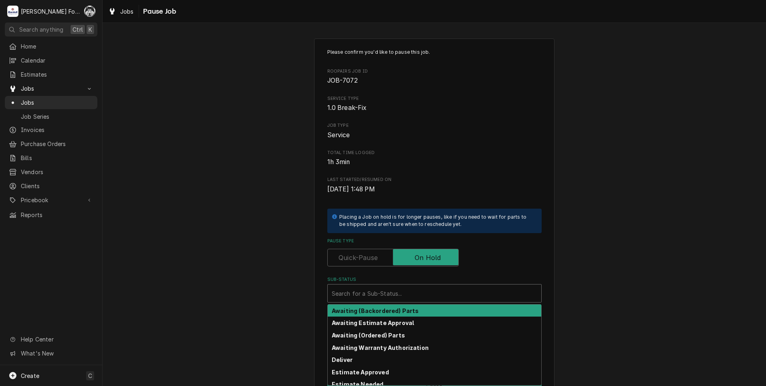
click at [388, 291] on div "Sub-Status" at bounding box center [435, 293] width 206 height 14
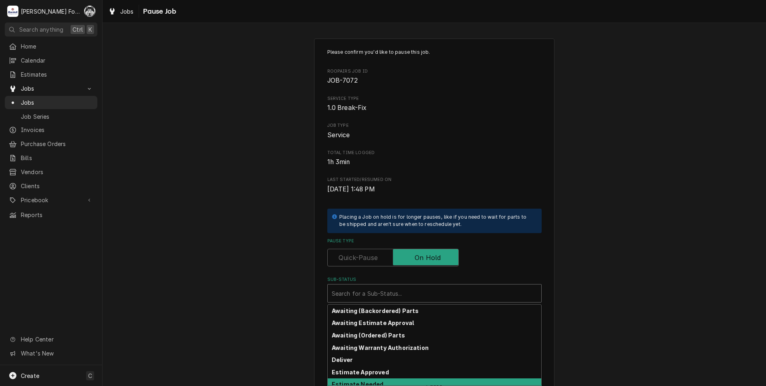
click at [377, 381] on div "Estimate Needed" at bounding box center [435, 384] width 214 height 12
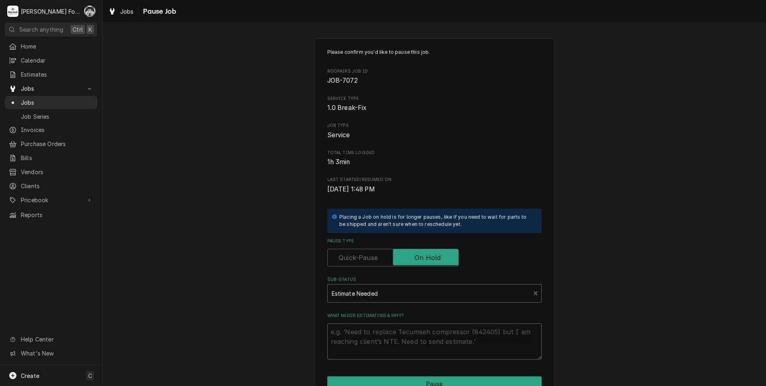
click at [382, 335] on textarea "What needs estimating & why?" at bounding box center [434, 341] width 214 height 36
type textarea "x"
type textarea "P"
type textarea "x"
type textarea "PA"
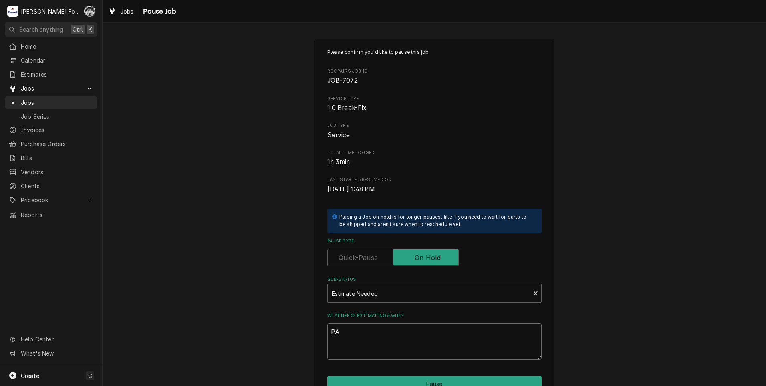
type textarea "x"
type textarea "PAR"
type textarea "x"
type textarea "PART"
type textarea "x"
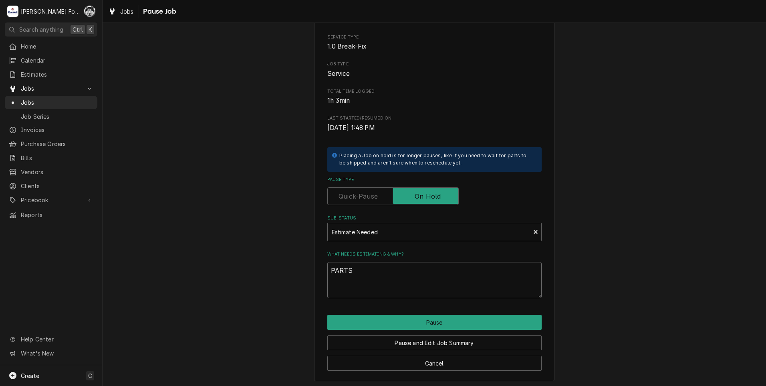
scroll to position [63, 0]
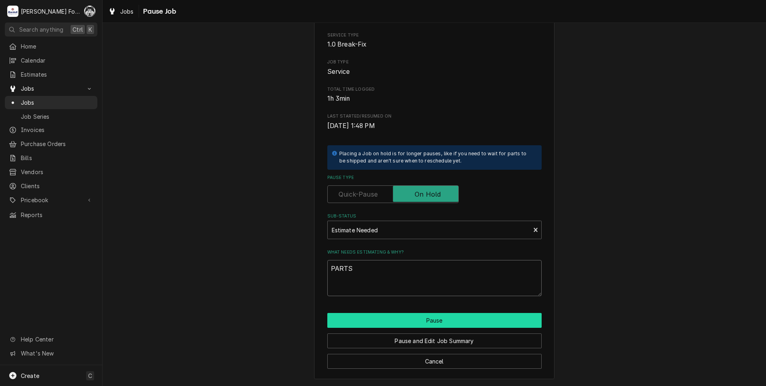
type textarea "PARTS"
click at [427, 315] on button "Pause" at bounding box center [434, 320] width 214 height 15
type textarea "x"
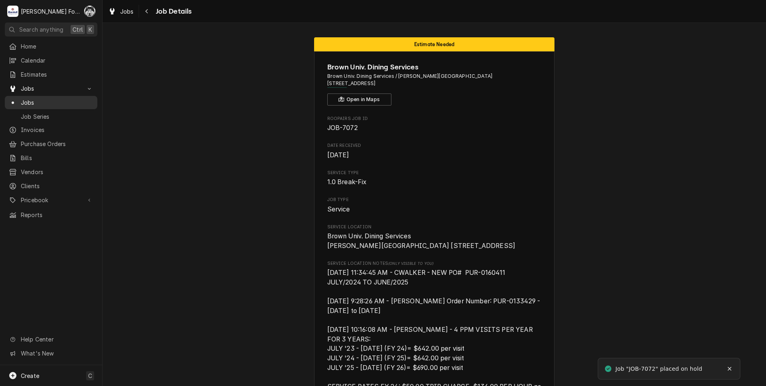
click at [31, 98] on span "Jobs" at bounding box center [57, 102] width 73 height 8
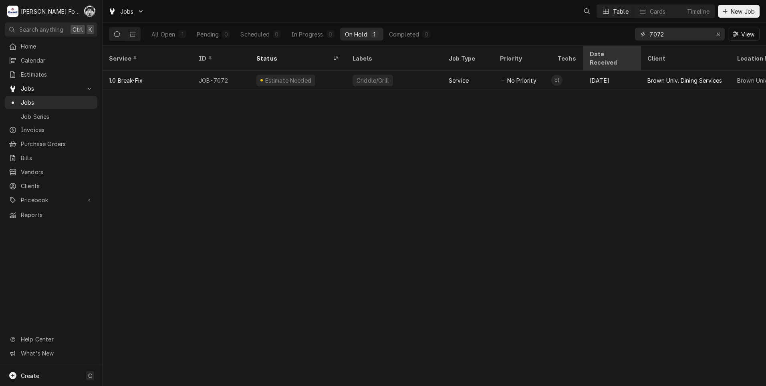
drag, startPoint x: 664, startPoint y: 32, endPoint x: 635, endPoint y: 47, distance: 32.6
click at [636, 48] on div "Jobs Table Cards Timeline New Job All Open 1 Pending 0 Scheduled 0 In Progress …" at bounding box center [435, 193] width 664 height 386
type input "7017"
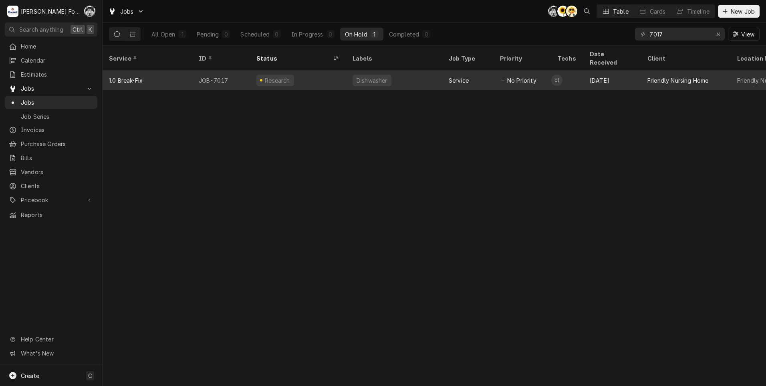
click at [374, 75] on div "Dishwasher" at bounding box center [372, 81] width 39 height 12
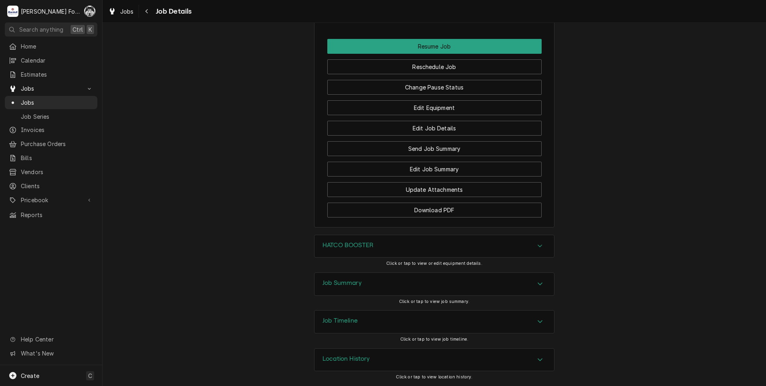
click at [380, 248] on div "HATCO BOOSTER" at bounding box center [435, 246] width 240 height 22
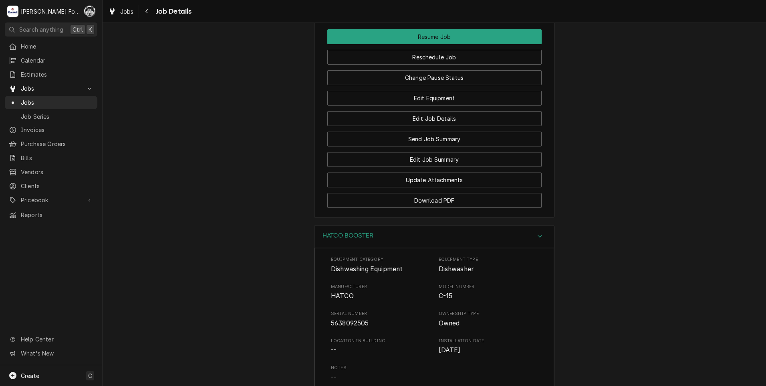
scroll to position [1184, 0]
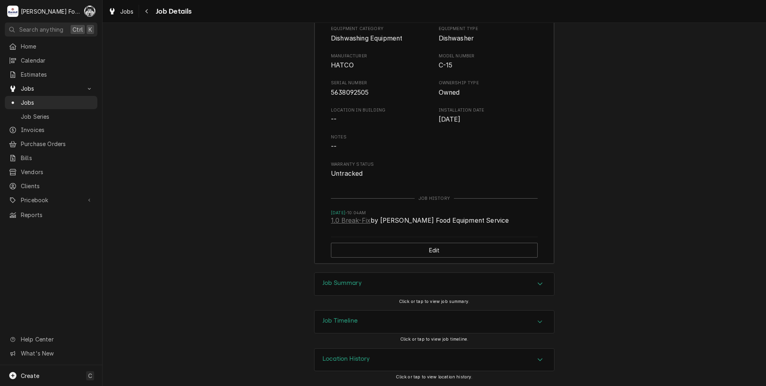
click at [377, 284] on div "Job Summary" at bounding box center [435, 284] width 240 height 22
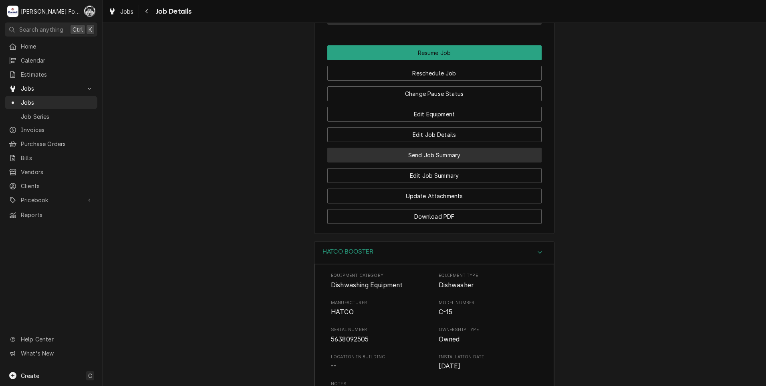
scroll to position [928, 0]
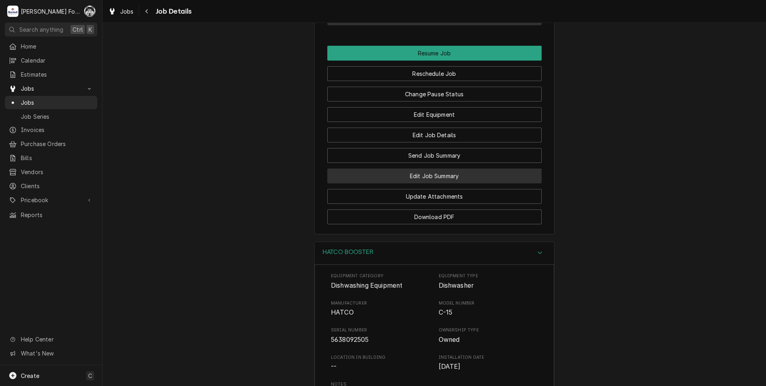
click at [434, 183] on button "Edit Job Summary" at bounding box center [434, 175] width 214 height 15
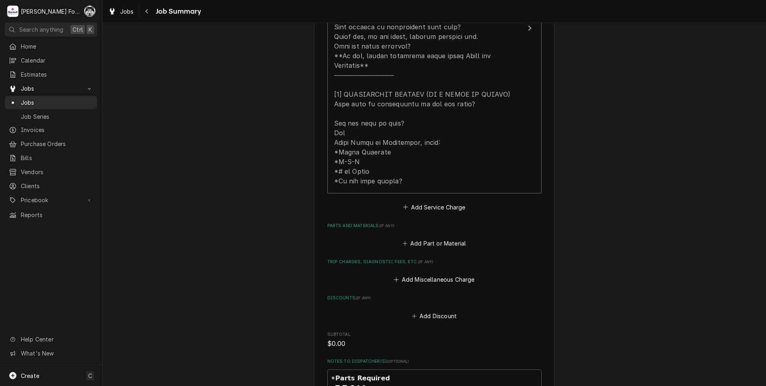
scroll to position [401, 0]
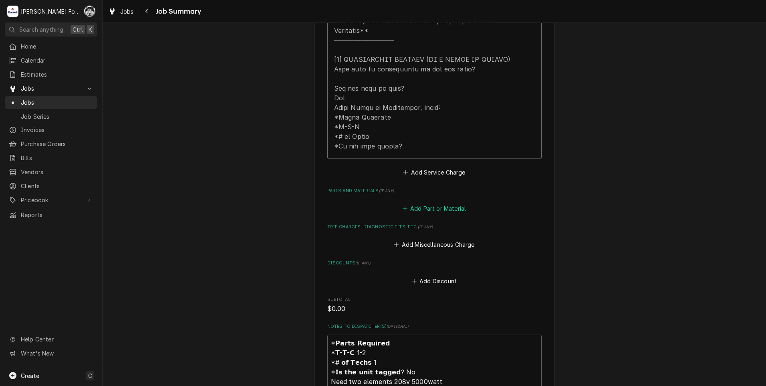
click at [424, 203] on button "Add Part or Material" at bounding box center [434, 208] width 66 height 11
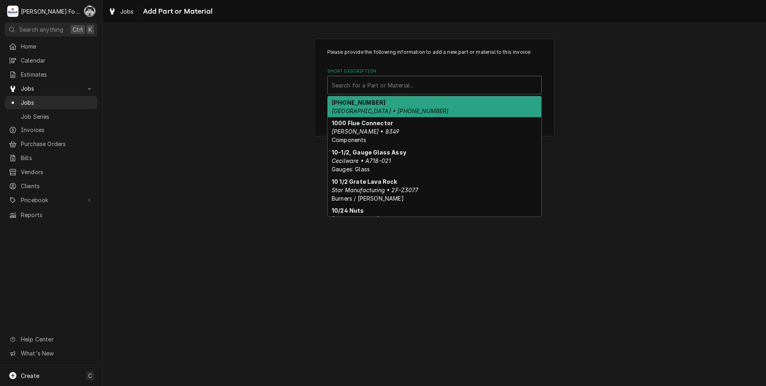
click at [438, 84] on div "Short Description" at bounding box center [435, 85] width 206 height 14
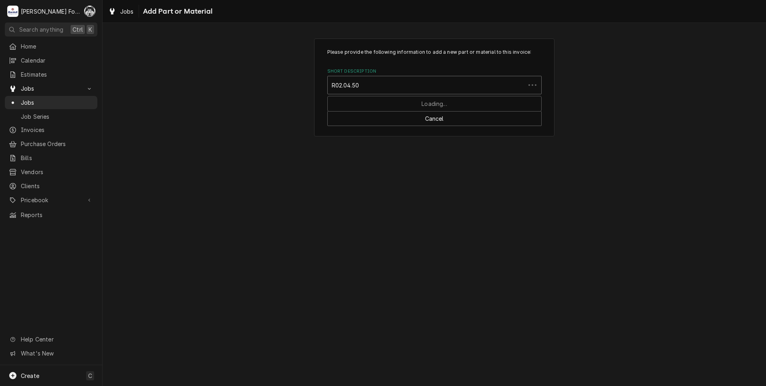
type input "R02.04.500"
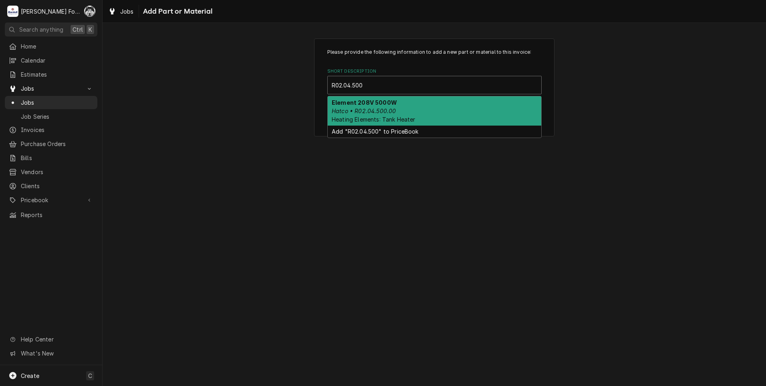
click at [395, 108] on div "Element 208V 5000W Hatco • R02.04.500.00 Heating Elements: Tank Heater" at bounding box center [435, 110] width 214 height 29
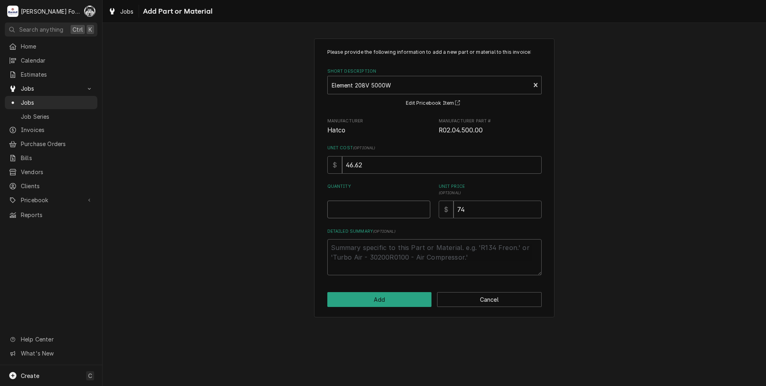
type textarea "x"
type input "0.5"
click at [426, 205] on input "0.5" at bounding box center [378, 209] width 103 height 18
type textarea "x"
type input "1"
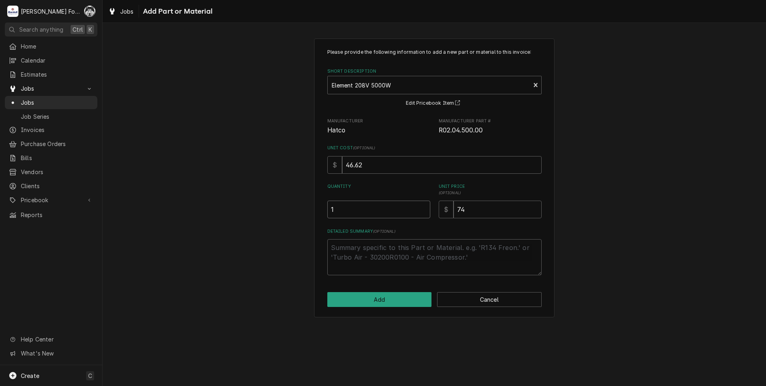
click at [426, 205] on input "1" at bounding box center [378, 209] width 103 height 18
type textarea "x"
type input "1.5"
click at [424, 206] on input "1.5" at bounding box center [378, 209] width 103 height 18
type textarea "x"
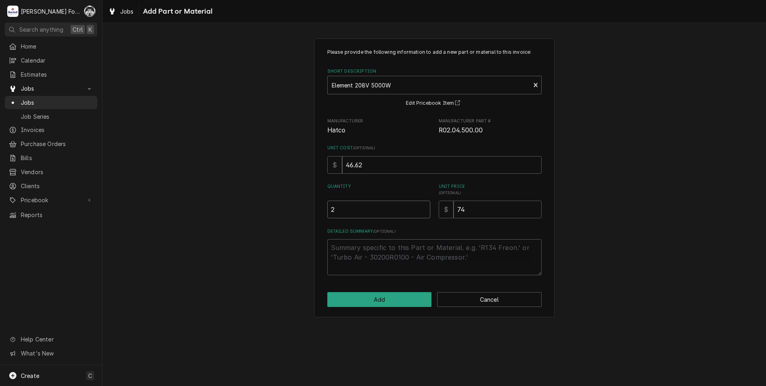
type input "2"
click at [424, 206] on input "2" at bounding box center [378, 209] width 103 height 18
click at [382, 297] on button "Add" at bounding box center [379, 299] width 105 height 15
type textarea "x"
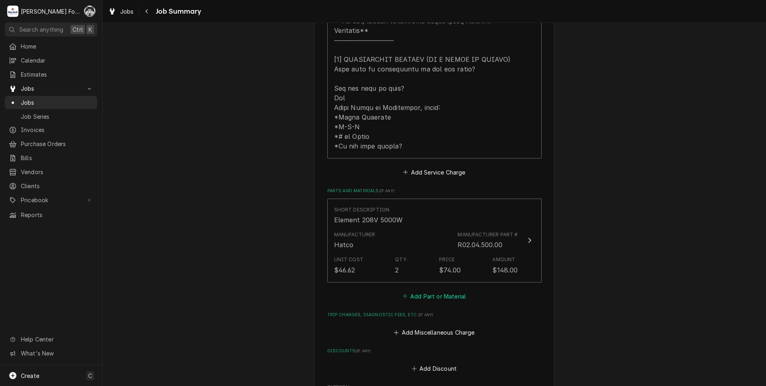
click at [449, 290] on button "Add Part or Material" at bounding box center [434, 295] width 66 height 11
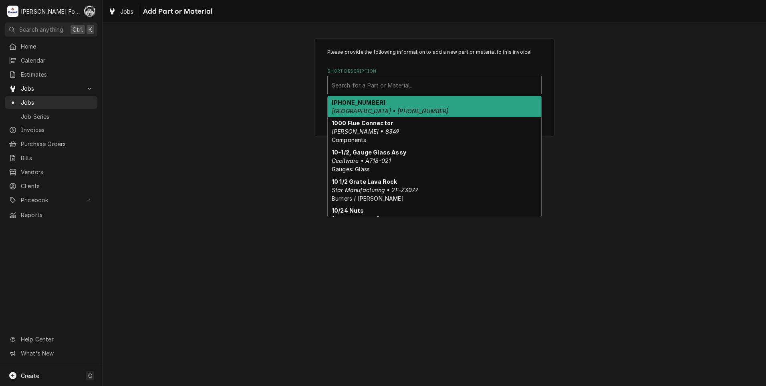
drag, startPoint x: 407, startPoint y: 92, endPoint x: 403, endPoint y: 91, distance: 4.1
click at [406, 91] on div "Short Description" at bounding box center [435, 85] width 206 height 14
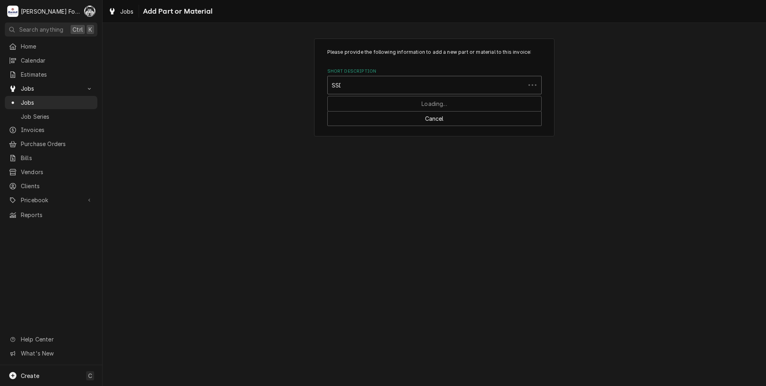
type input "SSDT"
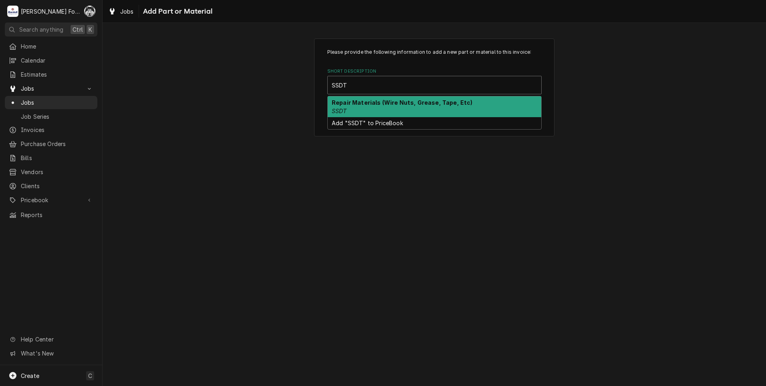
click at [367, 103] on strong "Repair Materials (Wire Nuts, Grease, Tape, Etc)" at bounding box center [402, 102] width 141 height 7
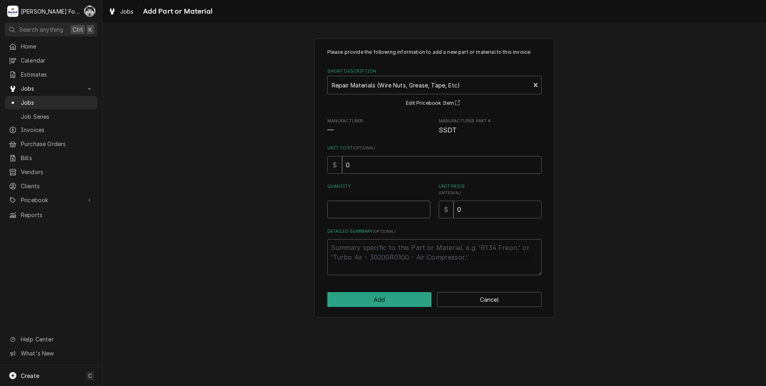
type textarea "x"
type input "0.5"
click at [423, 206] on input "0.5" at bounding box center [378, 209] width 103 height 18
type textarea "x"
type input "1"
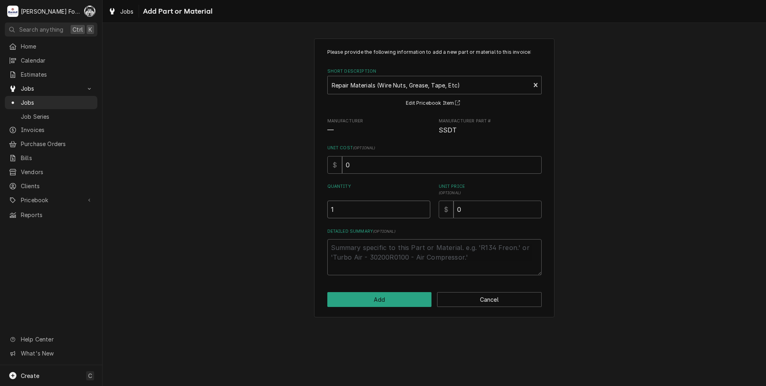
click at [423, 206] on input "1" at bounding box center [378, 209] width 103 height 18
drag, startPoint x: 486, startPoint y: 206, endPoint x: 422, endPoint y: 226, distance: 66.4
click at [424, 226] on div "Please provide the following information to add a new part or material to this …" at bounding box center [434, 161] width 214 height 226
type textarea "x"
type input "4"
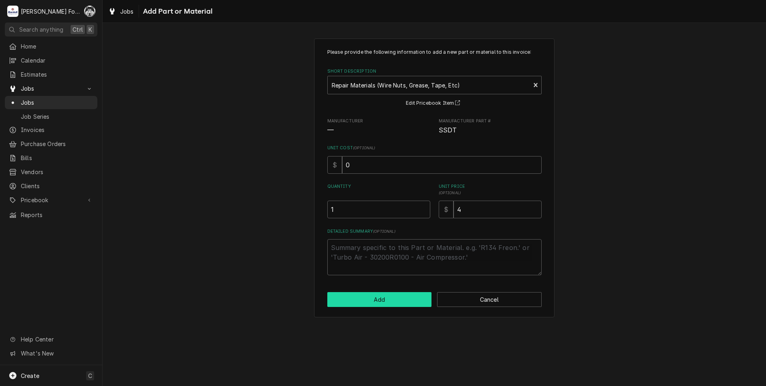
click at [377, 304] on button "Add" at bounding box center [379, 299] width 105 height 15
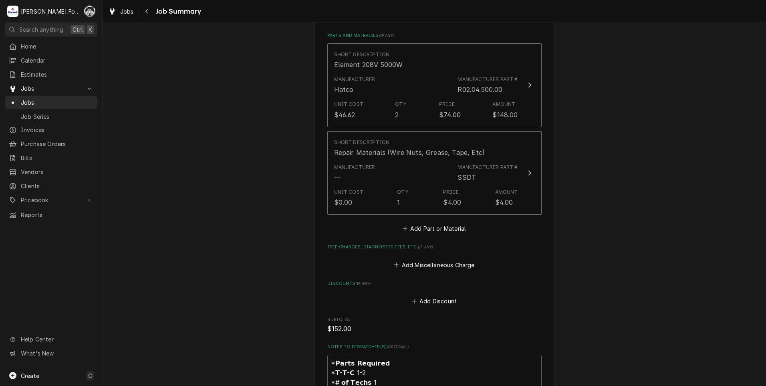
scroll to position [741, 0]
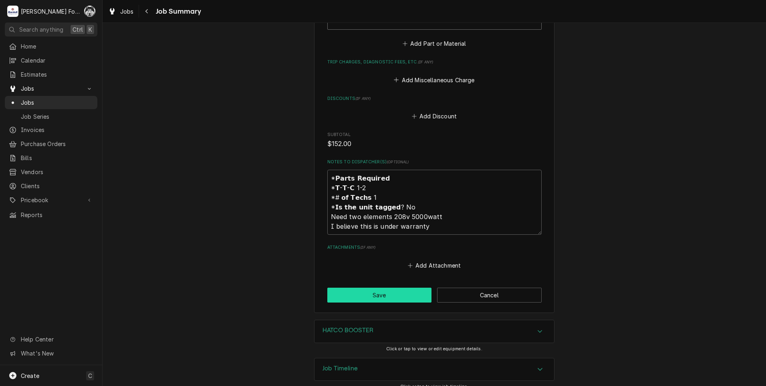
click at [375, 288] on button "Save" at bounding box center [379, 294] width 105 height 15
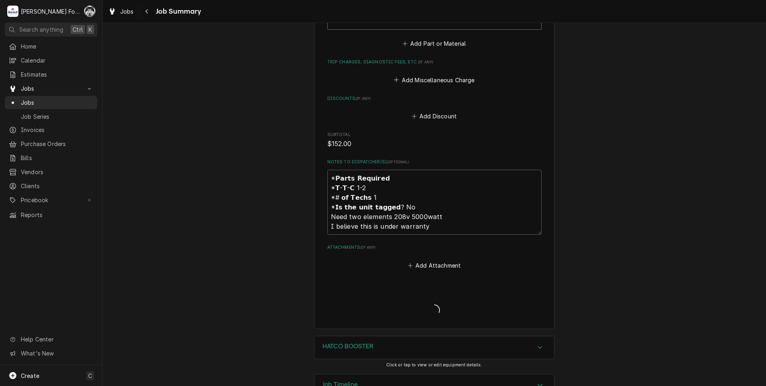
type textarea "x"
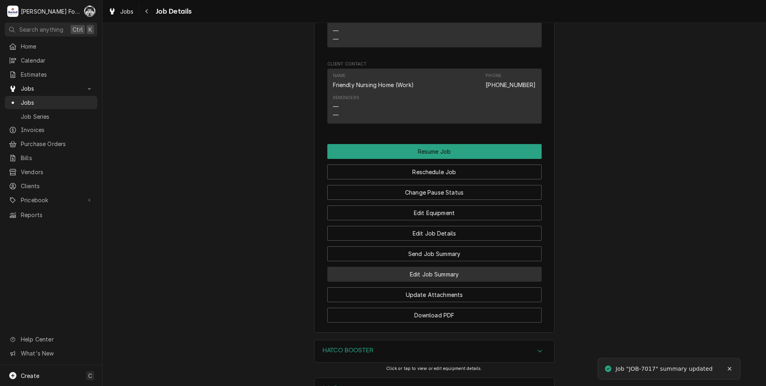
scroll to position [922, 0]
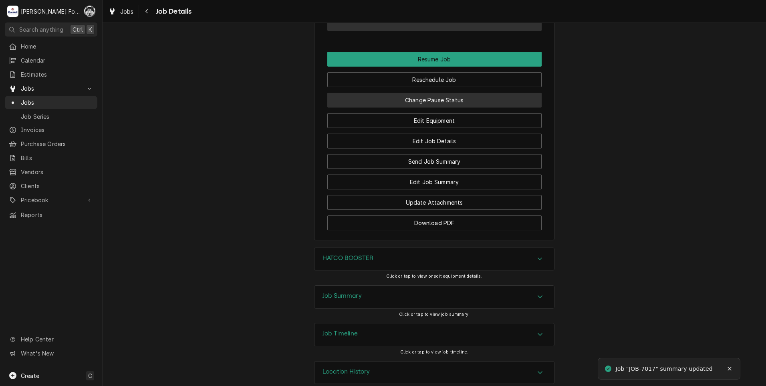
click at [434, 107] on button "Change Pause Status" at bounding box center [434, 100] width 214 height 15
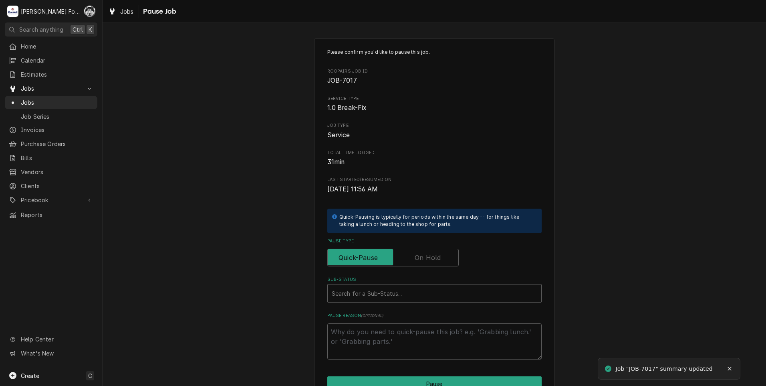
drag, startPoint x: 417, startPoint y: 255, endPoint x: 410, endPoint y: 272, distance: 18.2
click at [416, 256] on label "Pause Type" at bounding box center [392, 258] width 131 height 18
click at [416, 256] on input "Pause Type" at bounding box center [393, 258] width 124 height 18
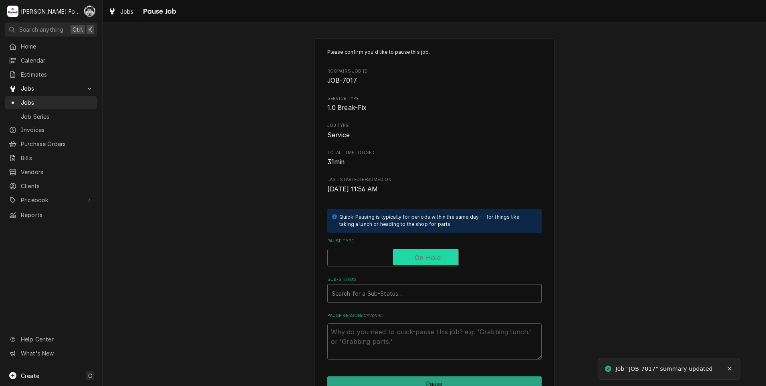
checkbox input "true"
drag, startPoint x: 397, startPoint y: 290, endPoint x: 394, endPoint y: 298, distance: 9.0
click at [397, 290] on div "Sub-Status" at bounding box center [427, 293] width 190 height 14
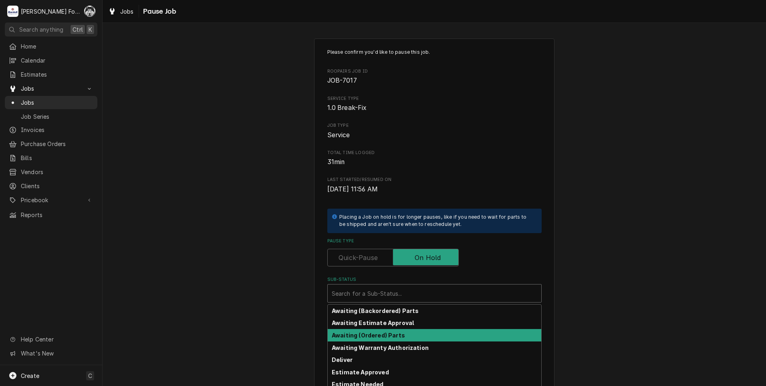
click at [378, 333] on strong "Awaiting (Ordered) Parts" at bounding box center [368, 334] width 73 height 7
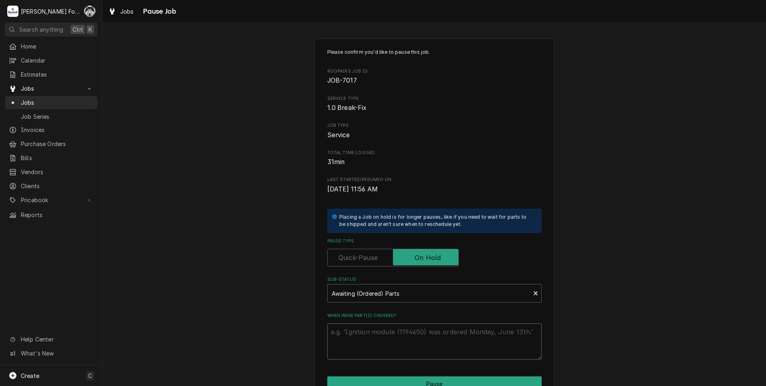
click at [364, 335] on textarea "When were part(s) ordered?" at bounding box center [434, 341] width 214 height 36
type textarea "x"
type textarea "8"
type textarea "x"
type textarea "8/"
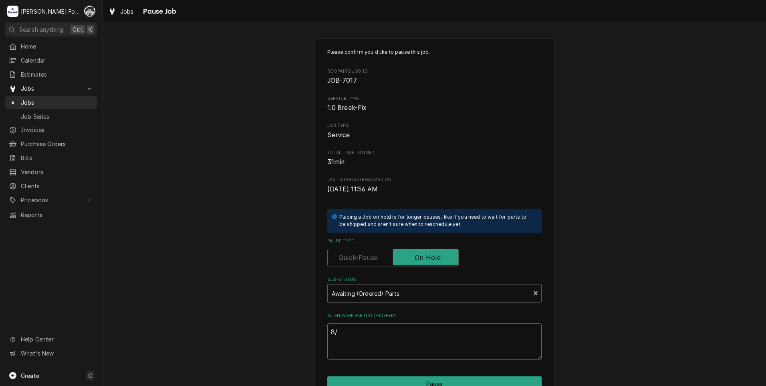
type textarea "x"
type textarea "8/2"
type textarea "x"
type textarea "8/26"
type textarea "x"
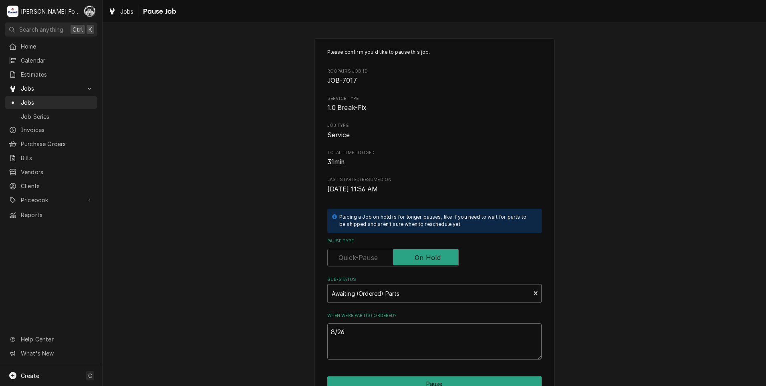
type textarea "8/26/"
type textarea "x"
type textarea "8/26/2"
type textarea "x"
type textarea "8/26/20"
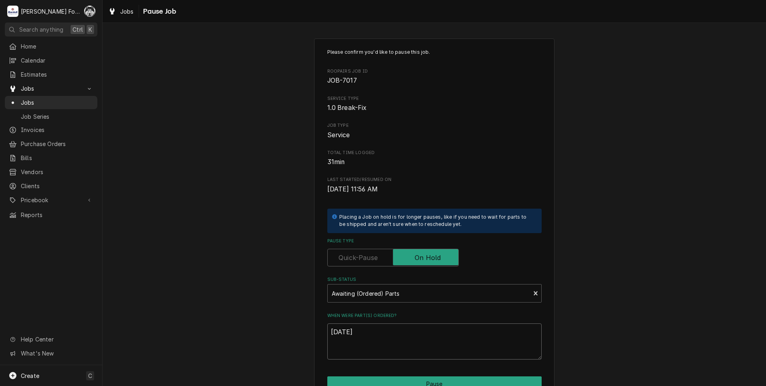
type textarea "x"
type textarea "8/26/202"
type textarea "x"
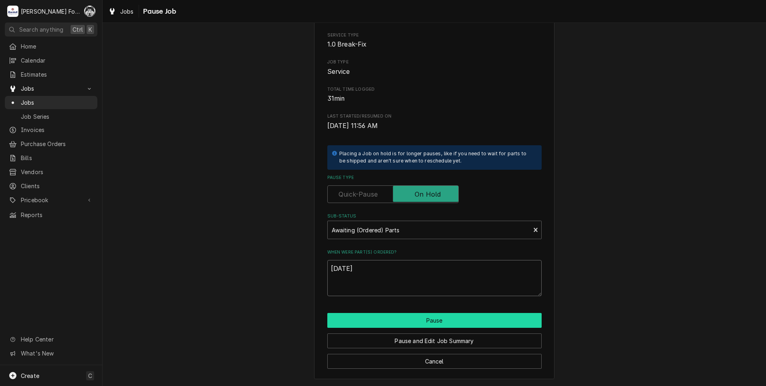
type textarea "8/26/2025"
click at [397, 321] on button "Pause" at bounding box center [434, 320] width 214 height 15
type textarea "x"
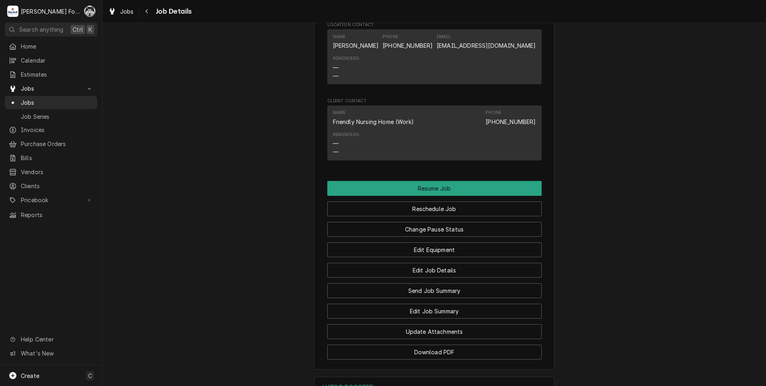
scroll to position [944, 0]
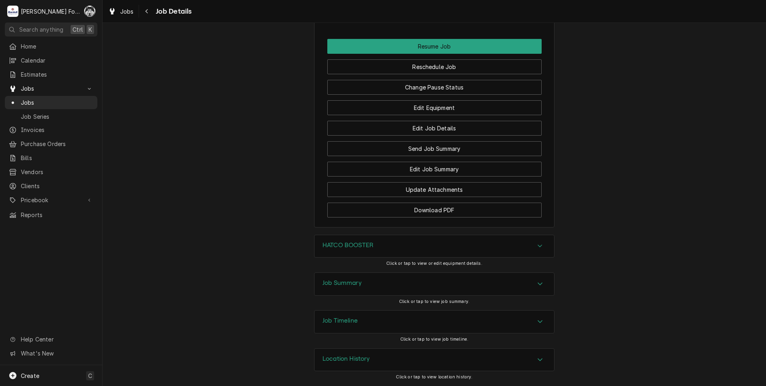
click at [388, 244] on div "HATCO BOOSTER" at bounding box center [435, 246] width 240 height 22
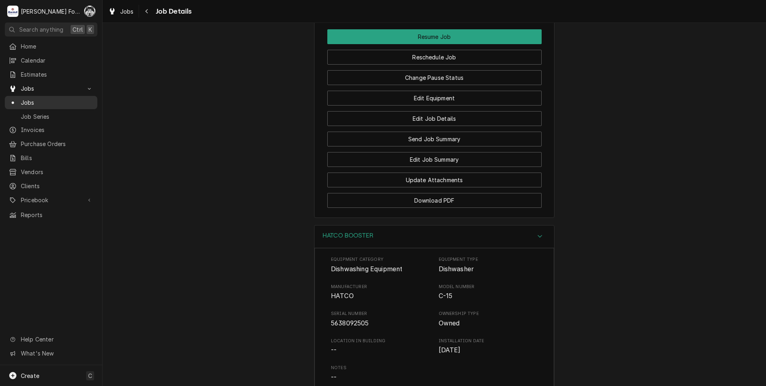
click at [20, 98] on div "Jobs" at bounding box center [51, 102] width 85 height 8
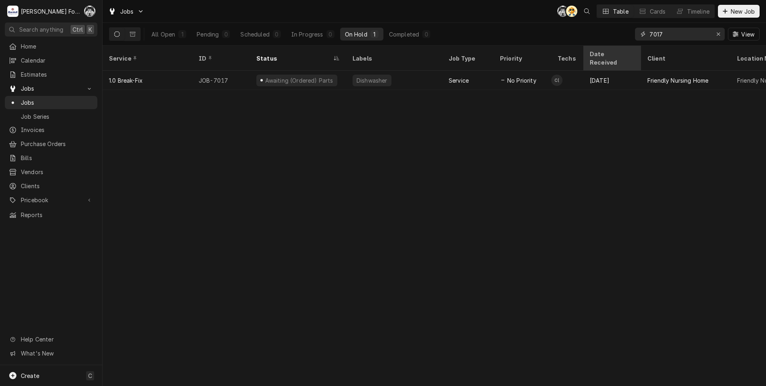
drag, startPoint x: 667, startPoint y: 34, endPoint x: 597, endPoint y: 46, distance: 71.0
click at [599, 44] on div "All Open 1 Pending 0 Scheduled 0 In Progress 0 On Hold 1 Completed 0 7017 View" at bounding box center [434, 34] width 651 height 22
type input "7053"
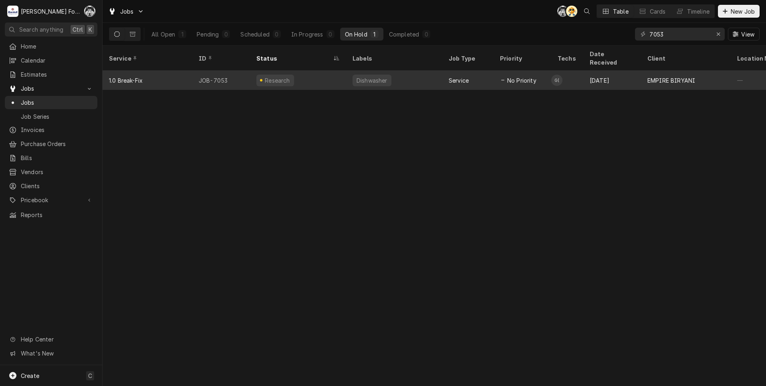
click at [379, 76] on div "Dishwasher" at bounding box center [372, 80] width 32 height 8
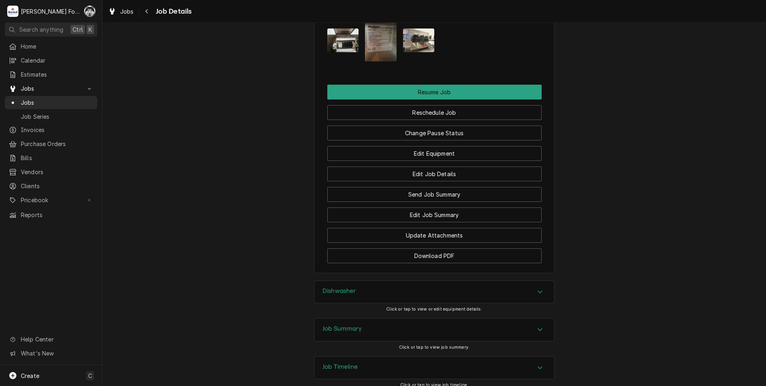
scroll to position [882, 0]
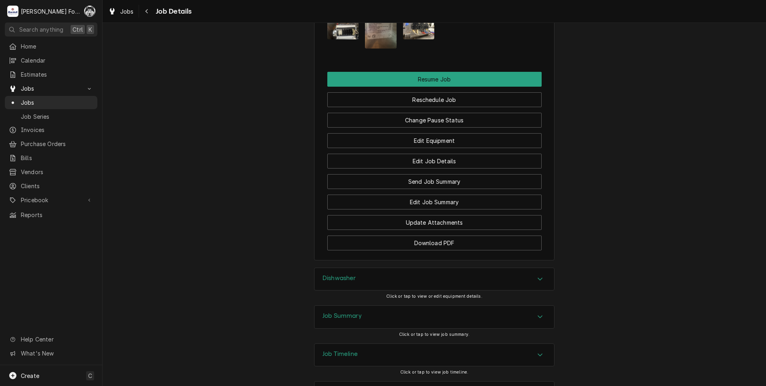
click at [378, 275] on div "Dishwasher" at bounding box center [435, 279] width 240 height 22
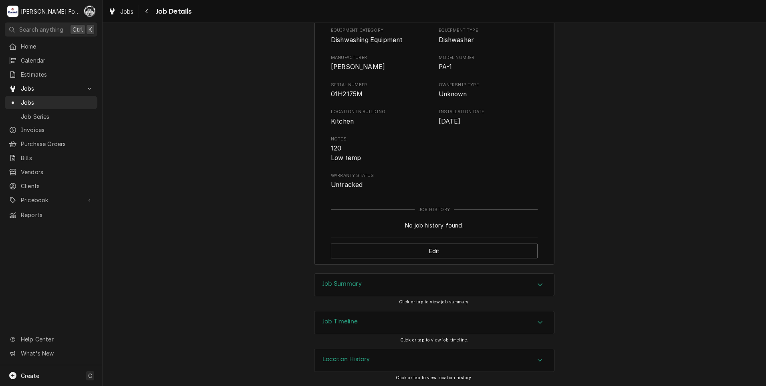
scroll to position [1154, 0]
click at [374, 289] on div "Job Summary" at bounding box center [435, 284] width 240 height 22
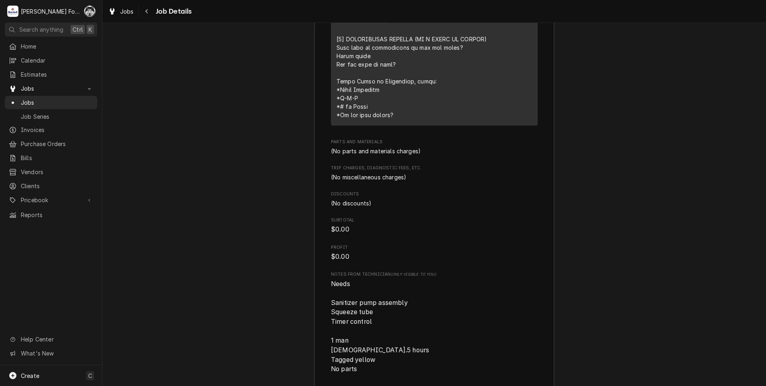
scroll to position [1795, 0]
click at [28, 101] on span "Jobs" at bounding box center [57, 102] width 73 height 8
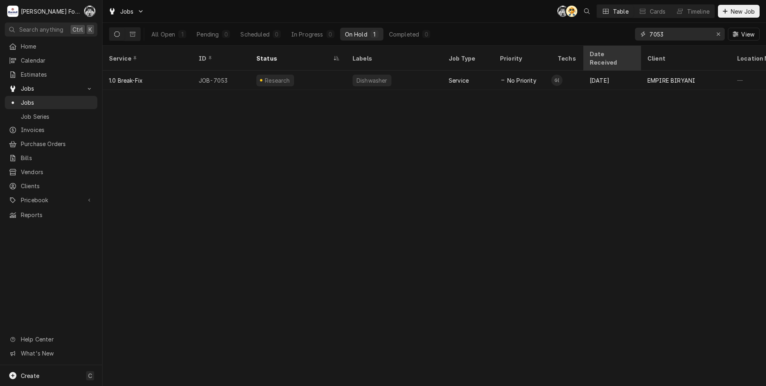
drag, startPoint x: 669, startPoint y: 32, endPoint x: 613, endPoint y: 52, distance: 59.6
click at [613, 52] on div "Jobs C( AT Table Cards Timeline New Job All Open 1 Pending 0 Scheduled 0 In Pro…" at bounding box center [435, 193] width 664 height 386
type input "6991"
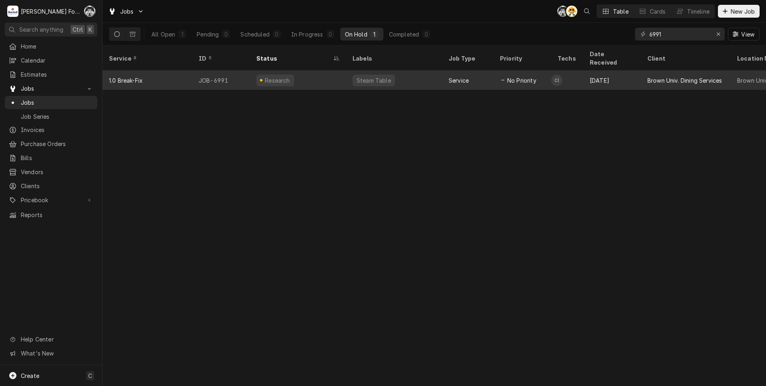
click at [386, 71] on div "Steam Table" at bounding box center [394, 80] width 96 height 19
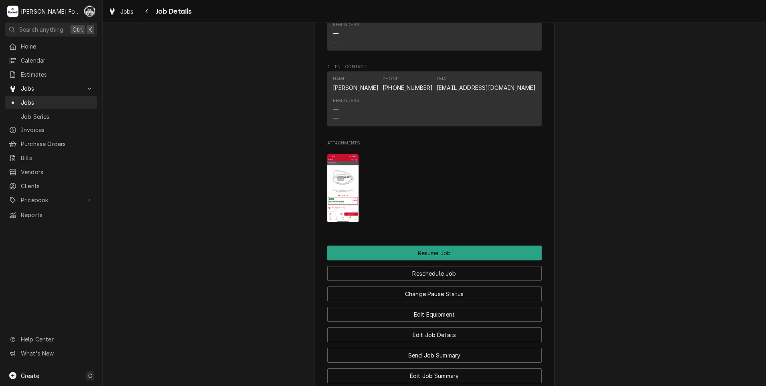
scroll to position [1042, 0]
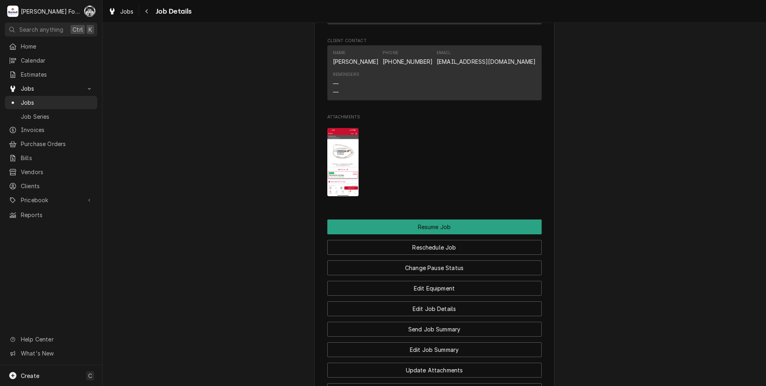
click at [337, 165] on img "Attachments" at bounding box center [343, 162] width 32 height 69
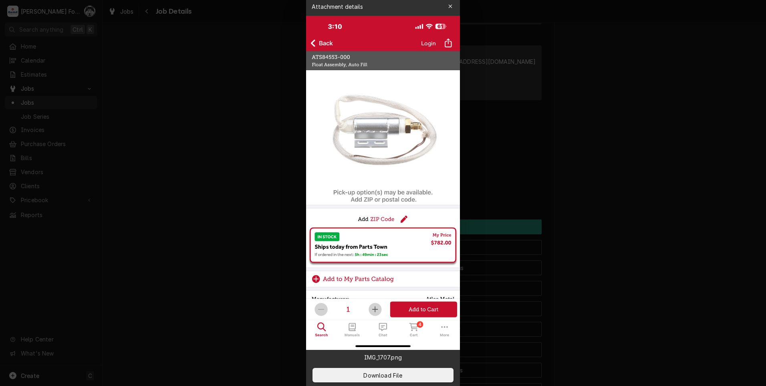
click at [210, 195] on div at bounding box center [383, 193] width 766 height 386
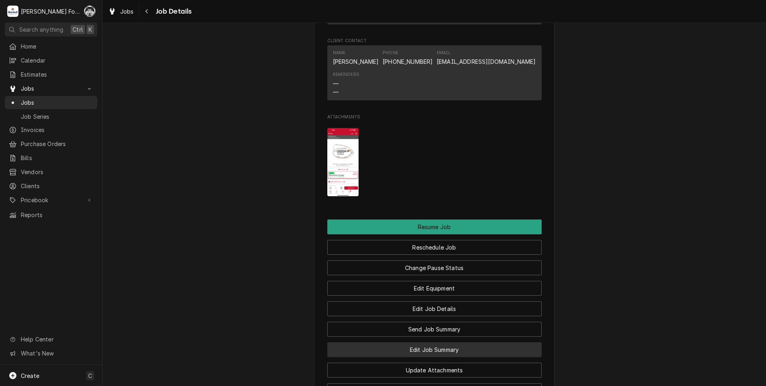
click at [419, 356] on button "Edit Job Summary" at bounding box center [434, 349] width 214 height 15
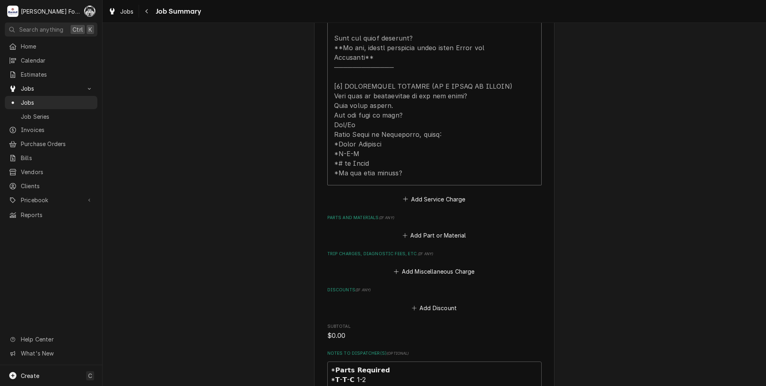
scroll to position [401, 0]
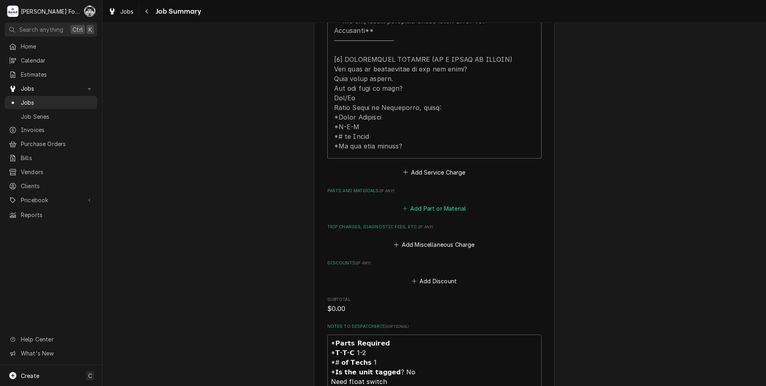
click at [428, 203] on button "Add Part or Material" at bounding box center [434, 208] width 66 height 11
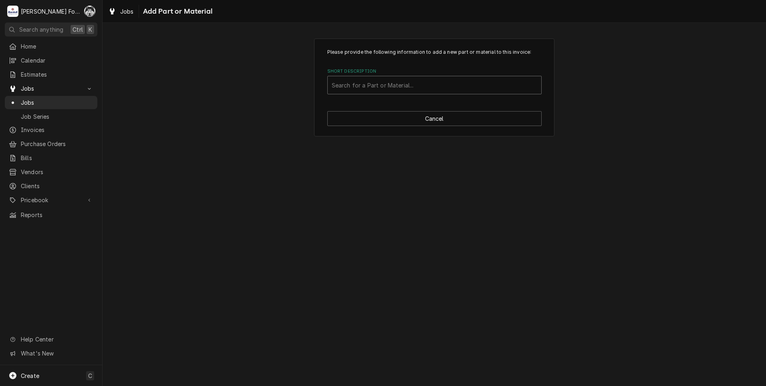
click at [431, 90] on div "Short Description" at bounding box center [435, 85] width 206 height 14
type input "S84553"
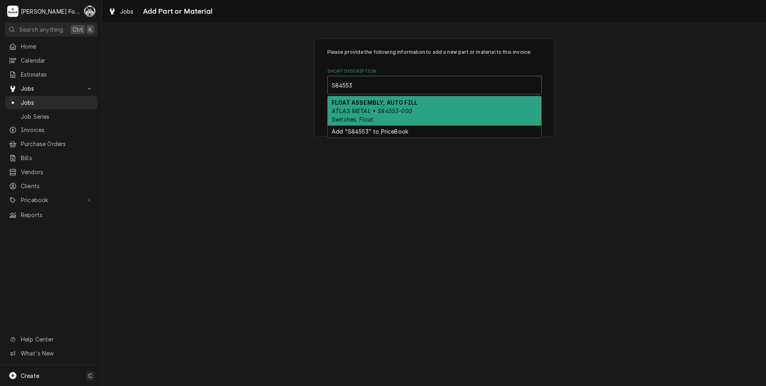
click at [414, 113] on div "FLOAT ASSEMBLY, AUTO FILL ATLAS METAL • S84553-000 Switches: Float" at bounding box center [435, 110] width 214 height 29
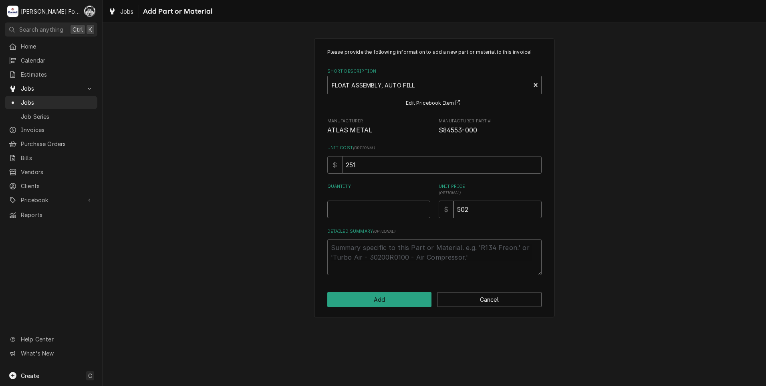
click at [426, 208] on input "Quantity" at bounding box center [378, 209] width 103 height 18
type textarea "x"
type input "0.5"
click at [424, 207] on input "0.5" at bounding box center [378, 209] width 103 height 18
type textarea "x"
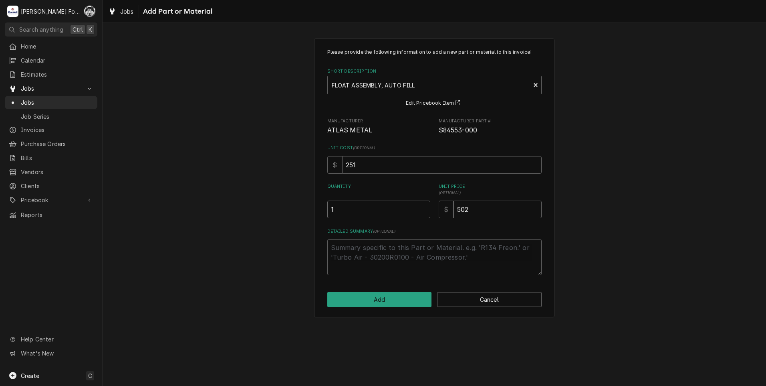
type input "1"
click at [424, 207] on input "1" at bounding box center [378, 209] width 103 height 18
drag, startPoint x: 486, startPoint y: 210, endPoint x: 429, endPoint y: 220, distance: 57.9
click at [430, 220] on div "Please provide the following information to add a new part or material to this …" at bounding box center [434, 161] width 214 height 226
type textarea "x"
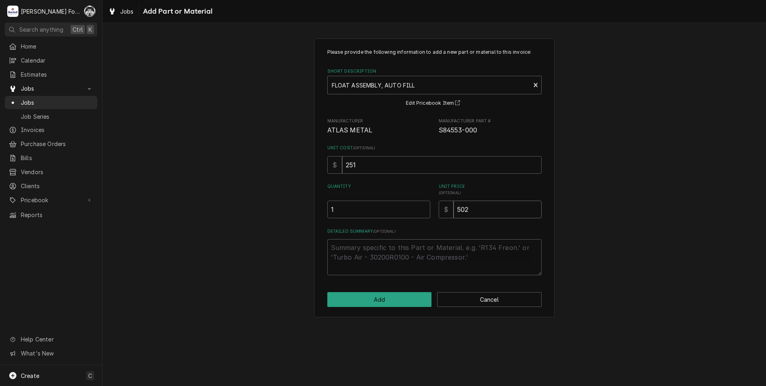
type input "6"
type textarea "x"
type input "62"
type textarea "x"
type input "626"
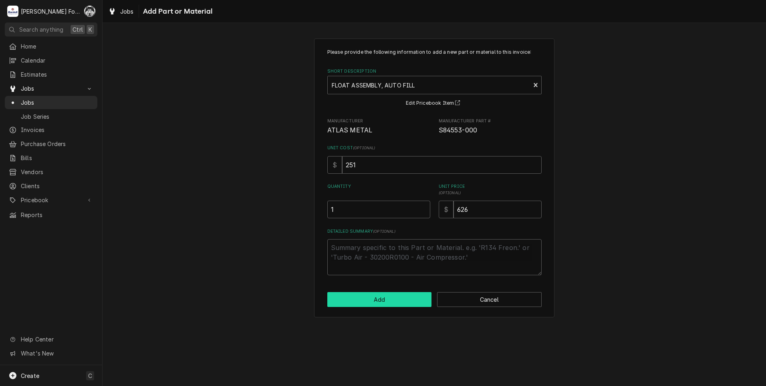
click at [380, 301] on button "Add" at bounding box center [379, 299] width 105 height 15
type textarea "x"
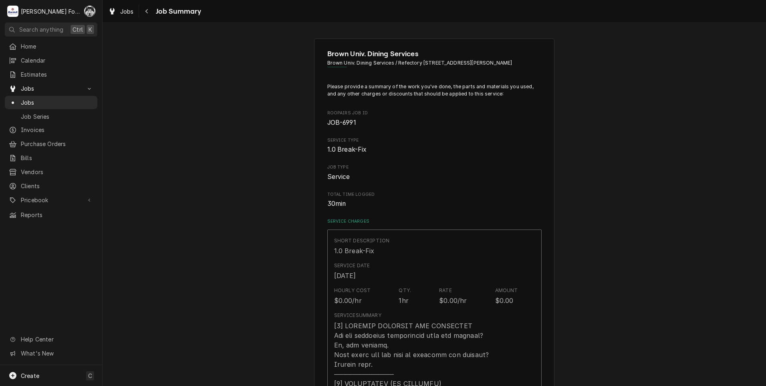
scroll to position [401, 0]
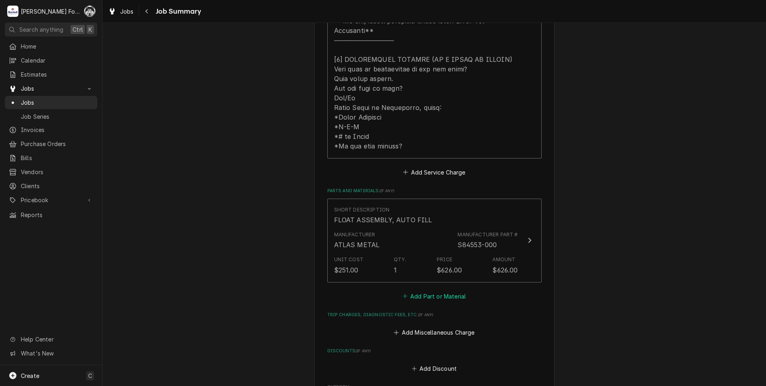
click at [437, 290] on button "Add Part or Material" at bounding box center [434, 295] width 66 height 11
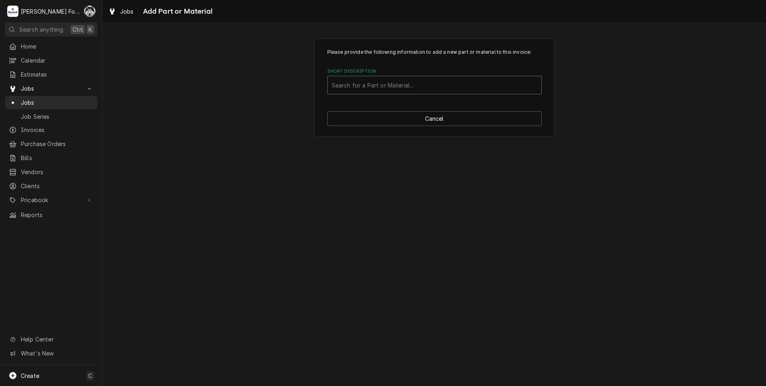
click at [429, 89] on div "Short Description" at bounding box center [435, 85] width 206 height 14
type input "SSDT"
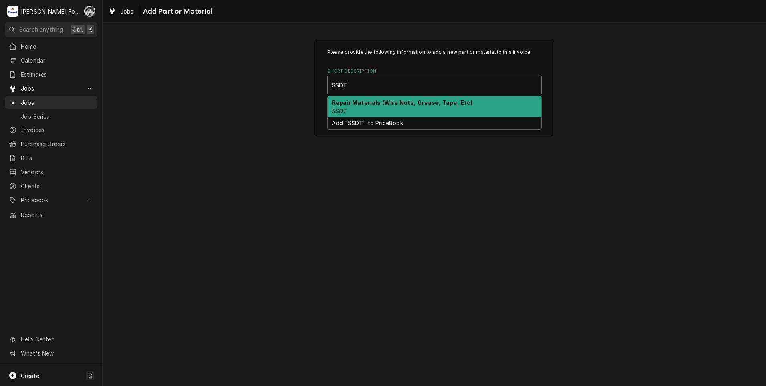
click at [381, 103] on strong "Repair Materials (Wire Nuts, Grease, Tape, Etc)" at bounding box center [402, 102] width 141 height 7
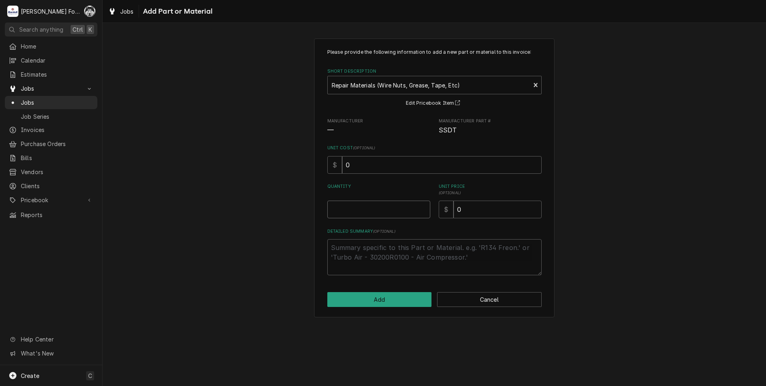
type textarea "x"
type input "0.5"
click at [424, 207] on input "0.5" at bounding box center [378, 209] width 103 height 18
type textarea "x"
type input "1"
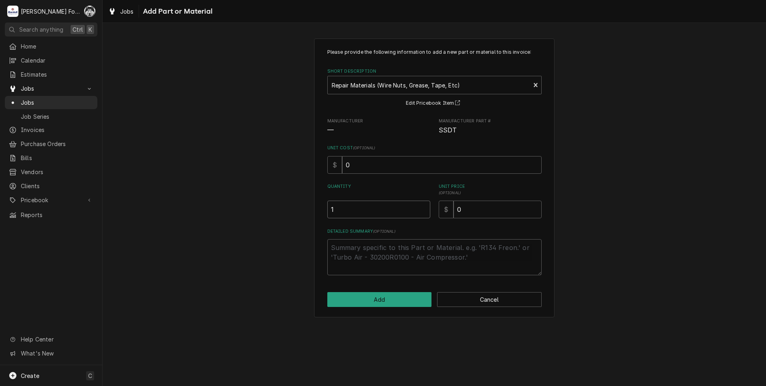
click at [424, 207] on input "1" at bounding box center [378, 209] width 103 height 18
drag, startPoint x: 506, startPoint y: 213, endPoint x: 408, endPoint y: 229, distance: 99.1
click at [415, 227] on div "Please provide the following information to add a new part or material to this …" at bounding box center [434, 161] width 214 height 226
type textarea "x"
type input "1"
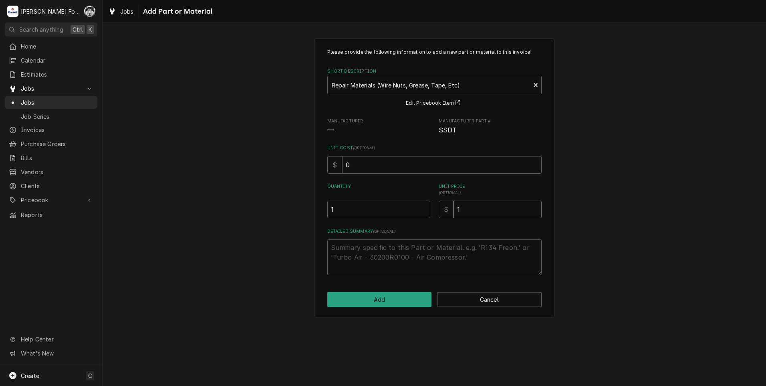
type textarea "x"
type input "14"
click at [384, 303] on button "Add" at bounding box center [379, 299] width 105 height 15
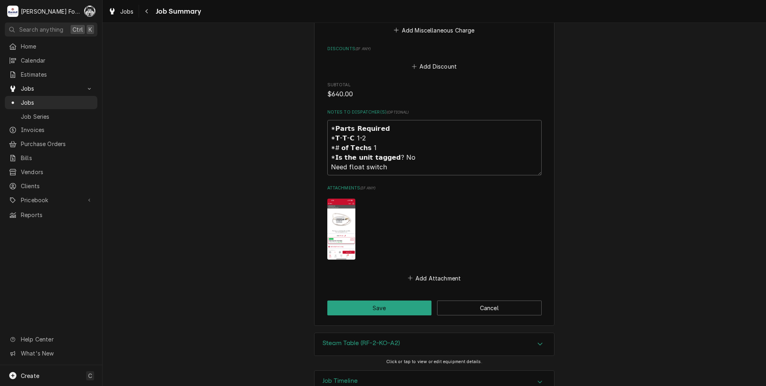
scroll to position [803, 0]
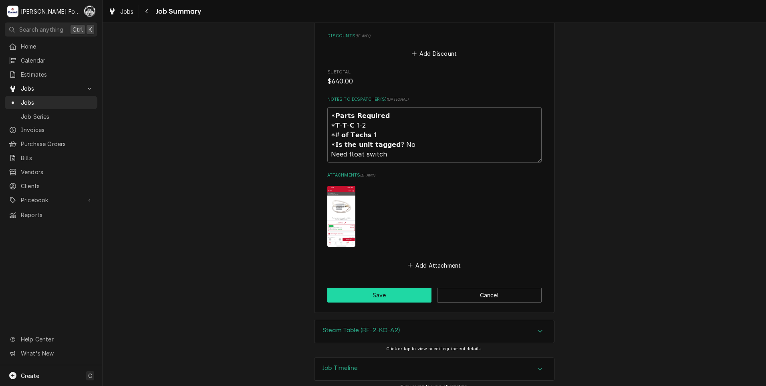
click at [383, 287] on button "Save" at bounding box center [379, 294] width 105 height 15
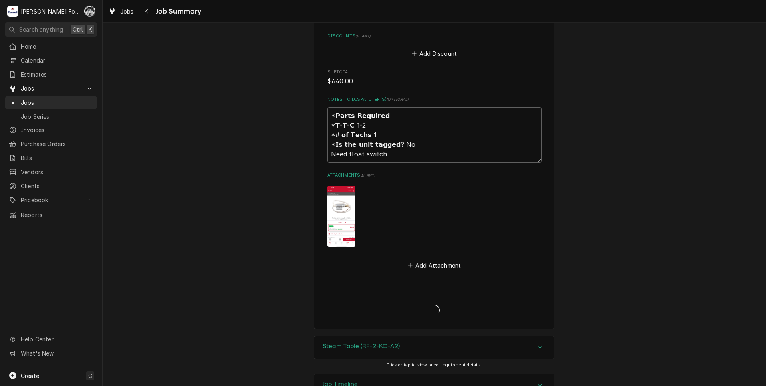
type textarea "x"
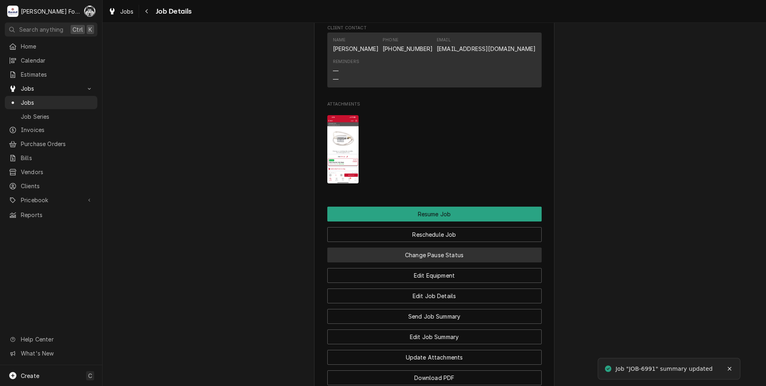
scroll to position [1122, 0]
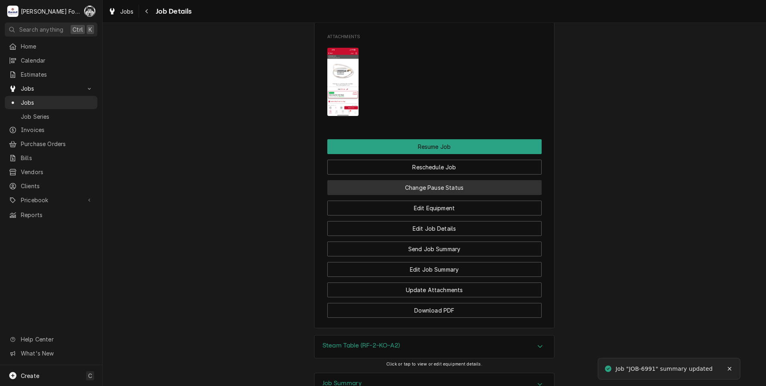
click at [436, 195] on button "Change Pause Status" at bounding box center [434, 187] width 214 height 15
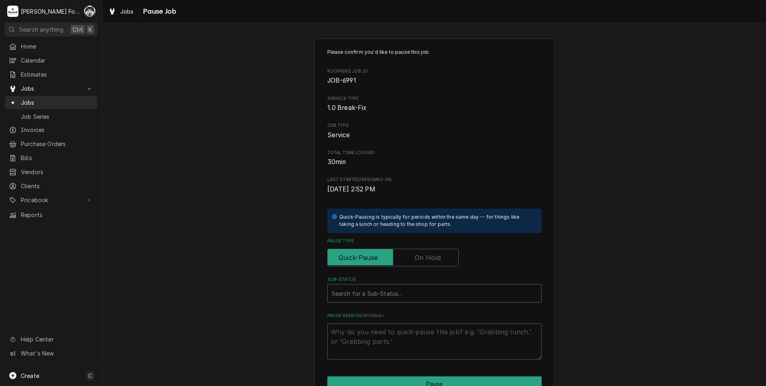
drag, startPoint x: 428, startPoint y: 253, endPoint x: 423, endPoint y: 252, distance: 5.7
click at [428, 253] on label "Pause Type" at bounding box center [392, 258] width 131 height 18
click at [428, 253] on input "Pause Type" at bounding box center [393, 258] width 124 height 18
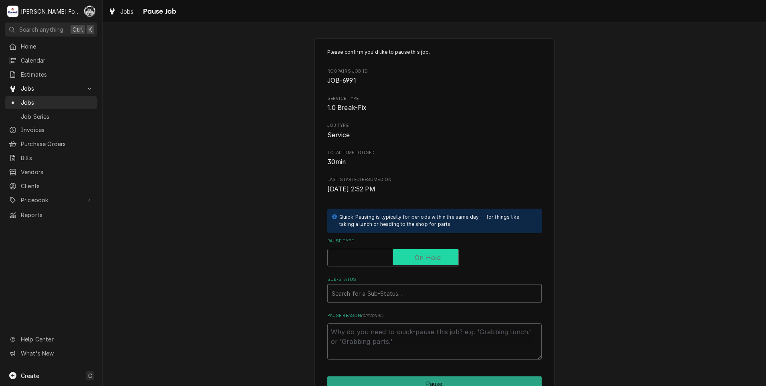
checkbox input "true"
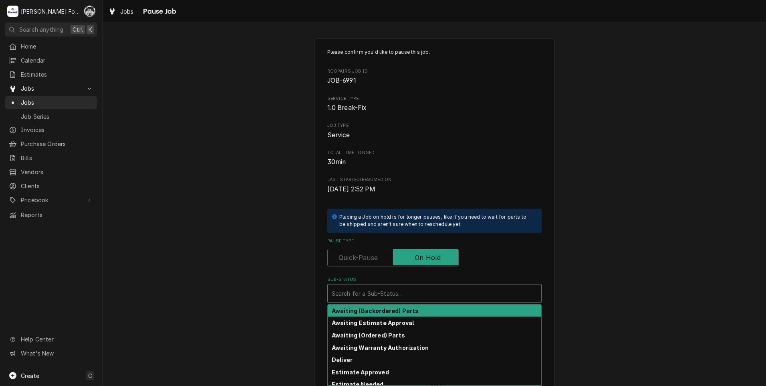
click at [400, 294] on div "Sub-Status" at bounding box center [435, 293] width 206 height 14
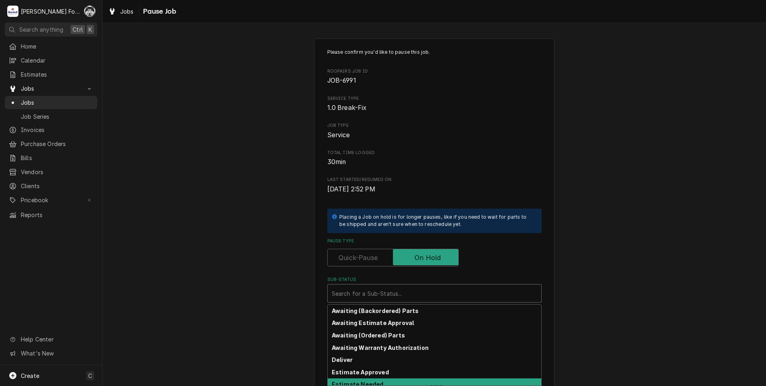
click at [380, 380] on div "Estimate Needed" at bounding box center [435, 384] width 214 height 12
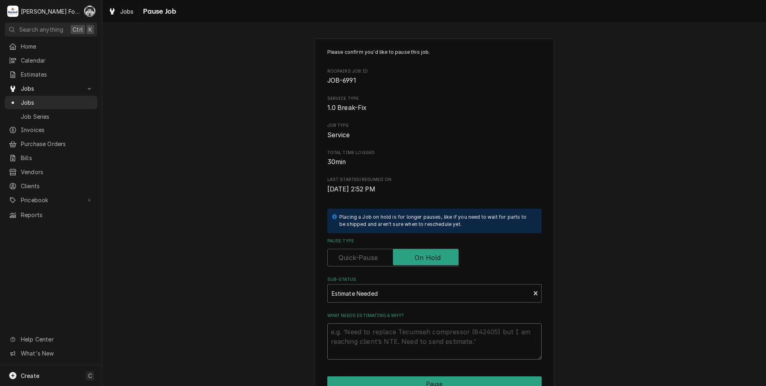
click at [374, 345] on textarea "What needs estimating & why?" at bounding box center [434, 341] width 214 height 36
type textarea "x"
type textarea "P"
type textarea "x"
type textarea "PA"
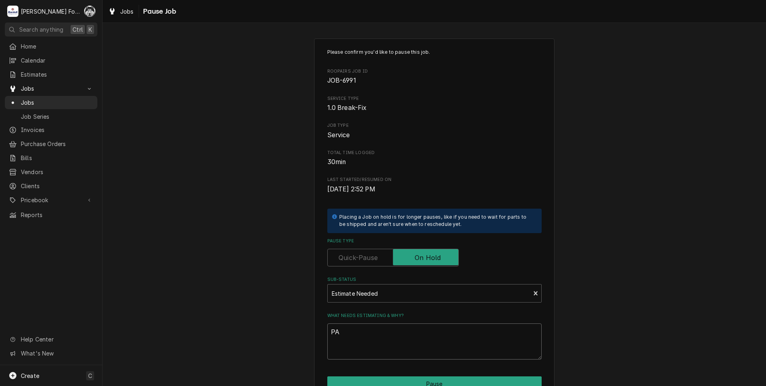
type textarea "x"
type textarea "PAR"
type textarea "x"
type textarea "PART"
type textarea "x"
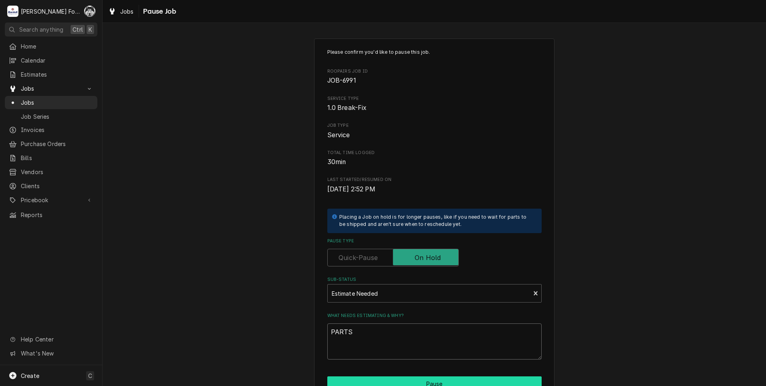
type textarea "PARTS"
click at [385, 382] on button "Pause" at bounding box center [434, 383] width 214 height 15
type textarea "x"
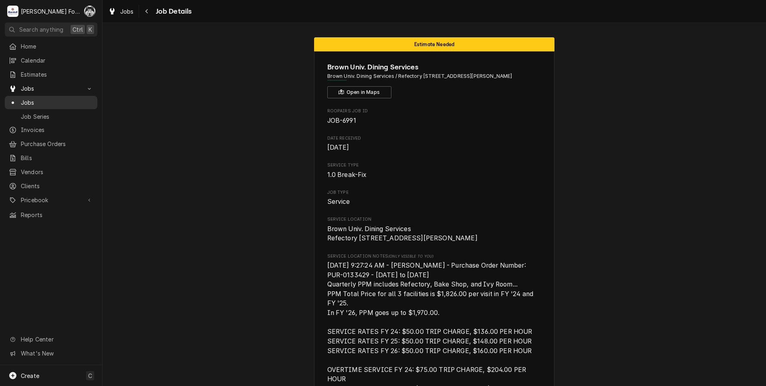
click at [23, 102] on span "Jobs" at bounding box center [57, 102] width 73 height 8
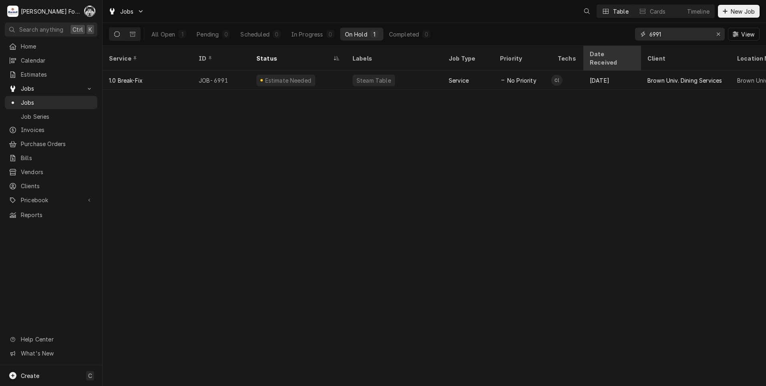
drag, startPoint x: 665, startPoint y: 34, endPoint x: 601, endPoint y: 49, distance: 65.6
click at [602, 48] on div "Jobs Table Cards Timeline New Job All Open 1 Pending 0 Scheduled 0 In Progress …" at bounding box center [435, 193] width 664 height 386
type input "7053"
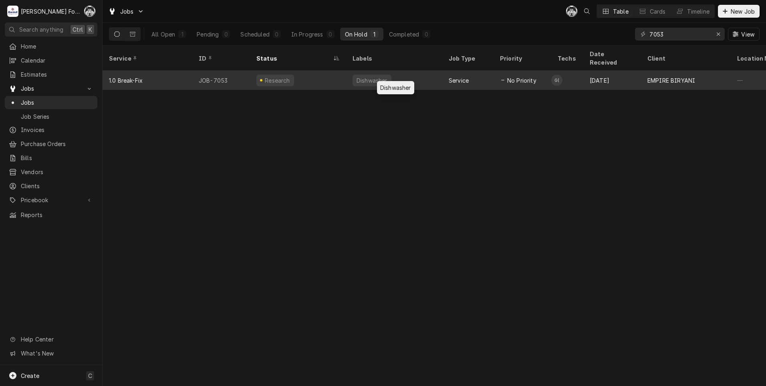
click at [413, 73] on div "Dishwasher" at bounding box center [394, 80] width 96 height 19
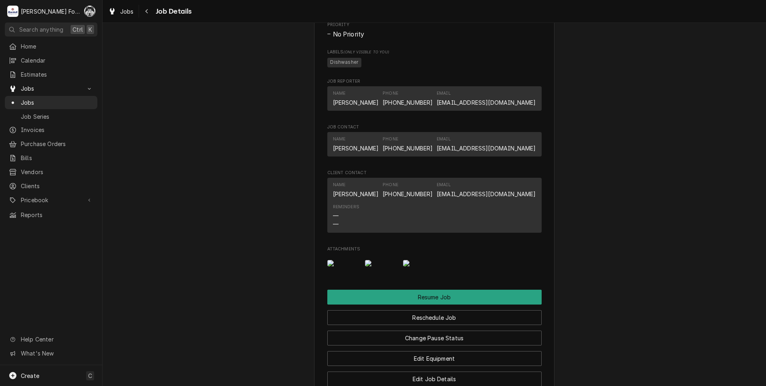
scroll to position [915, 0]
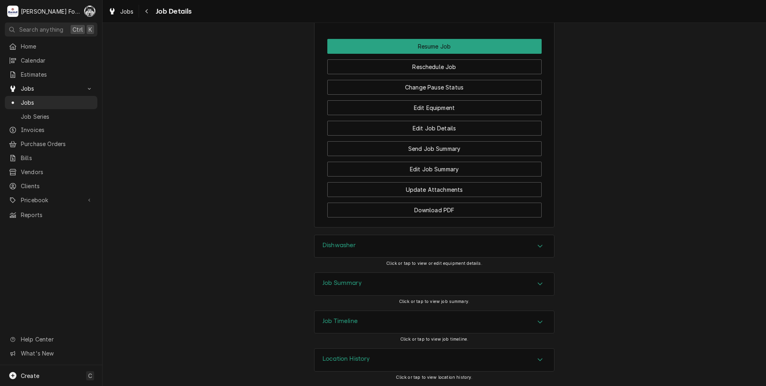
click at [386, 249] on div "Dishwasher" at bounding box center [435, 246] width 240 height 22
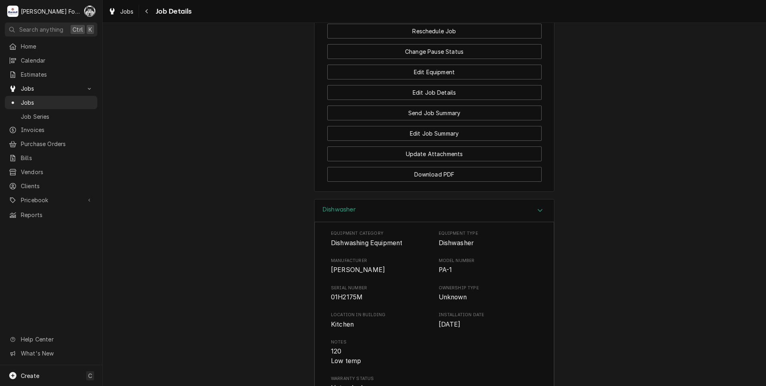
click at [630, 272] on div "Dishwasher Equipment Category Dishwashing Equipment Equipment Type Dishwasher M…" at bounding box center [435, 337] width 664 height 277
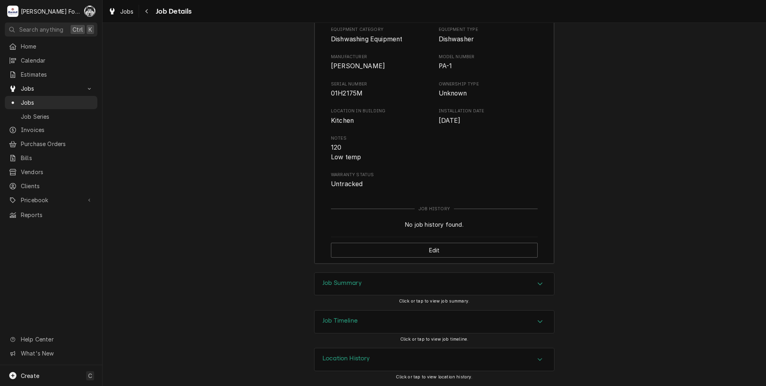
scroll to position [1154, 0]
click at [347, 282] on h3 "Job Summary" at bounding box center [342, 283] width 39 height 8
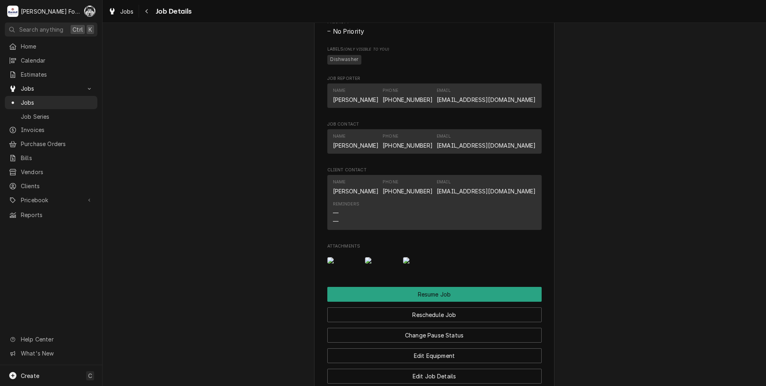
scroll to position [633, 0]
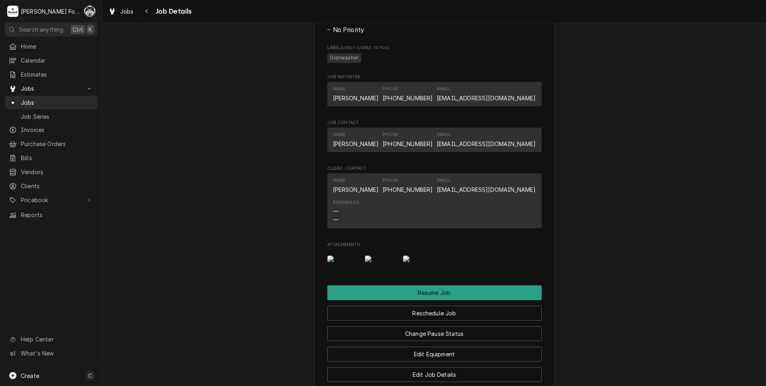
click at [372, 262] on img "Attachments" at bounding box center [381, 258] width 32 height 6
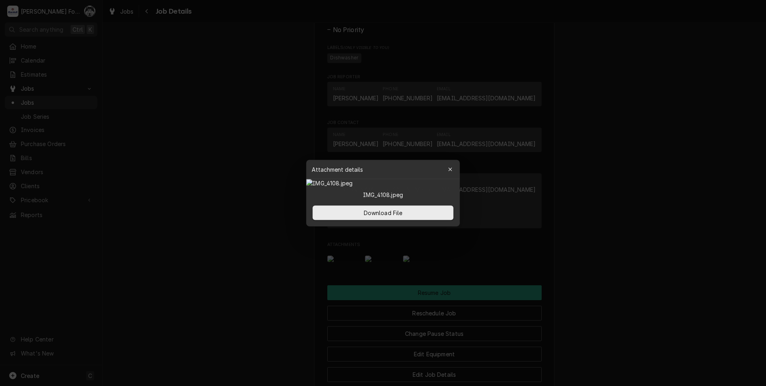
click at [647, 207] on div at bounding box center [383, 193] width 766 height 386
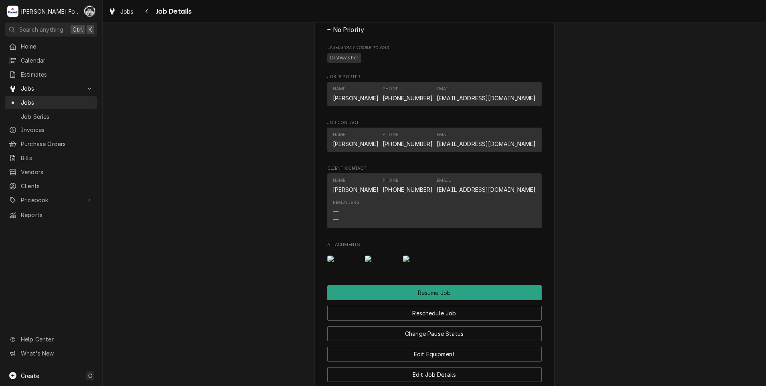
click at [327, 262] on img "Attachments" at bounding box center [343, 258] width 32 height 6
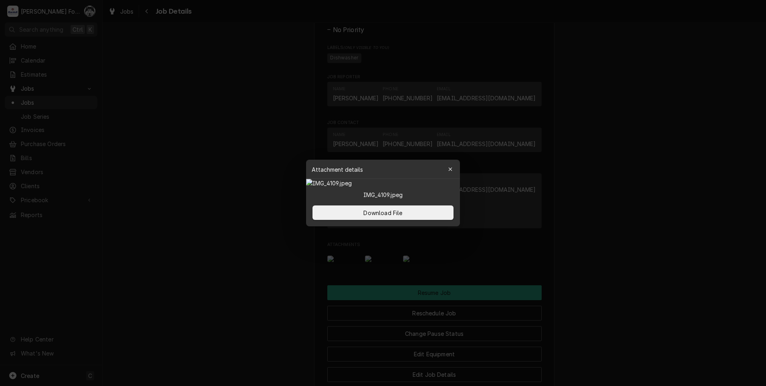
click at [228, 242] on div at bounding box center [383, 193] width 766 height 386
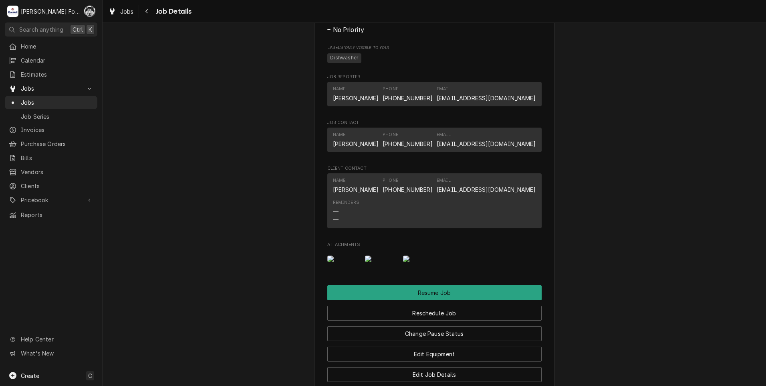
click at [414, 262] on img "Attachments" at bounding box center [419, 258] width 32 height 6
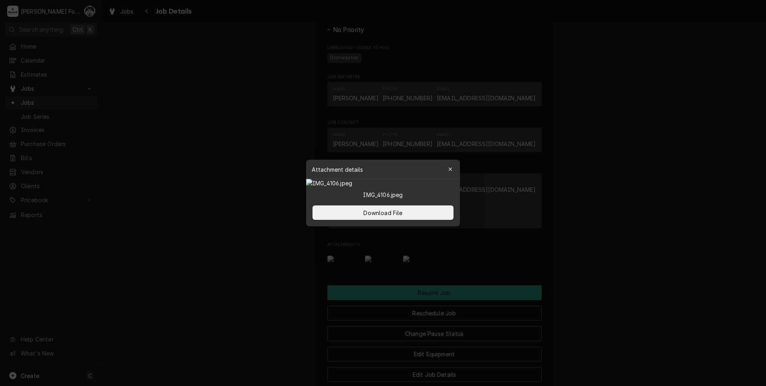
click at [451, 166] on icon "button" at bounding box center [451, 169] width 4 height 6
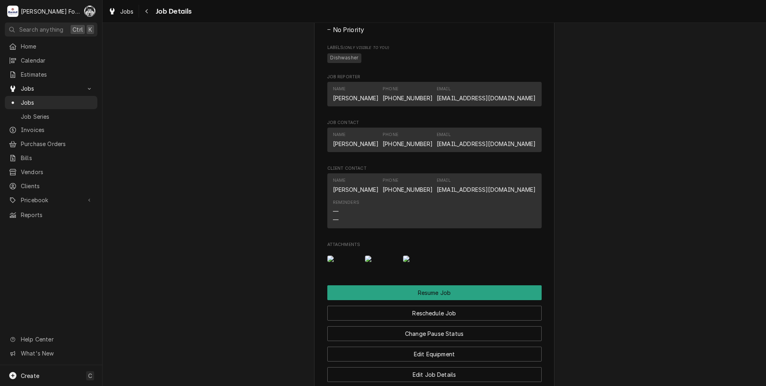
click at [382, 262] on img "Attachments" at bounding box center [381, 258] width 32 height 6
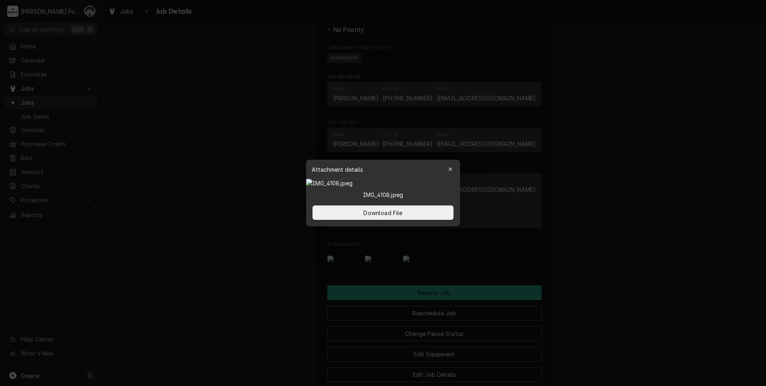
click at [647, 201] on div at bounding box center [383, 193] width 766 height 386
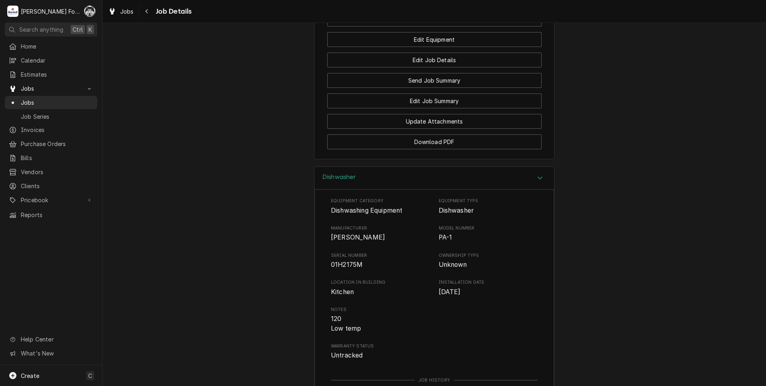
scroll to position [833, 0]
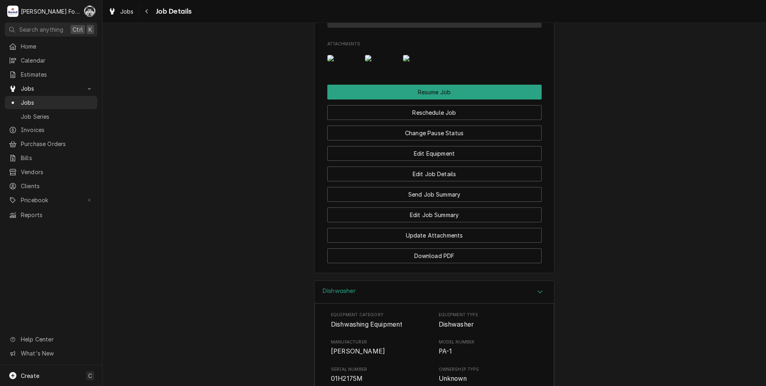
click at [341, 61] on img "Attachments" at bounding box center [343, 58] width 32 height 6
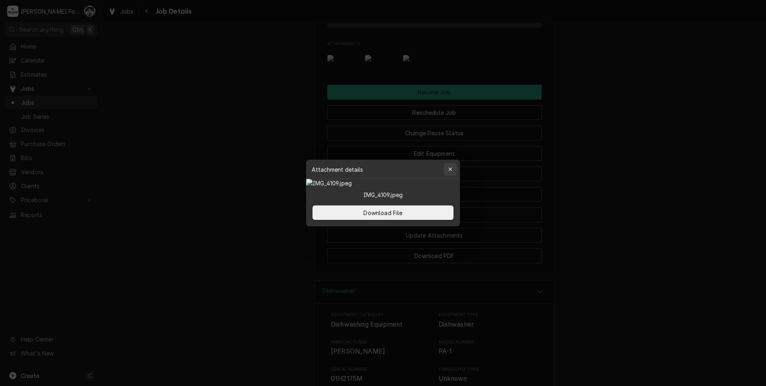
click at [450, 166] on icon "button" at bounding box center [451, 169] width 4 height 6
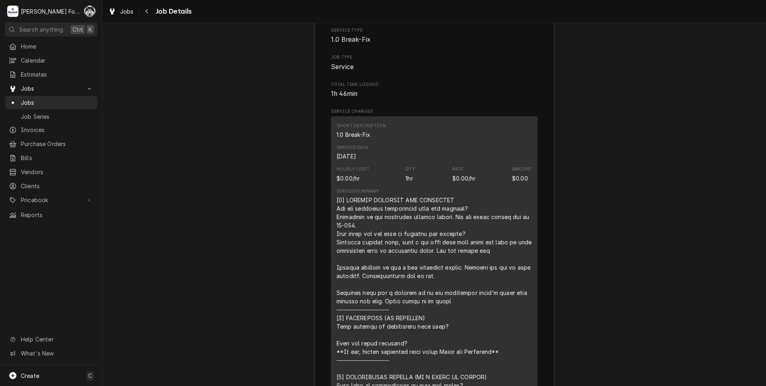
scroll to position [1435, 0]
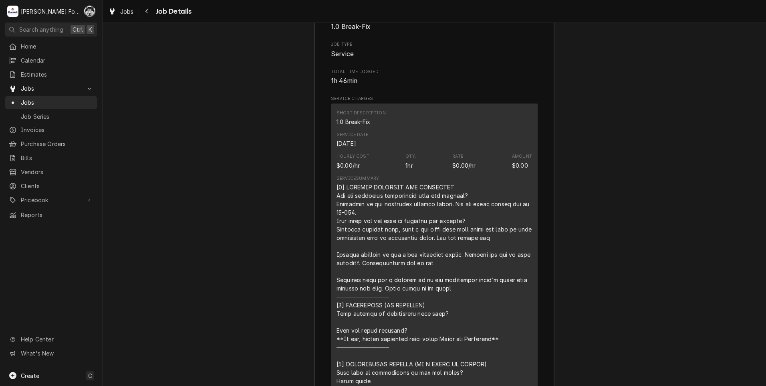
click at [182, 69] on div "Job Summary Roopairs Job ID JOB-7053 Service Type 1.0 Break-Fix Job Type Servic…" at bounding box center [435, 340] width 664 height 768
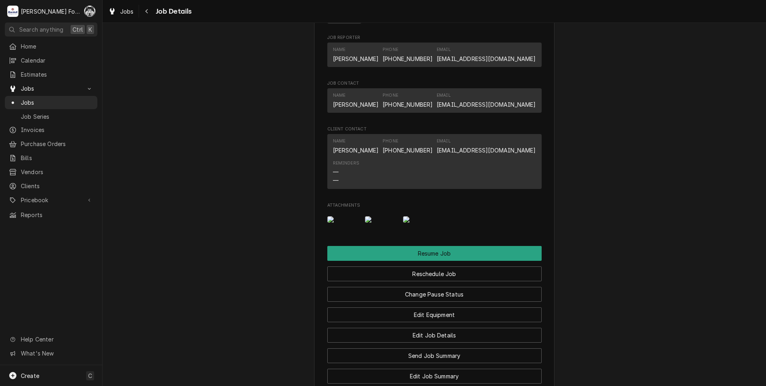
scroll to position [673, 0]
click at [333, 222] on img "Attachments" at bounding box center [343, 218] width 32 height 6
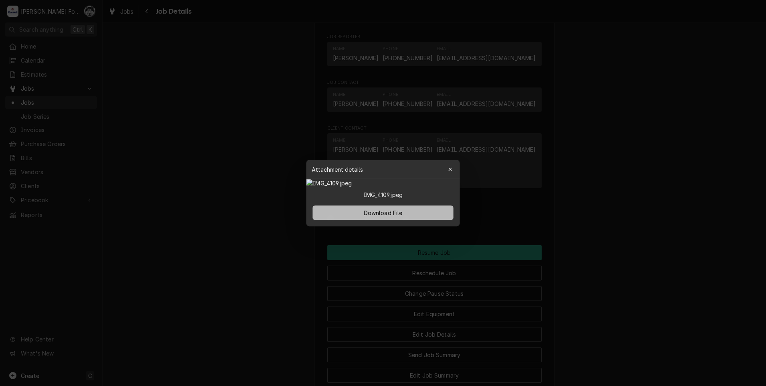
click at [384, 217] on span "Download File" at bounding box center [383, 212] width 42 height 8
click at [527, 20] on div at bounding box center [383, 193] width 766 height 386
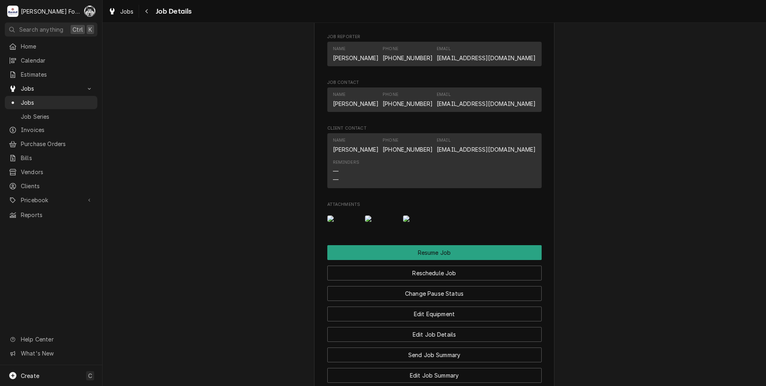
click at [379, 222] on img "Attachments" at bounding box center [381, 218] width 32 height 6
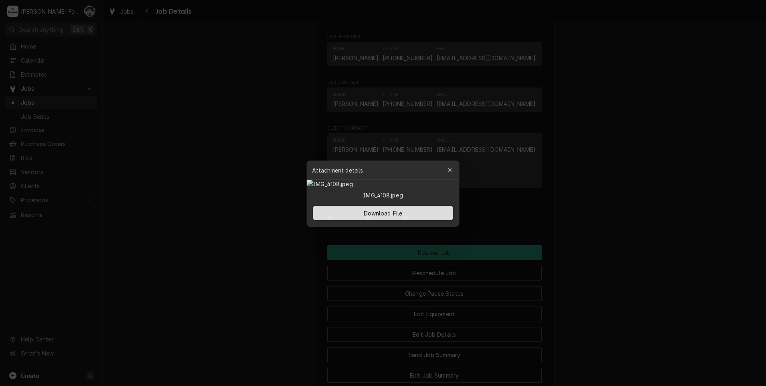
drag, startPoint x: 630, startPoint y: 202, endPoint x: 615, endPoint y: 198, distance: 15.9
click at [629, 200] on div at bounding box center [383, 193] width 766 height 386
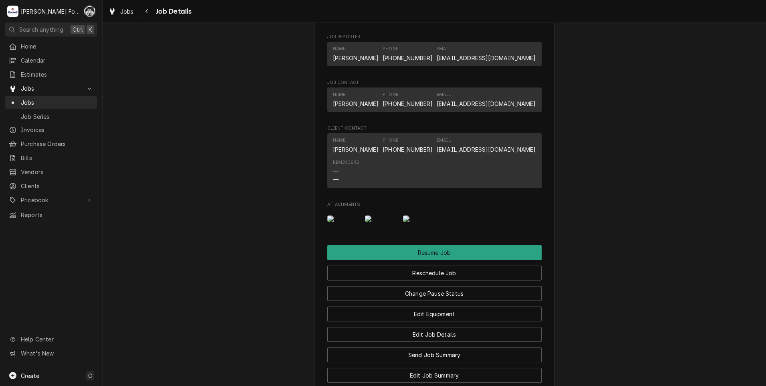
click at [426, 222] on img "Attachments" at bounding box center [419, 218] width 32 height 6
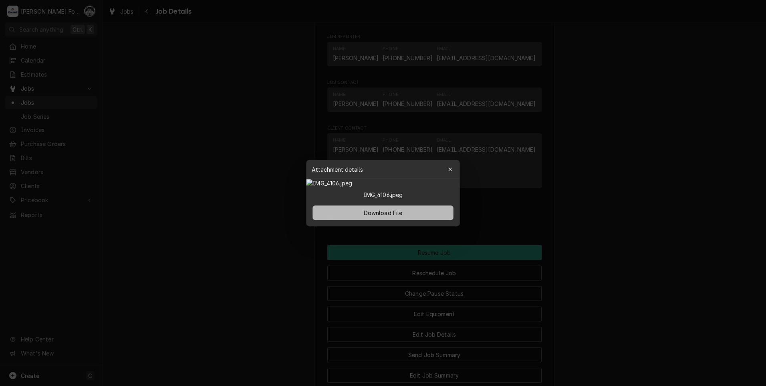
click at [379, 220] on button "Download File" at bounding box center [383, 212] width 141 height 14
click at [231, 232] on div at bounding box center [383, 193] width 766 height 386
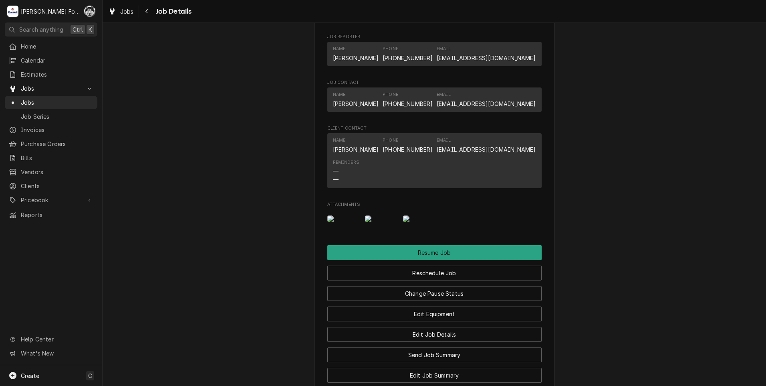
click at [380, 222] on img "Attachments" at bounding box center [381, 218] width 32 height 6
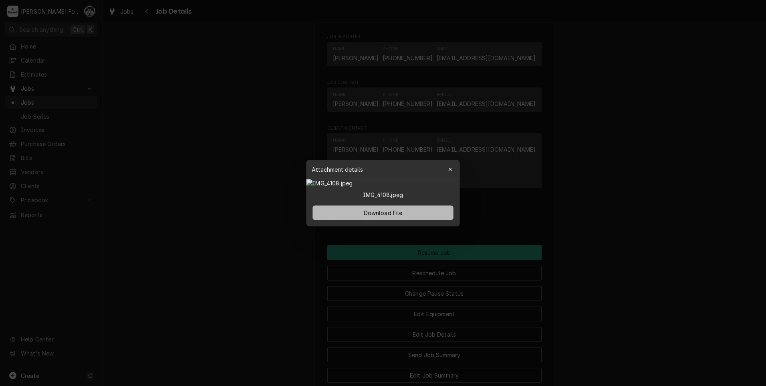
click at [376, 220] on button "Download File" at bounding box center [383, 212] width 141 height 14
click at [451, 166] on icon "button" at bounding box center [451, 169] width 4 height 6
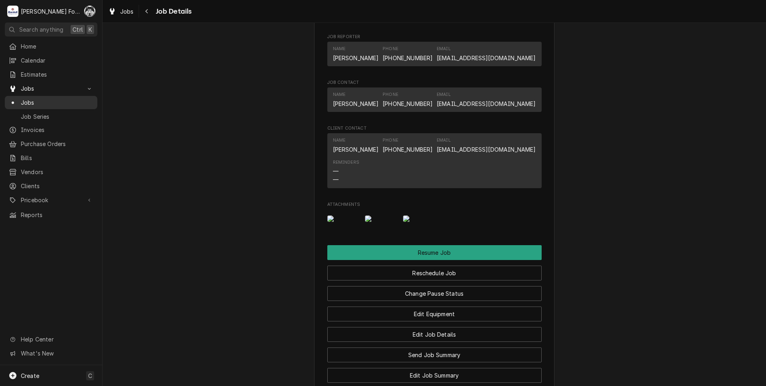
click at [26, 96] on link "Jobs" at bounding box center [51, 102] width 93 height 13
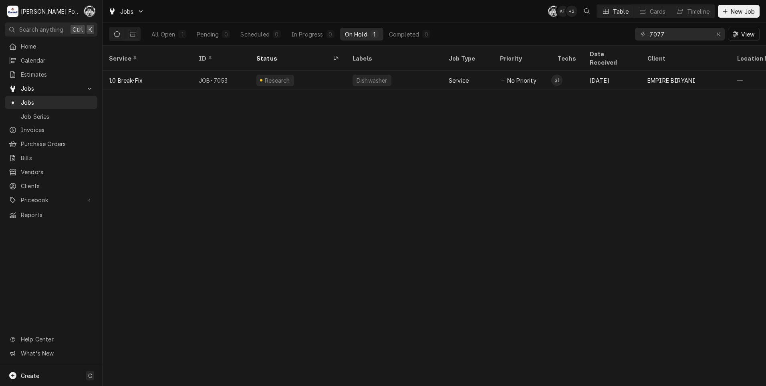
type input "7077"
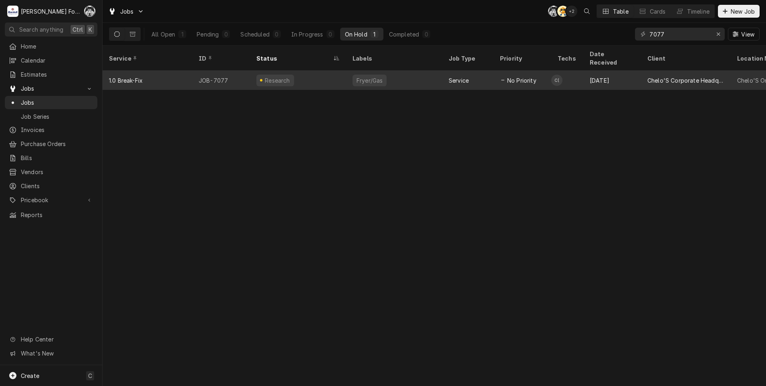
click at [427, 74] on div "Fryer/Gas" at bounding box center [394, 80] width 96 height 19
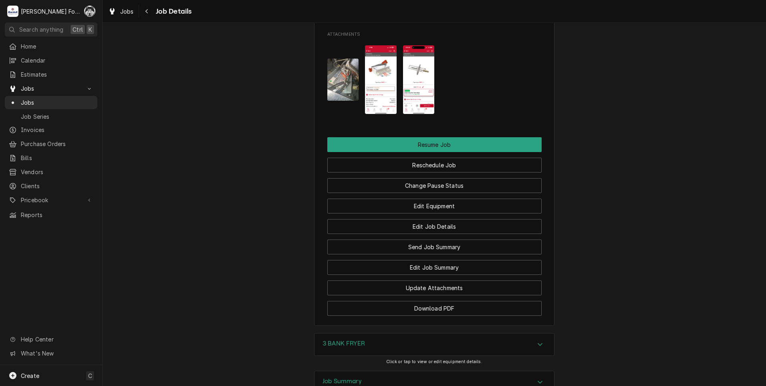
scroll to position [882, 0]
click at [400, 333] on div "3 BANK FRYER" at bounding box center [435, 344] width 240 height 22
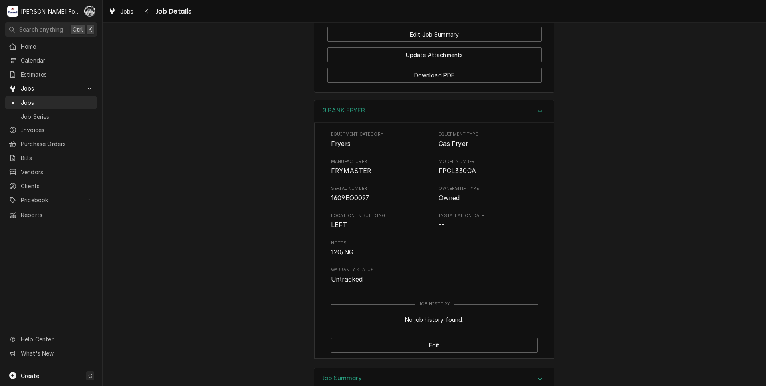
scroll to position [1122, 0]
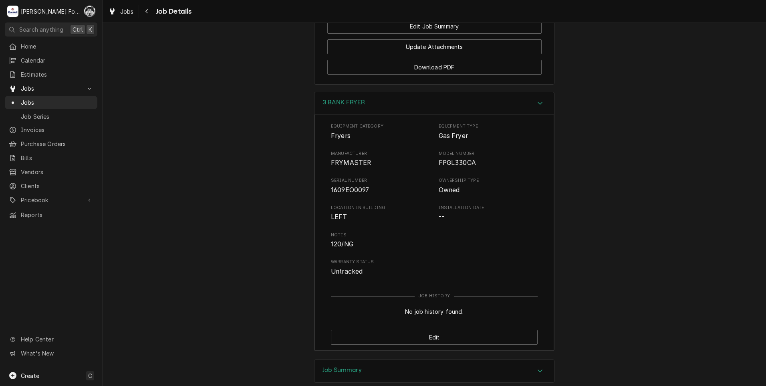
click at [394, 360] on div "Job Summary" at bounding box center [435, 371] width 240 height 22
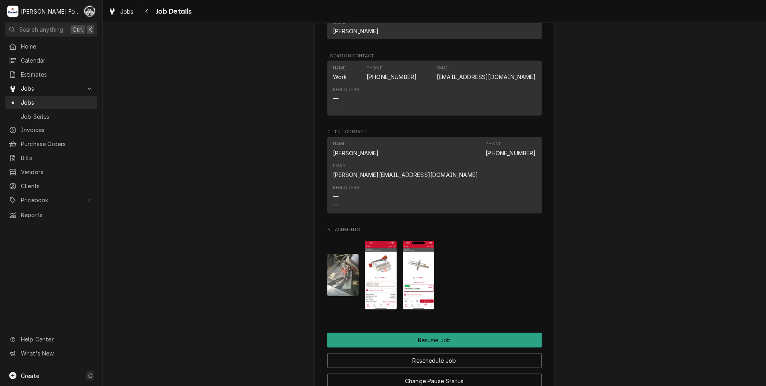
scroll to position [677, 0]
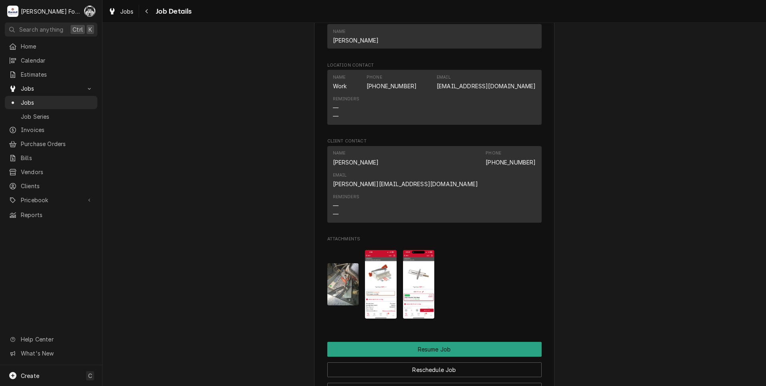
click at [394, 264] on div "Attachments" at bounding box center [434, 284] width 214 height 81
click at [378, 267] on img "Attachments" at bounding box center [381, 284] width 32 height 69
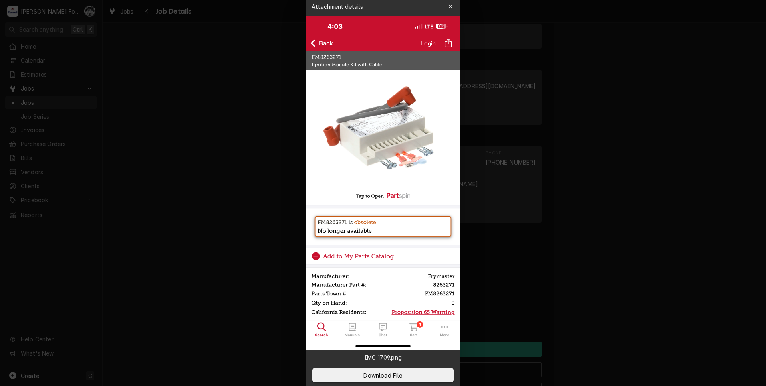
drag, startPoint x: 241, startPoint y: 207, endPoint x: 246, endPoint y: 202, distance: 6.5
click at [244, 205] on div at bounding box center [383, 193] width 766 height 386
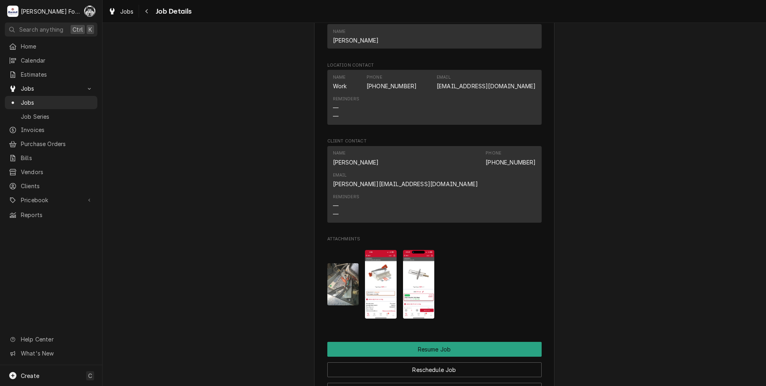
click at [420, 275] on img "Attachments" at bounding box center [419, 284] width 32 height 69
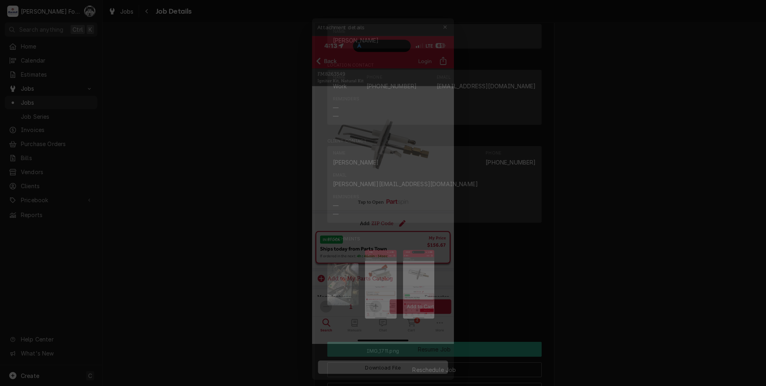
drag, startPoint x: 691, startPoint y: 253, endPoint x: 682, endPoint y: 256, distance: 9.6
click at [686, 253] on div at bounding box center [383, 193] width 766 height 386
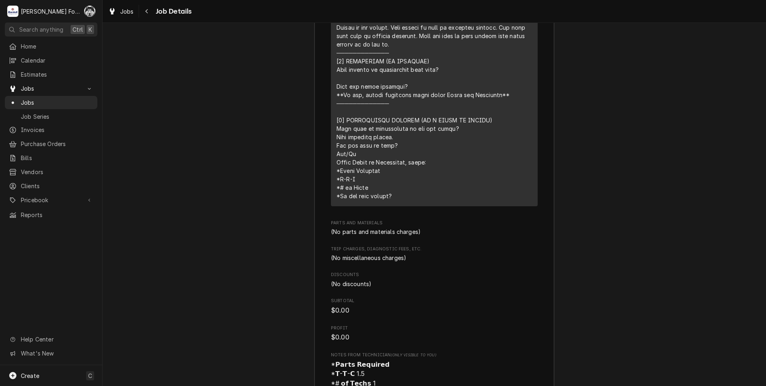
scroll to position [1839, 0]
